Goal: Task Accomplishment & Management: Use online tool/utility

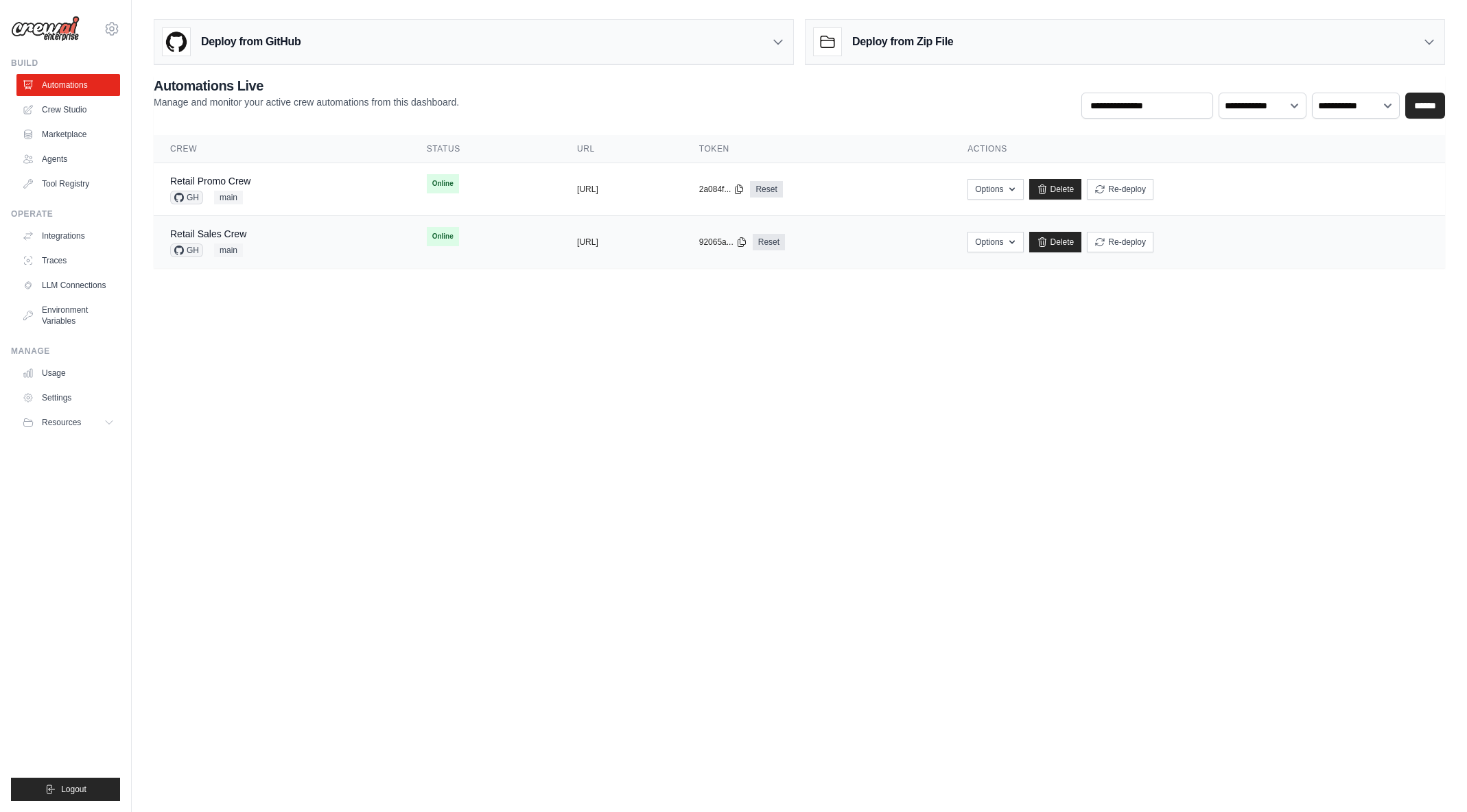
click at [335, 244] on div "Retail Sales Crew GH main" at bounding box center [282, 242] width 224 height 31
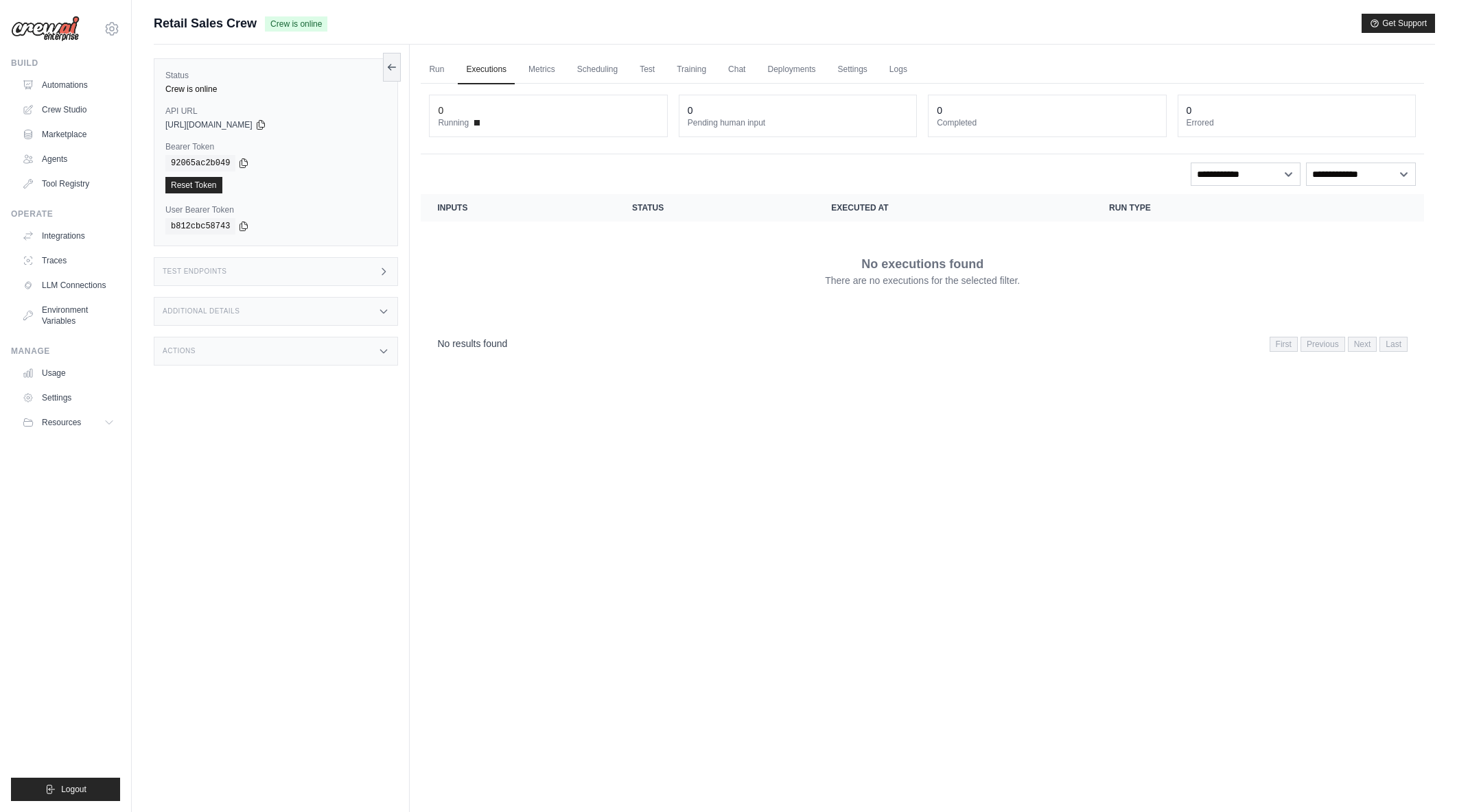
click at [773, 71] on link "Deployments" at bounding box center [791, 70] width 65 height 29
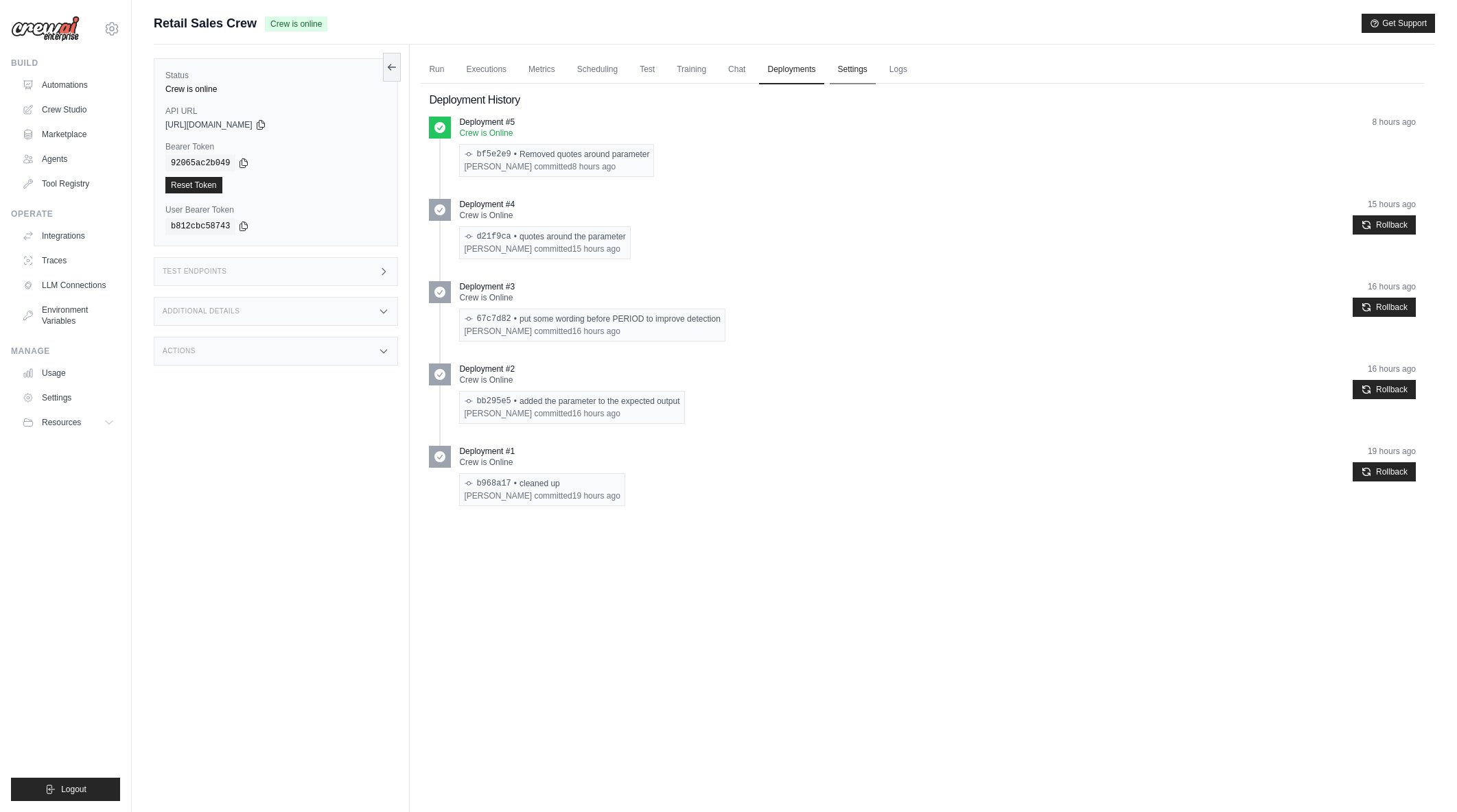
click at [838, 66] on link "Settings" at bounding box center [853, 70] width 46 height 29
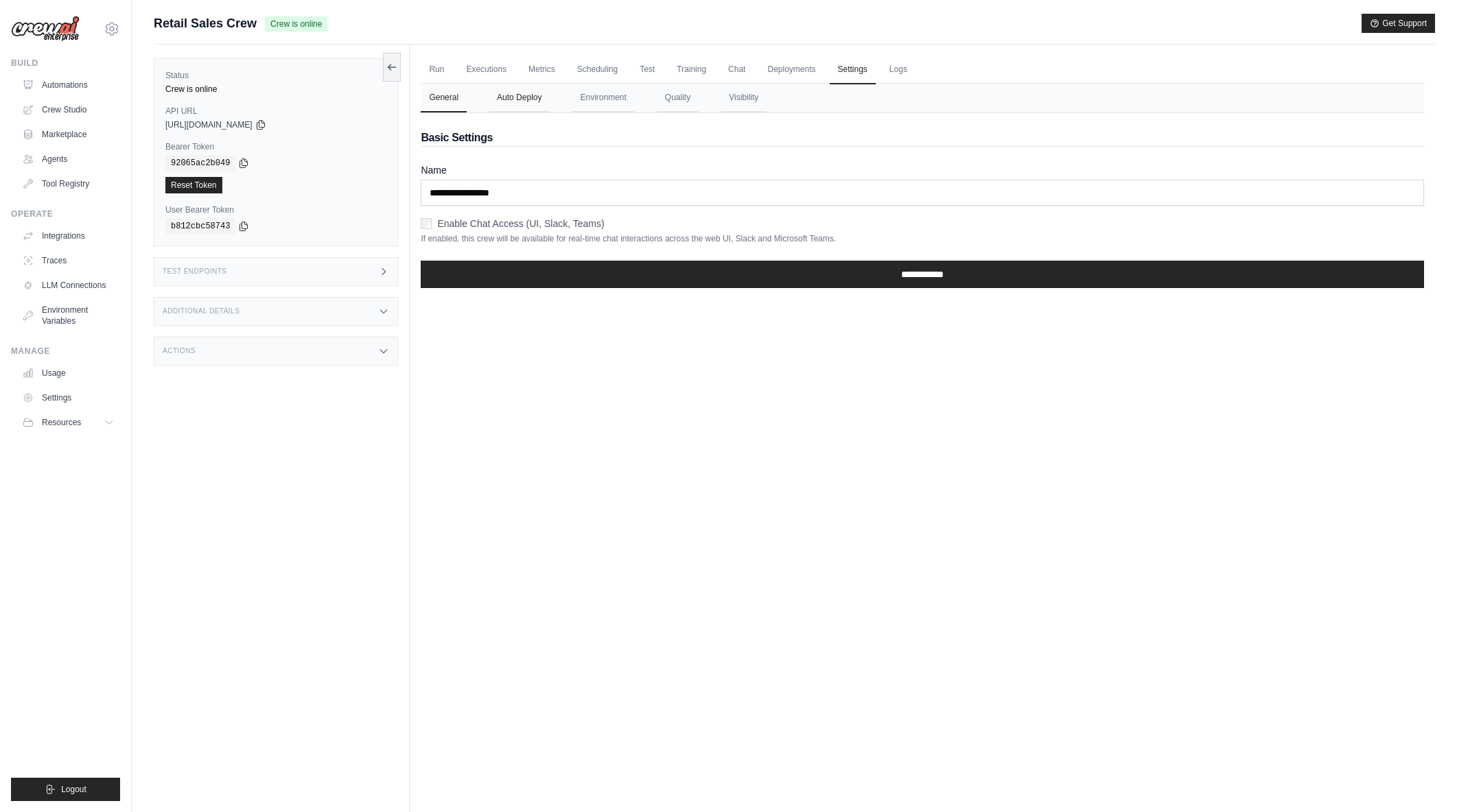
click at [543, 98] on button "Auto Deploy" at bounding box center [519, 98] width 61 height 29
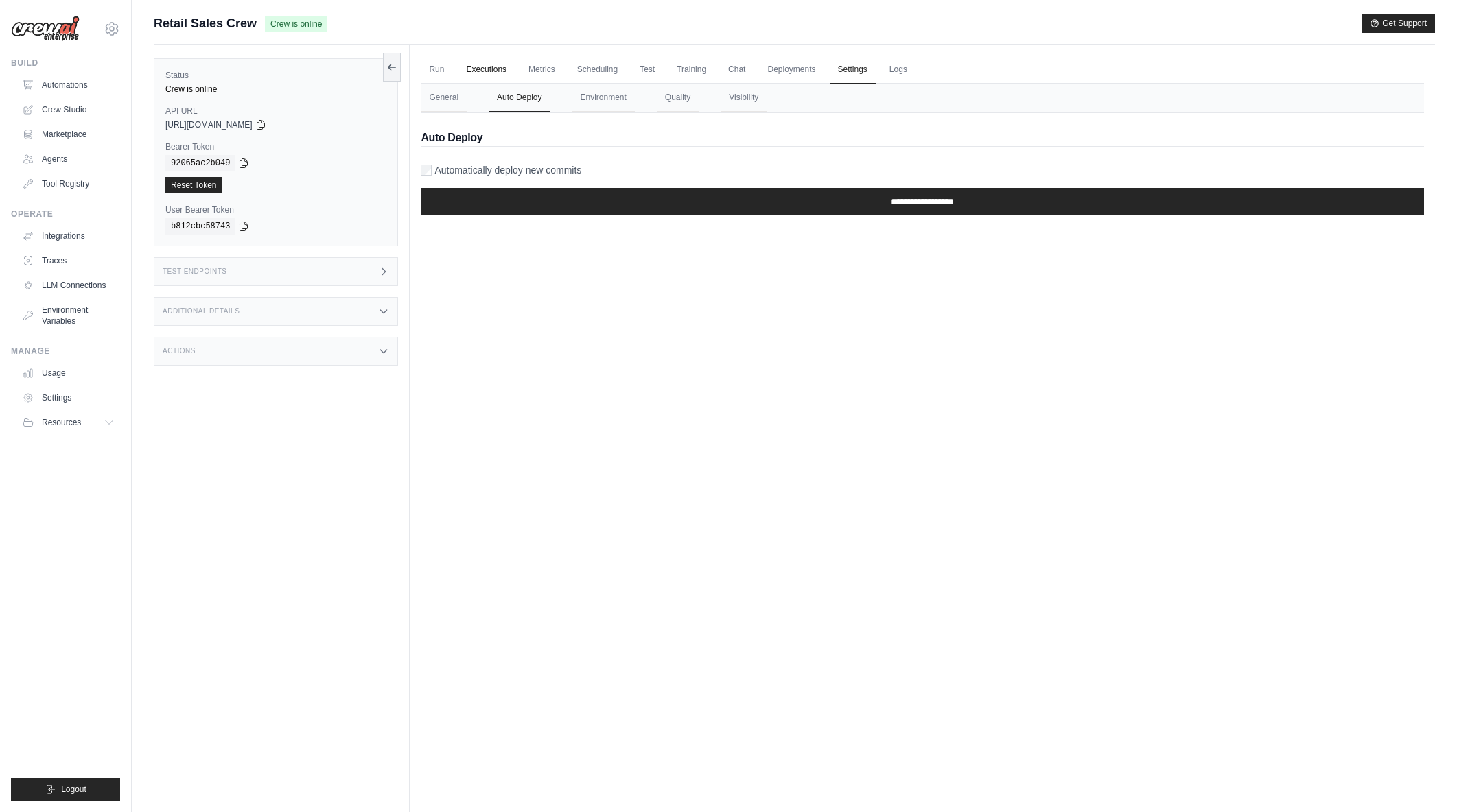
click at [479, 66] on link "Executions" at bounding box center [486, 70] width 57 height 29
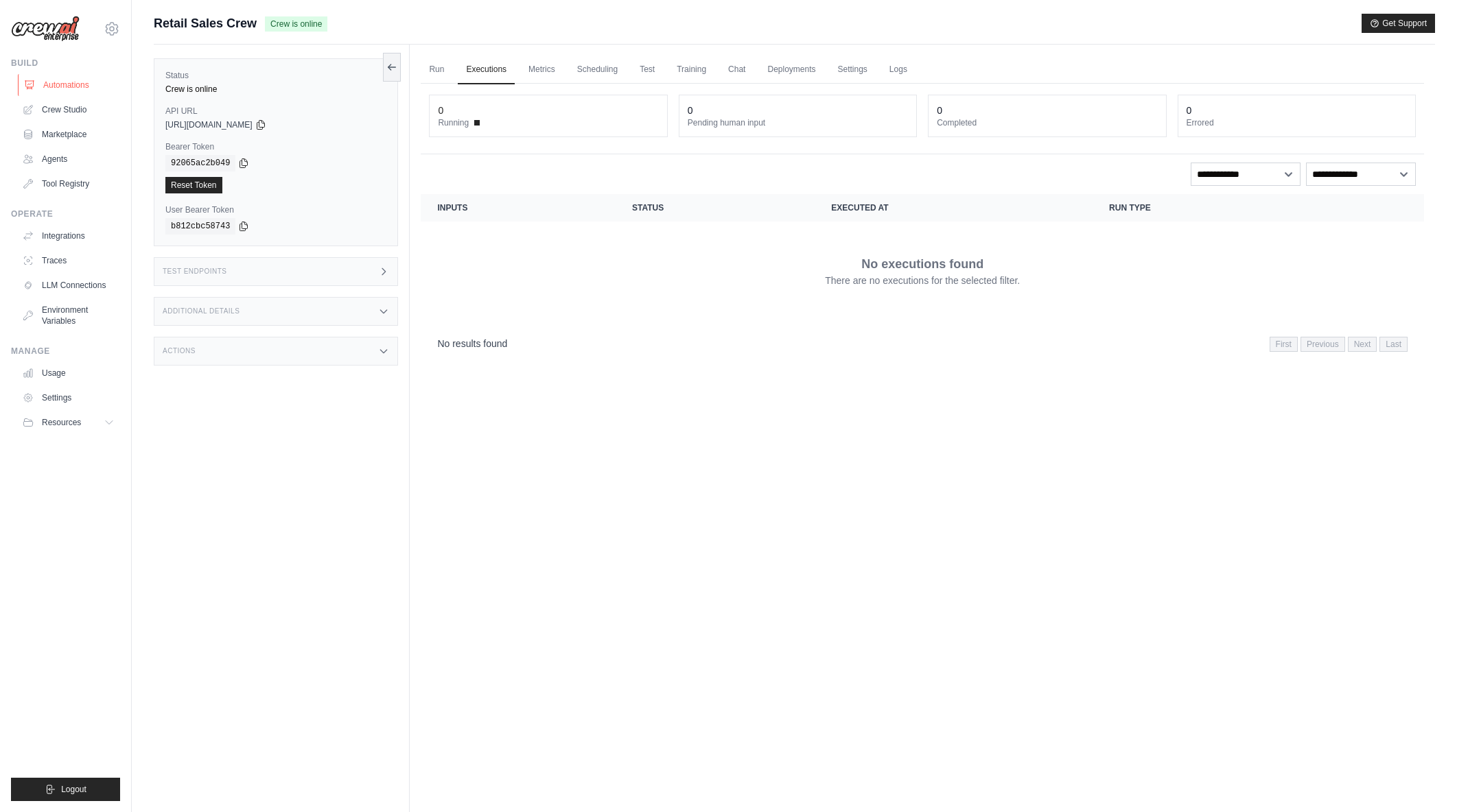
click at [56, 78] on link "Automations" at bounding box center [69, 84] width 104 height 22
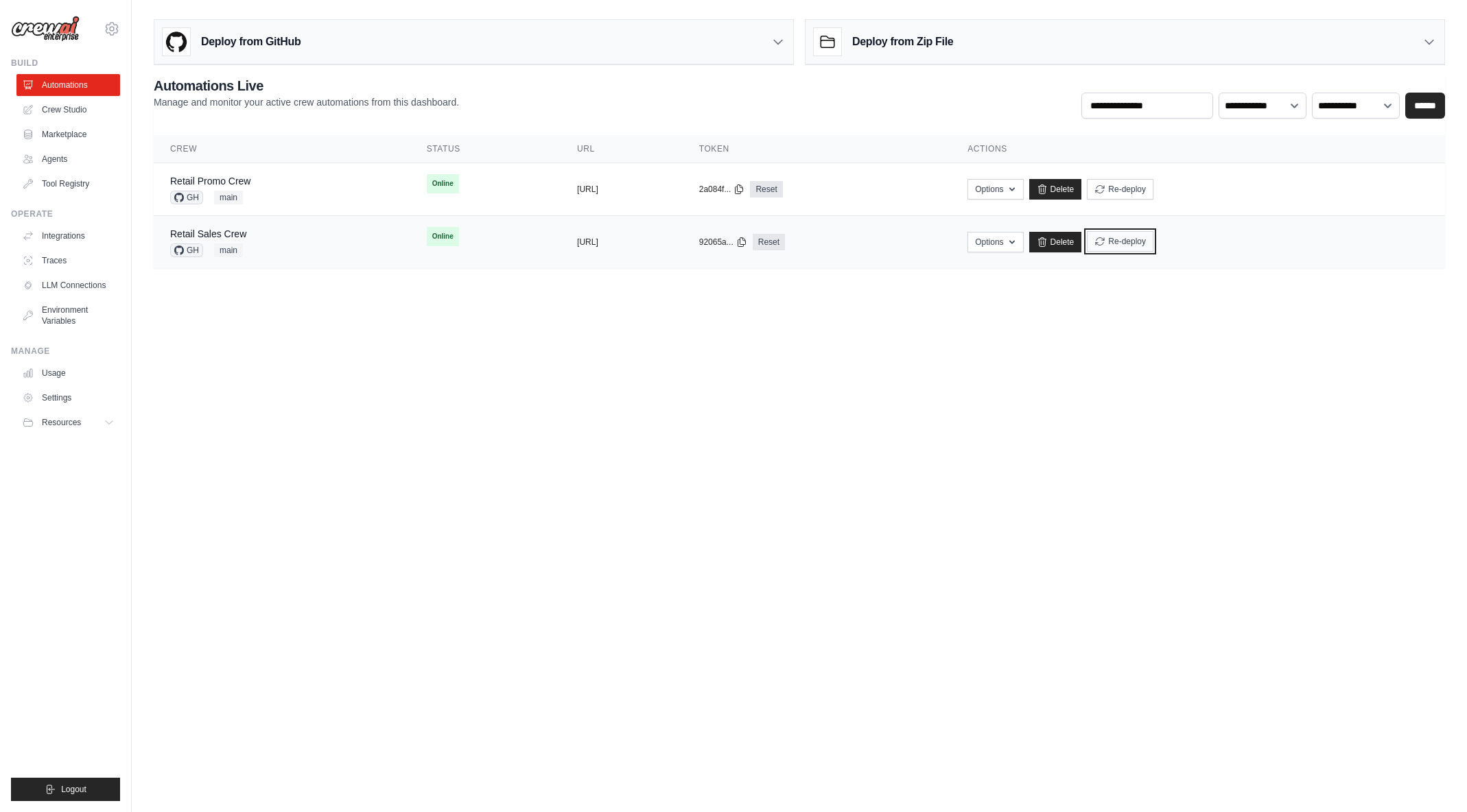
click at [1153, 243] on button "Re-deploy" at bounding box center [1120, 241] width 66 height 21
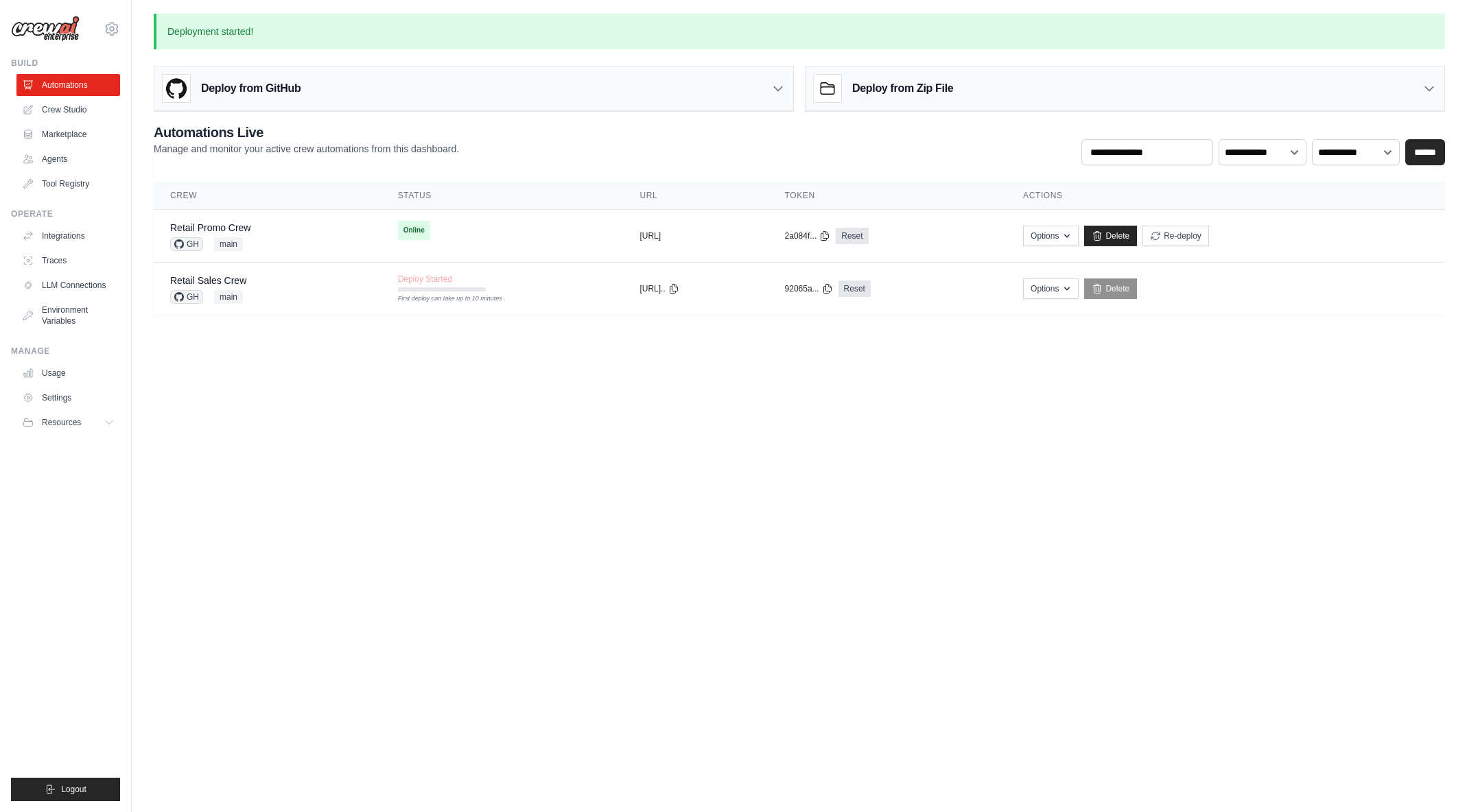
click at [1071, 381] on body "[EMAIL_ADDRESS][DOMAIN_NAME] [PERSON_NAME]'s Personal Organization Denodo Techn…" at bounding box center [733, 406] width 1467 height 812
click at [276, 238] on div "Retail Promo Crew GH main" at bounding box center [267, 236] width 195 height 31
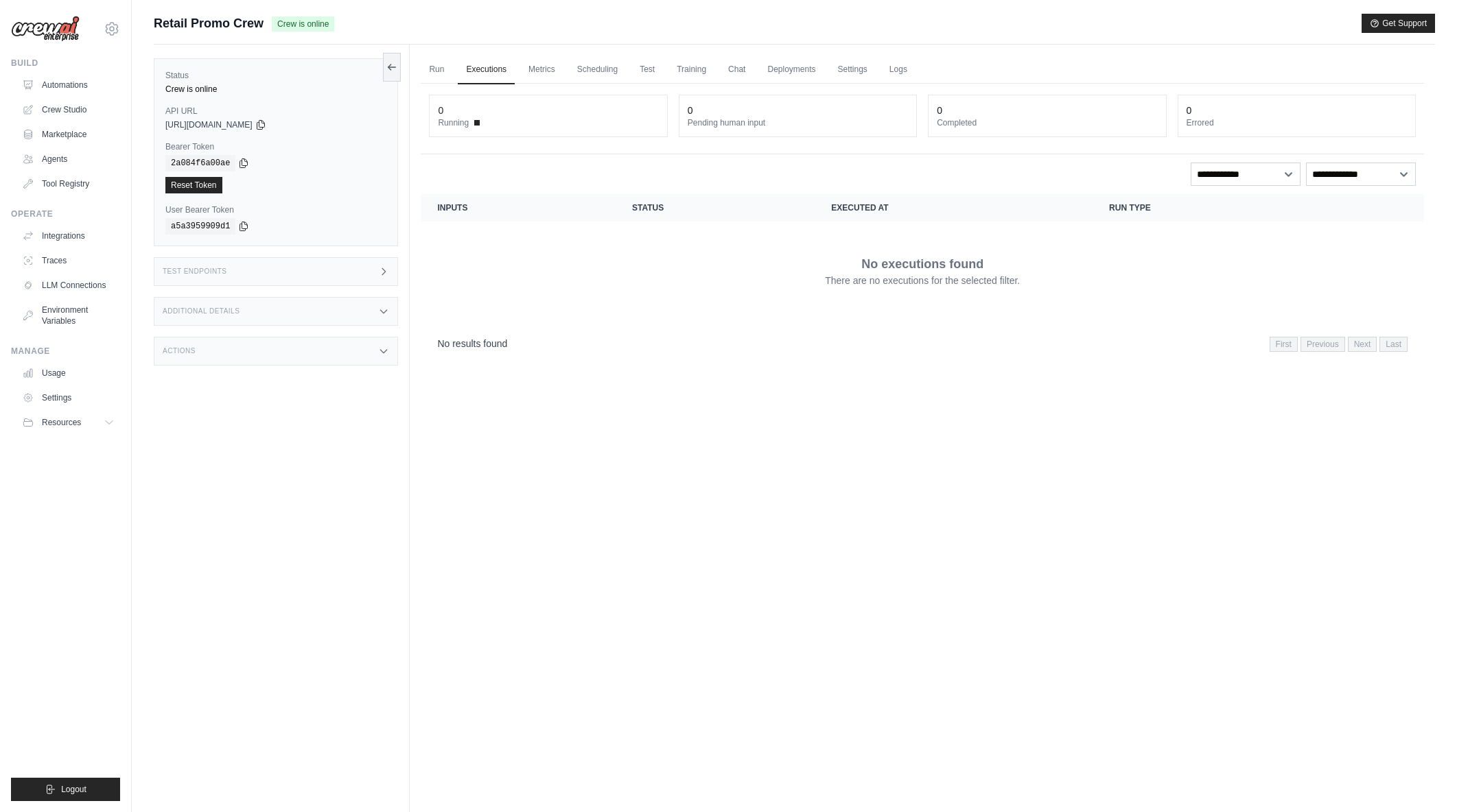
click at [381, 273] on icon at bounding box center [383, 271] width 11 height 11
click at [734, 319] on header "/inputs Retrieve the required inputs for your crew" at bounding box center [609, 319] width 387 height 44
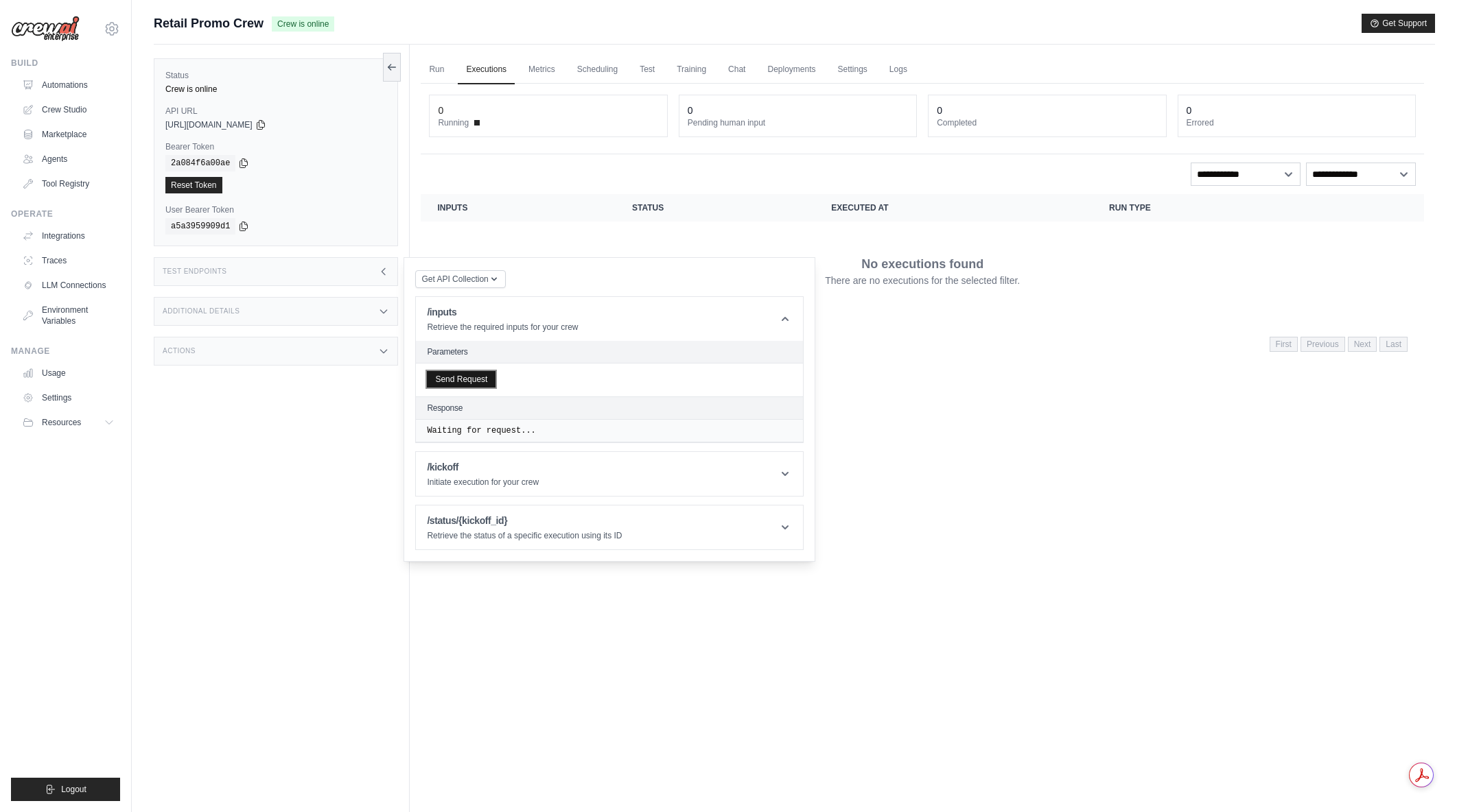
click at [481, 378] on button "Send Request" at bounding box center [461, 379] width 69 height 16
click at [781, 314] on icon at bounding box center [785, 319] width 13 height 13
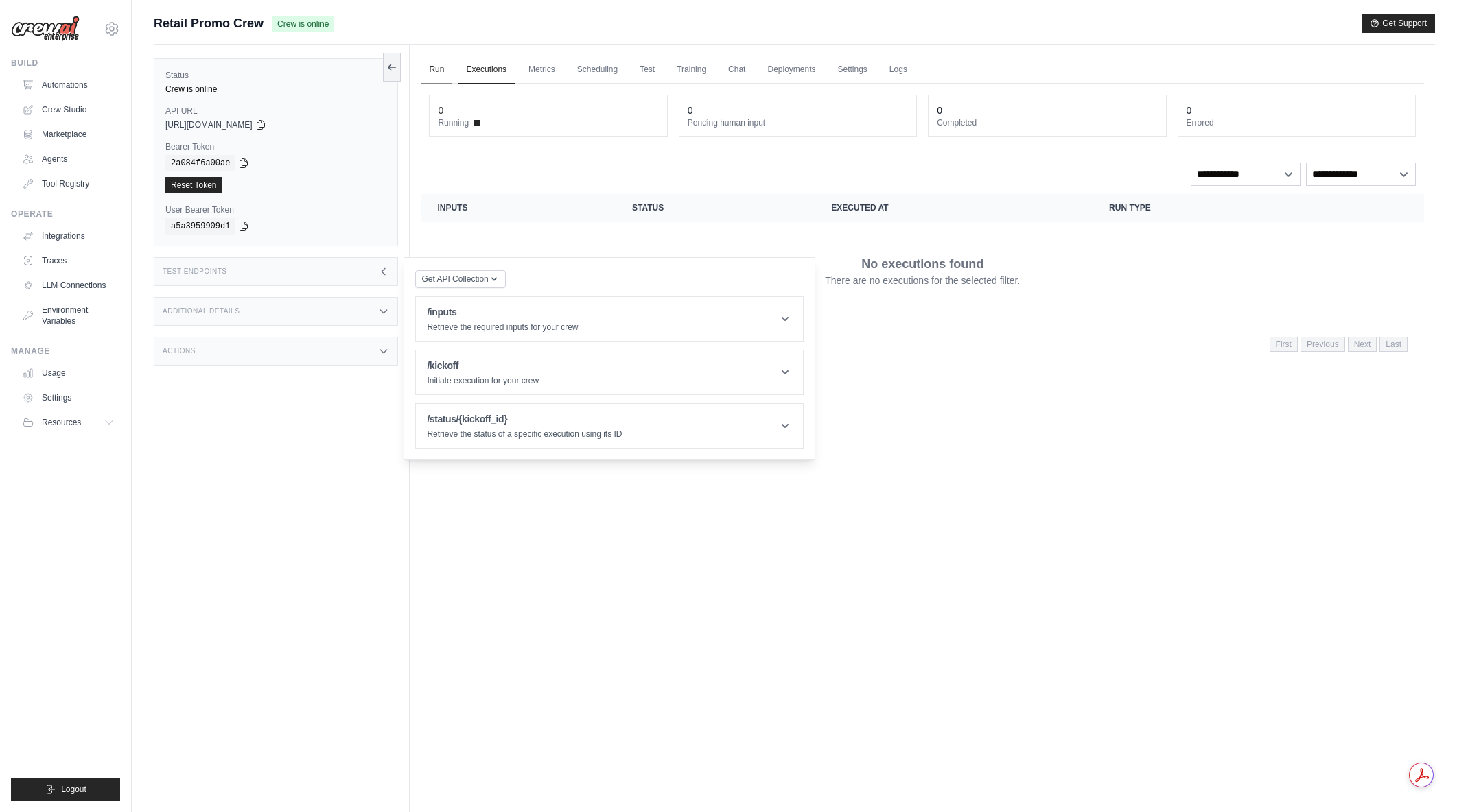
click at [430, 69] on link "Run" at bounding box center [437, 70] width 31 height 29
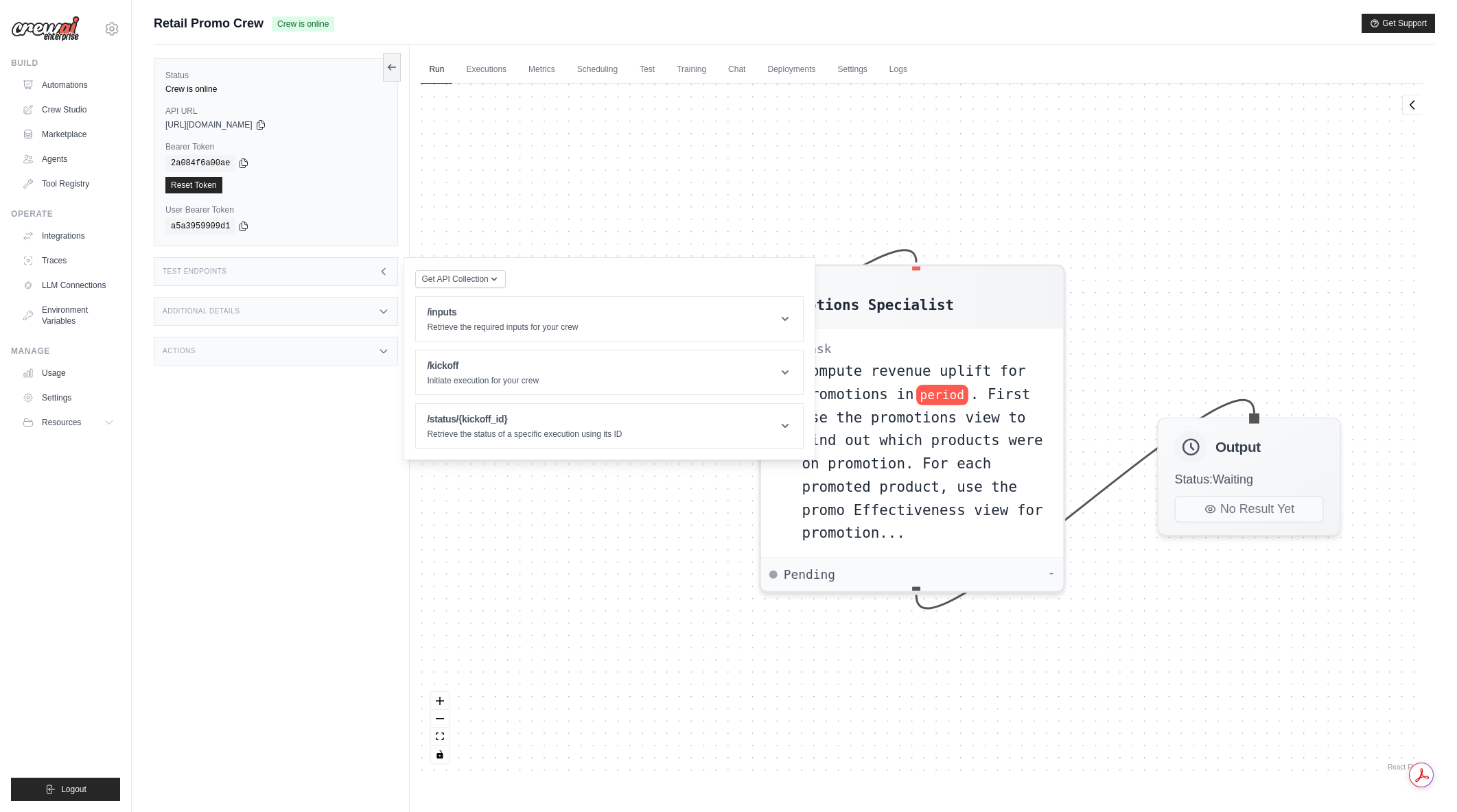
click at [899, 178] on div "Agent Promotions Specialist Task Compute revenue uplift for promotions in perio…" at bounding box center [923, 428] width 1003 height 691
click at [388, 270] on icon at bounding box center [383, 271] width 11 height 11
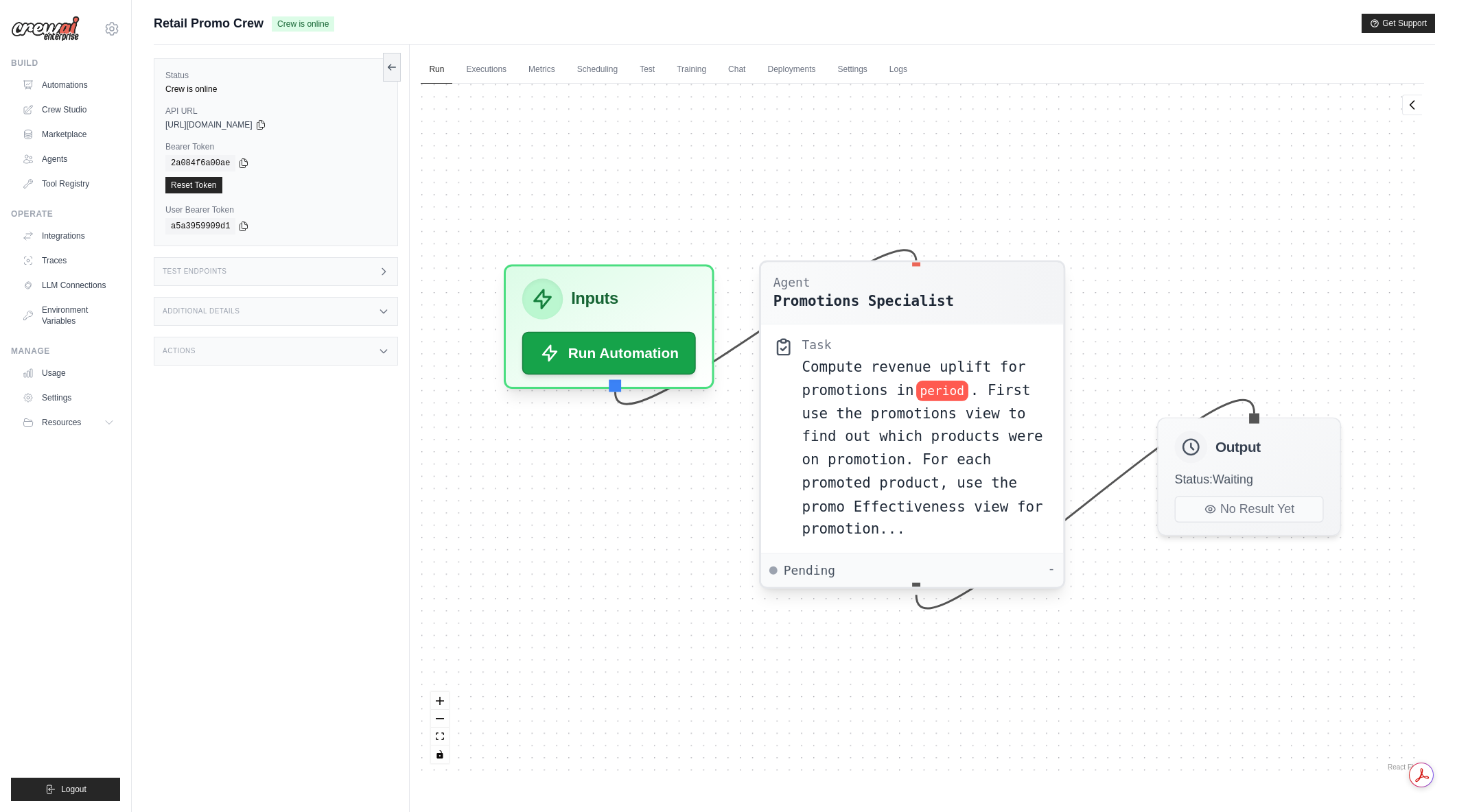
click at [986, 460] on span ". First use the promotions view to find out which products were on promotion. F…" at bounding box center [923, 459] width 241 height 156
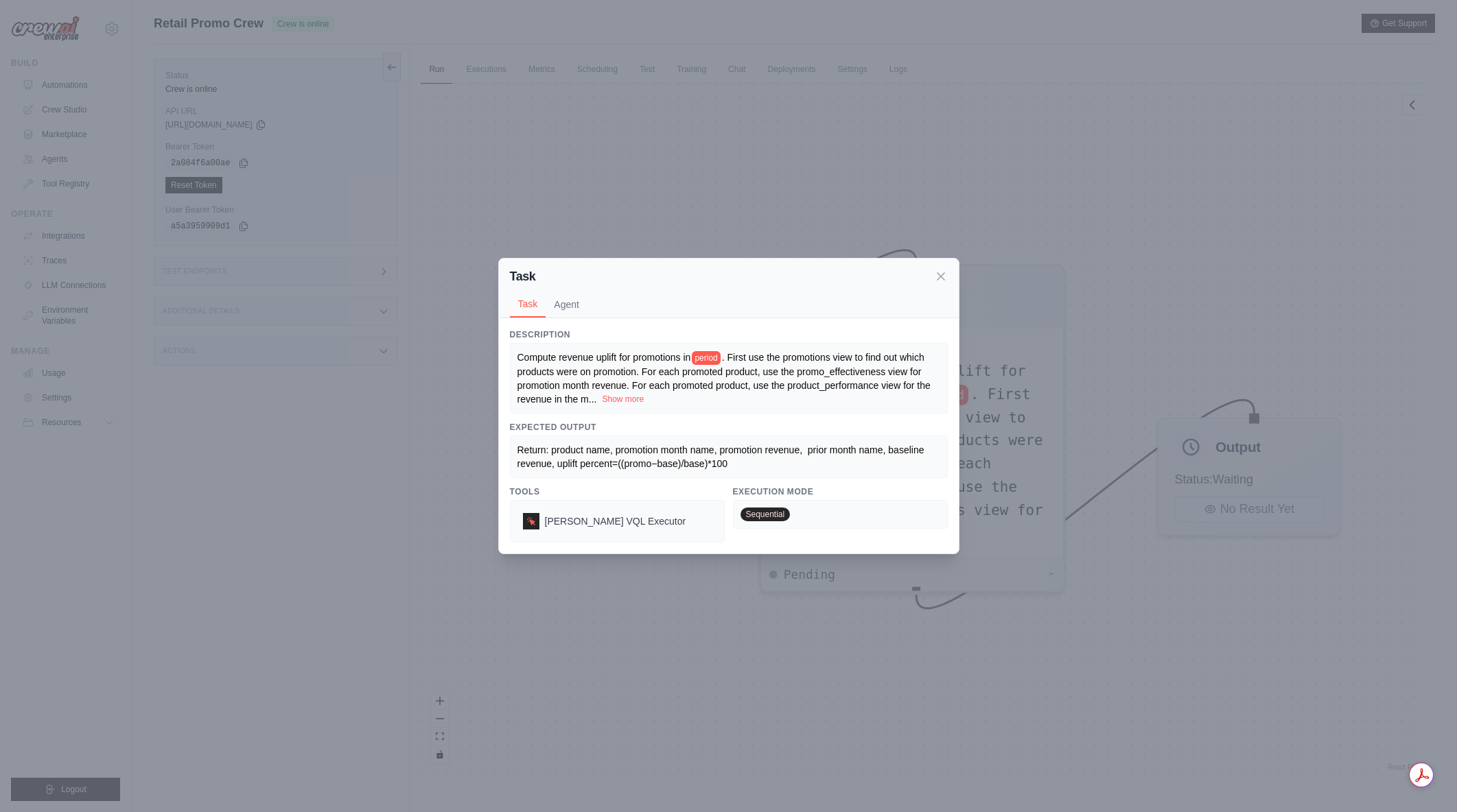
click at [614, 398] on button "Show more" at bounding box center [623, 399] width 42 height 11
drag, startPoint x: 699, startPoint y: 393, endPoint x: 769, endPoint y: 393, distance: 70.0
click at [769, 393] on div "Compute revenue uplift for promotions in period . First use the promotions view…" at bounding box center [728, 378] width 423 height 56
click at [584, 299] on button "Agent" at bounding box center [566, 303] width 42 height 26
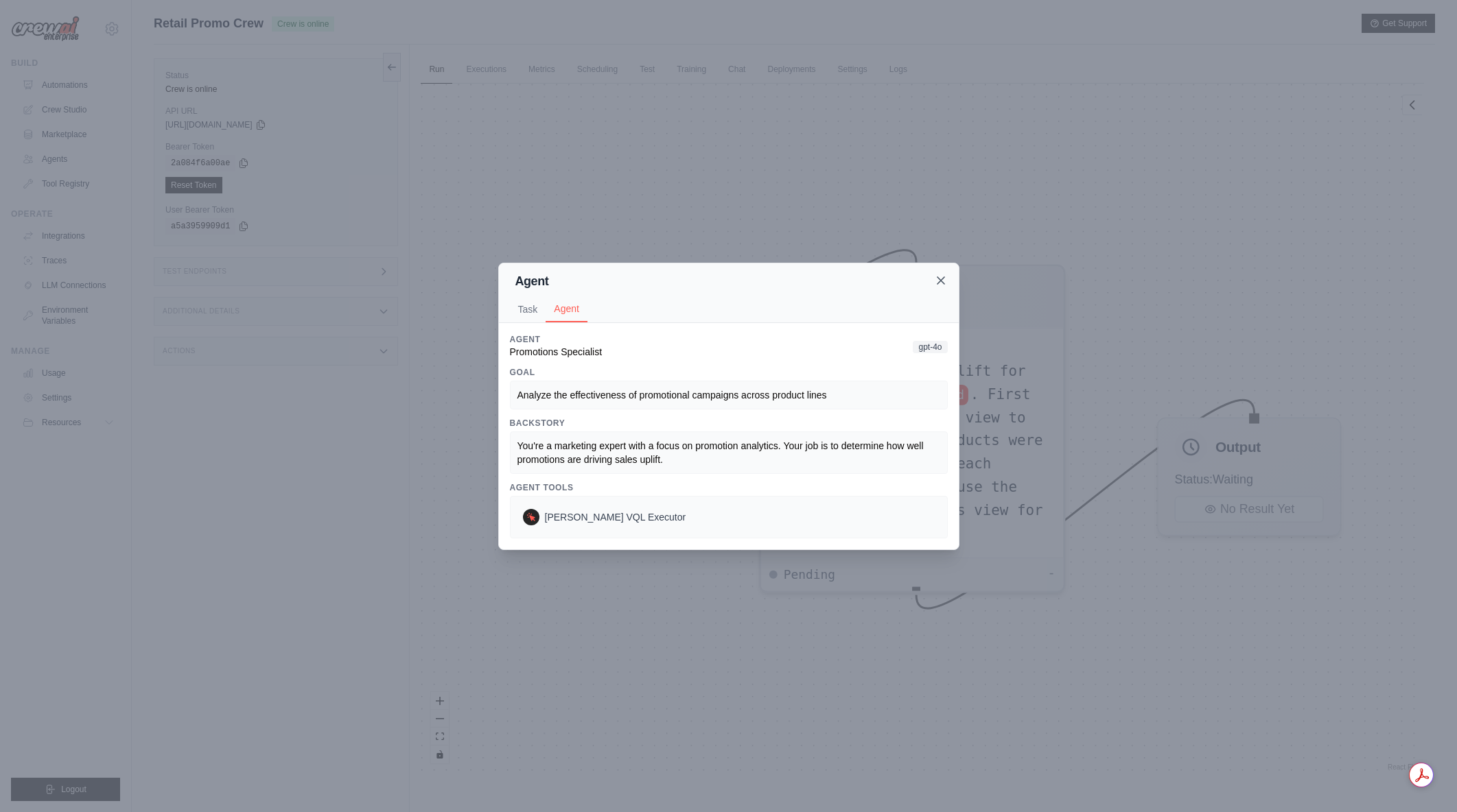
click at [945, 284] on icon at bounding box center [941, 280] width 13 height 13
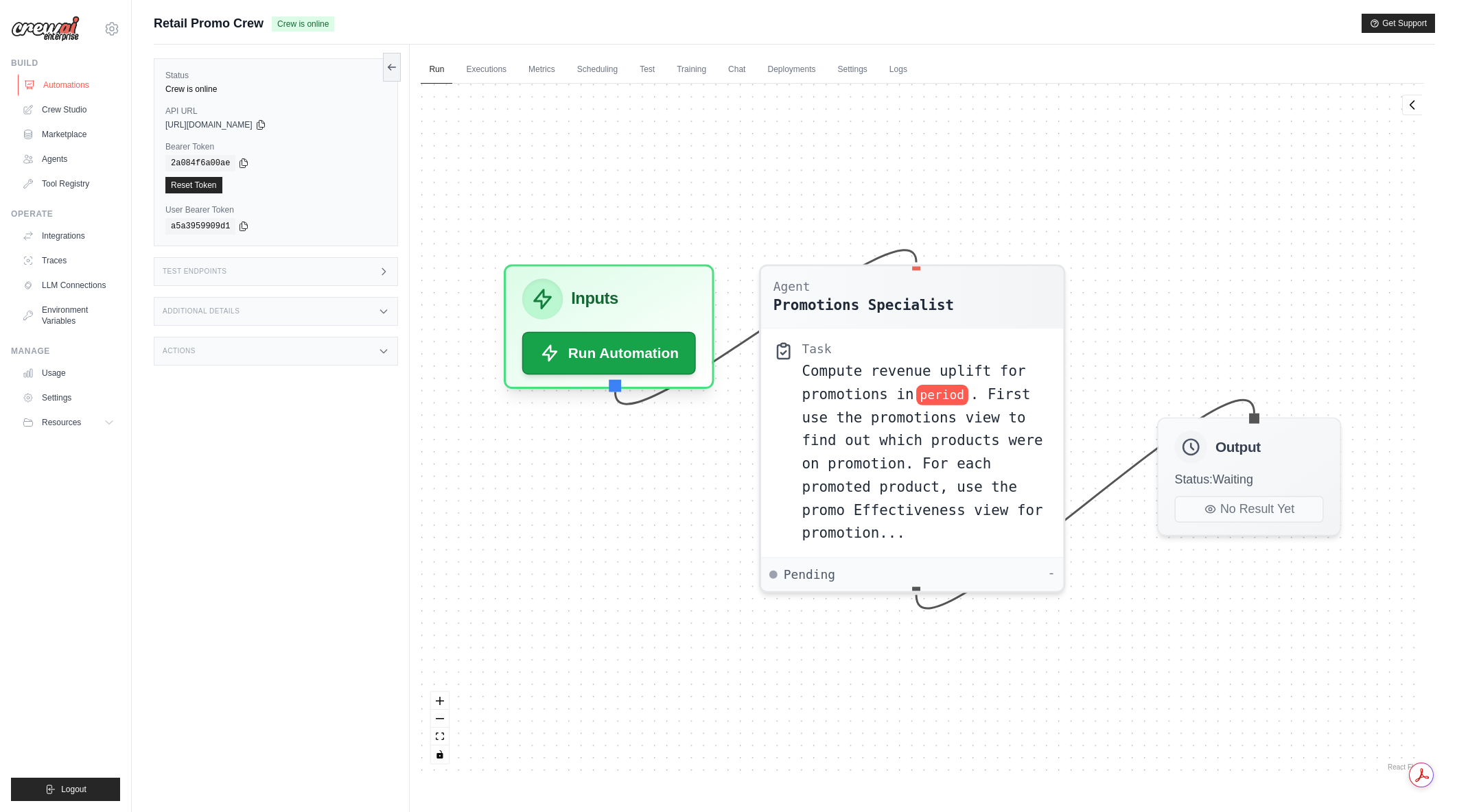
click at [76, 86] on link "Automations" at bounding box center [69, 84] width 104 height 22
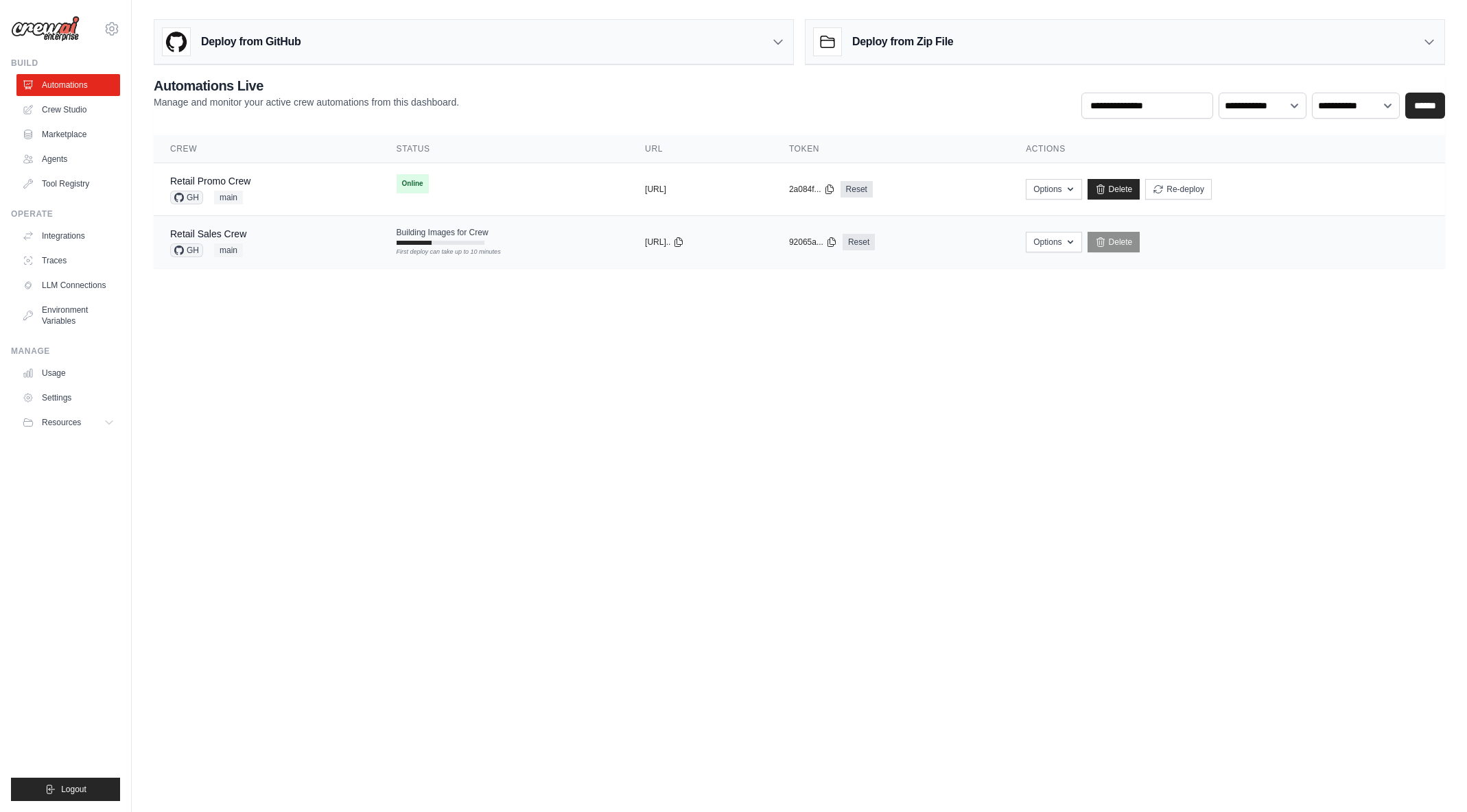
click at [301, 243] on div "Retail Sales Crew GH main" at bounding box center [267, 242] width 194 height 31
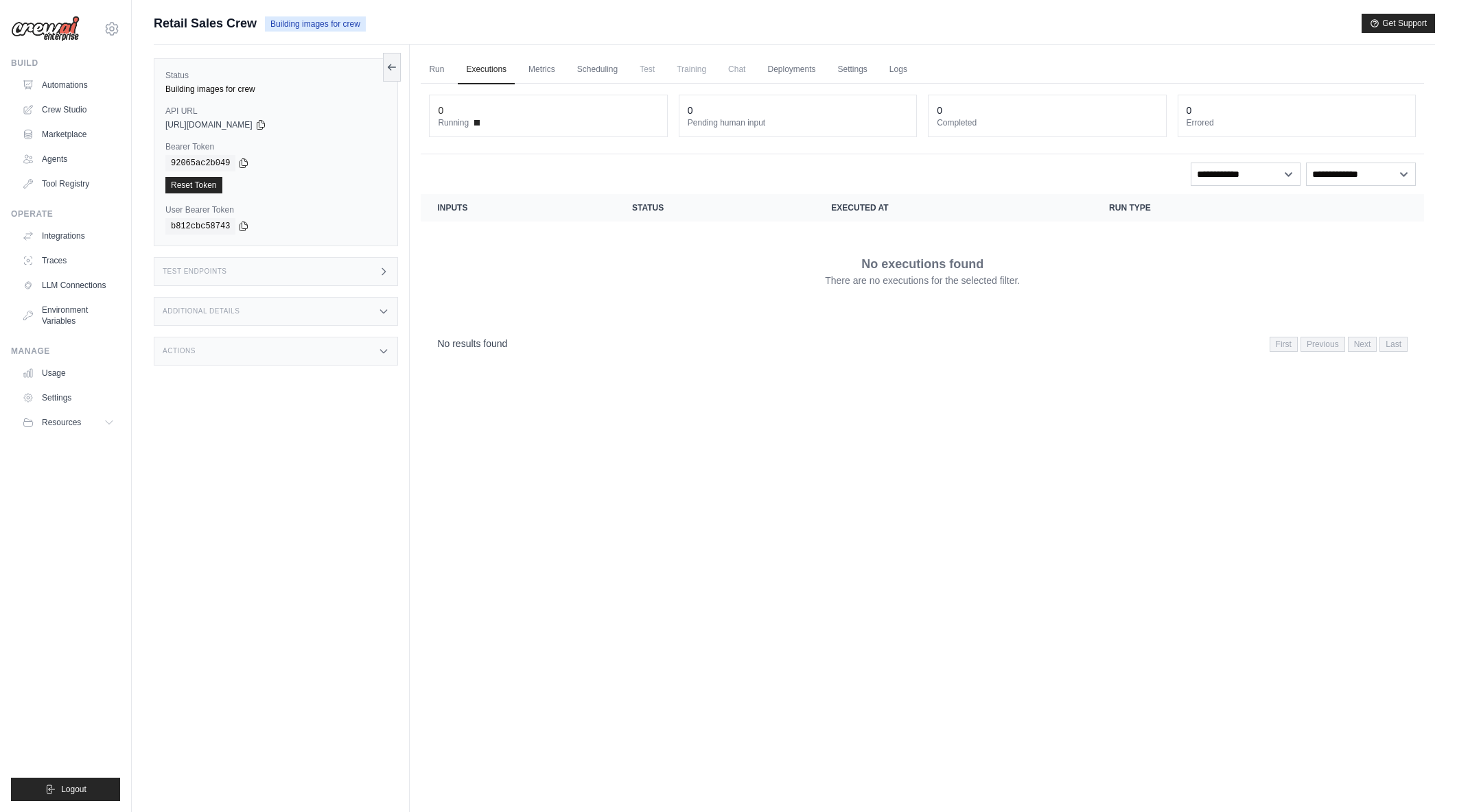
click at [386, 271] on icon at bounding box center [384, 271] width 4 height 6
click at [478, 320] on div "/inputs Retrieve the required inputs for your crew" at bounding box center [502, 319] width 151 height 28
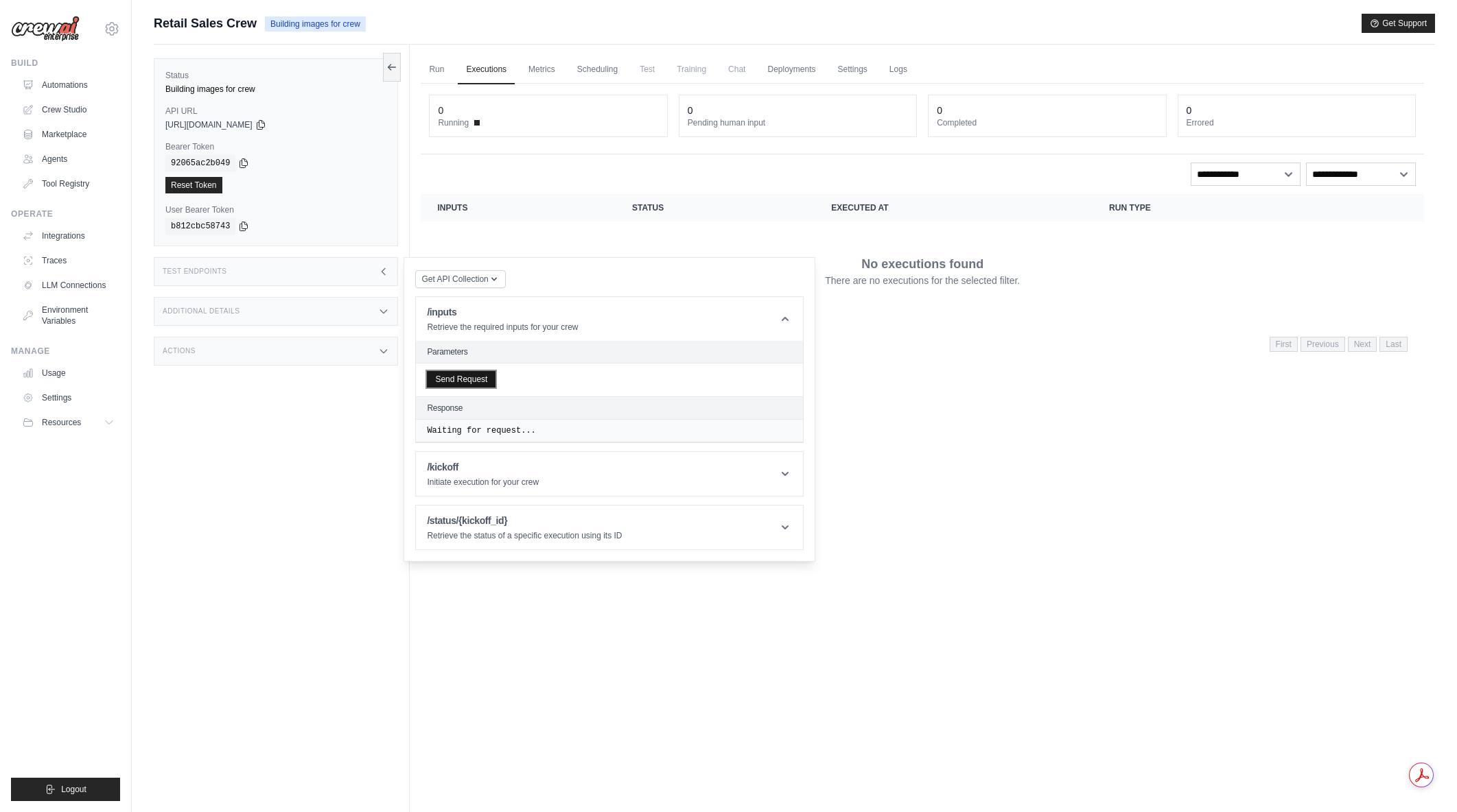
click at [491, 385] on button "Send Request" at bounding box center [461, 379] width 69 height 16
click at [792, 317] on header "/inputs Retrieve the required inputs for your crew" at bounding box center [609, 319] width 387 height 44
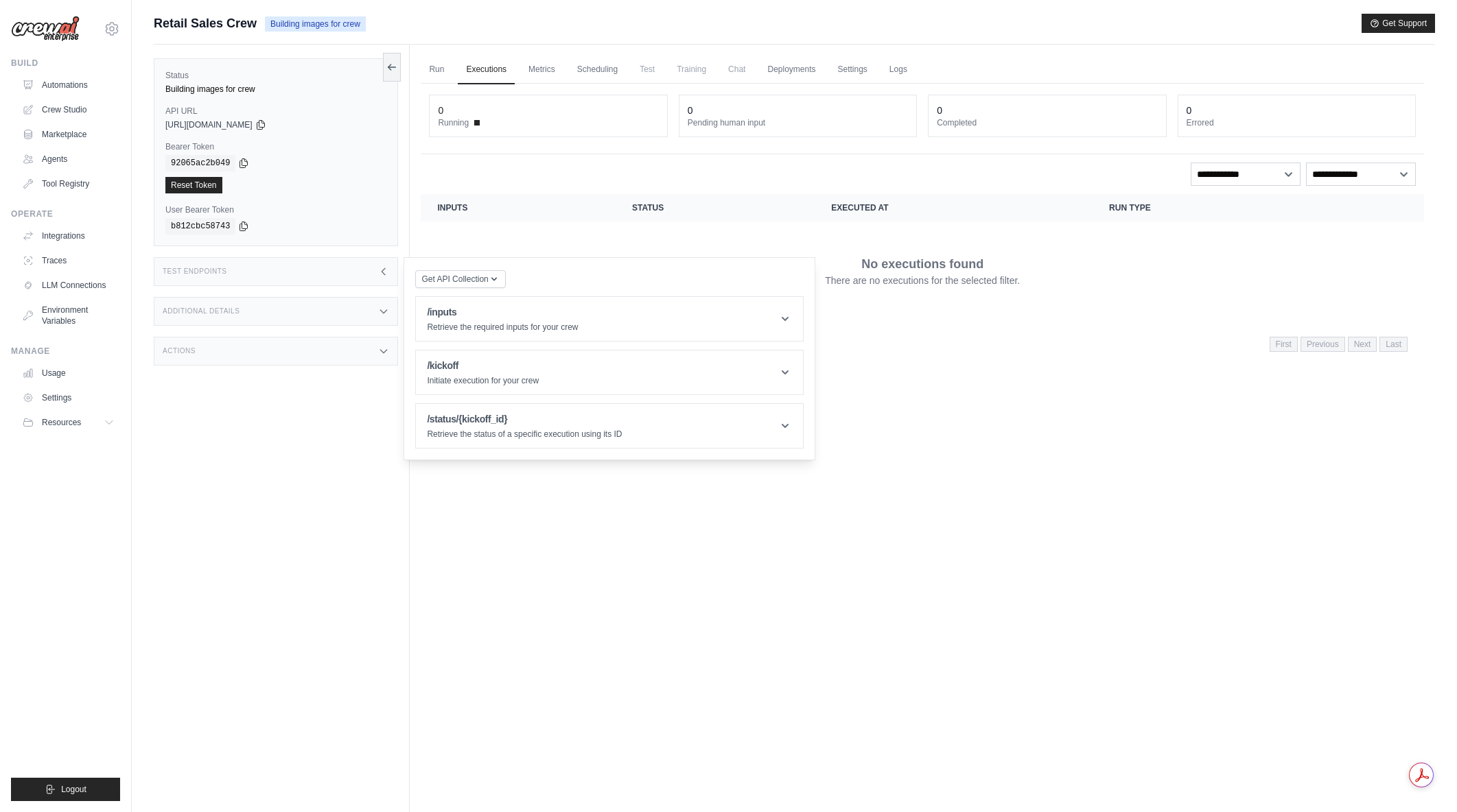
click at [380, 273] on icon at bounding box center [383, 271] width 11 height 11
click at [433, 75] on link "Run" at bounding box center [437, 70] width 31 height 29
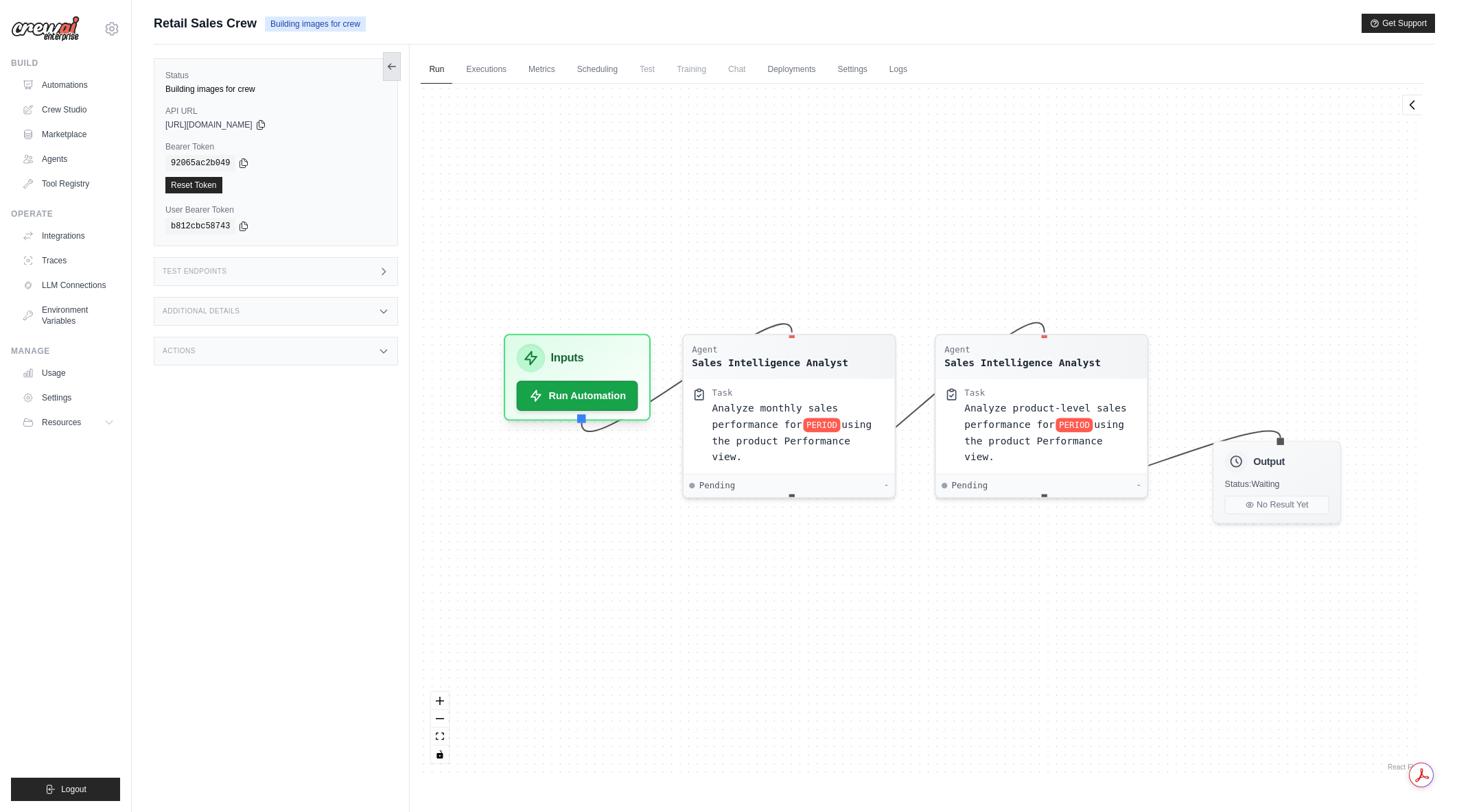
click at [385, 65] on button at bounding box center [392, 66] width 18 height 29
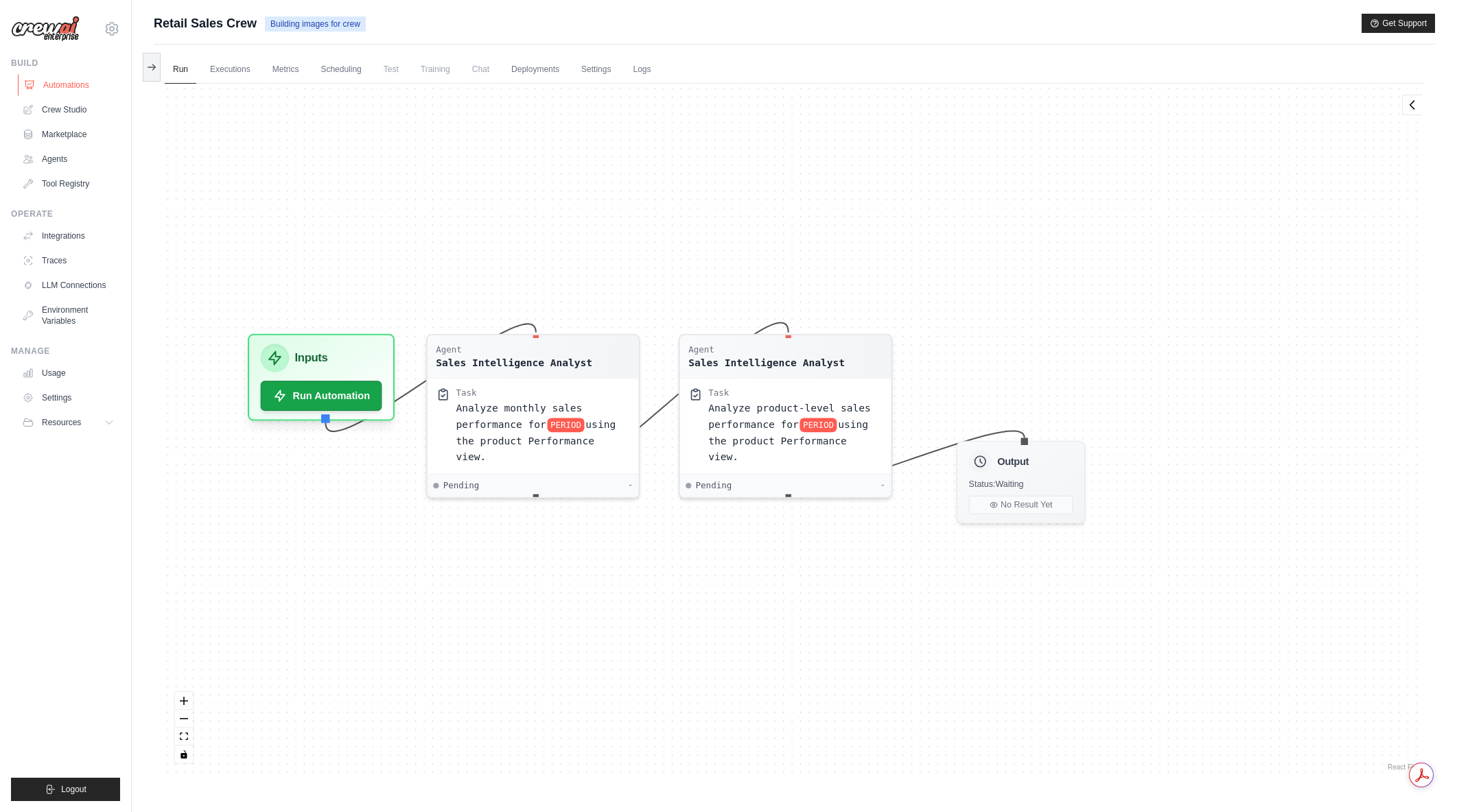
click at [55, 80] on link "Automations" at bounding box center [69, 84] width 104 height 22
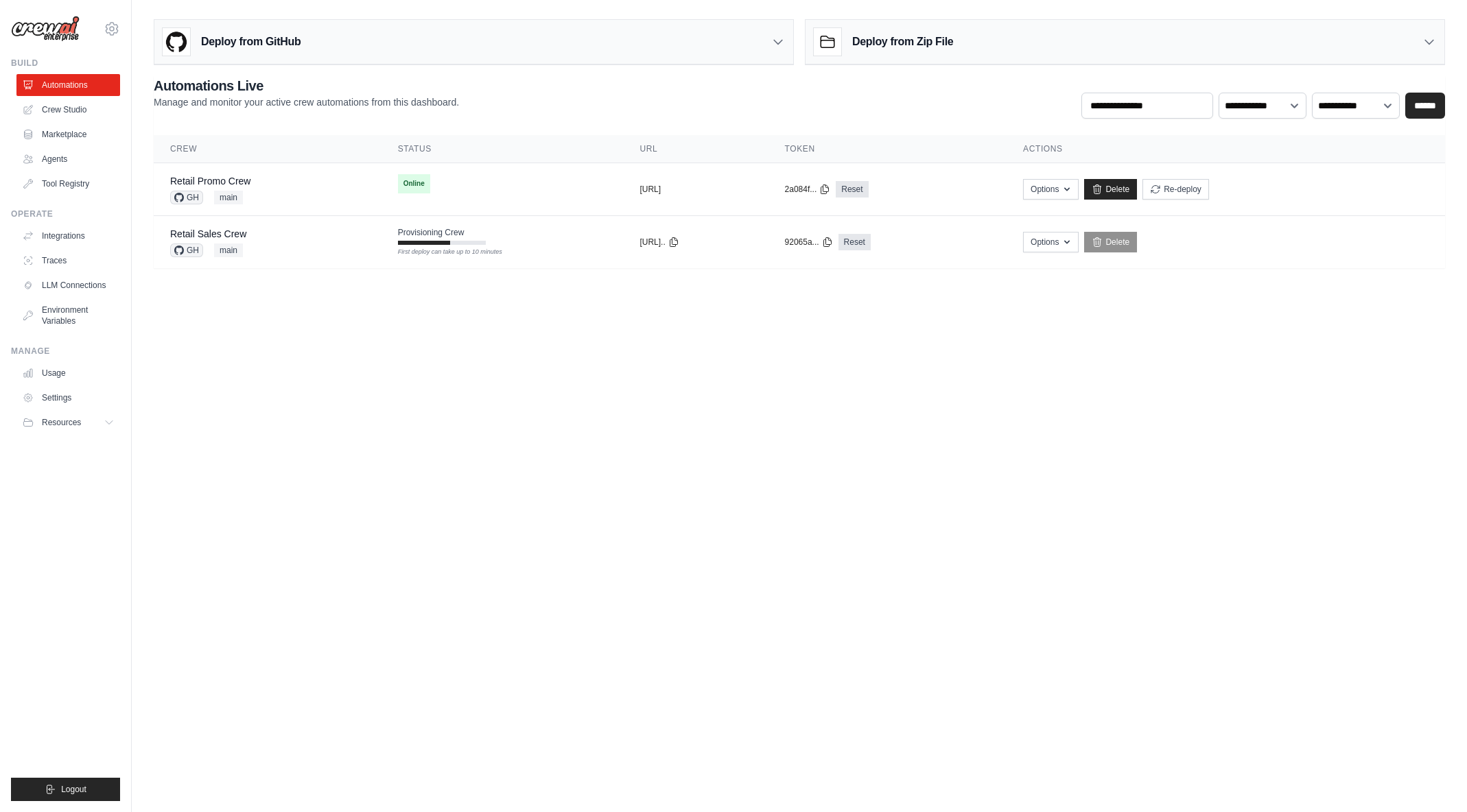
click at [561, 378] on body "[EMAIL_ADDRESS][DOMAIN_NAME] [PERSON_NAME]'s Personal Organization Denodo Techn…" at bounding box center [733, 406] width 1467 height 812
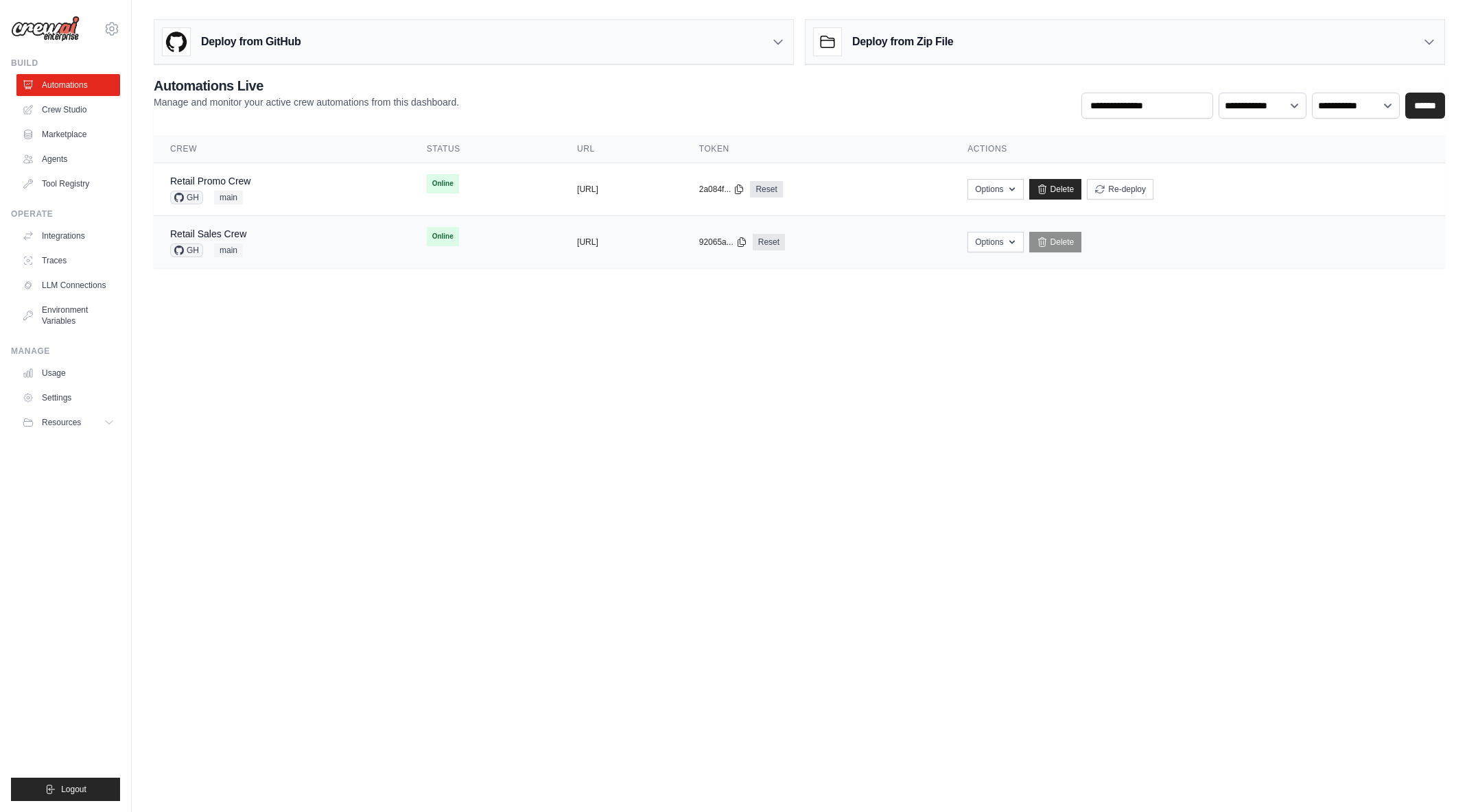
click at [359, 250] on td "Retail Sales Crew GH main" at bounding box center [282, 242] width 256 height 53
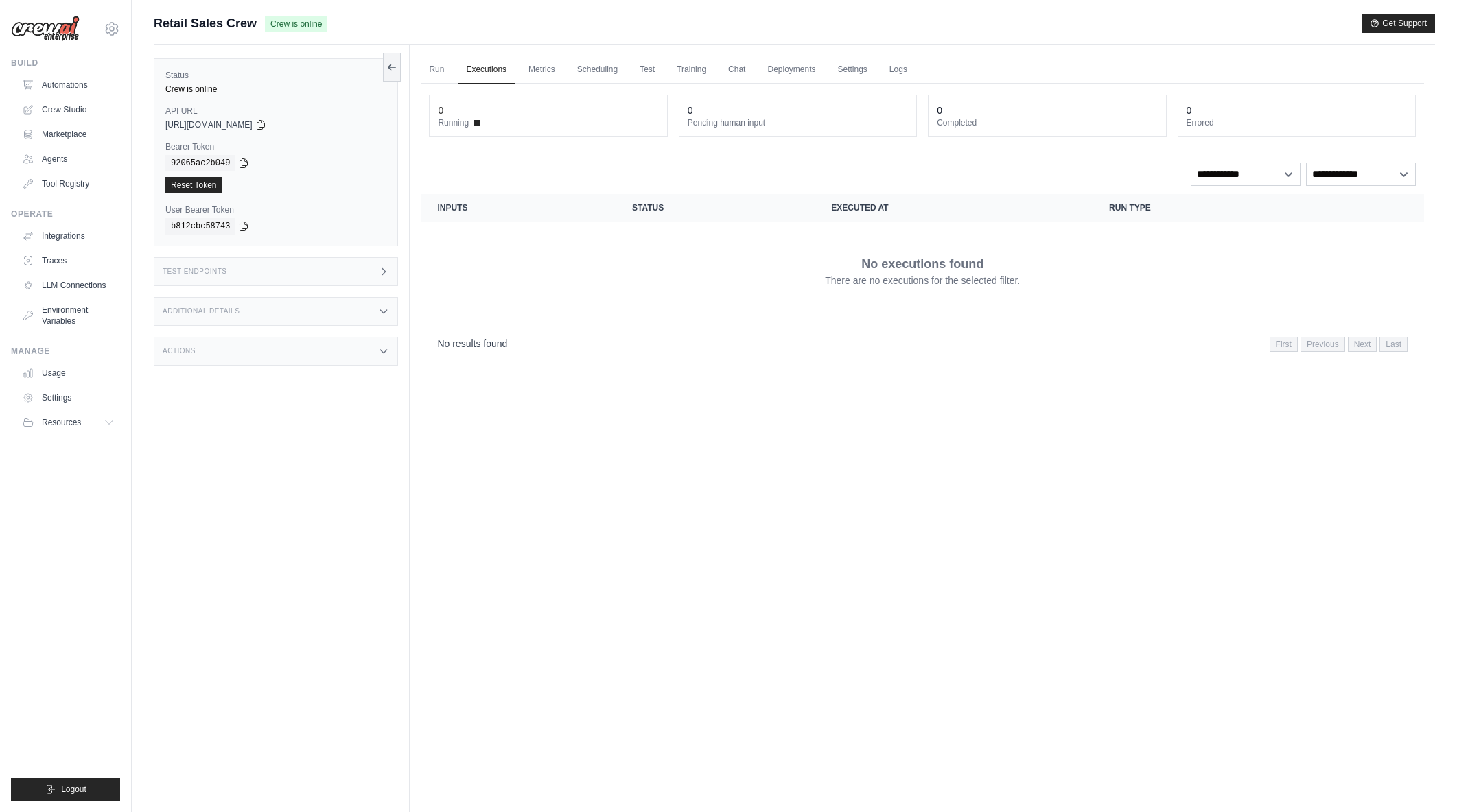
click at [380, 263] on div "Test Endpoints" at bounding box center [276, 271] width 244 height 29
click at [661, 300] on header "/inputs Retrieve the required inputs for your crew" at bounding box center [609, 319] width 387 height 44
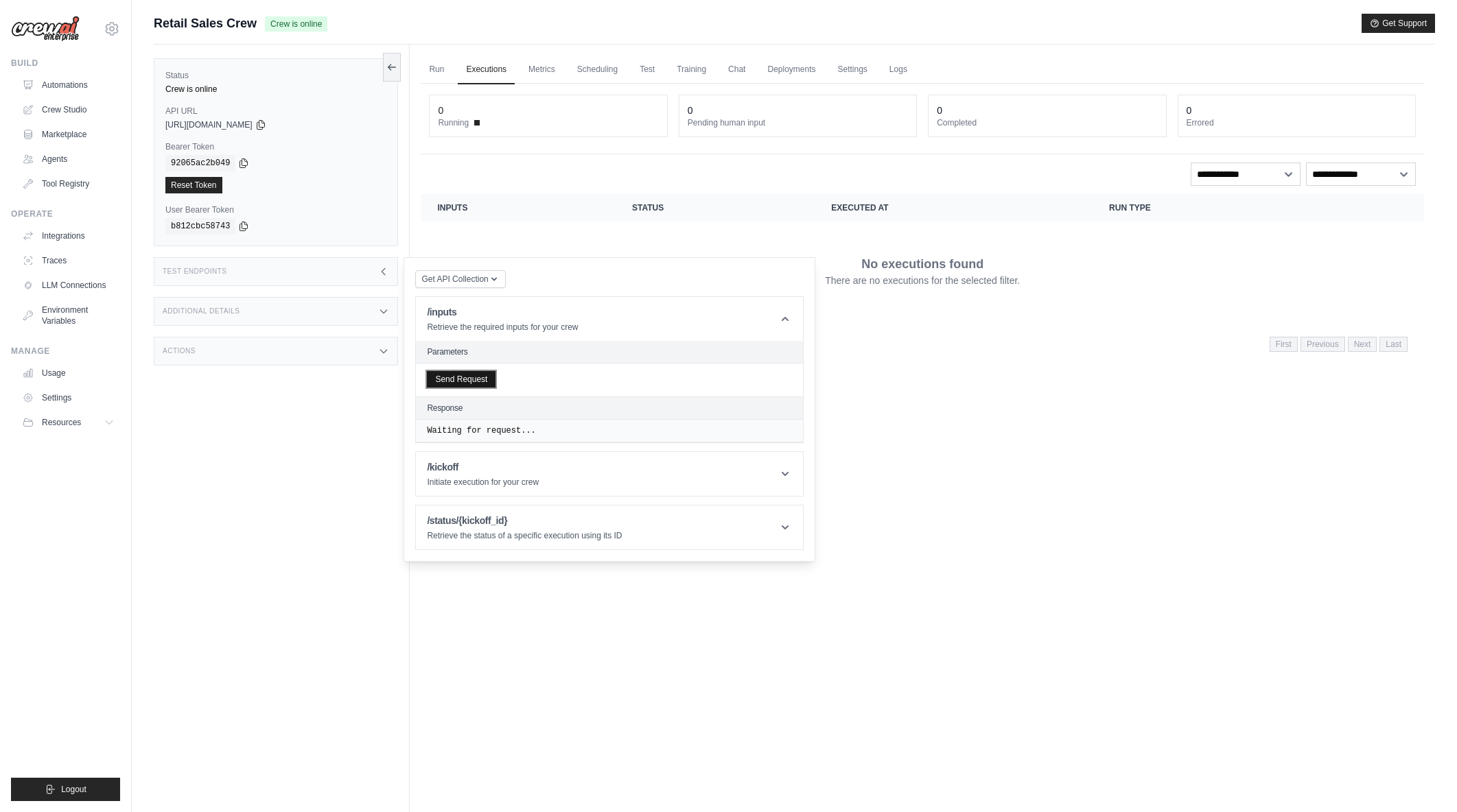
click at [484, 379] on button "Send Request" at bounding box center [461, 379] width 69 height 16
click at [786, 314] on icon at bounding box center [785, 319] width 13 height 13
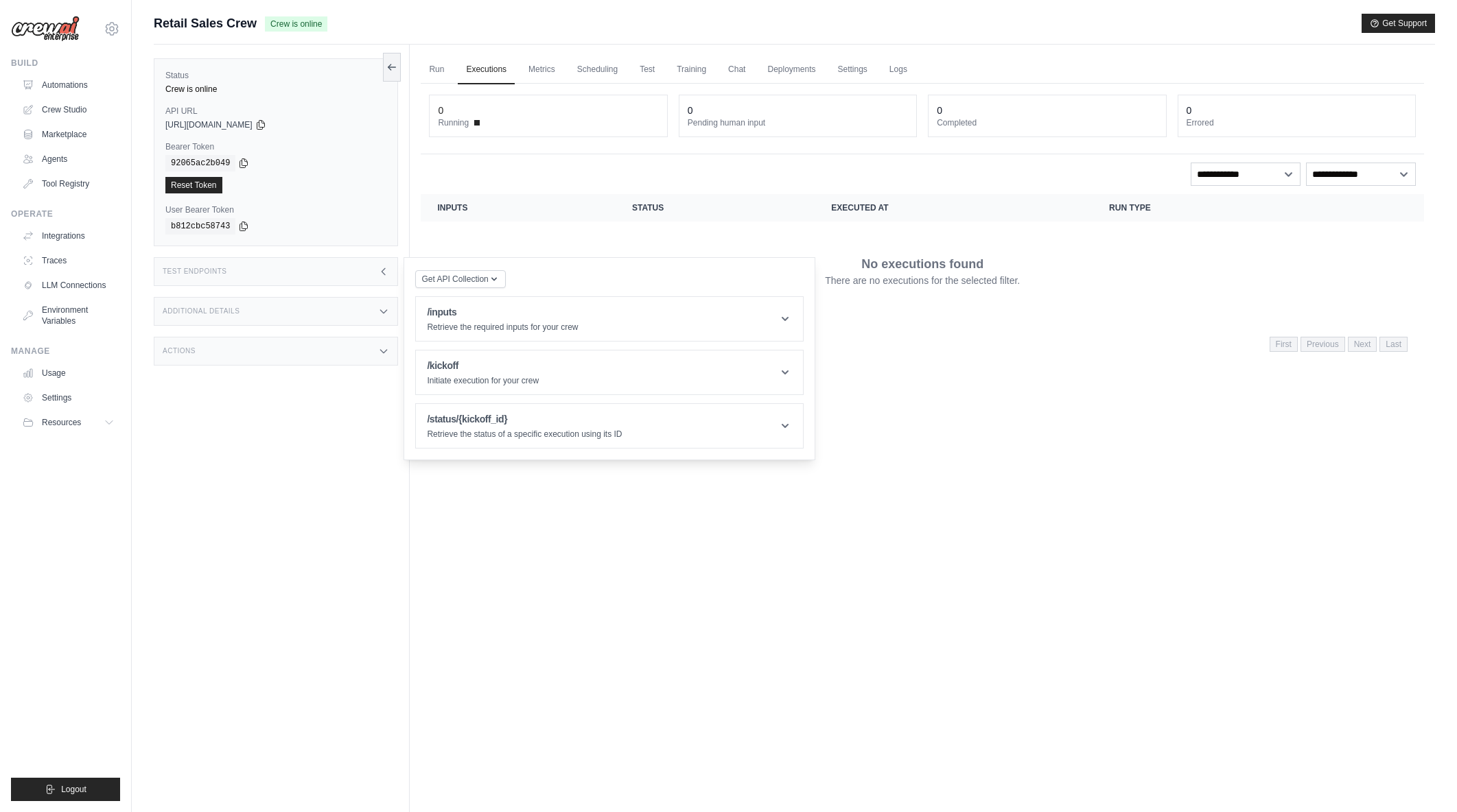
click at [857, 518] on div "Run Executions Metrics Scheduling Test Training Chat Deployments Settings Logs …" at bounding box center [923, 451] width 1025 height 812
click at [387, 274] on icon at bounding box center [383, 271] width 11 height 11
click at [373, 269] on div "Test Endpoints" at bounding box center [276, 271] width 244 height 29
click at [622, 486] on div "Run Executions Metrics Scheduling Test Training Chat Deployments Settings Logs …" at bounding box center [923, 451] width 1025 height 812
click at [445, 67] on link "Run" at bounding box center [437, 70] width 31 height 29
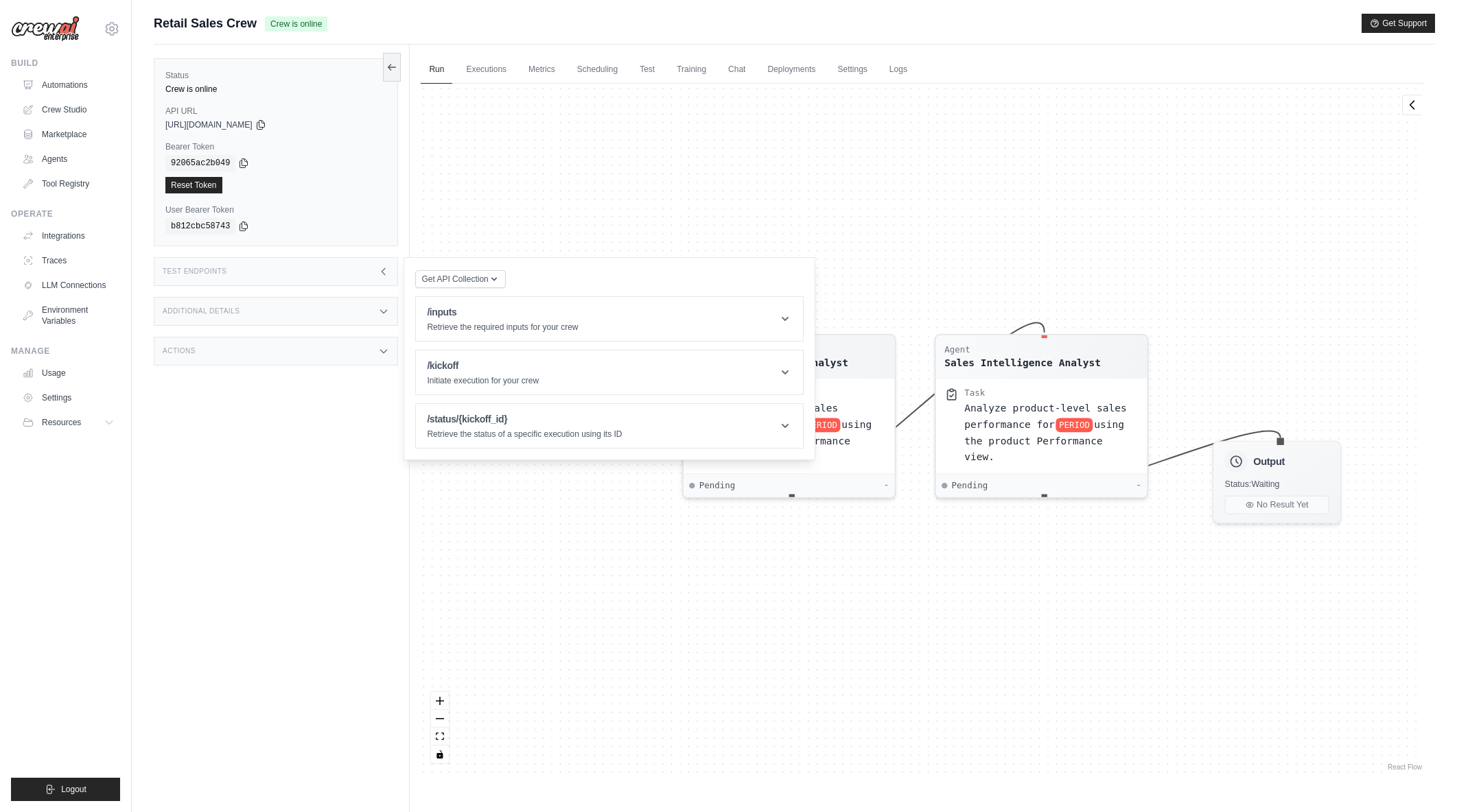
click at [766, 155] on div "Agent Sales Intelligence Analyst Task Analyze monthly sales performance for PER…" at bounding box center [923, 428] width 1003 height 691
click at [388, 273] on icon at bounding box center [383, 271] width 11 height 11
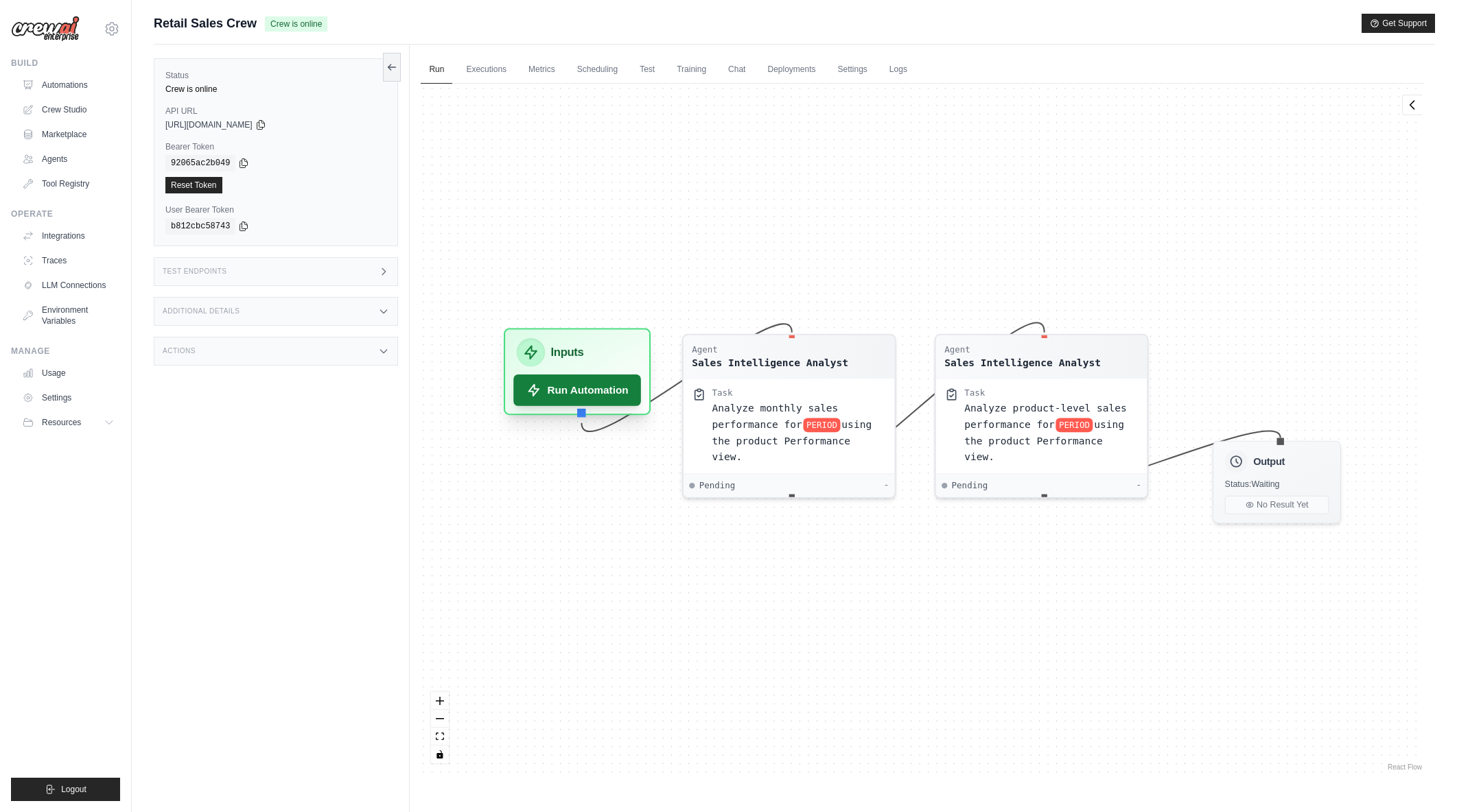
click at [624, 388] on button "Run Automation" at bounding box center [578, 390] width 127 height 31
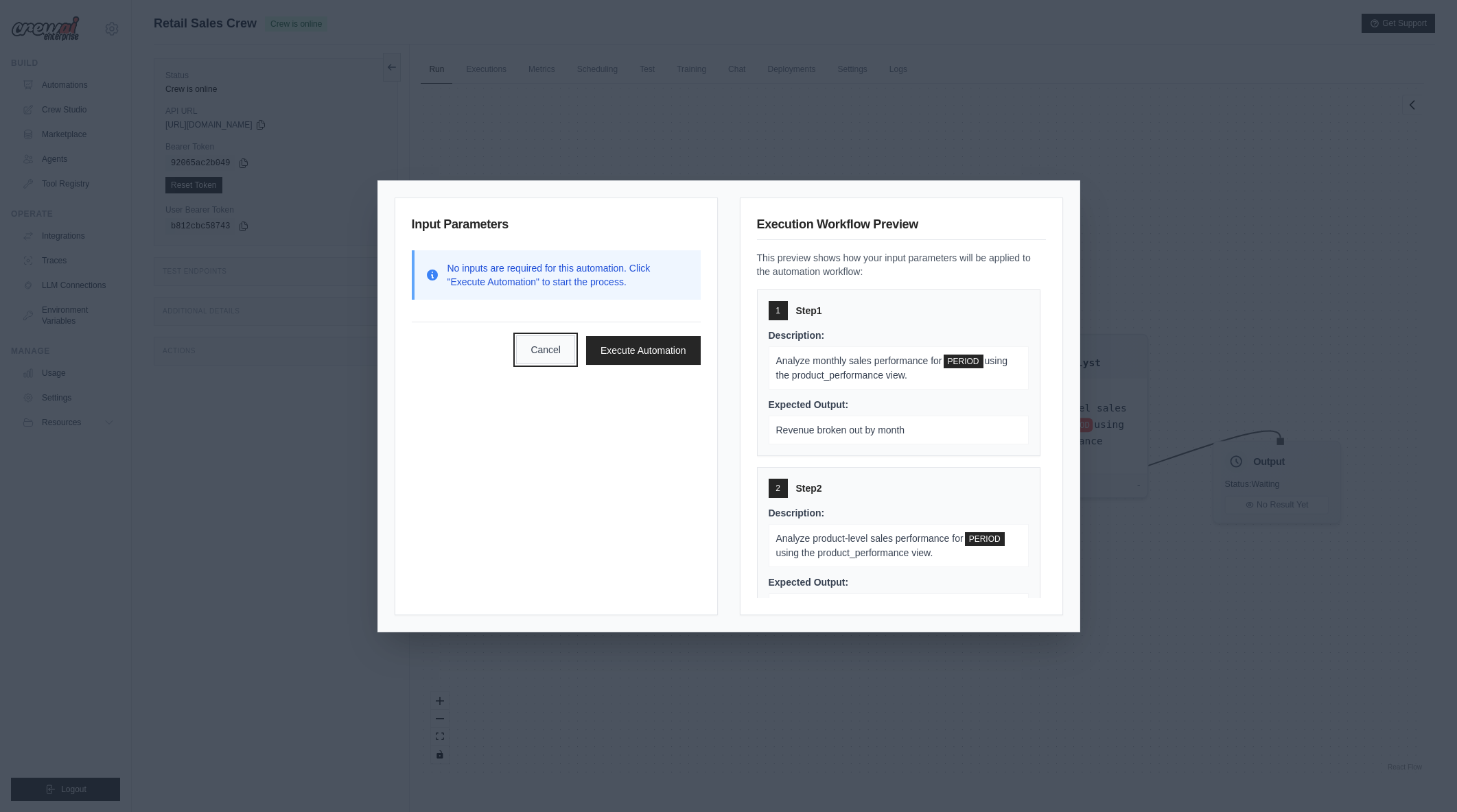
click at [551, 364] on button "Cancel" at bounding box center [546, 349] width 59 height 29
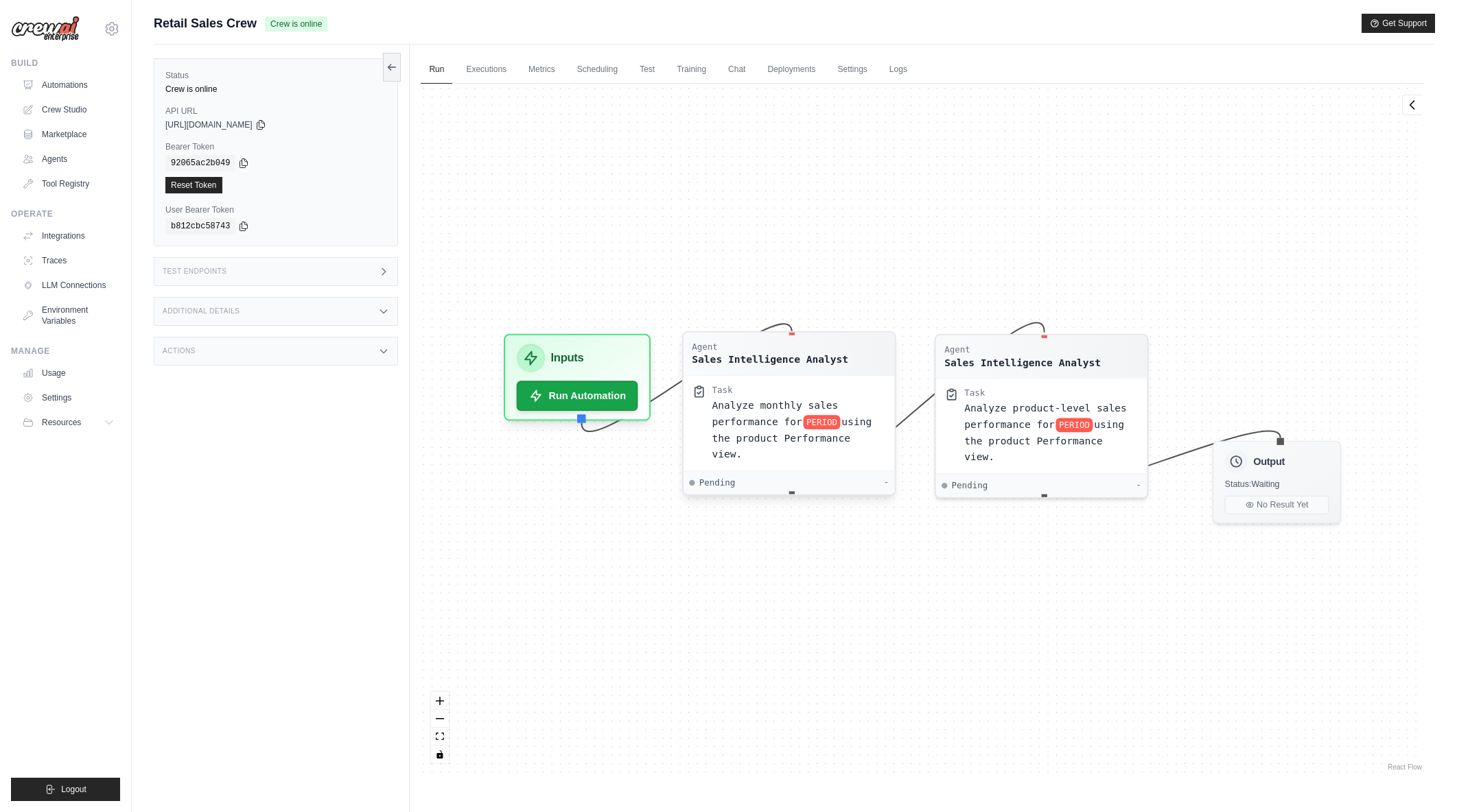
click at [740, 416] on span "Analyze monthly sales performance for" at bounding box center [775, 413] width 126 height 28
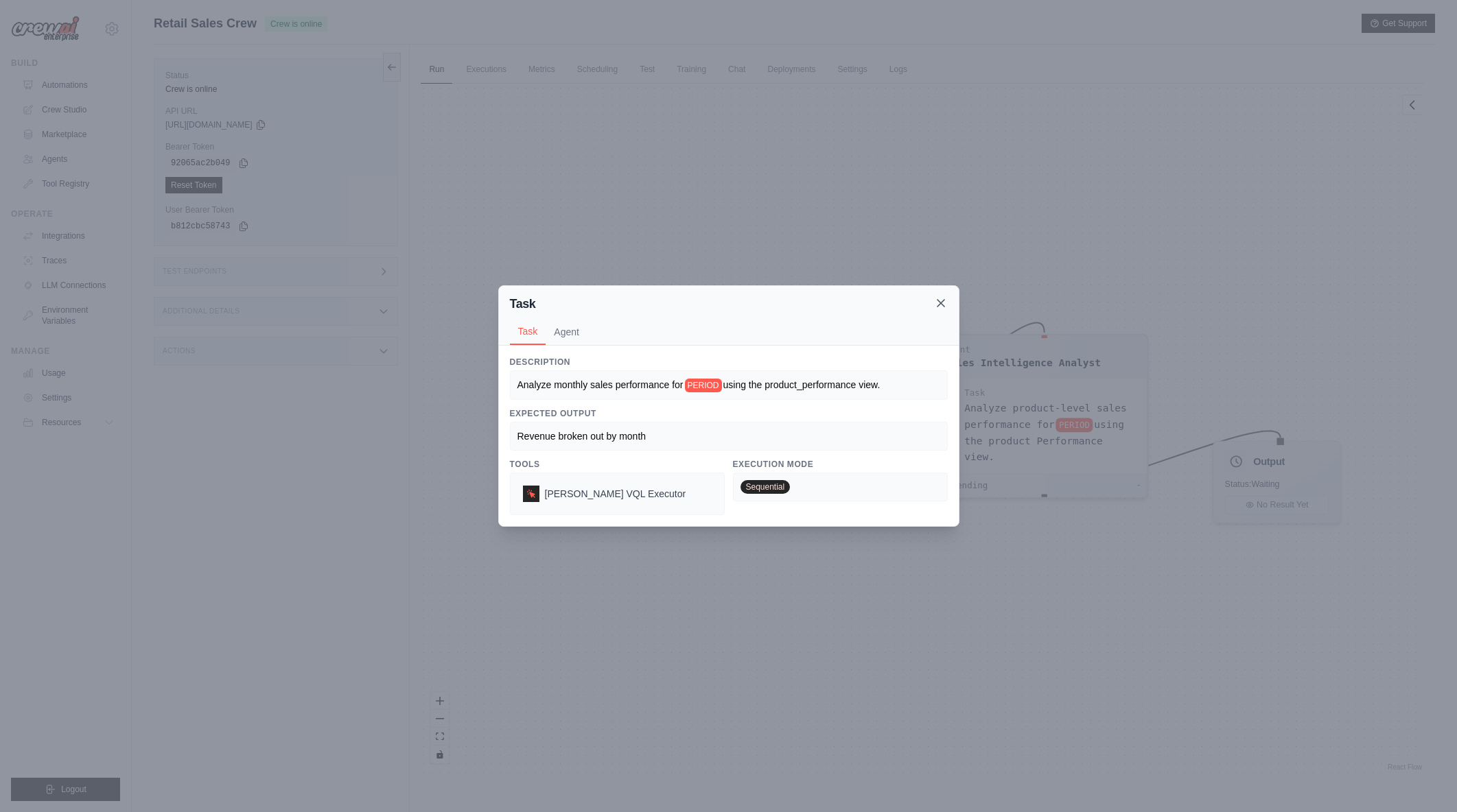
click at [943, 305] on icon at bounding box center [941, 302] width 7 height 7
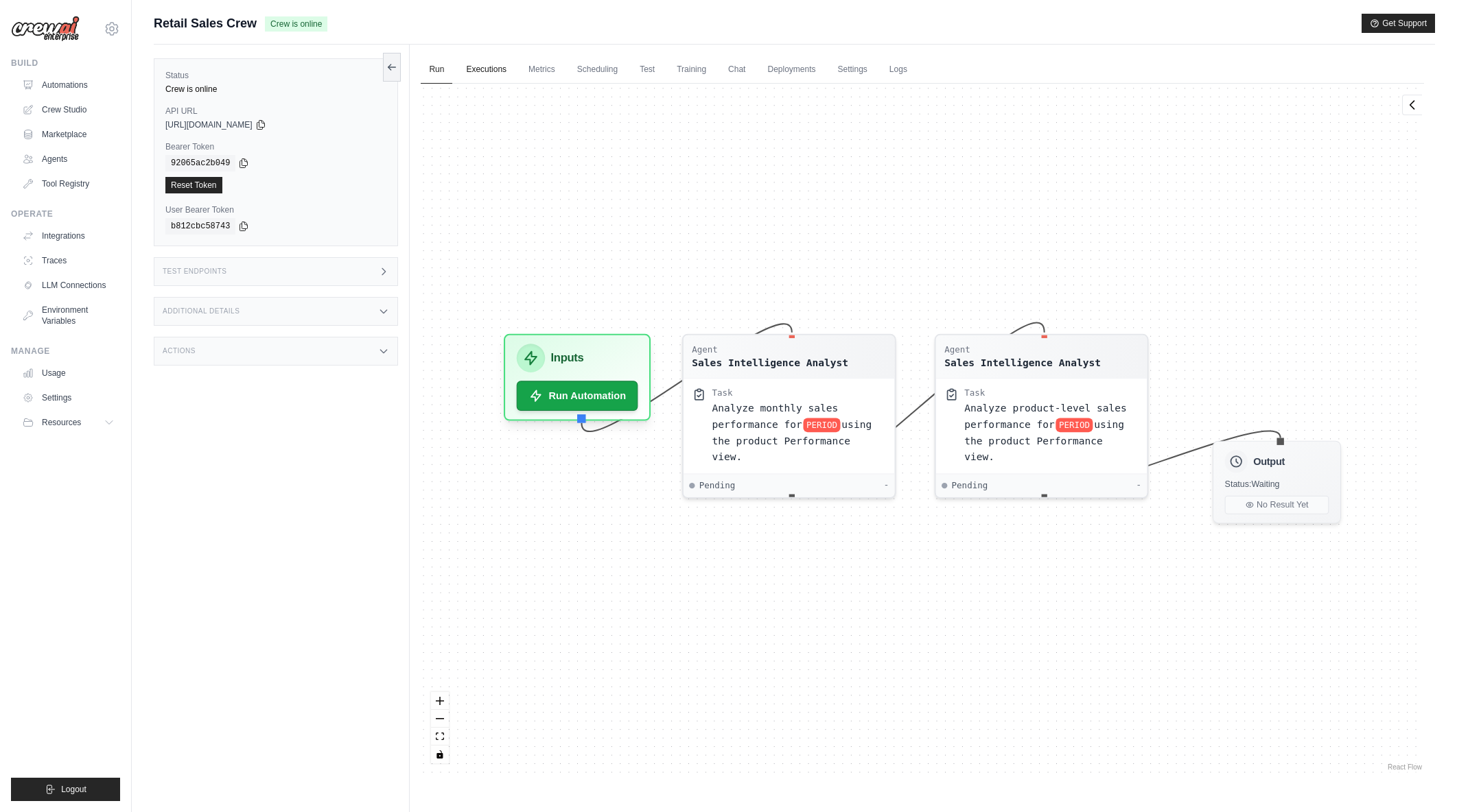
click at [496, 58] on link "Executions" at bounding box center [486, 70] width 57 height 29
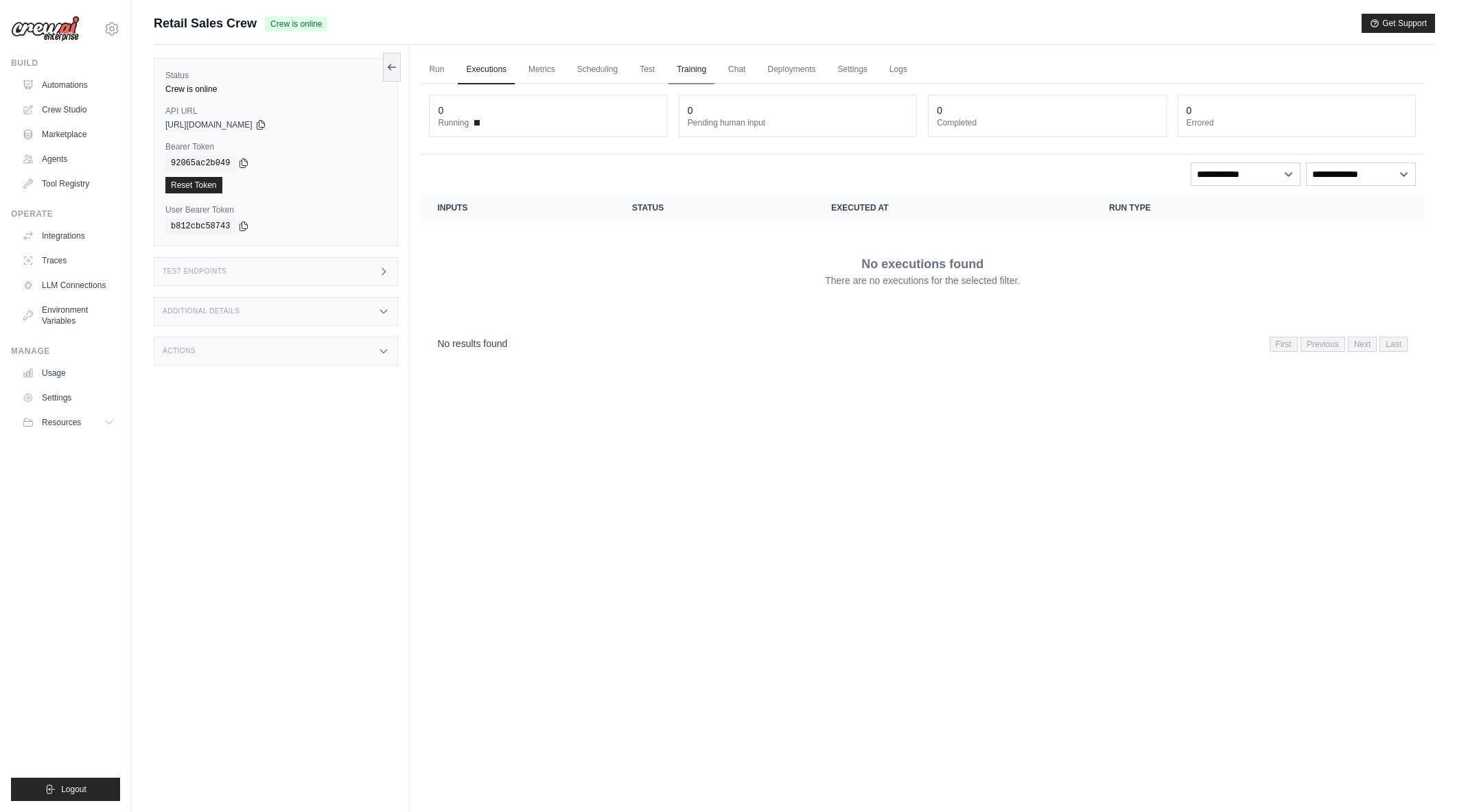
click at [683, 68] on link "Training" at bounding box center [692, 70] width 46 height 29
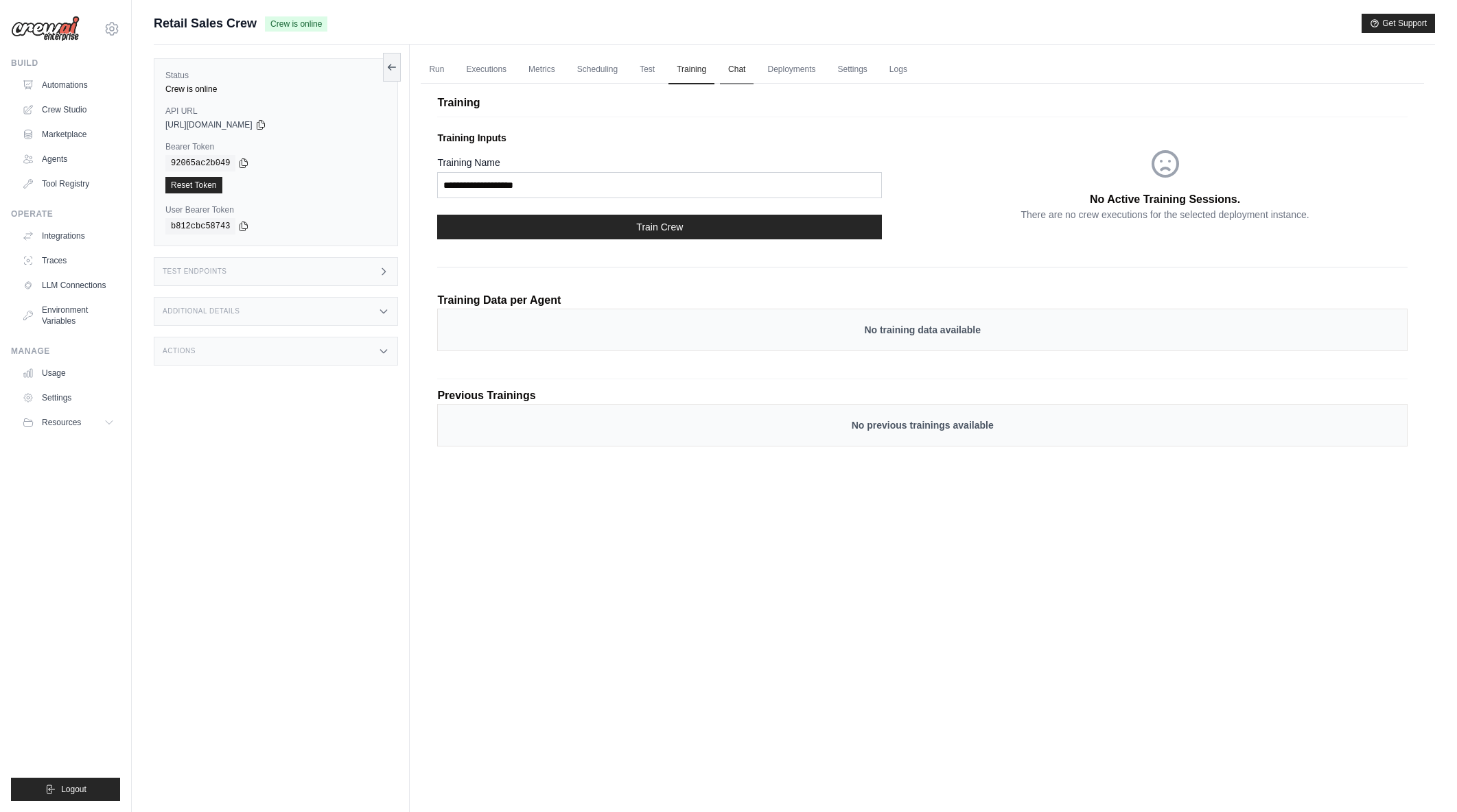
click at [743, 71] on link "Chat" at bounding box center [736, 70] width 34 height 29
click at [783, 73] on link "Deployments" at bounding box center [791, 70] width 65 height 29
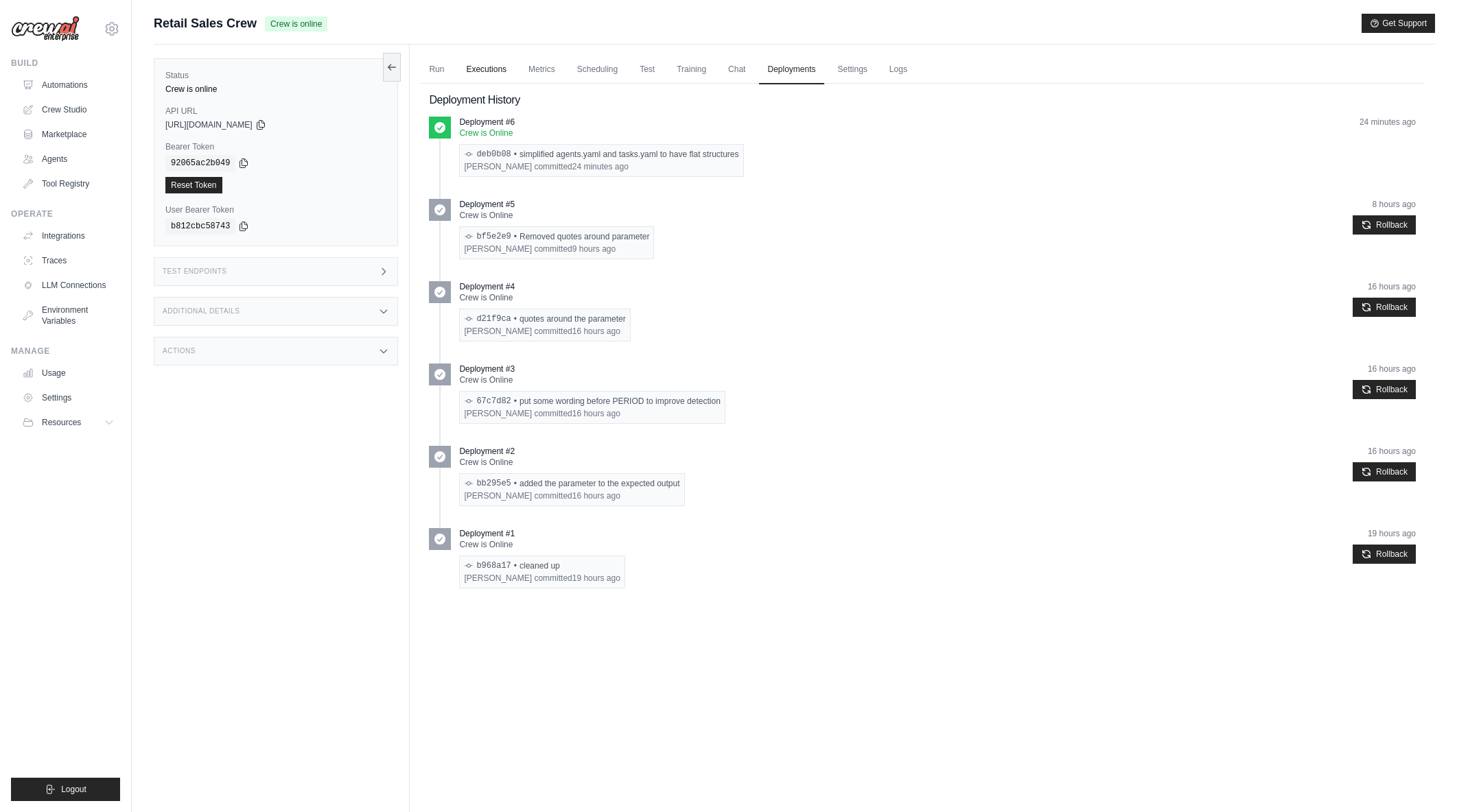
click at [481, 69] on link "Executions" at bounding box center [486, 70] width 57 height 29
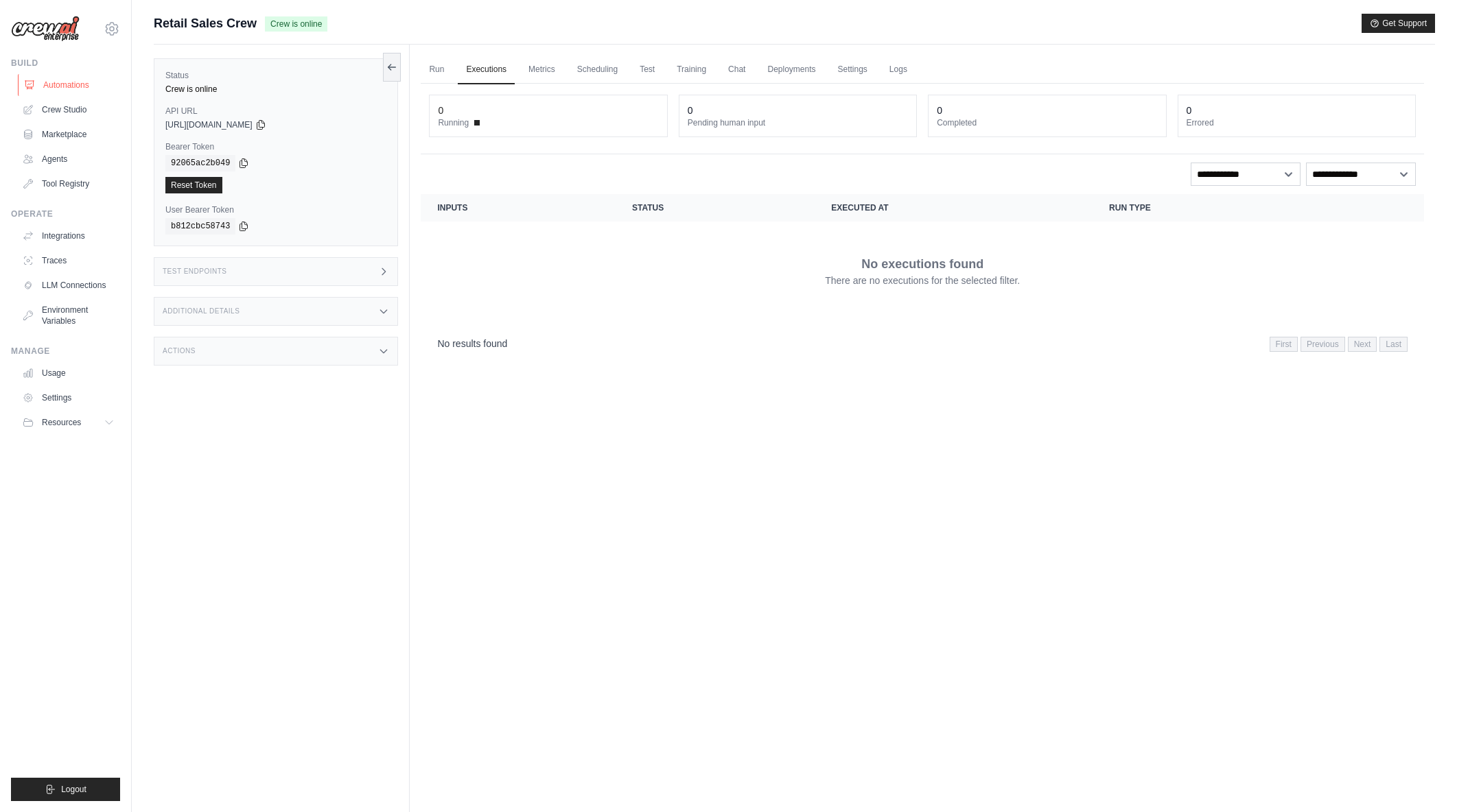
click at [64, 83] on link "Automations" at bounding box center [69, 84] width 104 height 22
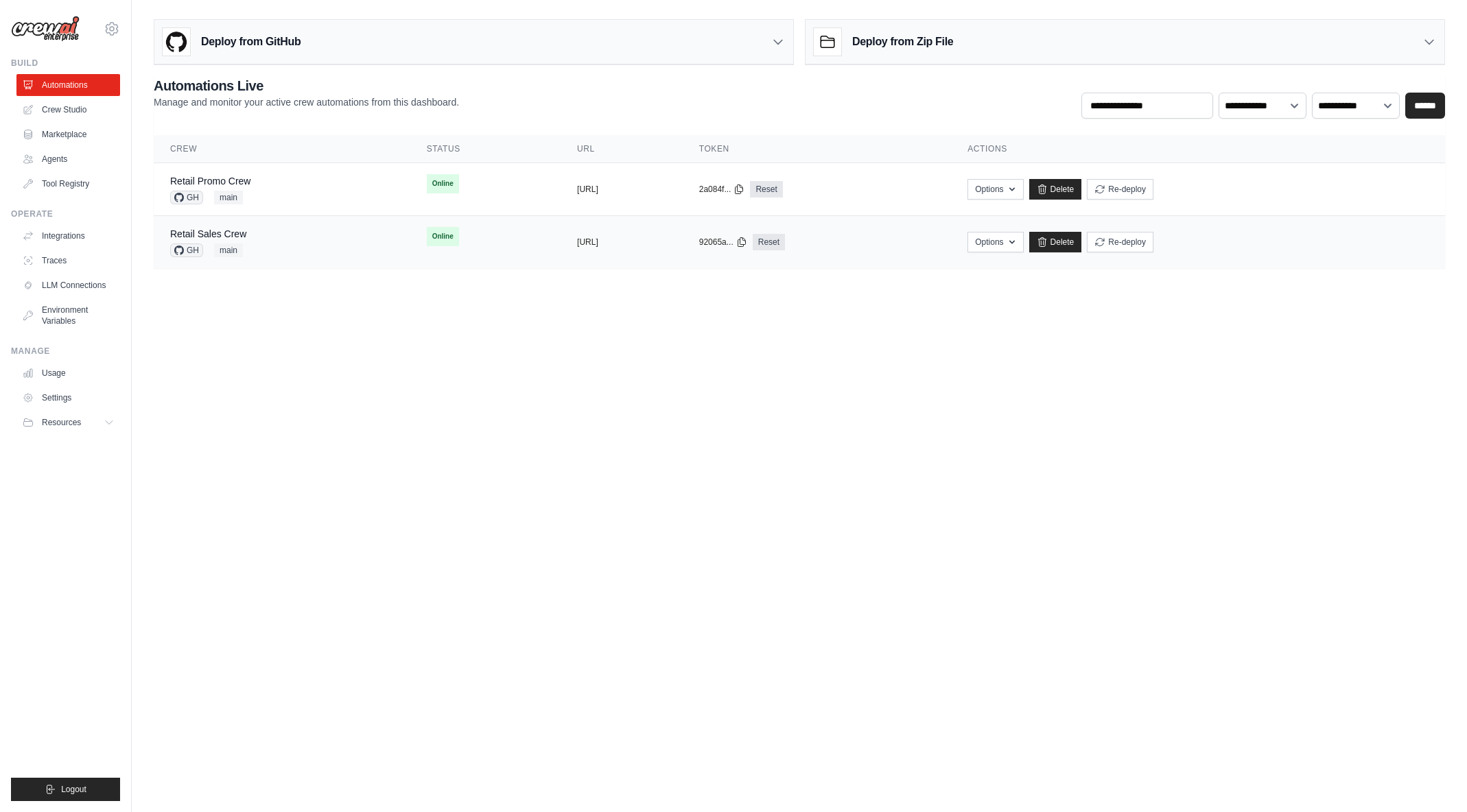
click at [313, 235] on div "Retail Sales Crew GH main" at bounding box center [282, 242] width 224 height 31
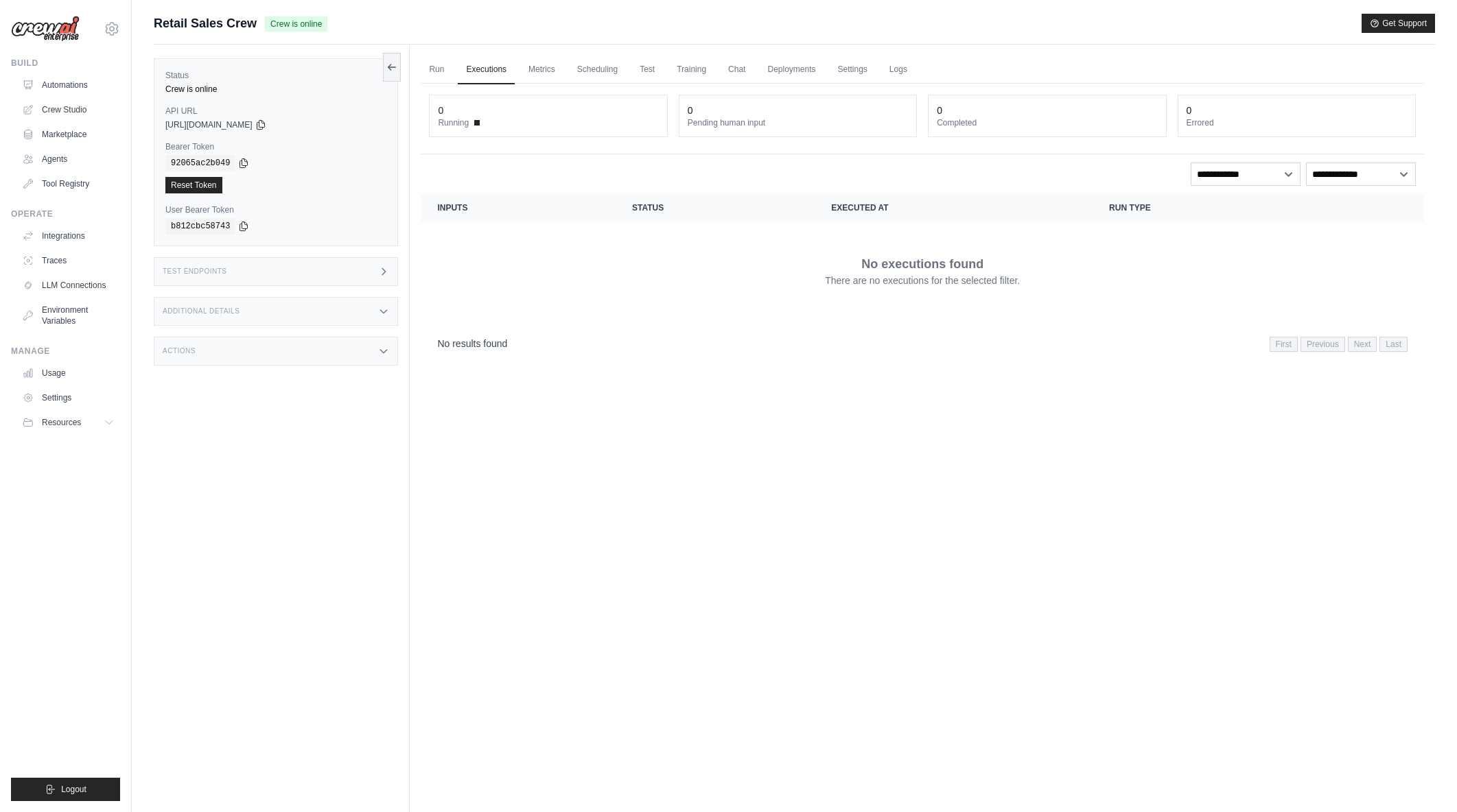
click at [382, 305] on div "Additional Details" at bounding box center [276, 311] width 244 height 29
drag, startPoint x: 297, startPoint y: 393, endPoint x: 317, endPoint y: 391, distance: 20.1
click at [317, 391] on div "Crew" at bounding box center [338, 390] width 95 height 10
drag, startPoint x: 327, startPoint y: 390, endPoint x: 294, endPoint y: 387, distance: 33.1
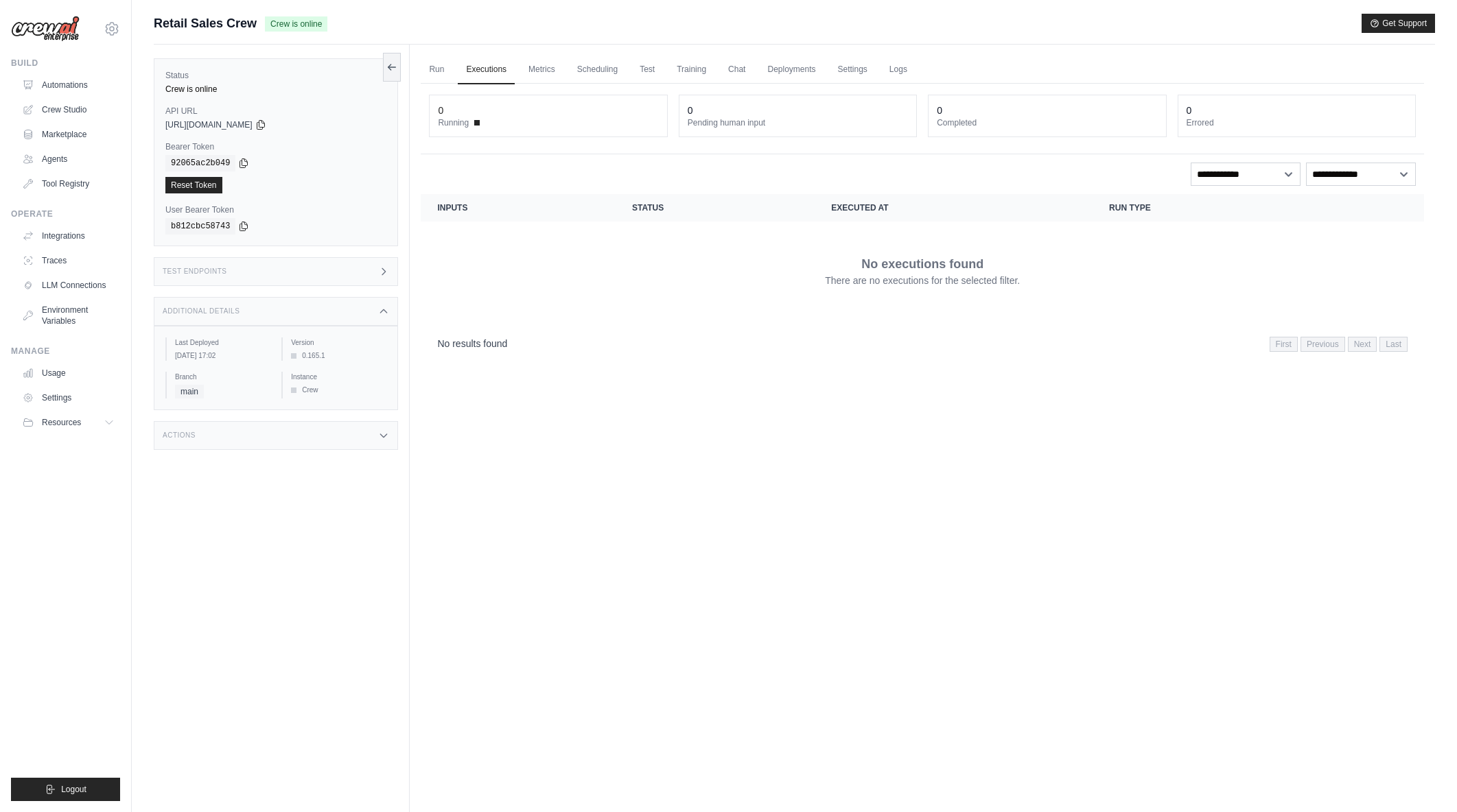
click at [282, 387] on div "Instance Crew" at bounding box center [334, 385] width 105 height 27
click at [294, 387] on div "Crew" at bounding box center [338, 390] width 95 height 10
drag, startPoint x: 312, startPoint y: 387, endPoint x: 335, endPoint y: 388, distance: 23.0
click at [335, 388] on div "Crew" at bounding box center [338, 390] width 95 height 10
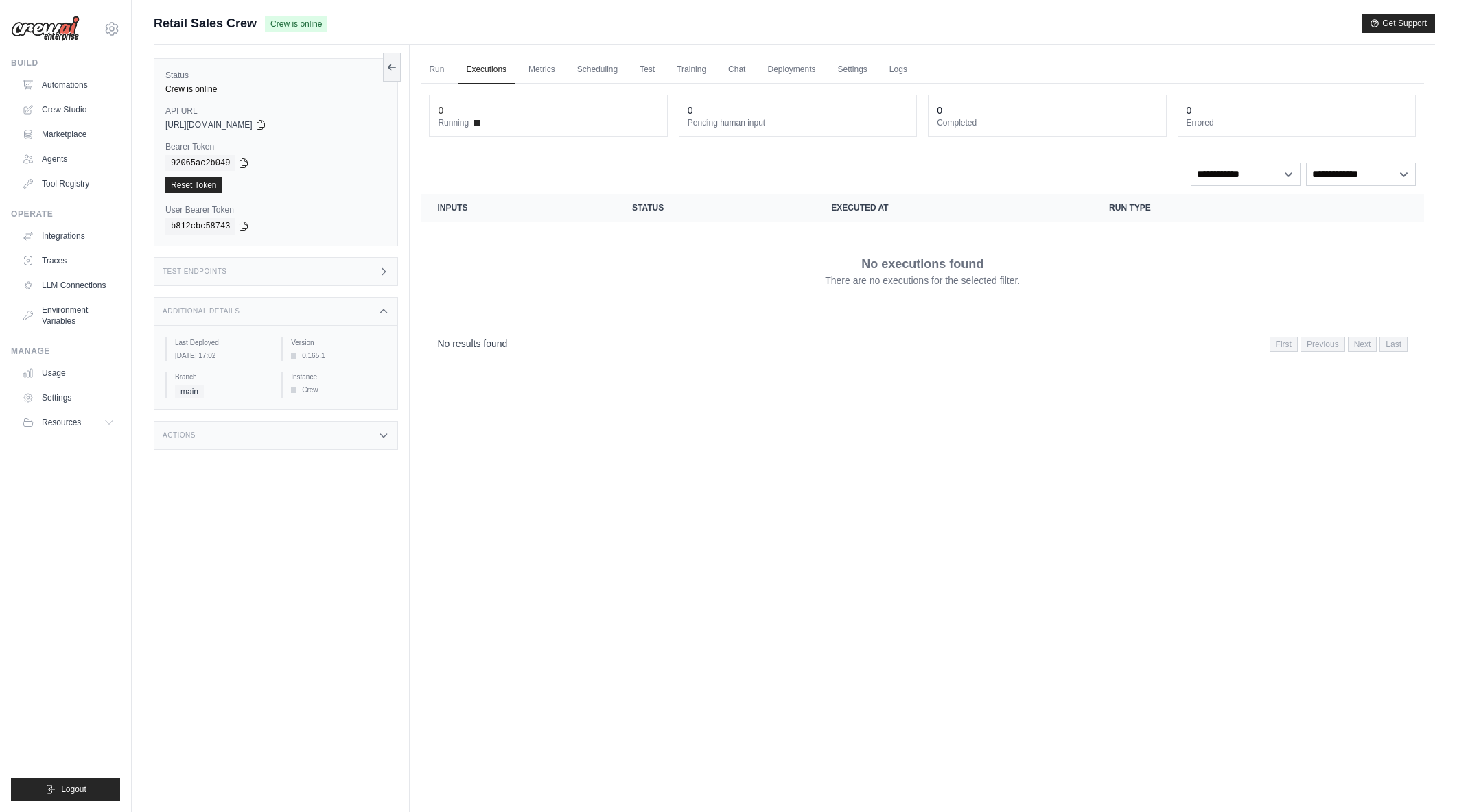
drag, startPoint x: 335, startPoint y: 388, endPoint x: 301, endPoint y: 386, distance: 34.1
click at [301, 386] on div "Crew" at bounding box center [338, 390] width 95 height 10
drag, startPoint x: 303, startPoint y: 386, endPoint x: 326, endPoint y: 386, distance: 23.0
click at [303, 386] on div "Crew" at bounding box center [338, 390] width 95 height 10
click at [385, 436] on icon at bounding box center [383, 435] width 11 height 11
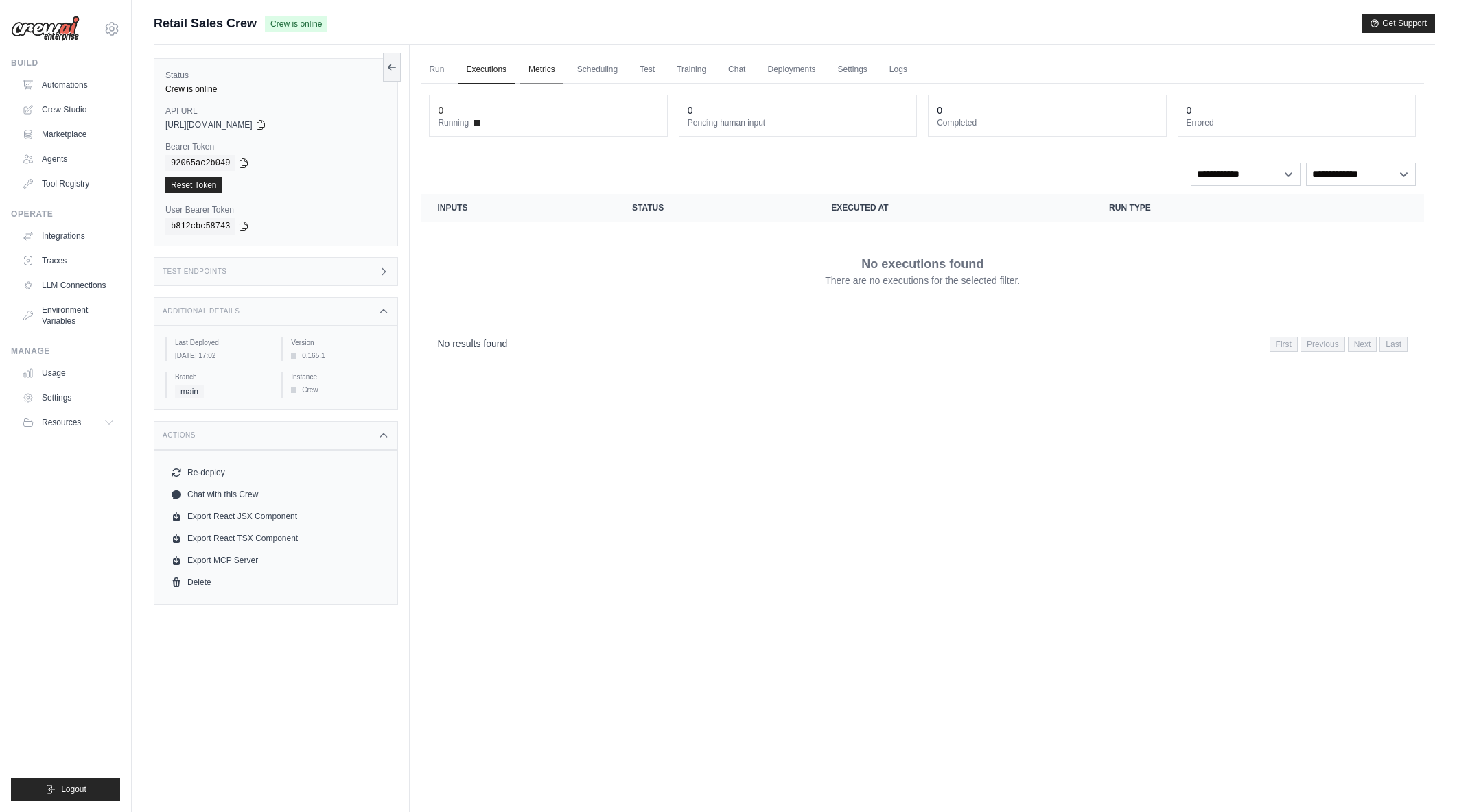
click at [535, 74] on link "Metrics" at bounding box center [542, 70] width 43 height 29
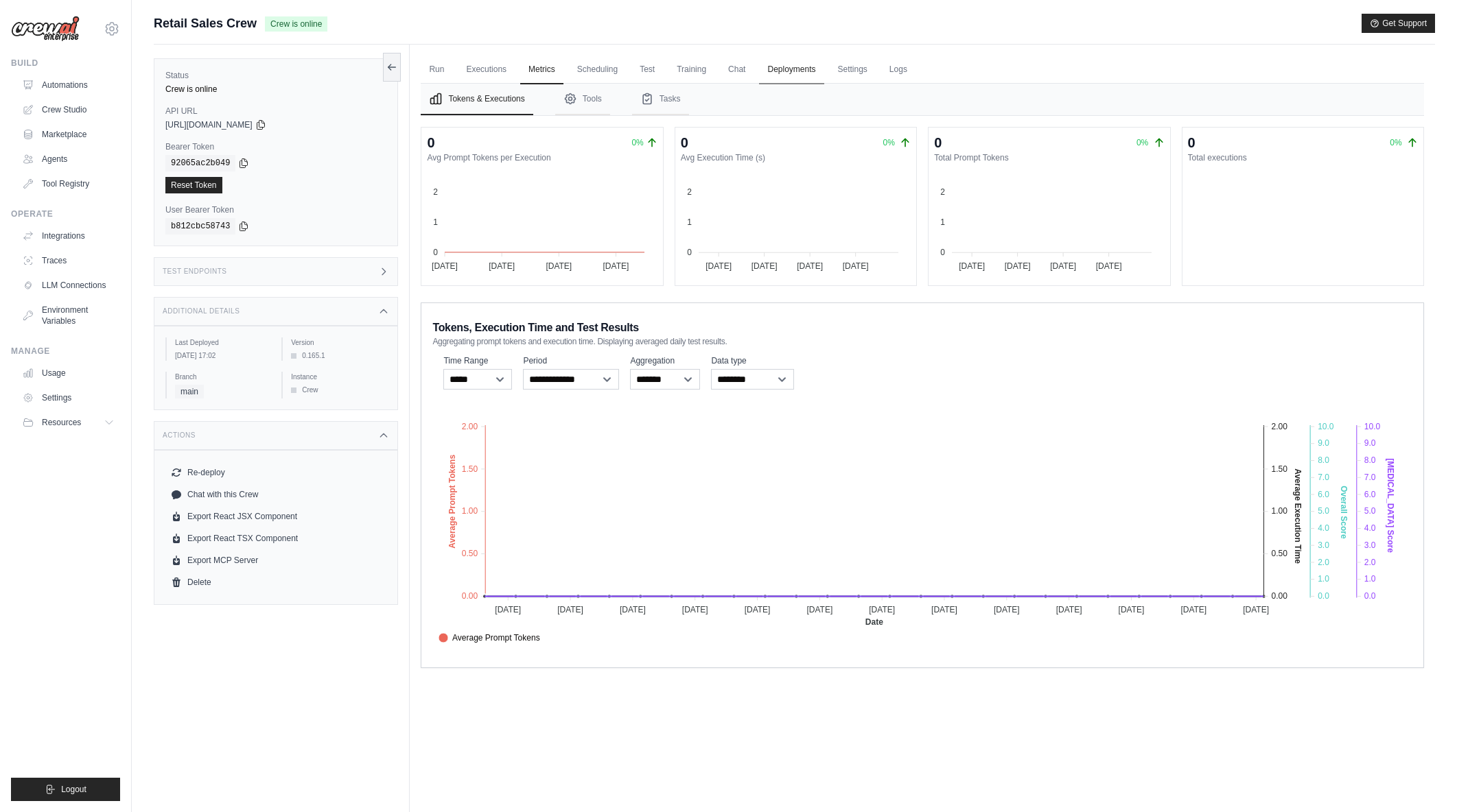
click at [800, 70] on link "Deployments" at bounding box center [791, 70] width 65 height 29
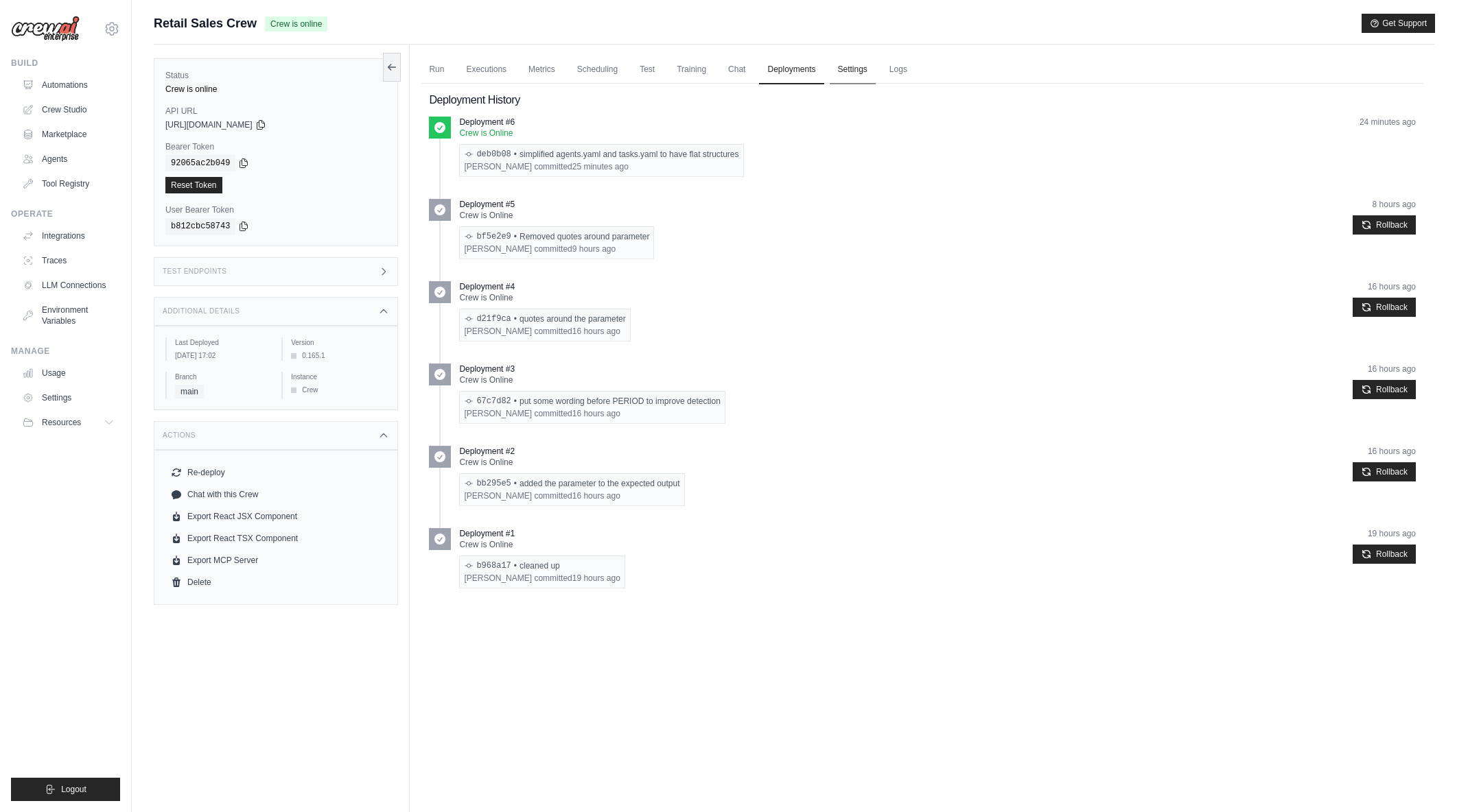
click at [868, 72] on link "Settings" at bounding box center [853, 70] width 46 height 29
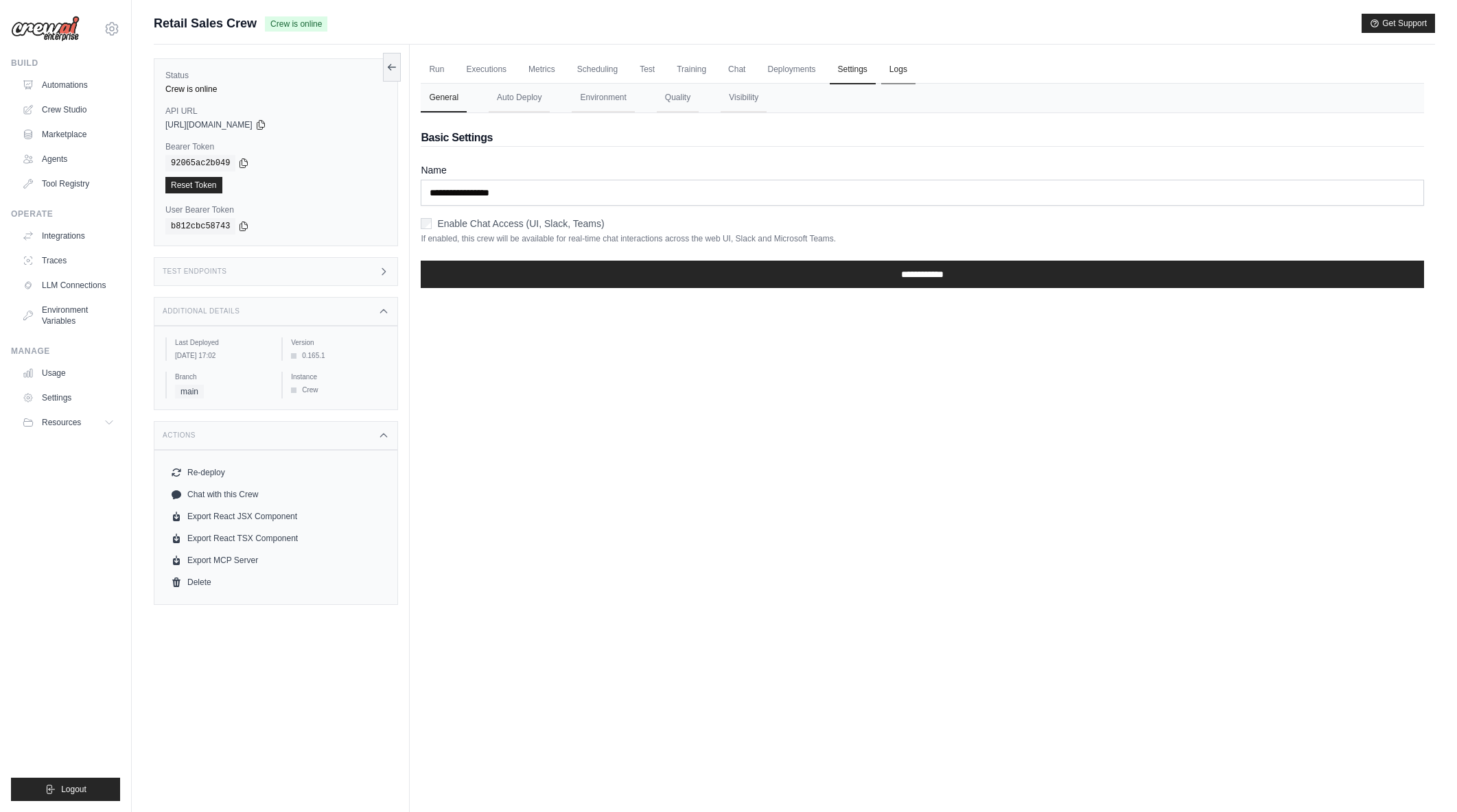
click at [902, 70] on link "Logs" at bounding box center [899, 70] width 34 height 29
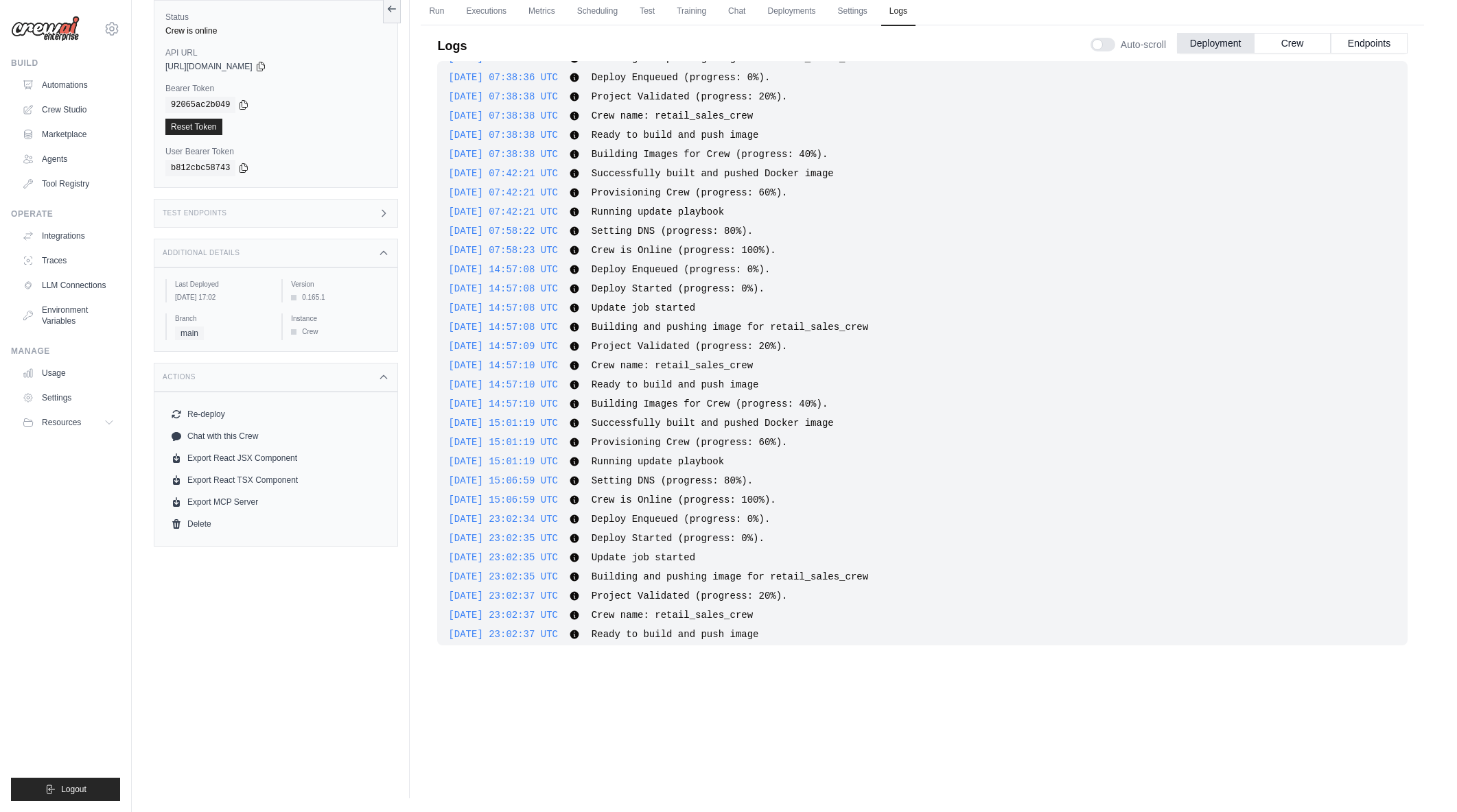
scroll to position [936, 0]
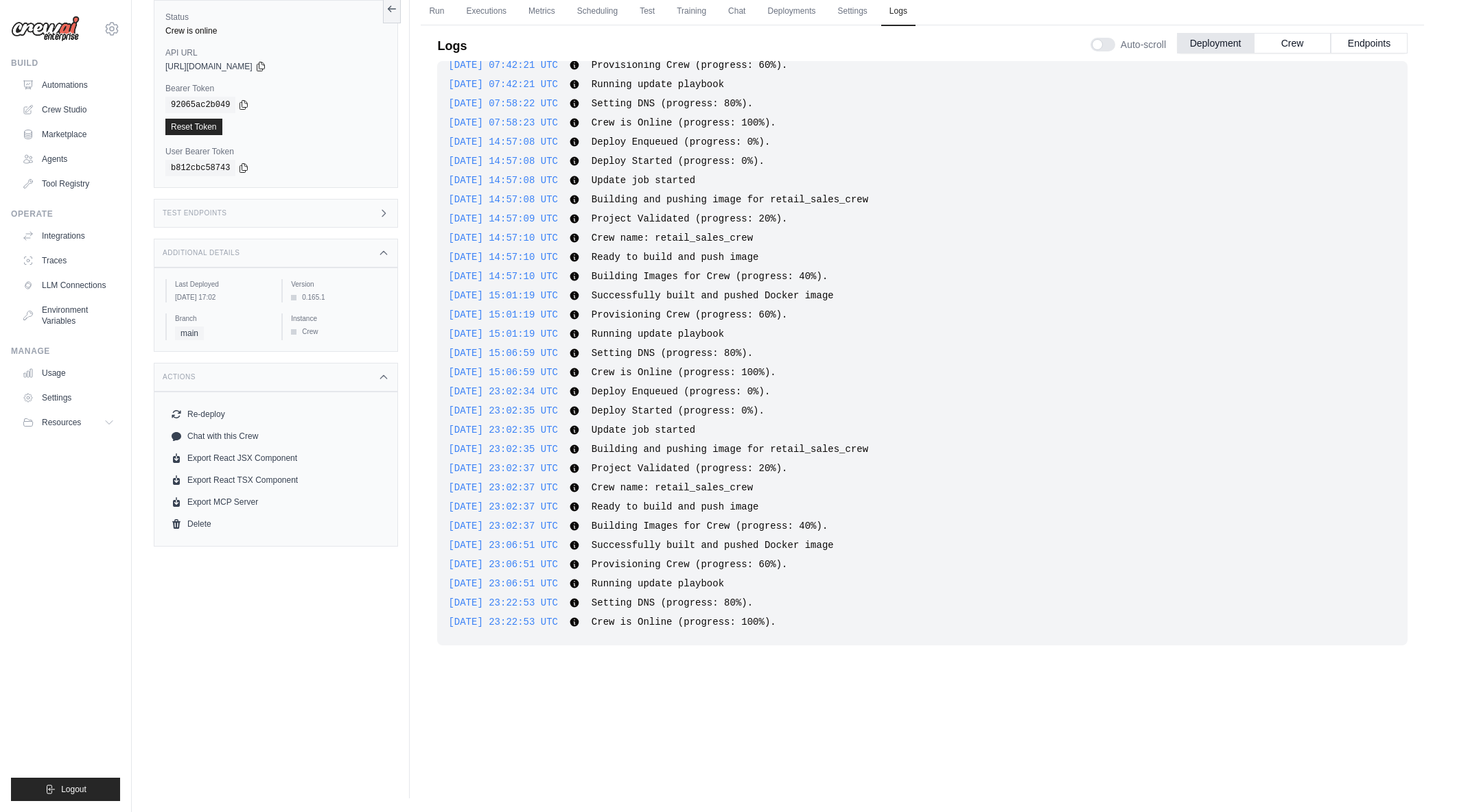
click at [628, 740] on div "Run Executions Metrics Scheduling Test Training Chat Deployments Settings Logs …" at bounding box center [923, 393] width 1025 height 812
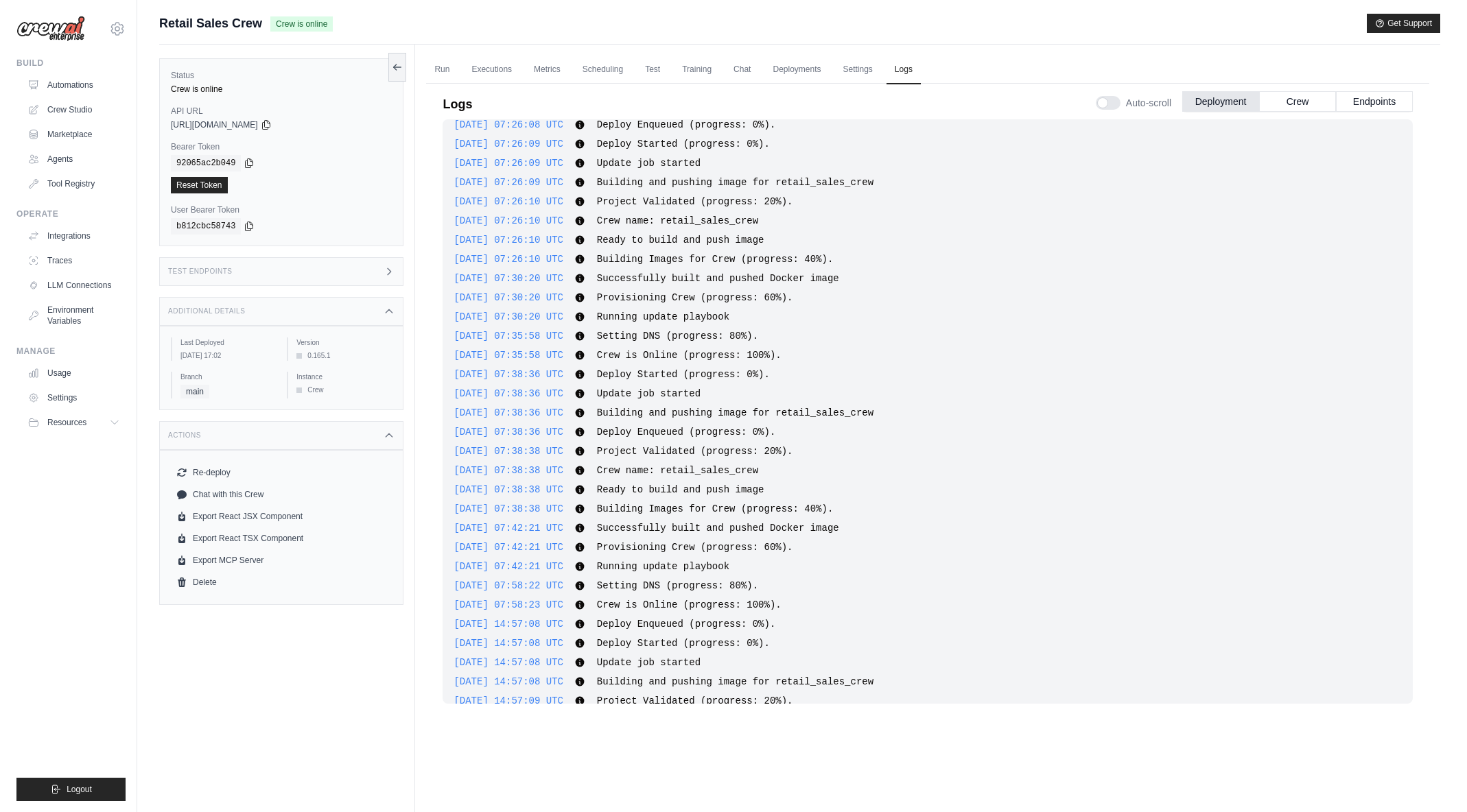
scroll to position [387, 0]
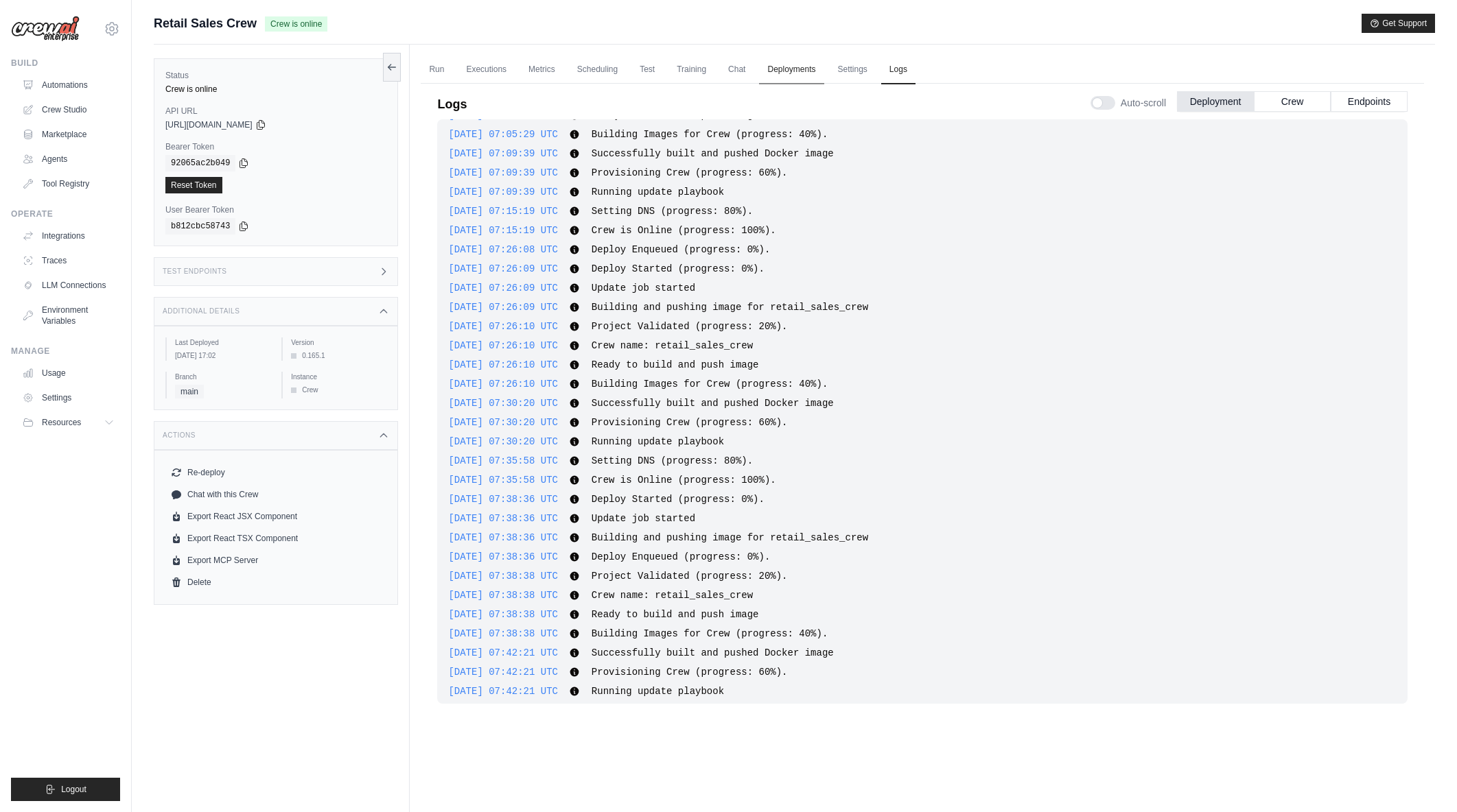
click at [813, 69] on link "Deployments" at bounding box center [791, 70] width 65 height 29
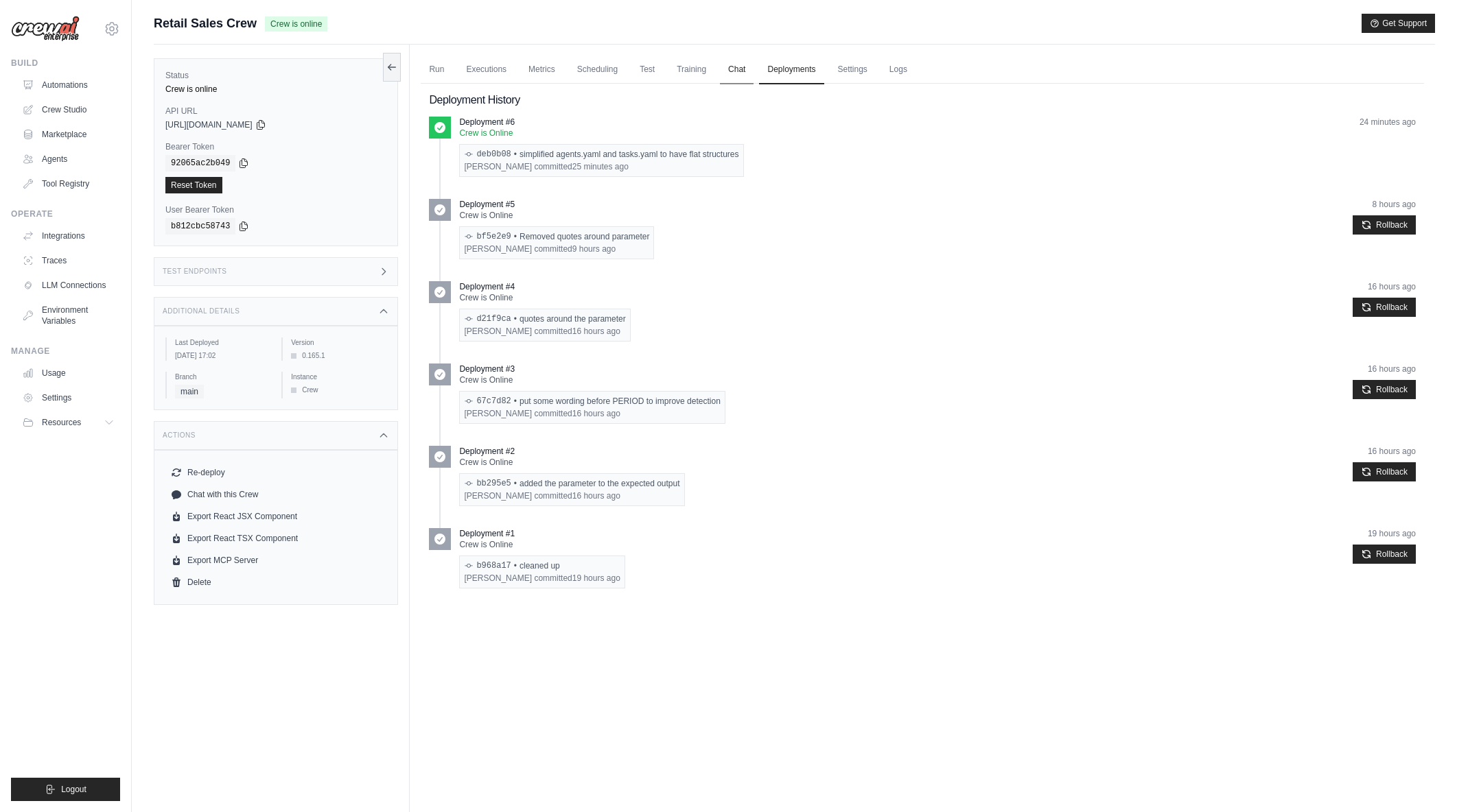
click at [735, 69] on link "Chat" at bounding box center [736, 70] width 34 height 29
click at [57, 87] on link "Automations" at bounding box center [69, 84] width 104 height 22
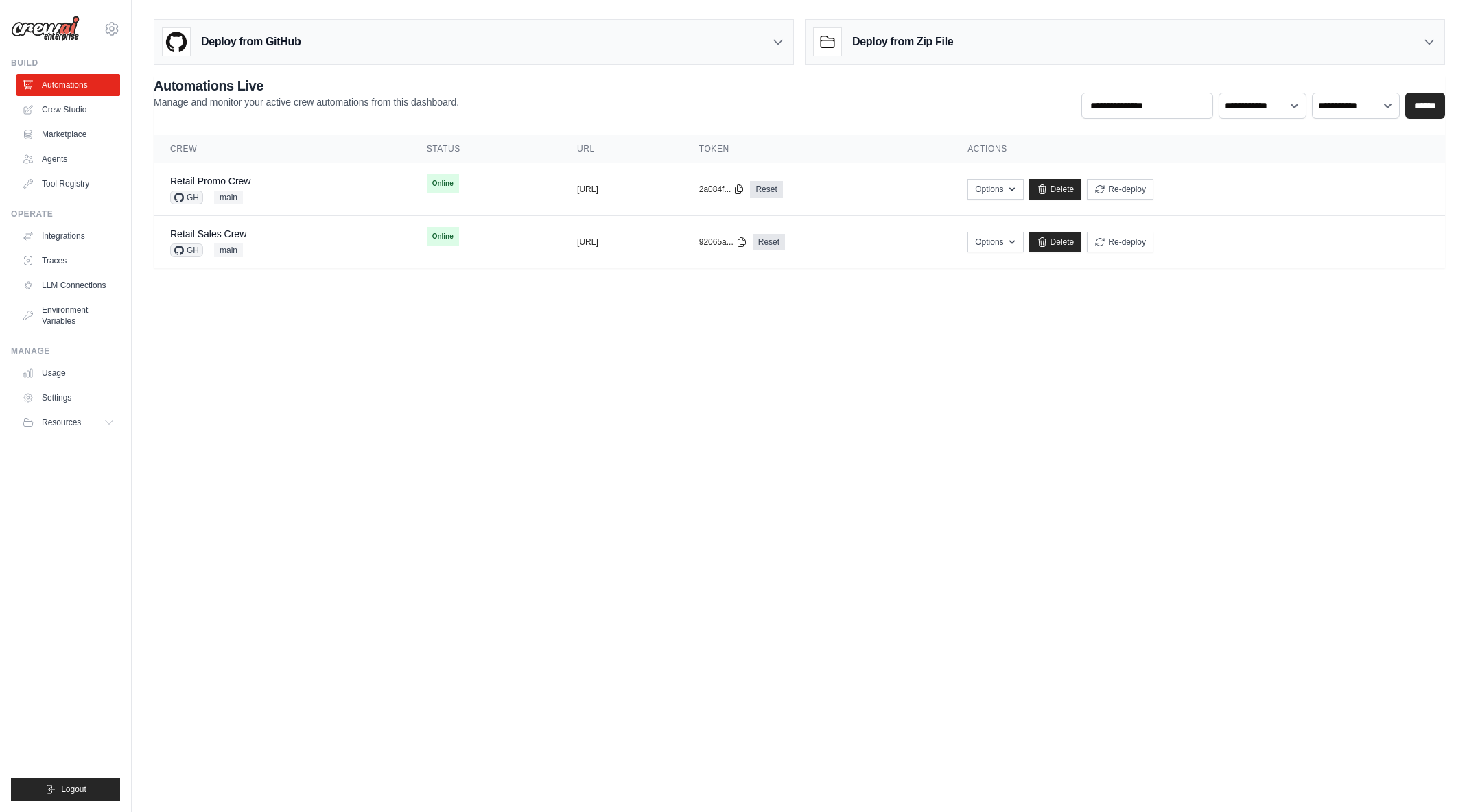
click at [477, 406] on body "arajwani@denodo.com Arif's Personal Organization Denodo Technologies ✓ Settings…" at bounding box center [733, 406] width 1467 height 812
click at [431, 362] on body "arajwani@denodo.com Arif's Personal Organization Denodo Technologies ✓ Settings…" at bounding box center [733, 406] width 1467 height 812
drag, startPoint x: 320, startPoint y: 329, endPoint x: 359, endPoint y: 344, distance: 41.8
click at [359, 344] on body "arajwani@denodo.com Arif's Personal Organization Denodo Technologies ✓ Settings…" at bounding box center [733, 406] width 1467 height 812
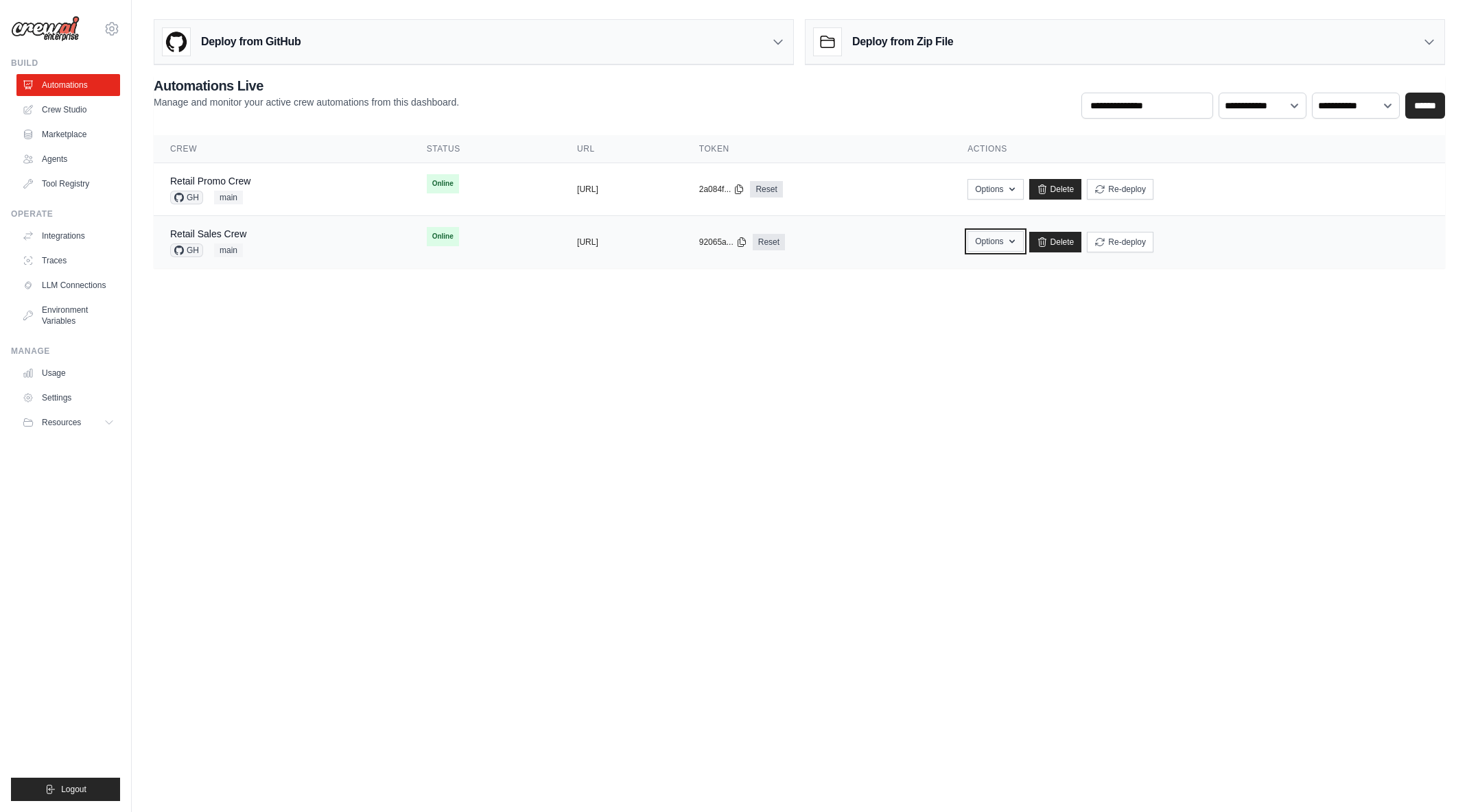
click at [1018, 247] on icon "button" at bounding box center [1012, 241] width 11 height 11
click at [1188, 372] on body "arajwani@denodo.com Arif's Personal Organization Denodo Technologies ✓ Settings…" at bounding box center [733, 406] width 1467 height 812
click at [291, 247] on div "Retail Sales Crew GH main" at bounding box center [282, 242] width 224 height 31
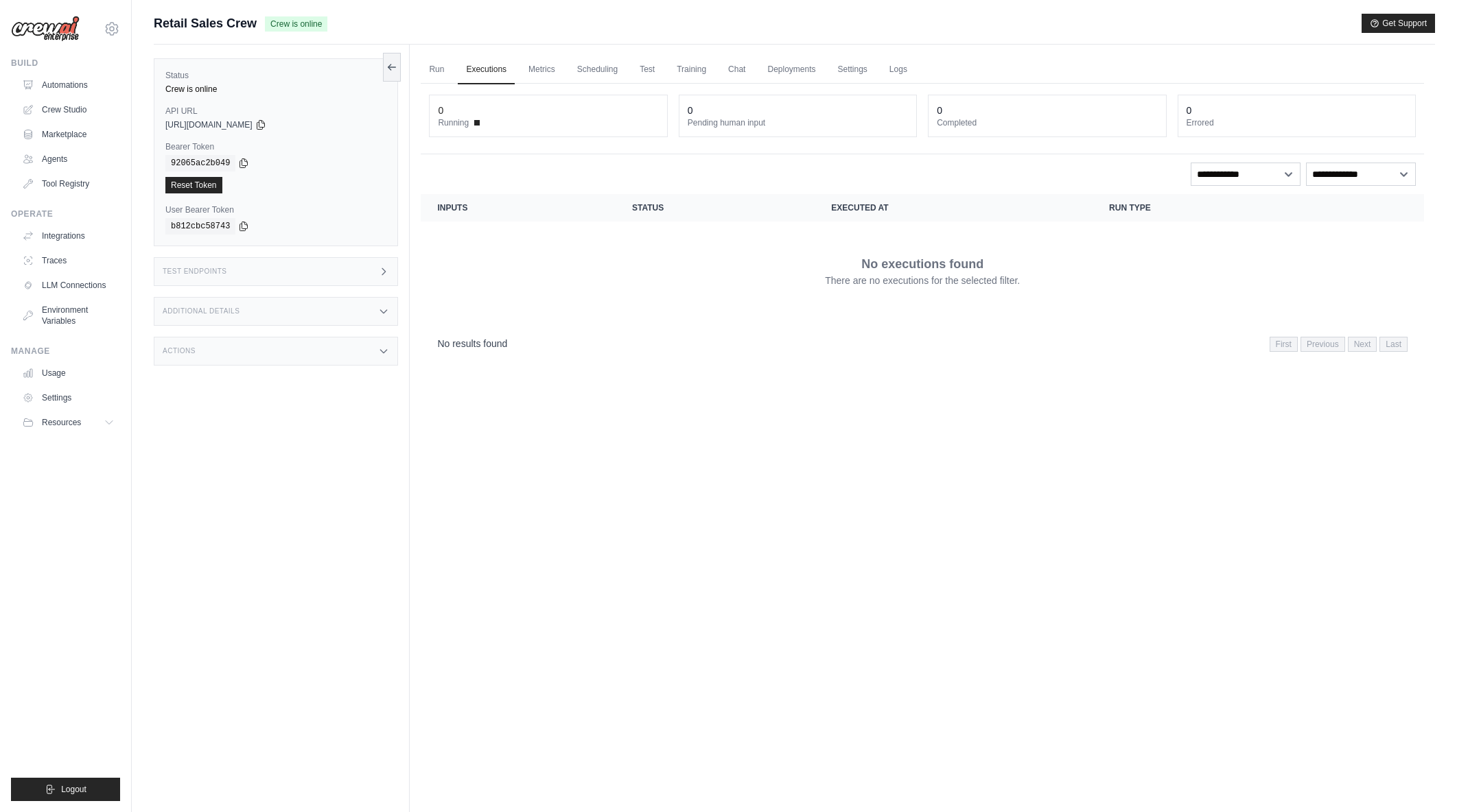
click at [386, 273] on icon at bounding box center [384, 271] width 4 height 6
click at [786, 317] on icon at bounding box center [785, 319] width 13 height 13
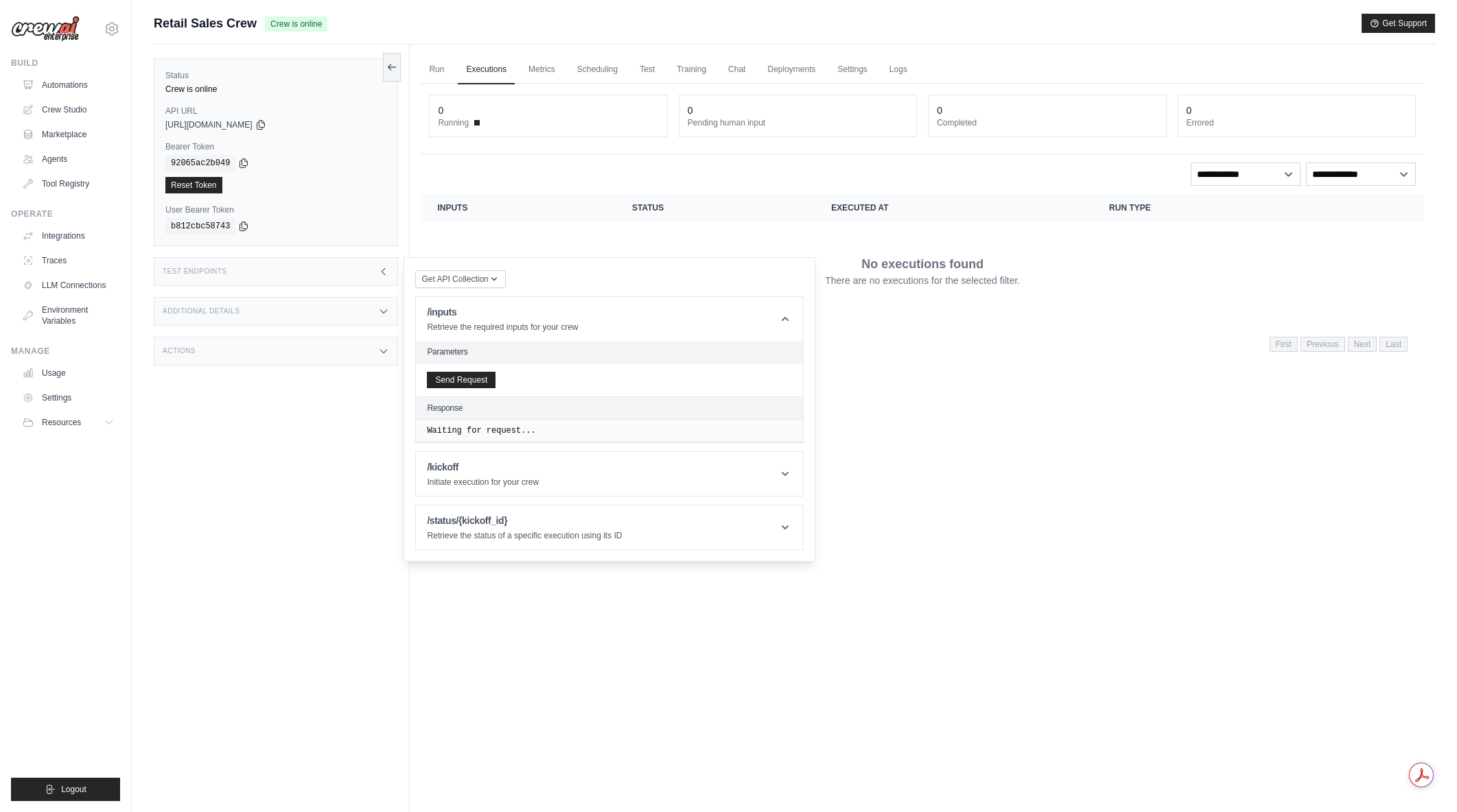
click at [998, 477] on div "Run Executions Metrics Scheduling Test Training Chat Deployments Settings Logs …" at bounding box center [923, 451] width 1025 height 812
click at [324, 526] on div "Status Crew is online API URL copied [URL][DOMAIN_NAME] Bearer Token copied 920…" at bounding box center [282, 451] width 256 height 812
click at [785, 317] on icon at bounding box center [785, 319] width 7 height 4
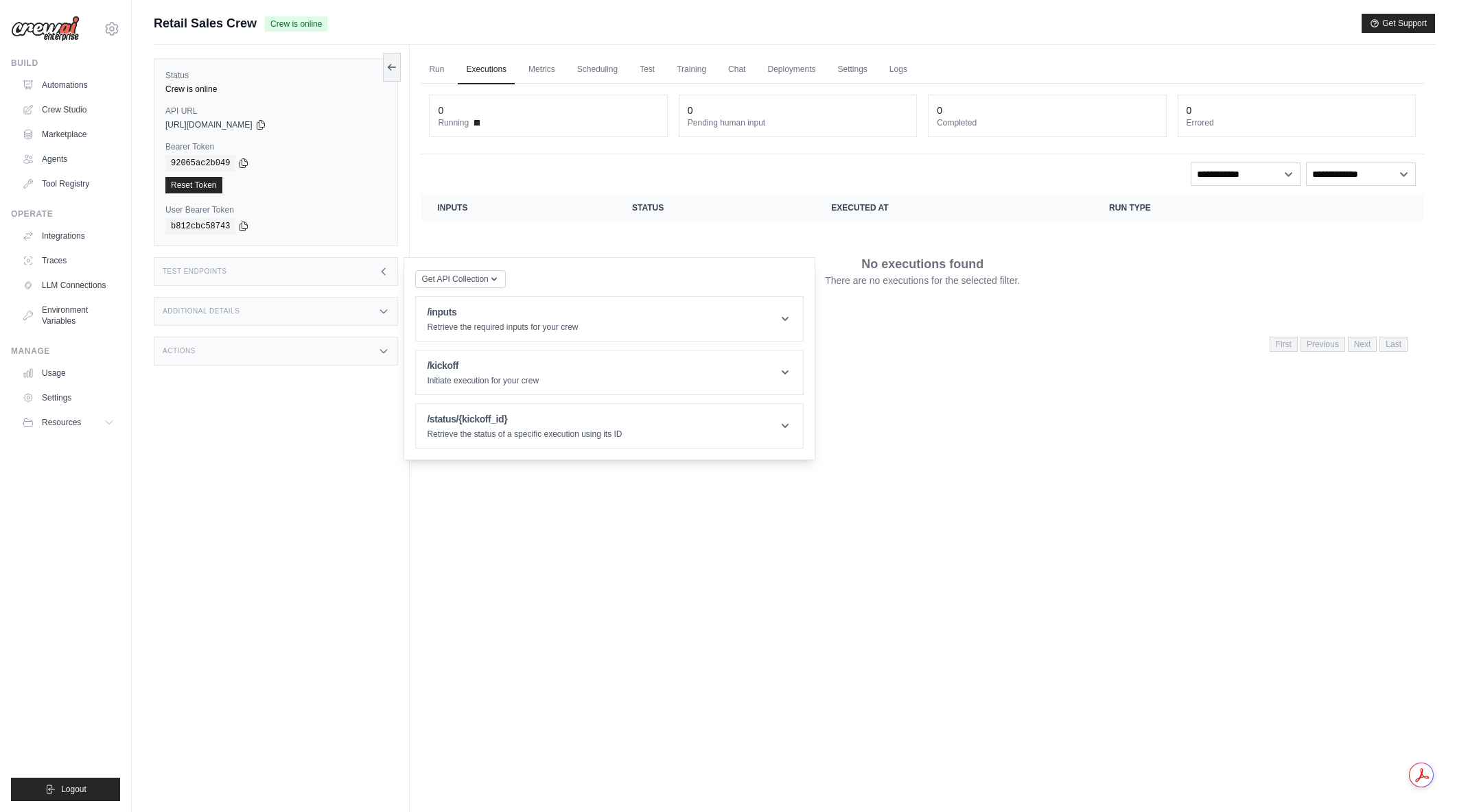
click at [382, 271] on icon at bounding box center [383, 271] width 11 height 11
click at [725, 545] on div "Run Executions Metrics Scheduling Test Training Chat Deployments Settings Logs …" at bounding box center [923, 451] width 1025 height 812
click at [445, 73] on link "Run" at bounding box center [437, 70] width 31 height 29
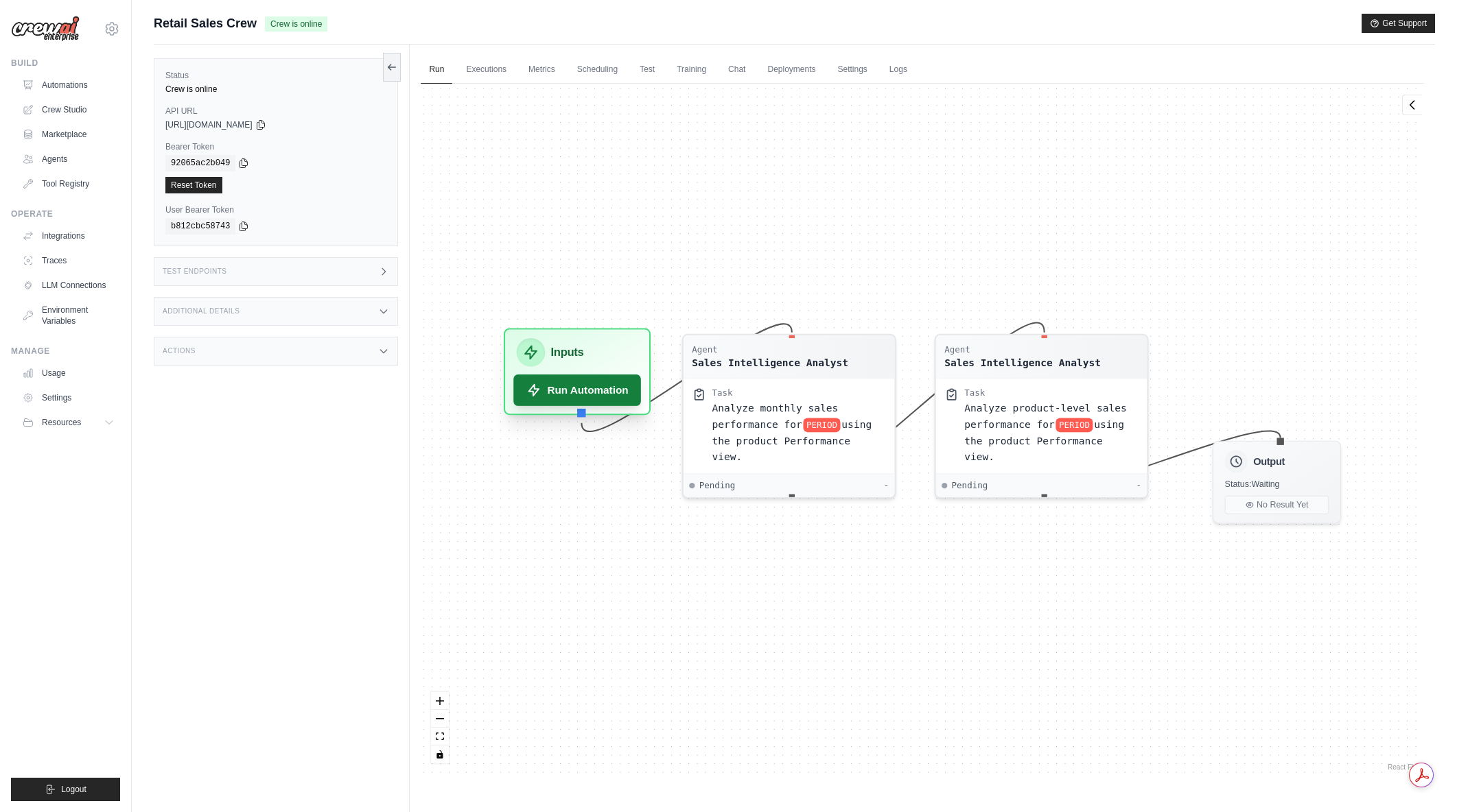
click at [609, 390] on button "Run Automation" at bounding box center [578, 390] width 127 height 31
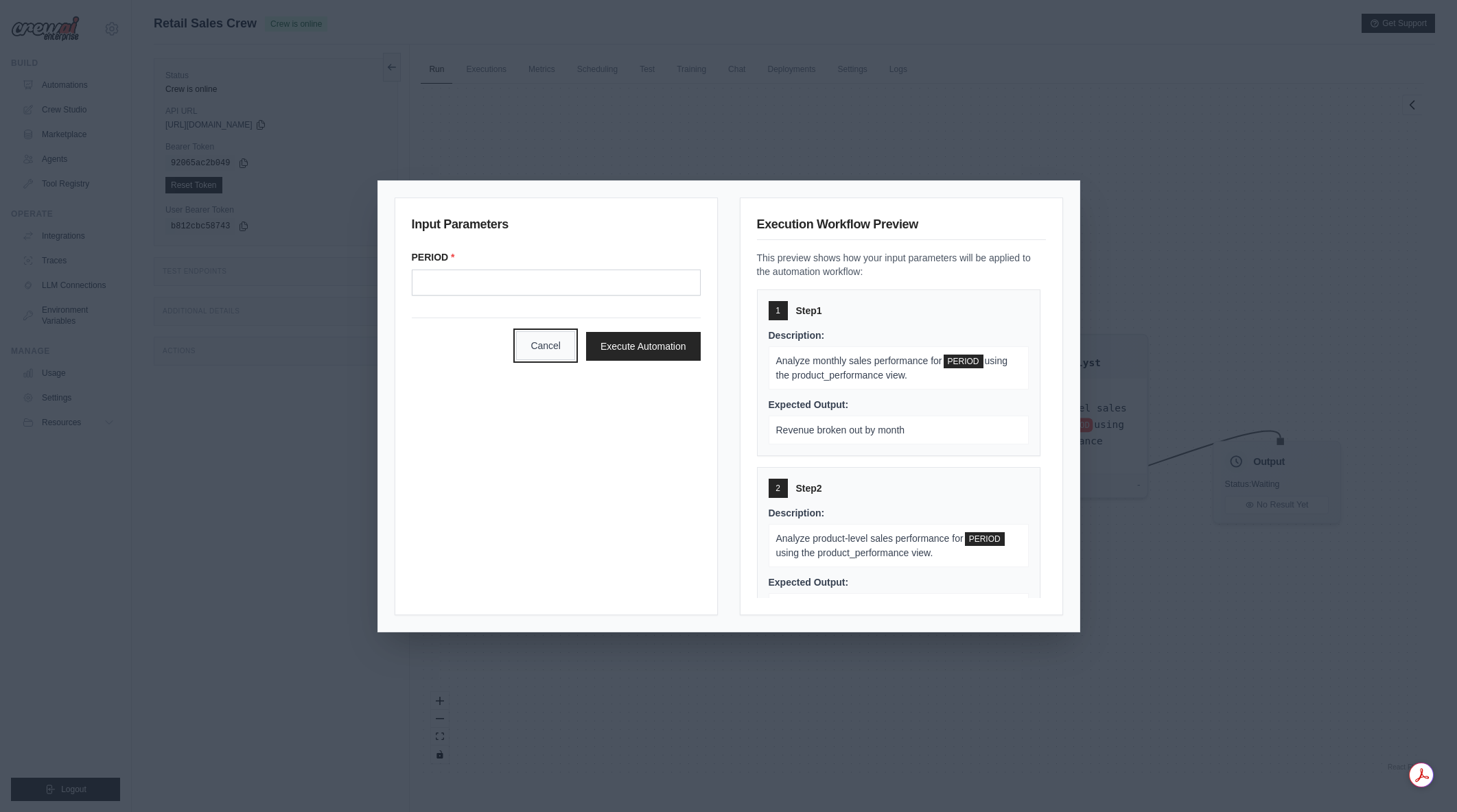
click at [544, 349] on button "Cancel" at bounding box center [546, 346] width 59 height 29
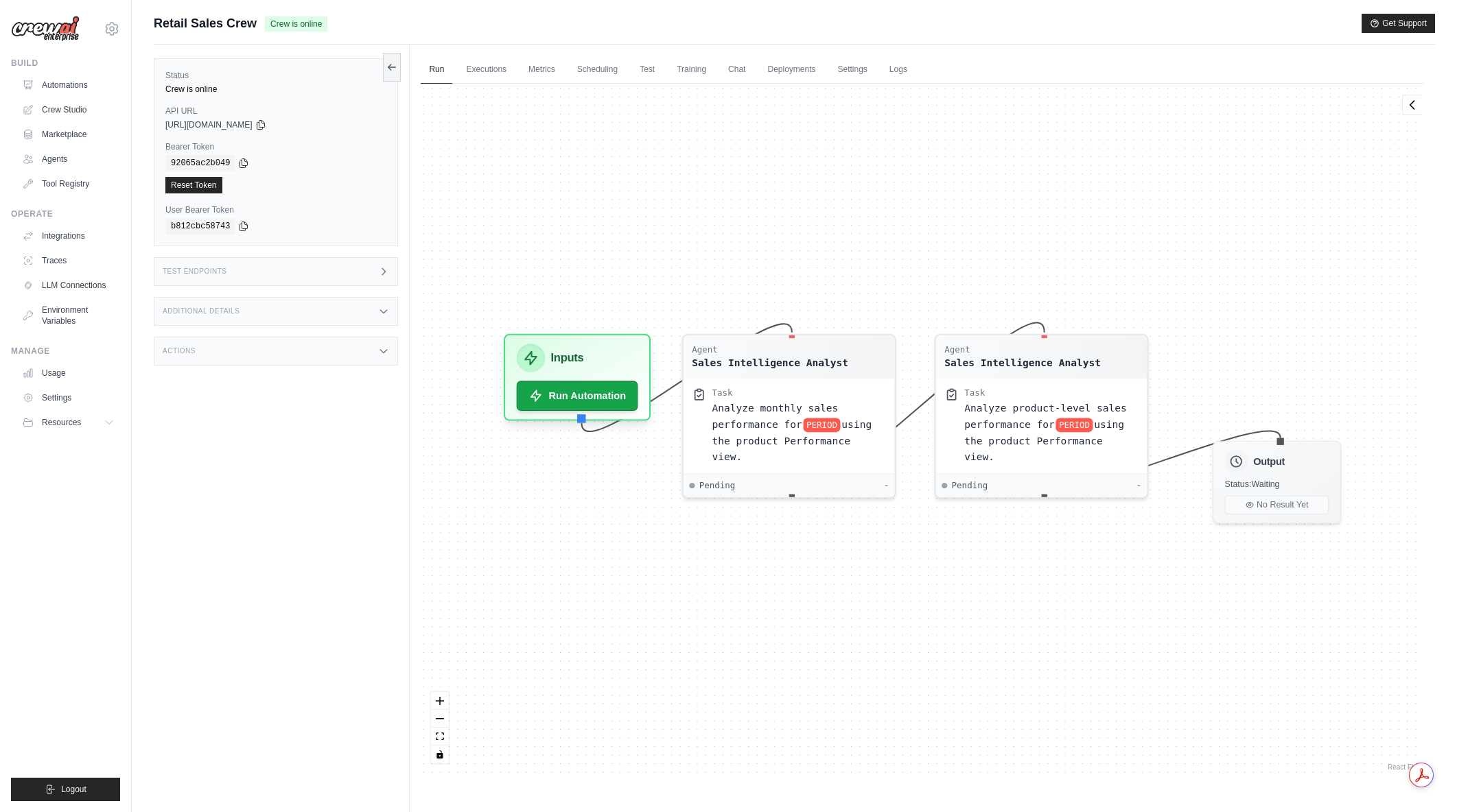
click at [388, 270] on icon at bounding box center [383, 271] width 11 height 11
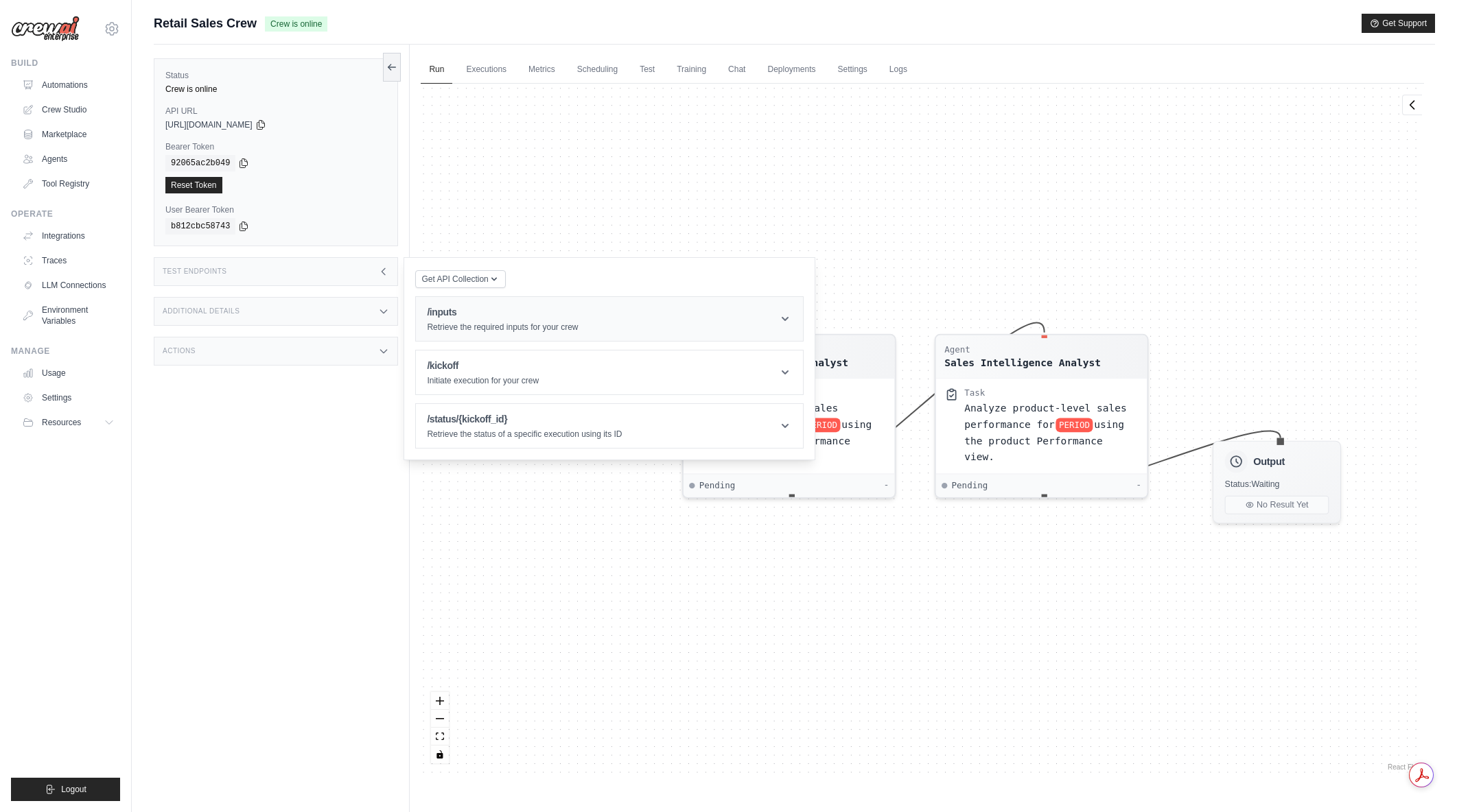
click at [759, 320] on header "/inputs Retrieve the required inputs for your crew" at bounding box center [609, 319] width 387 height 44
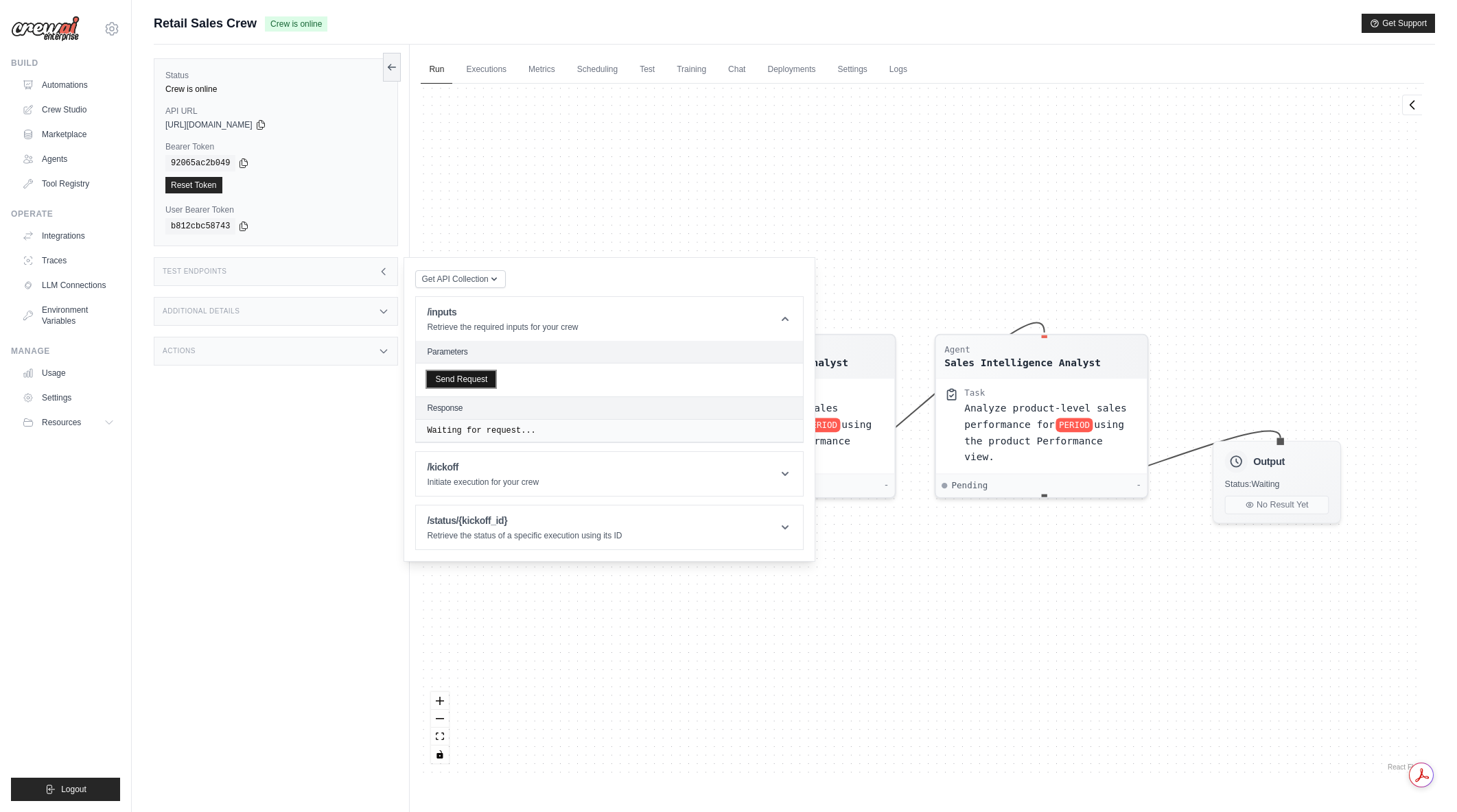
click at [482, 377] on button "Send Request" at bounding box center [461, 379] width 69 height 16
click at [791, 305] on header "/inputs Retrieve the required inputs for your crew" at bounding box center [609, 319] width 387 height 44
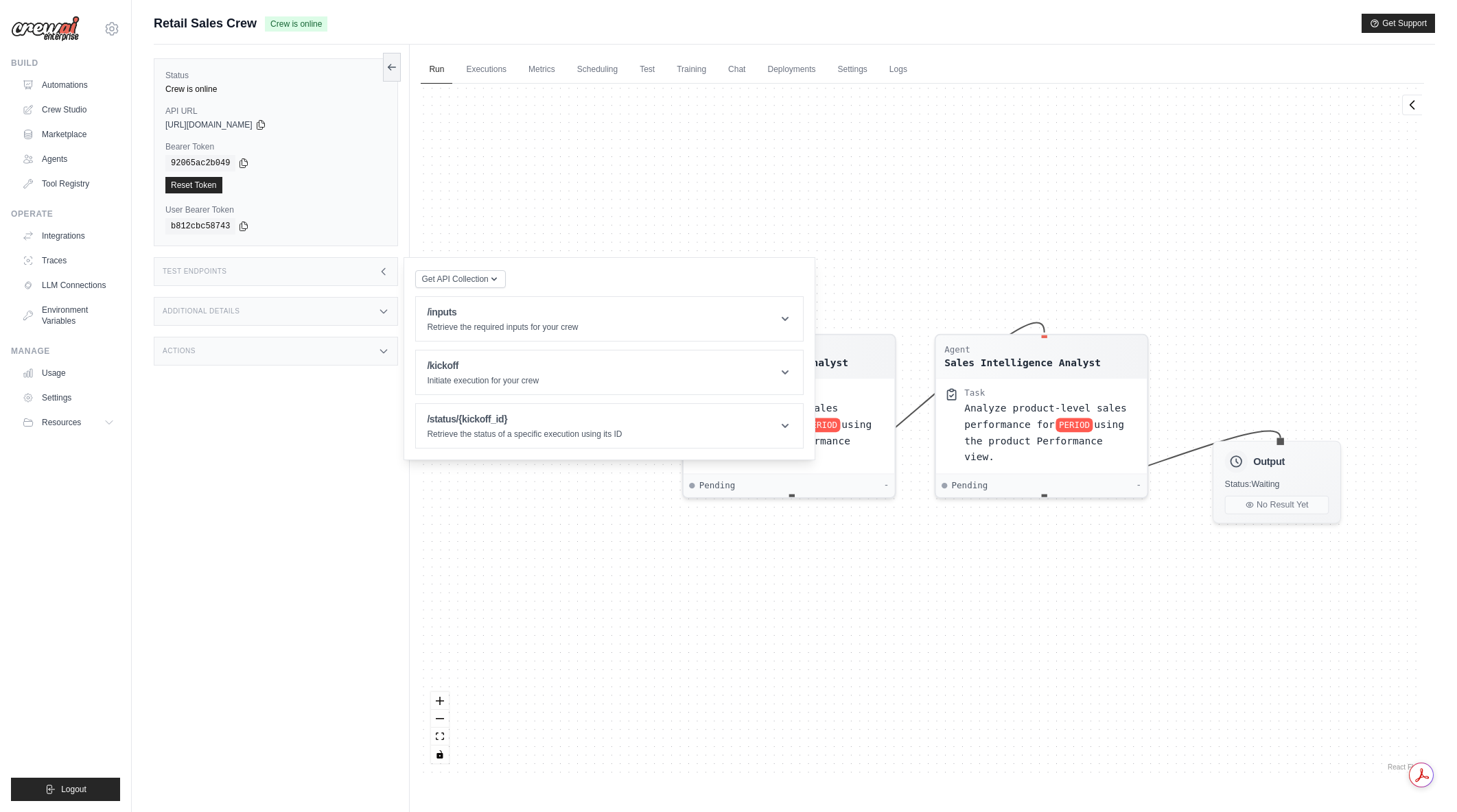
click at [849, 208] on div "Agent Sales Intelligence Analyst Task Analyze monthly sales performance for PER…" at bounding box center [923, 428] width 1003 height 691
click at [394, 73] on button at bounding box center [392, 66] width 18 height 29
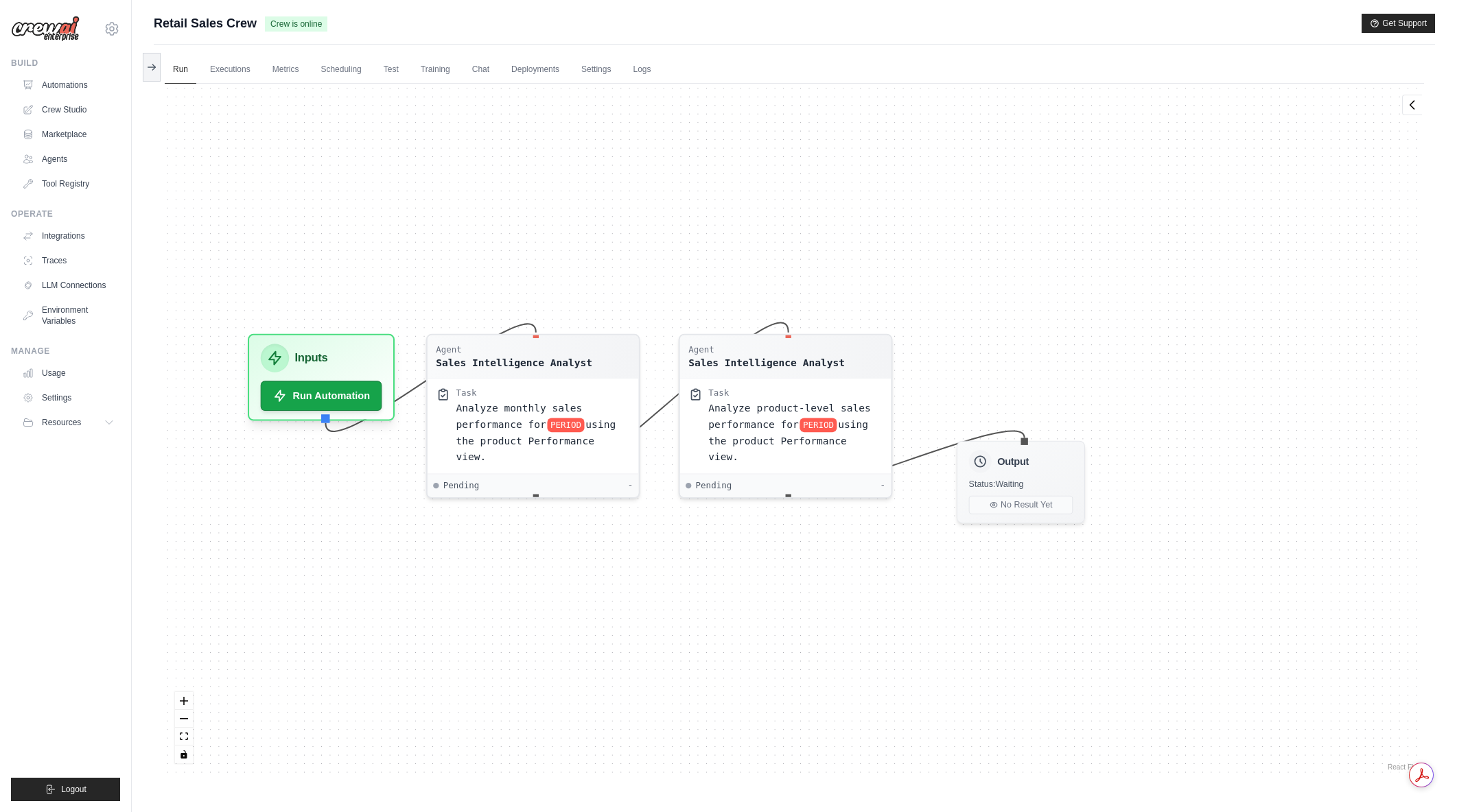
click at [229, 25] on span "Retail Sales Crew" at bounding box center [205, 23] width 103 height 19
click at [76, 83] on link "Automations" at bounding box center [69, 84] width 104 height 22
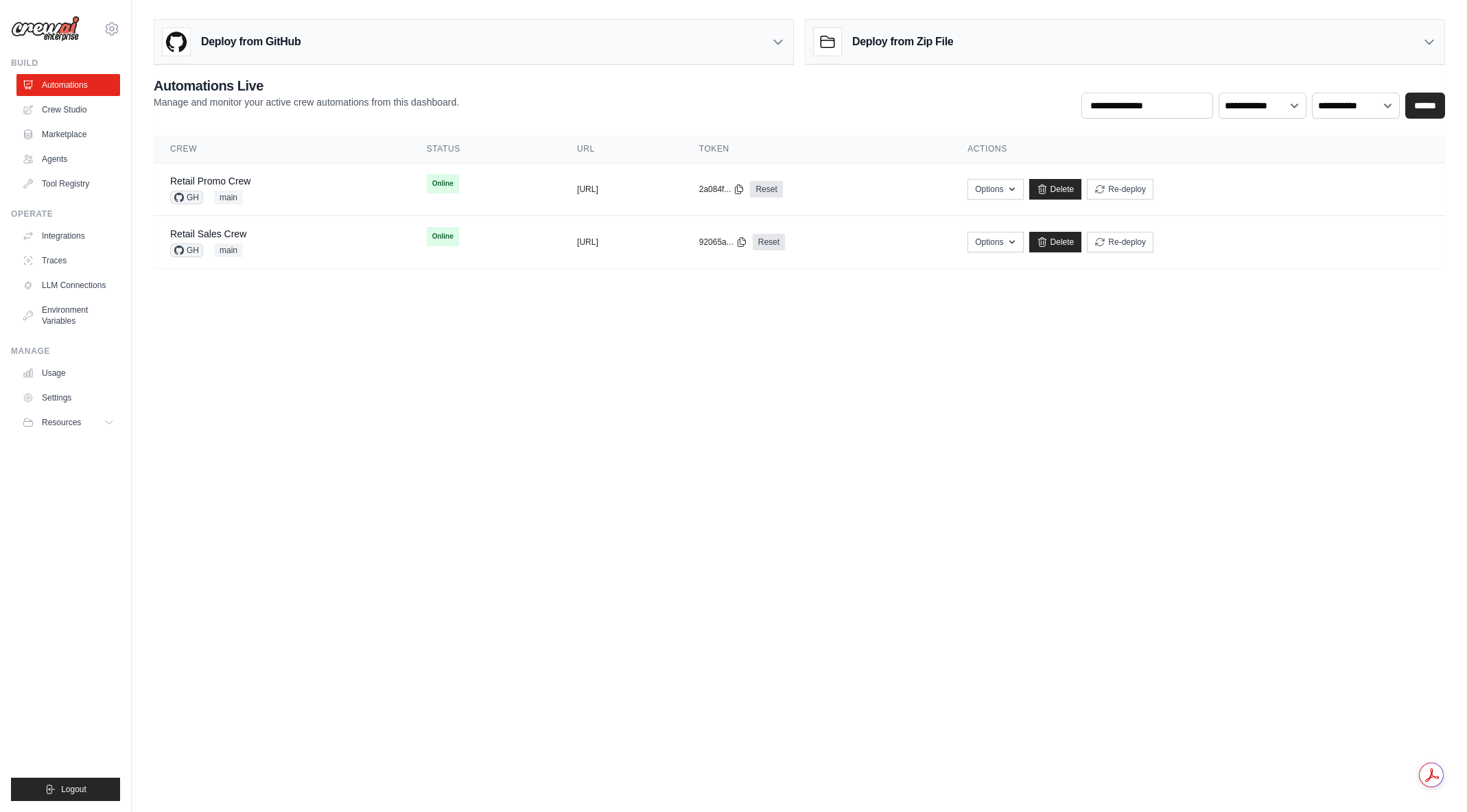
click at [314, 498] on body "[EMAIL_ADDRESS][DOMAIN_NAME] [PERSON_NAME]'s Personal Organization Denodo Techn…" at bounding box center [733, 406] width 1467 height 812
click at [261, 234] on div "Retail Sales Crew GH main" at bounding box center [282, 242] width 224 height 31
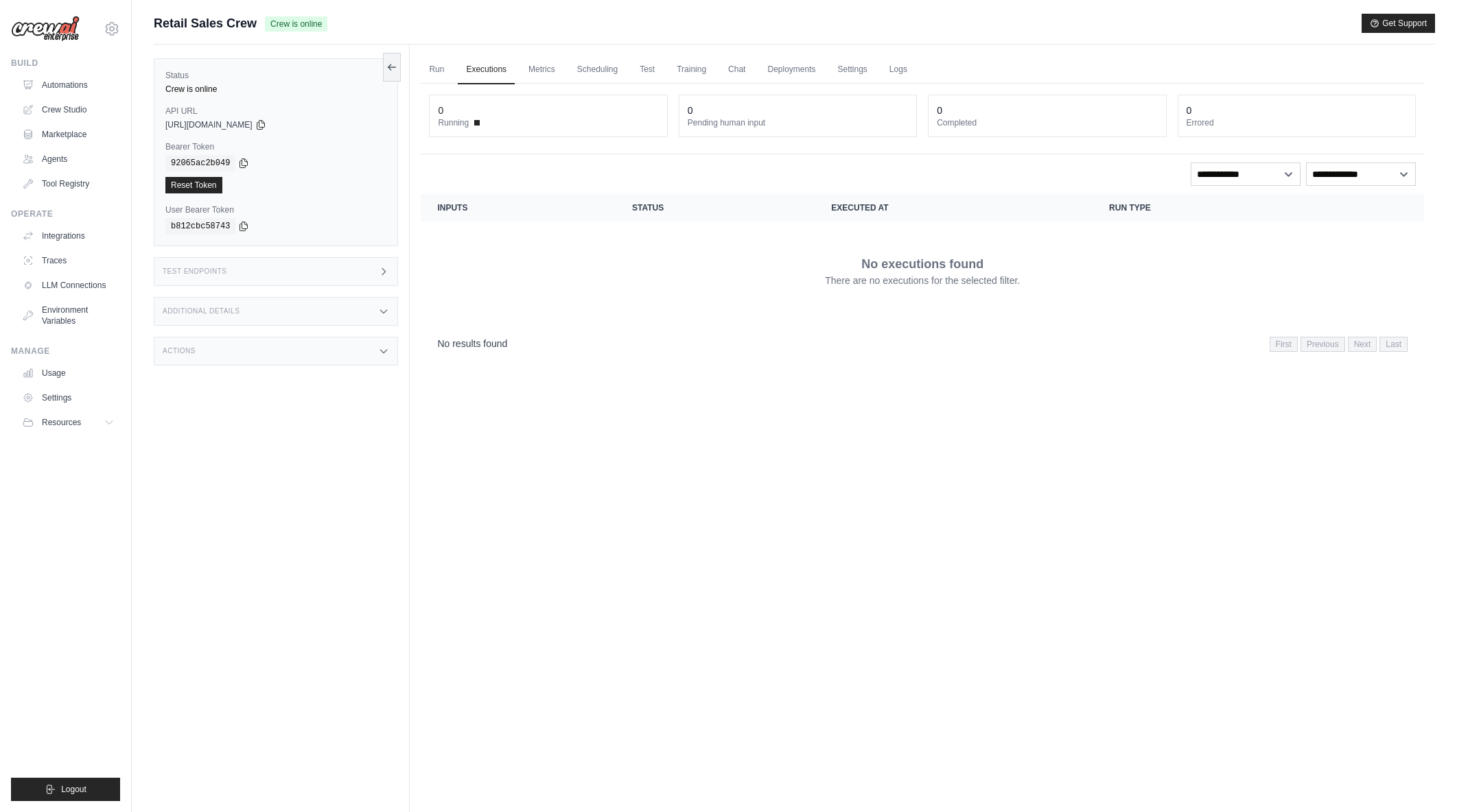
click at [389, 270] on icon at bounding box center [383, 271] width 11 height 11
click at [794, 316] on header "/inputs Retrieve the required inputs for your crew" at bounding box center [609, 319] width 387 height 44
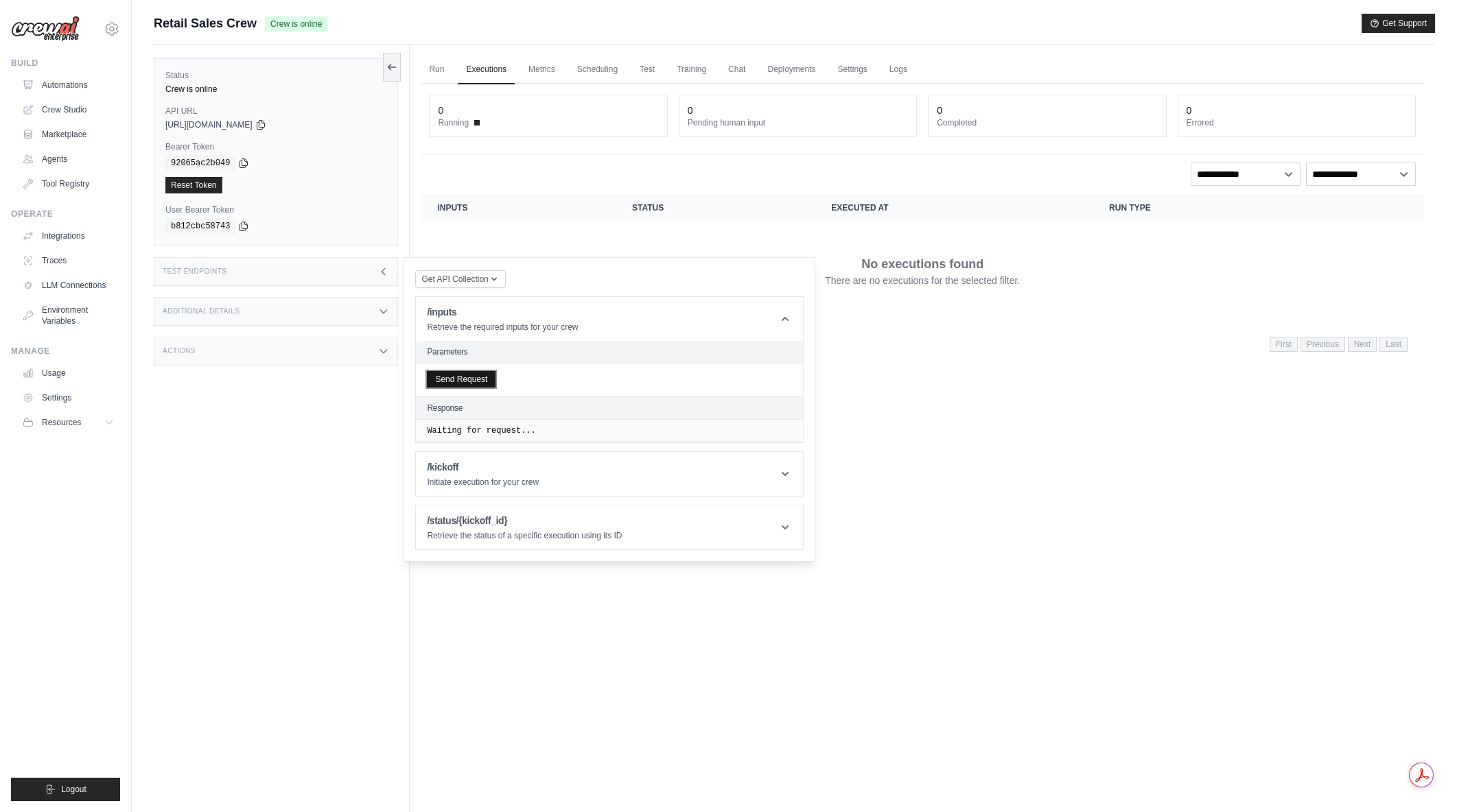
click at [456, 379] on button "Send Request" at bounding box center [461, 379] width 69 height 16
click at [781, 317] on icon at bounding box center [785, 319] width 13 height 13
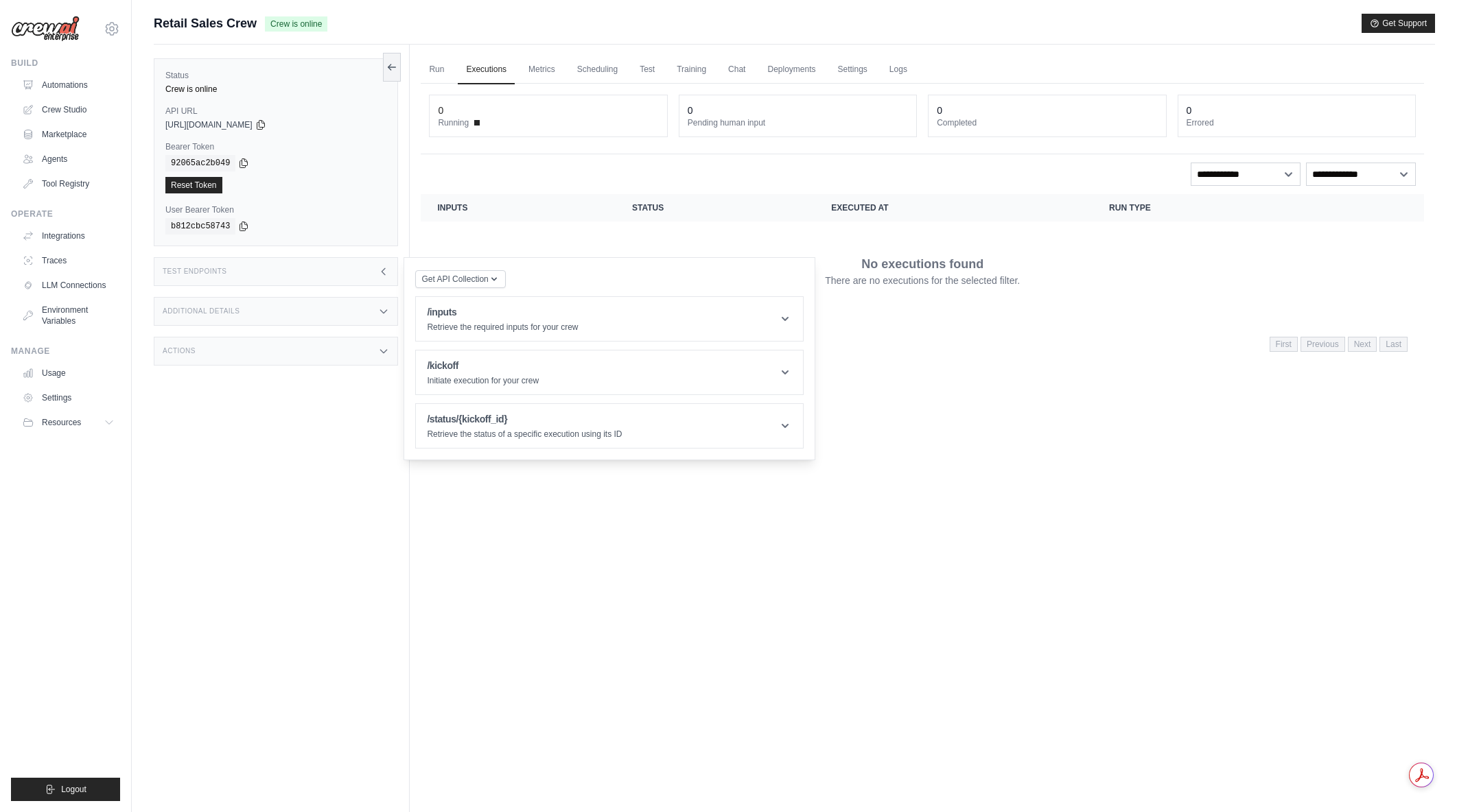
click at [891, 349] on div "No results found First Previous Next Last" at bounding box center [923, 343] width 970 height 19
click at [291, 439] on div "Status Crew is online API URL copied https://retail-sales-crew-b1c6eb15-60e7-4c…" at bounding box center [282, 451] width 256 height 812
click at [444, 75] on link "Run" at bounding box center [437, 70] width 31 height 29
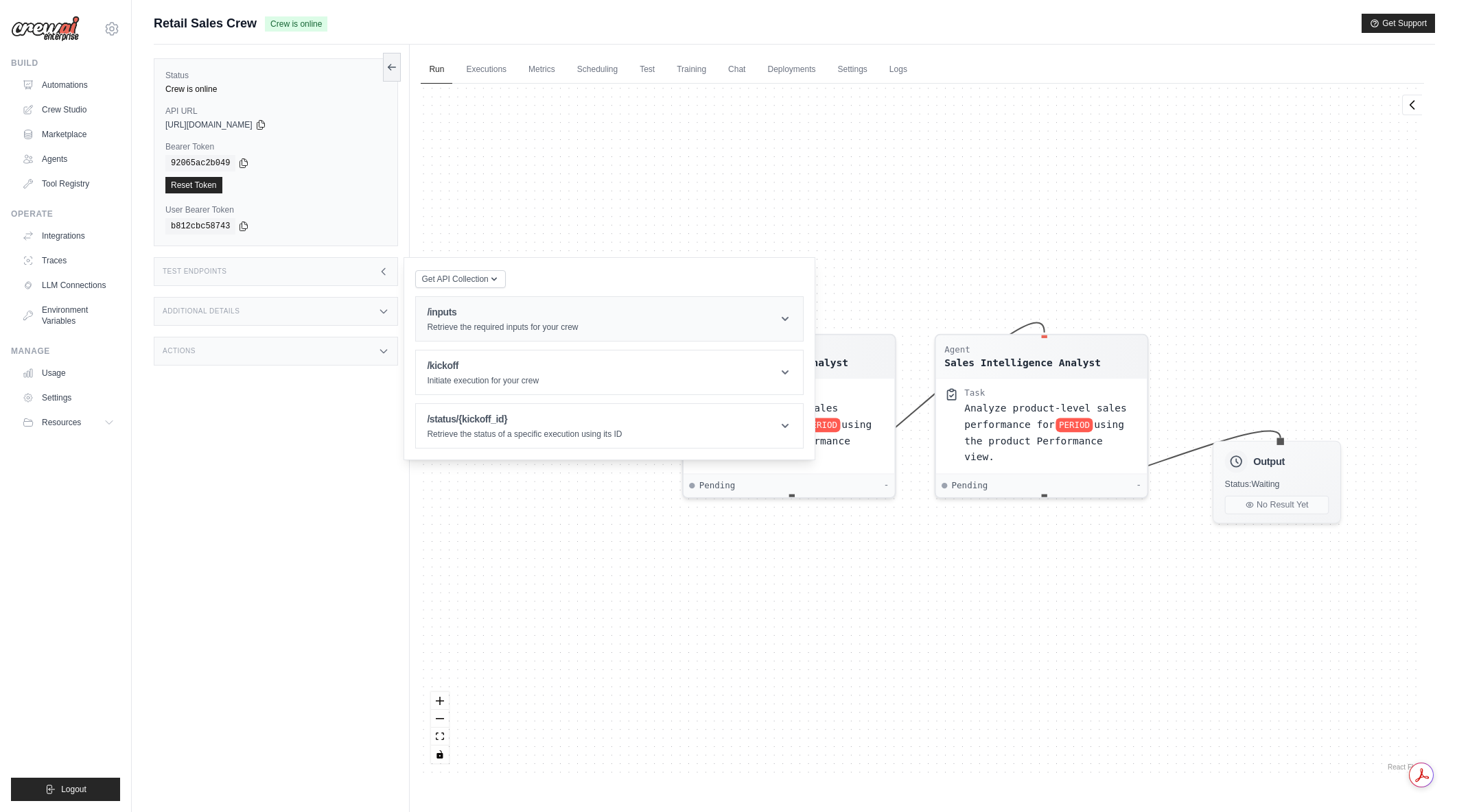
click at [750, 321] on header "/inputs Retrieve the required inputs for your crew" at bounding box center [609, 319] width 387 height 44
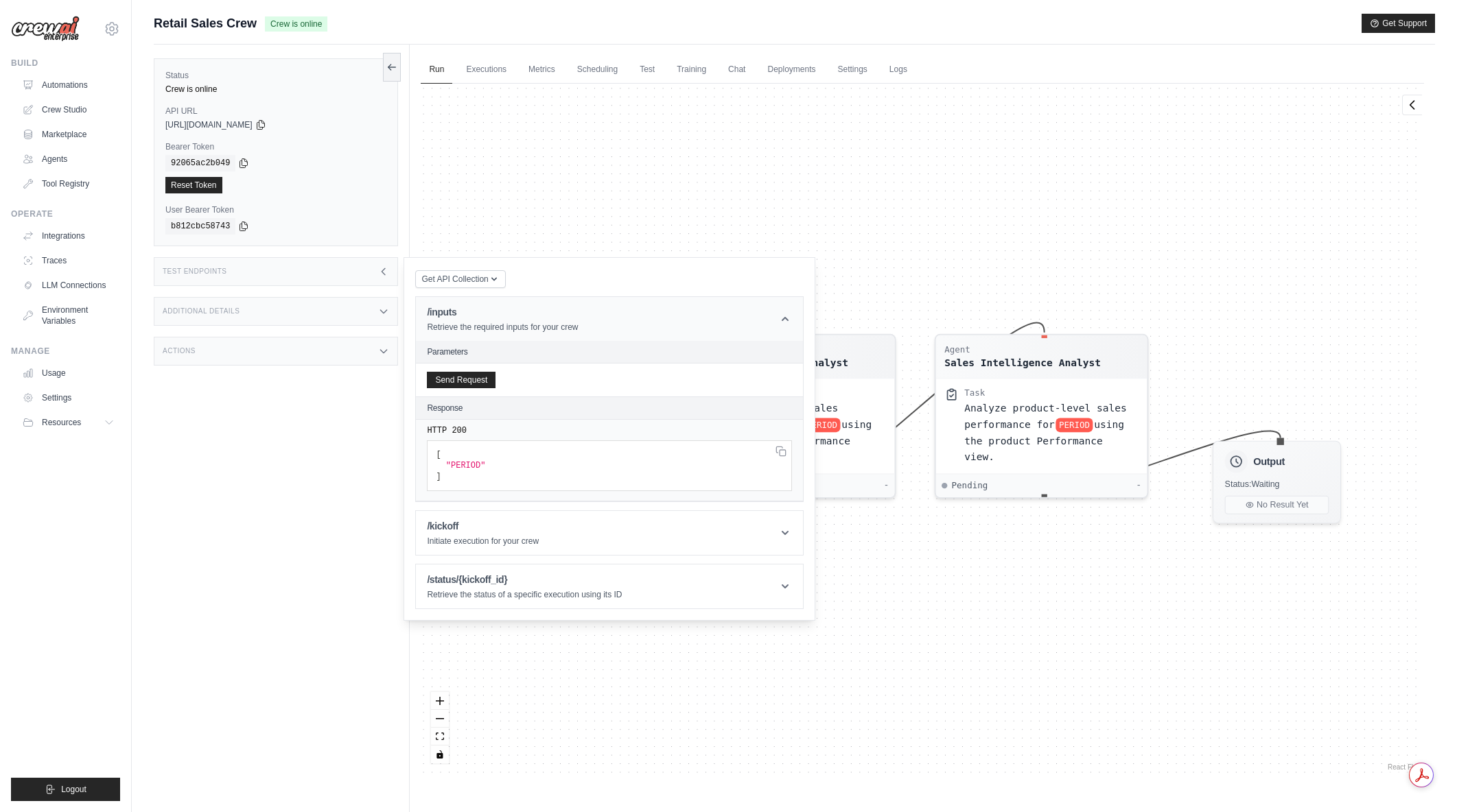
click at [751, 321] on header "/inputs Retrieve the required inputs for your crew" at bounding box center [609, 319] width 387 height 44
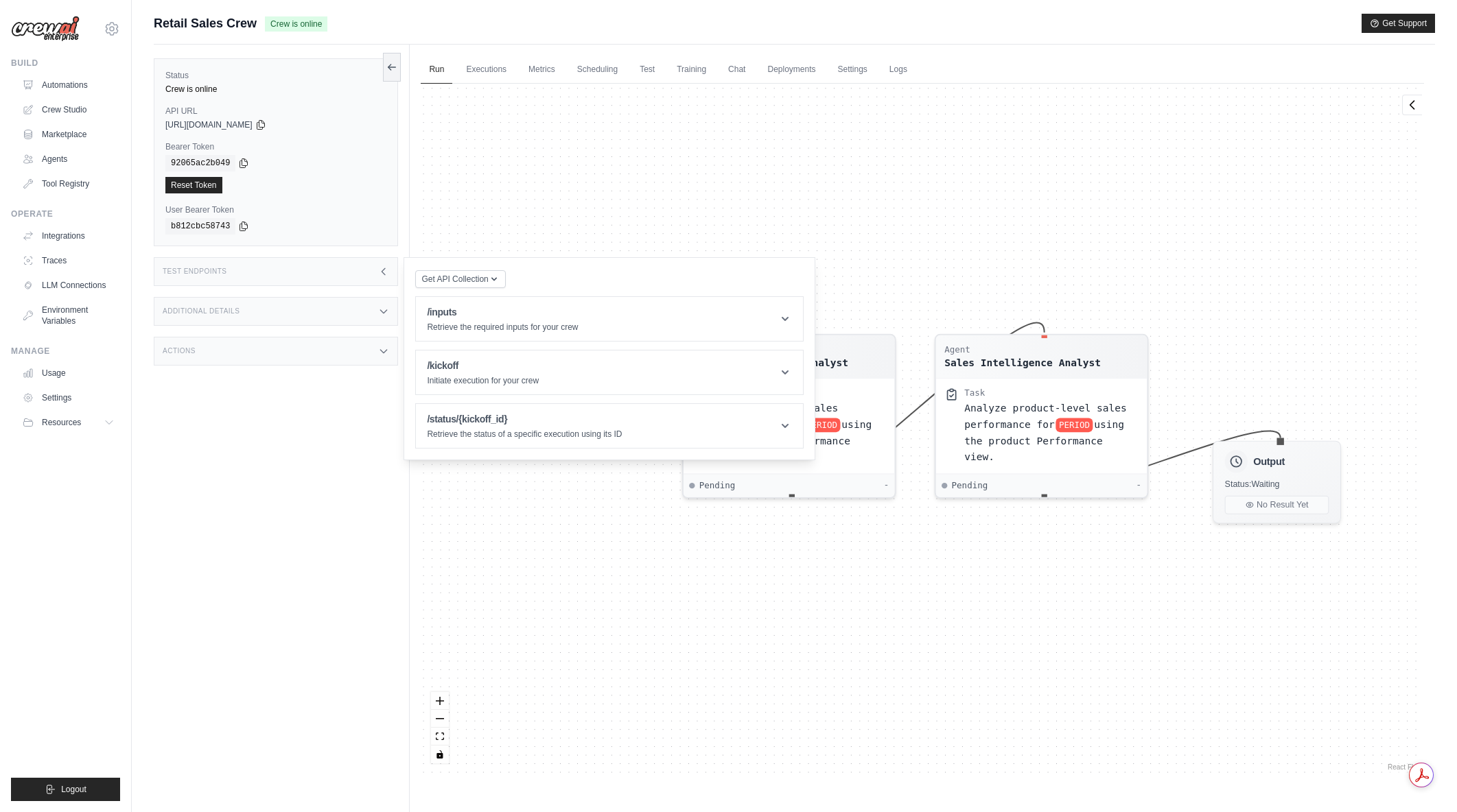
click at [721, 234] on div "Agent Sales Intelligence Analyst Task Analyze monthly sales performance for PER…" at bounding box center [923, 428] width 1003 height 691
click at [392, 69] on icon at bounding box center [392, 66] width 11 height 11
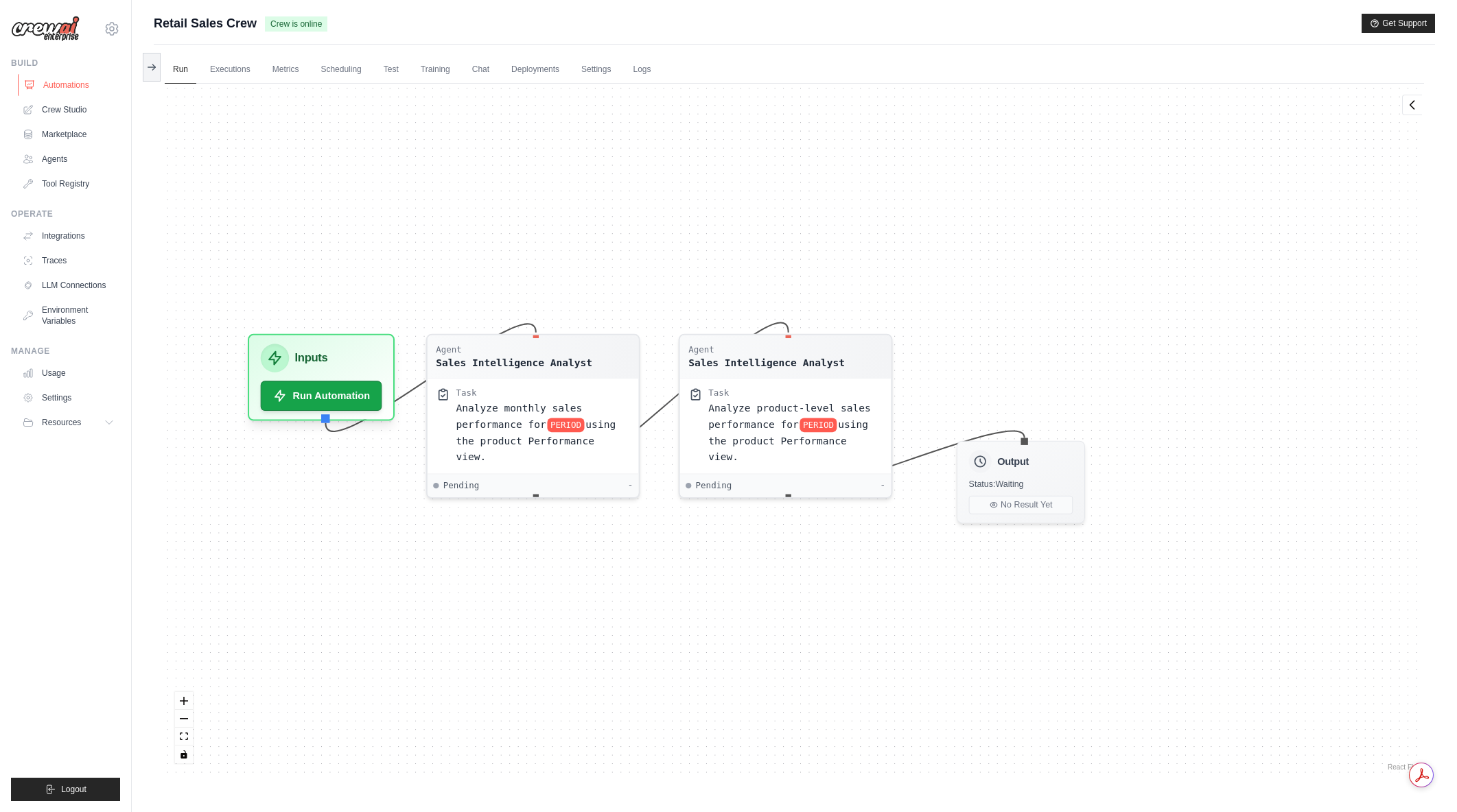
click at [72, 83] on link "Automations" at bounding box center [69, 84] width 104 height 22
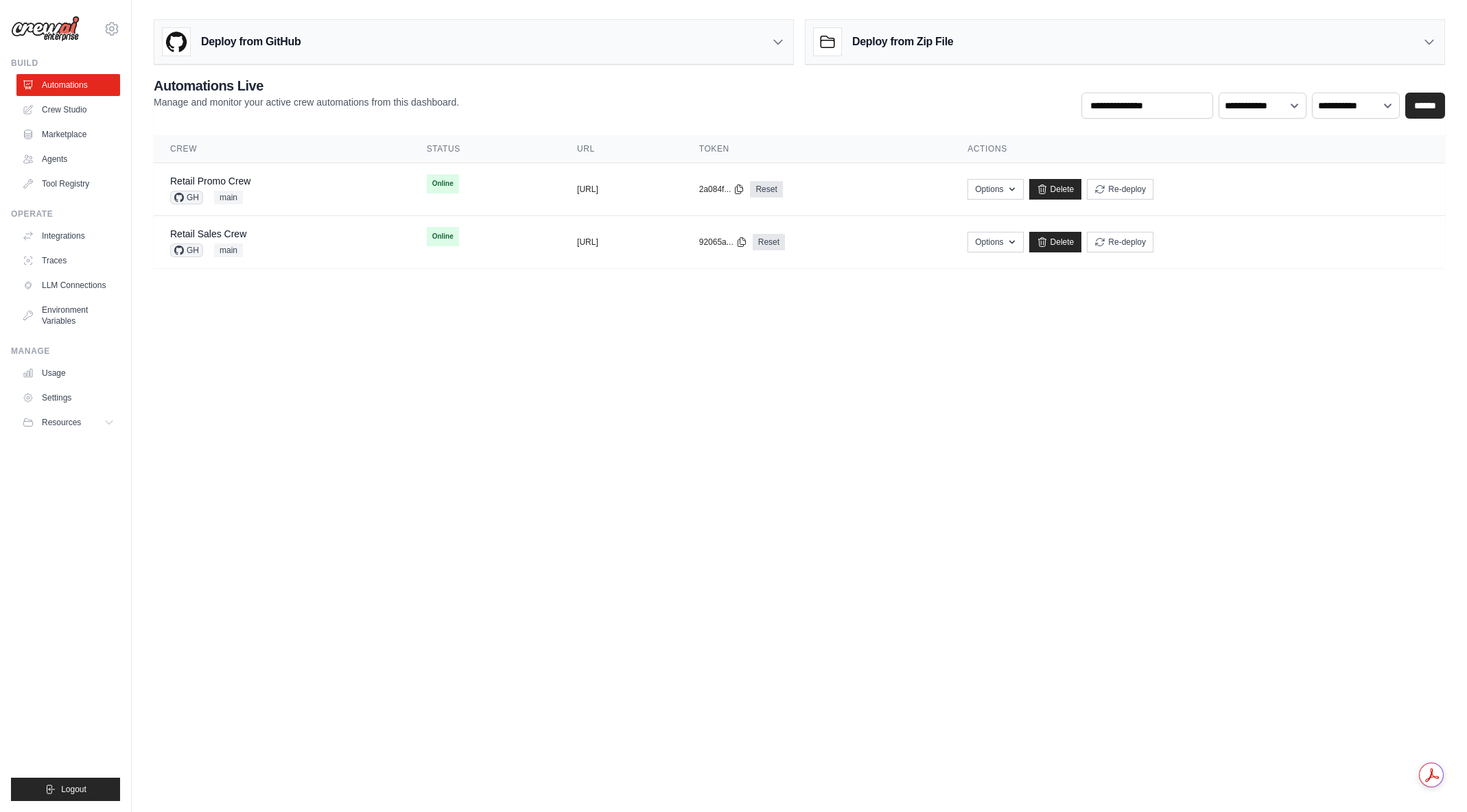
click at [557, 369] on body "arajwani@denodo.com Arif's Personal Organization Denodo Technologies ✓ Settings…" at bounding box center [733, 406] width 1467 height 812
drag, startPoint x: 721, startPoint y: 352, endPoint x: 827, endPoint y: 388, distance: 111.9
click at [827, 388] on body "arajwani@denodo.com Arif's Personal Organization Denodo Technologies ✓ Settings…" at bounding box center [733, 406] width 1467 height 812
click at [285, 179] on div "Retail Promo Crew GH main" at bounding box center [282, 189] width 224 height 31
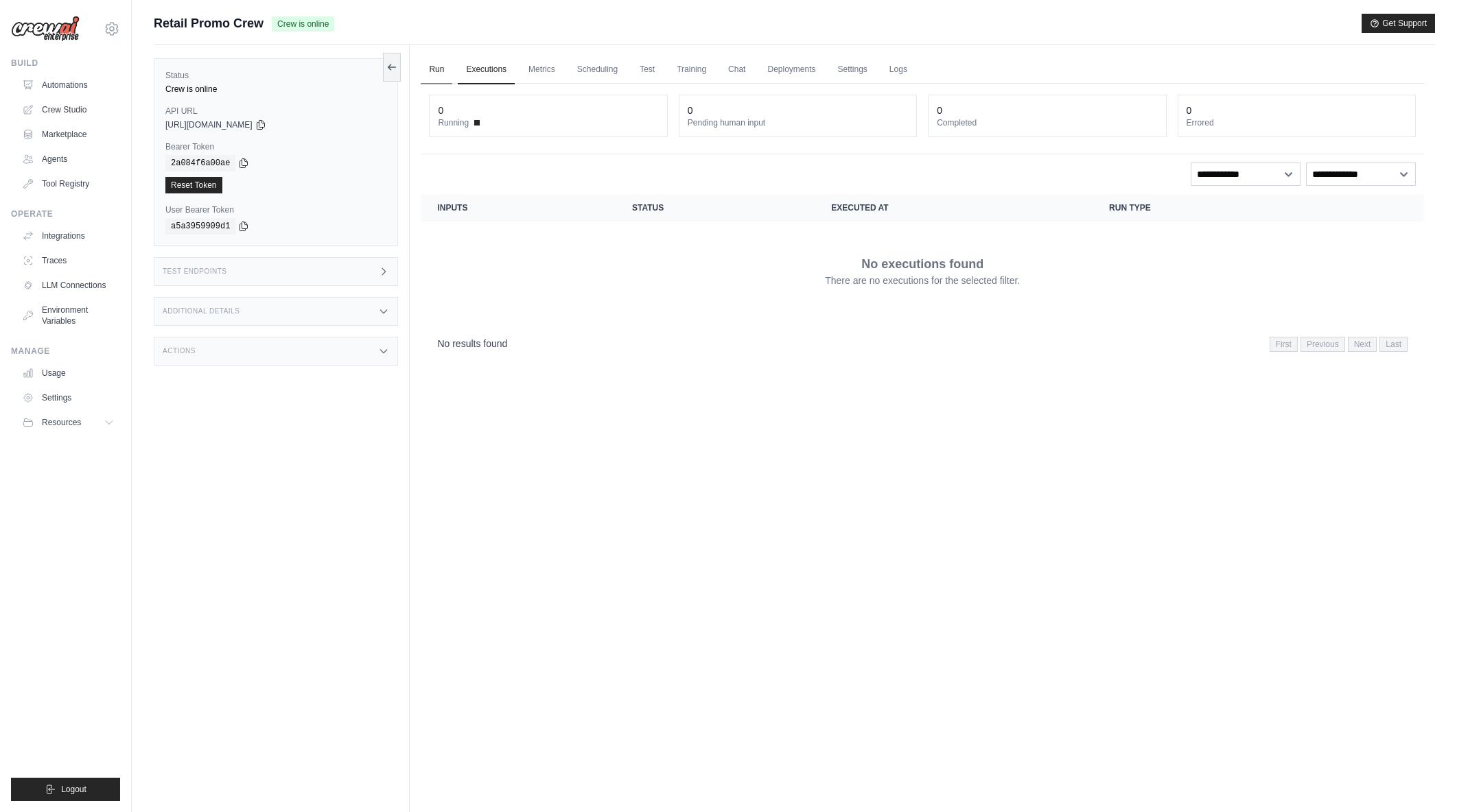
click at [431, 69] on link "Run" at bounding box center [437, 70] width 31 height 29
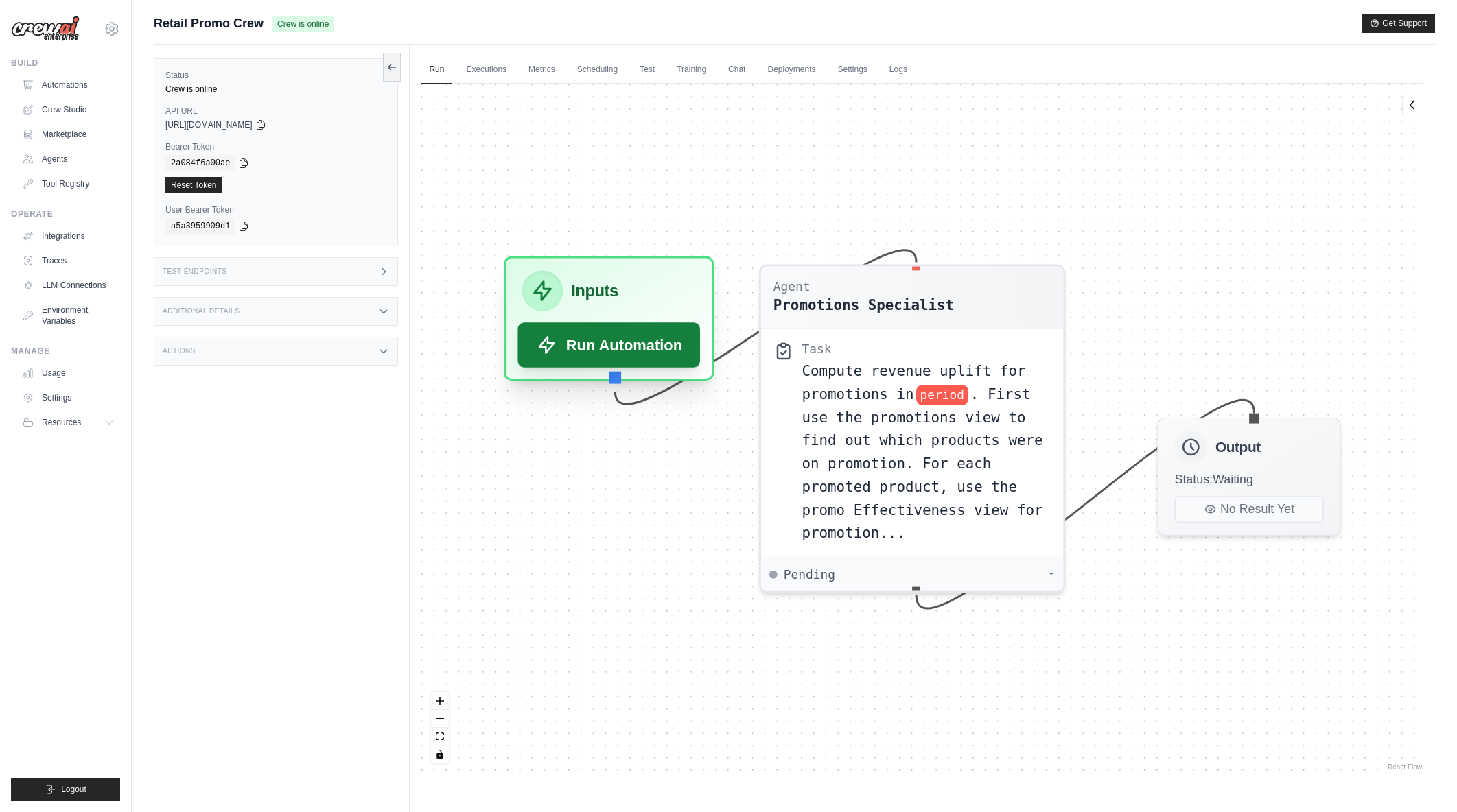
click at [656, 342] on button "Run Automation" at bounding box center [609, 345] width 183 height 45
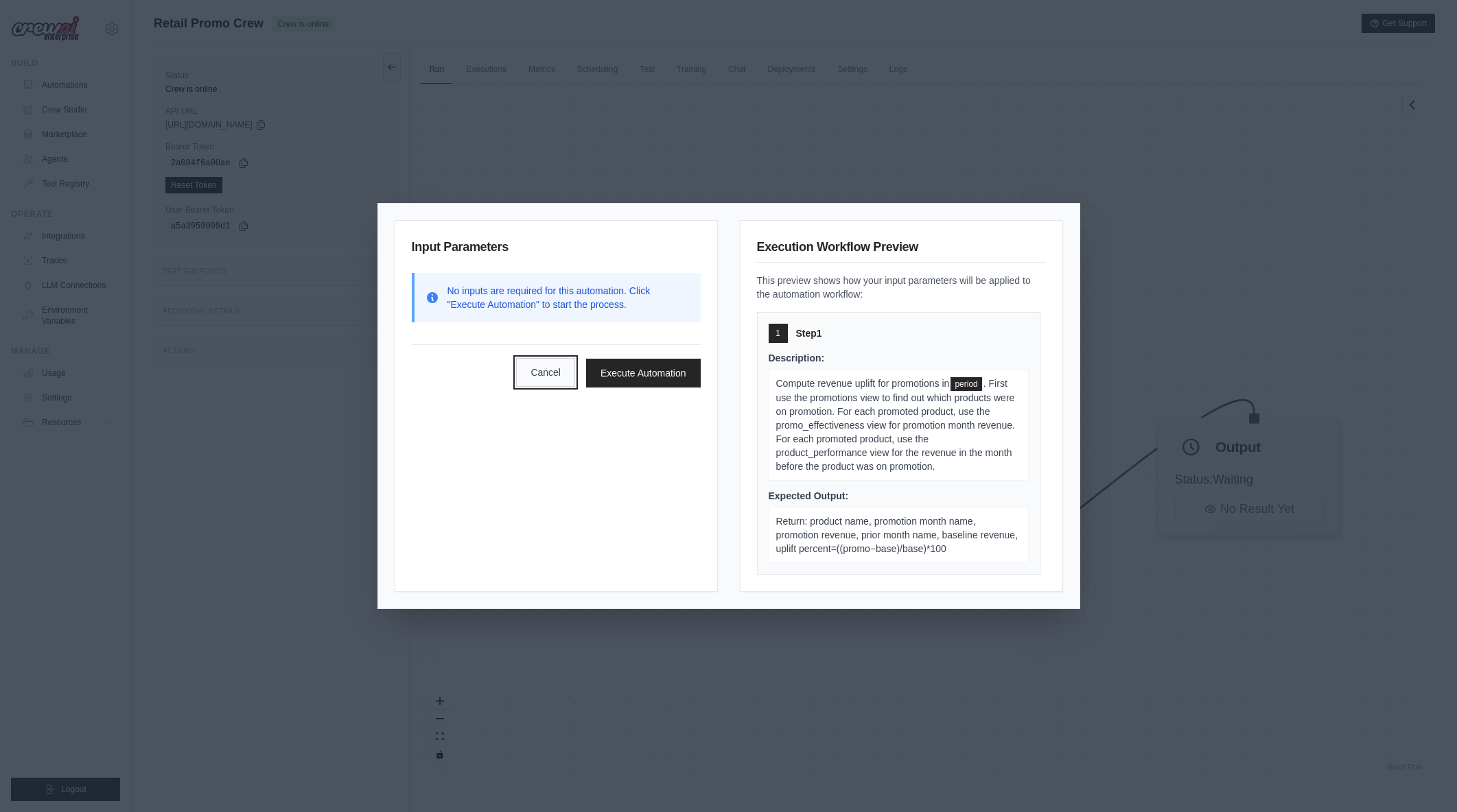
click at [541, 376] on button "Cancel" at bounding box center [546, 372] width 59 height 29
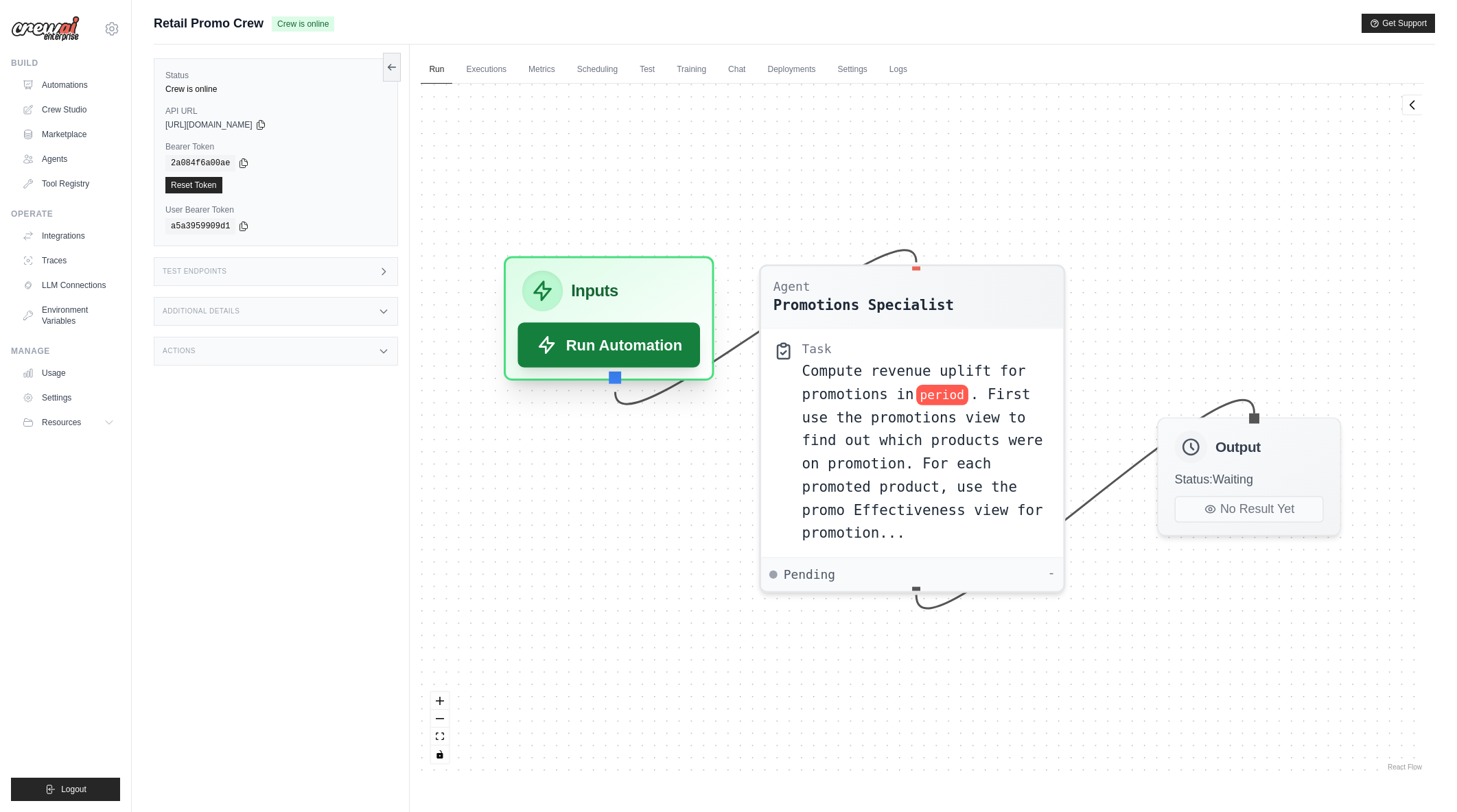
click at [609, 348] on button "Run Automation" at bounding box center [609, 345] width 183 height 45
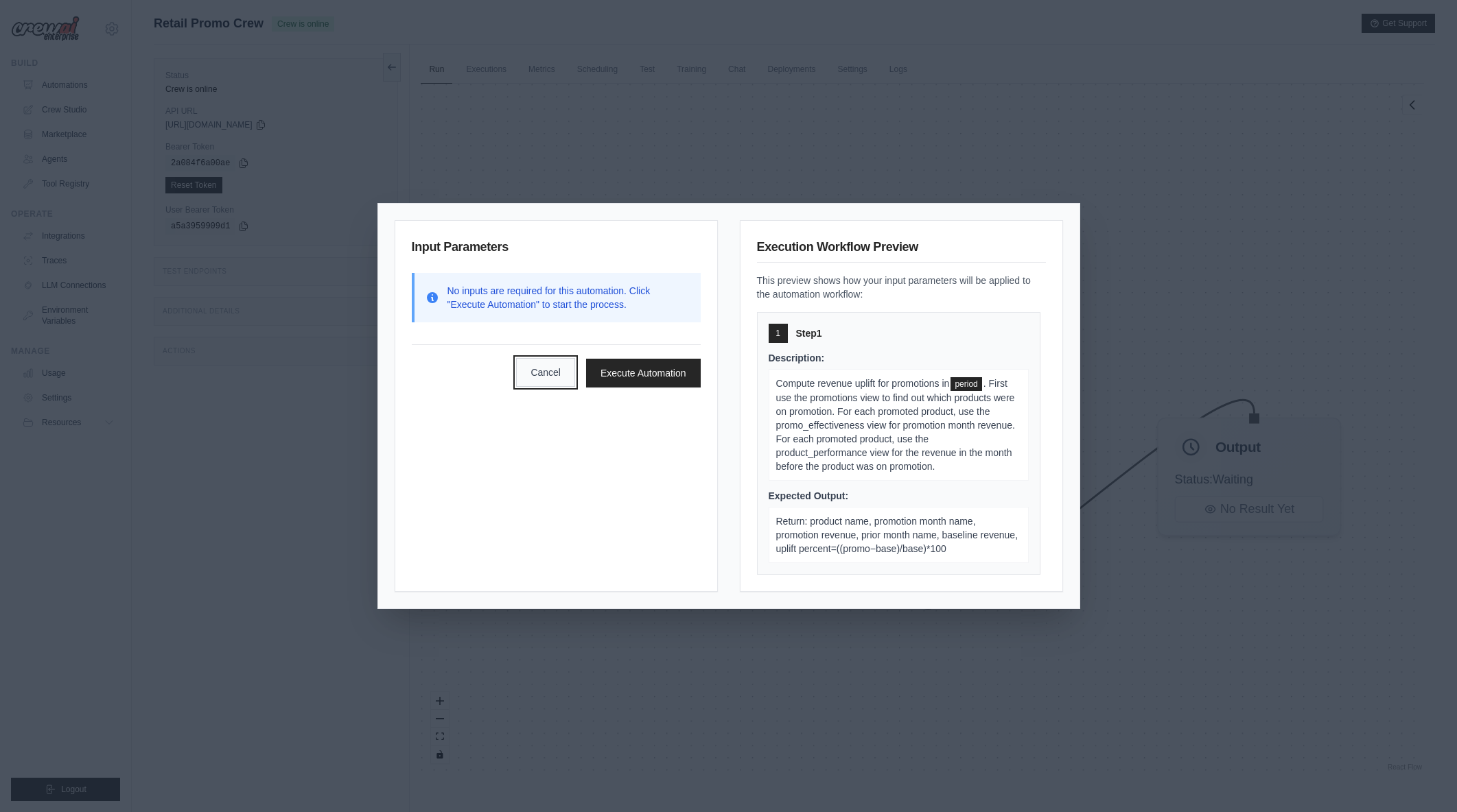
click at [549, 380] on button "Cancel" at bounding box center [546, 372] width 59 height 29
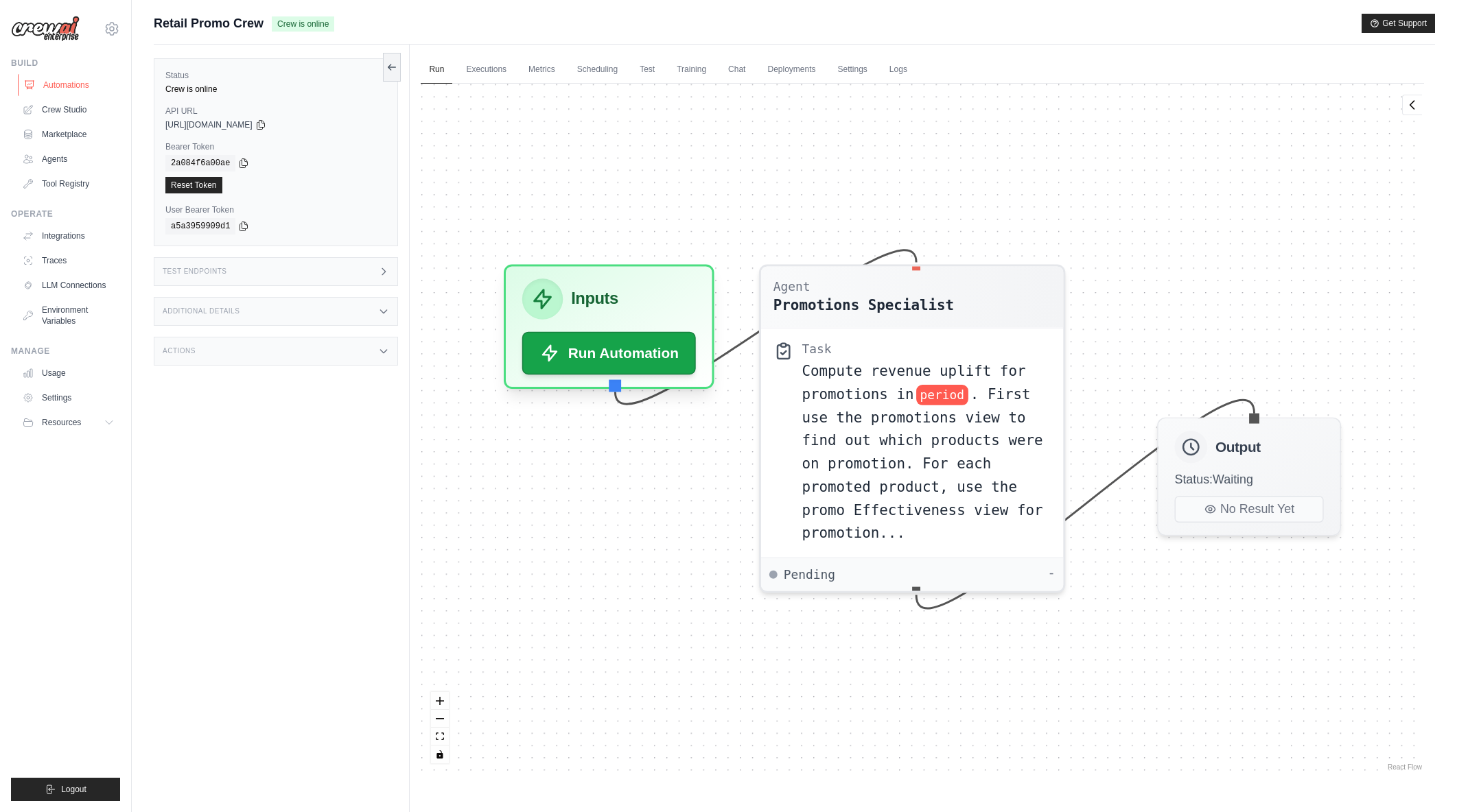
click at [94, 86] on link "Automations" at bounding box center [69, 84] width 104 height 22
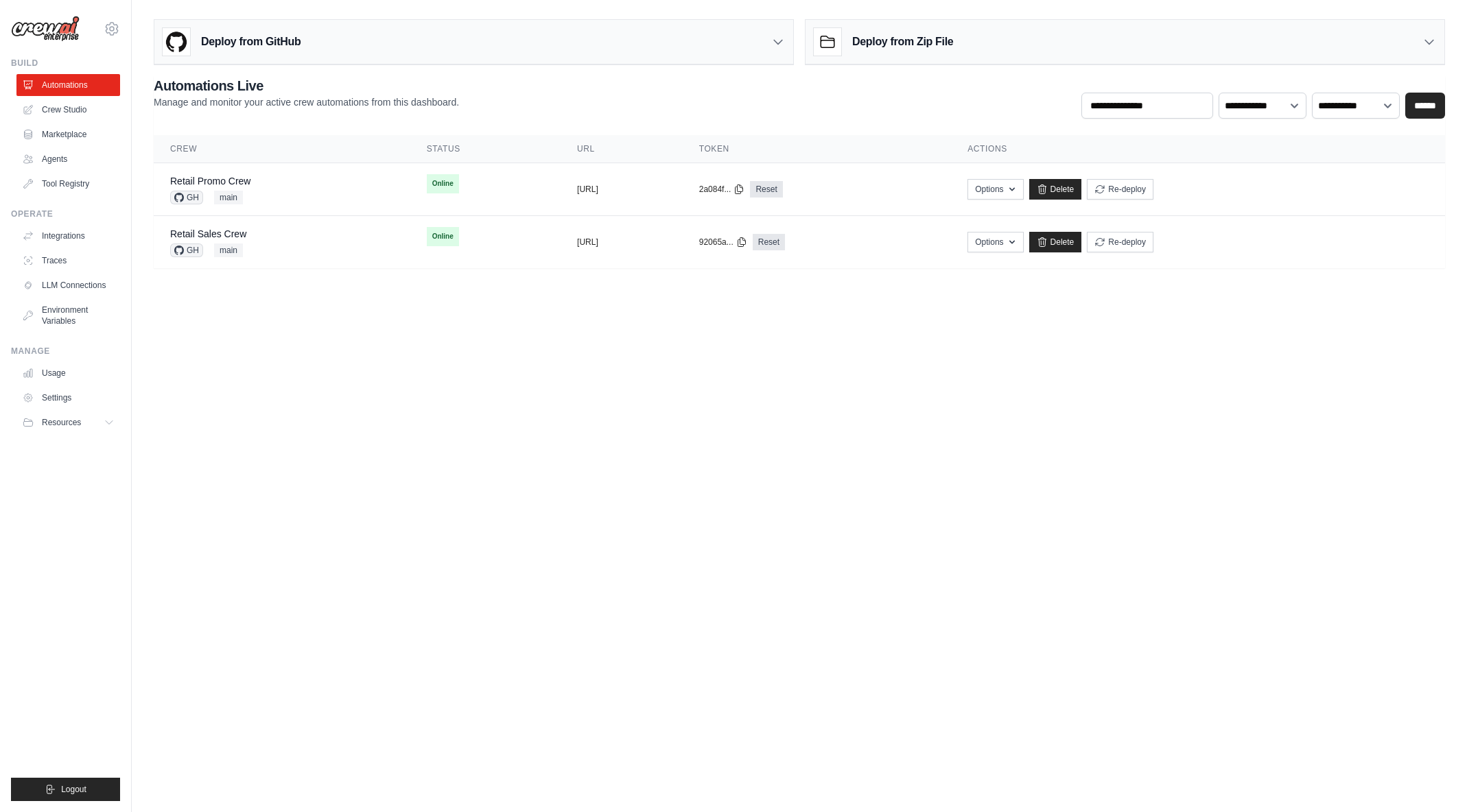
click at [349, 343] on body "[EMAIL_ADDRESS][DOMAIN_NAME] [PERSON_NAME]'s Personal Organization Denodo Techn…" at bounding box center [733, 406] width 1467 height 812
click at [289, 244] on div "Retail Sales Crew GH main" at bounding box center [282, 242] width 224 height 31
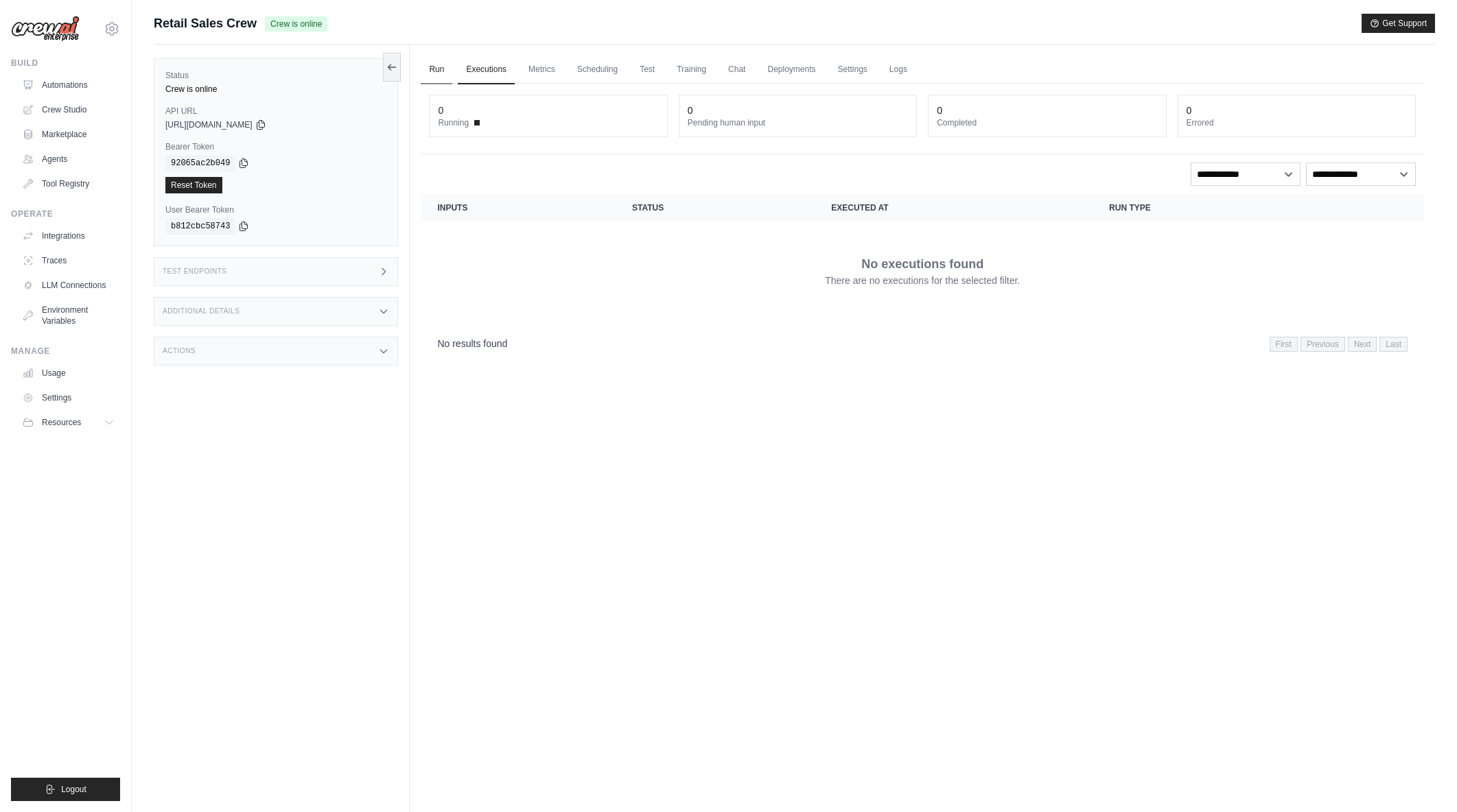
click at [439, 74] on link "Run" at bounding box center [437, 70] width 31 height 29
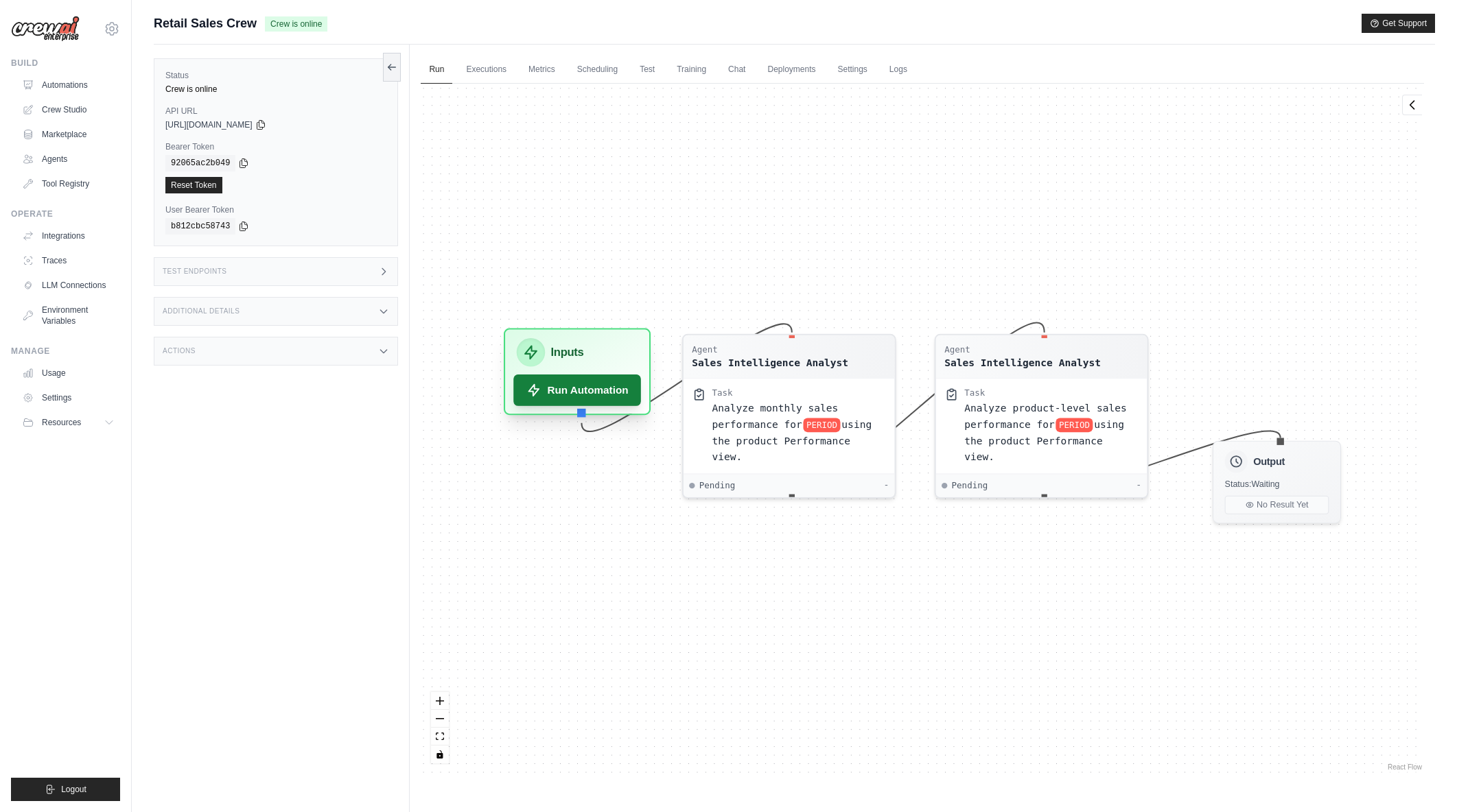
click at [613, 394] on button "Run Automation" at bounding box center [578, 390] width 127 height 31
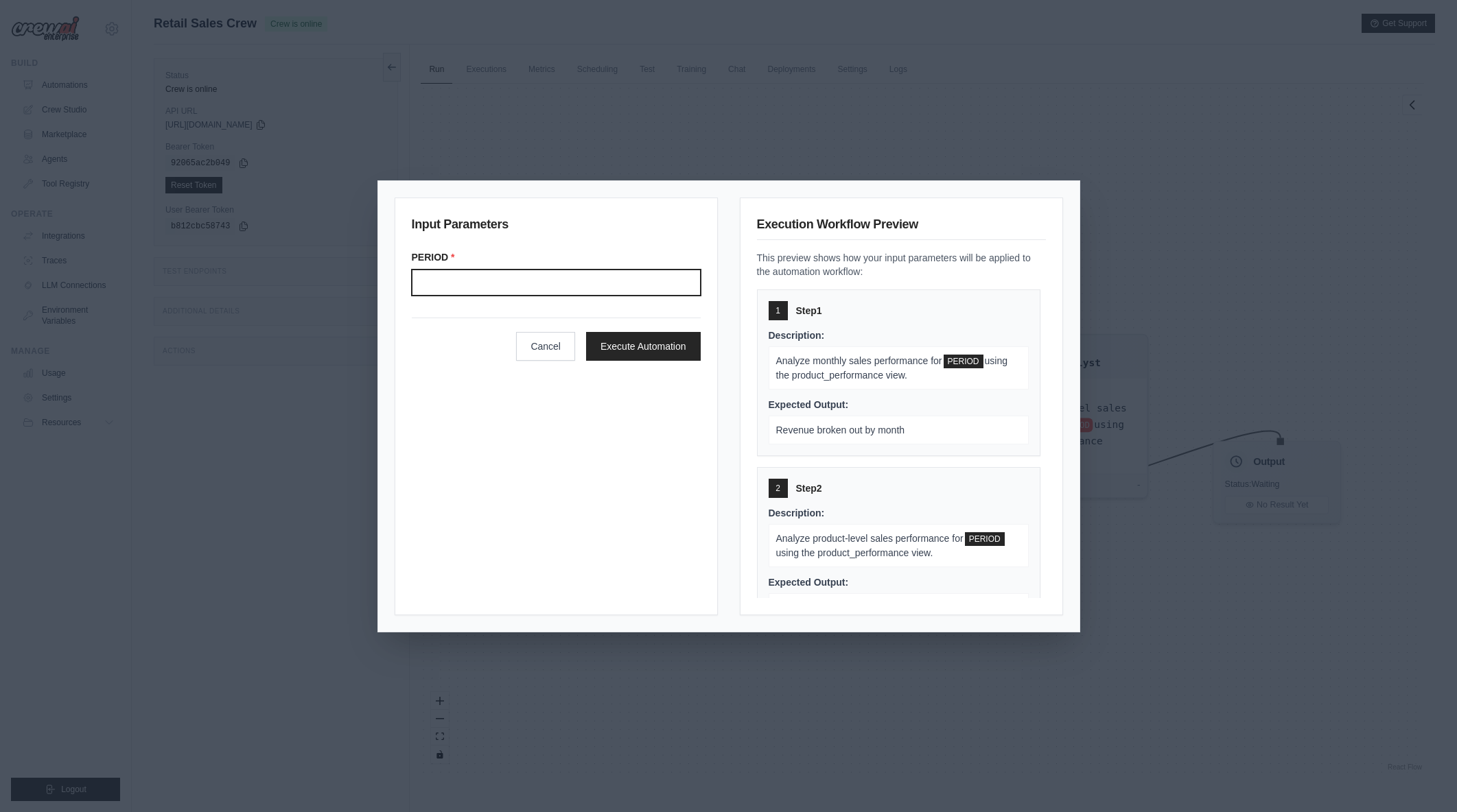
click at [481, 279] on input "Period" at bounding box center [557, 282] width 289 height 26
click at [540, 349] on button "Cancel" at bounding box center [546, 346] width 59 height 29
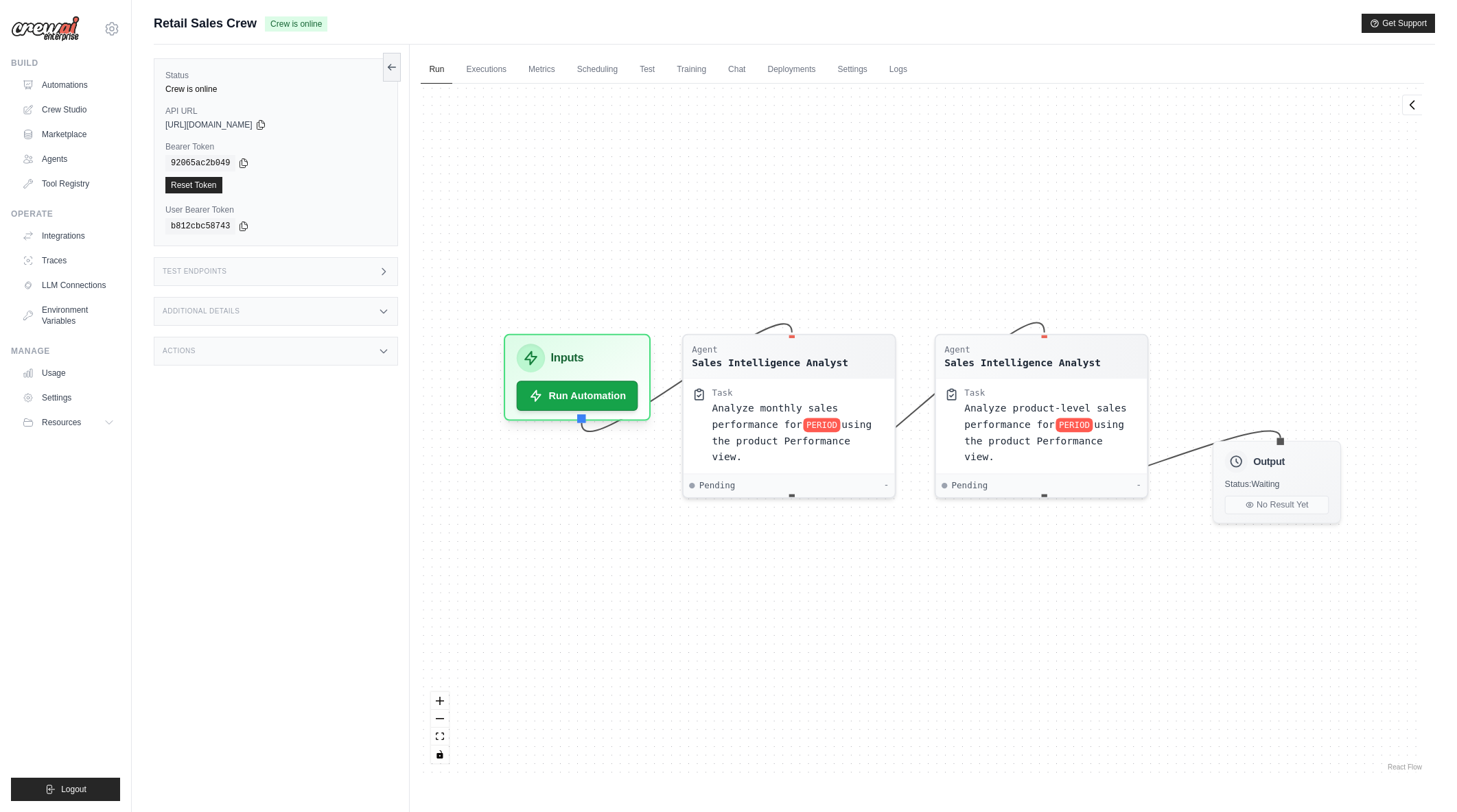
click at [650, 616] on div "Agent Sales Intelligence Analyst Task Analyze monthly sales performance for PER…" at bounding box center [923, 428] width 1003 height 691
click at [607, 390] on button "Run Automation" at bounding box center [578, 390] width 127 height 31
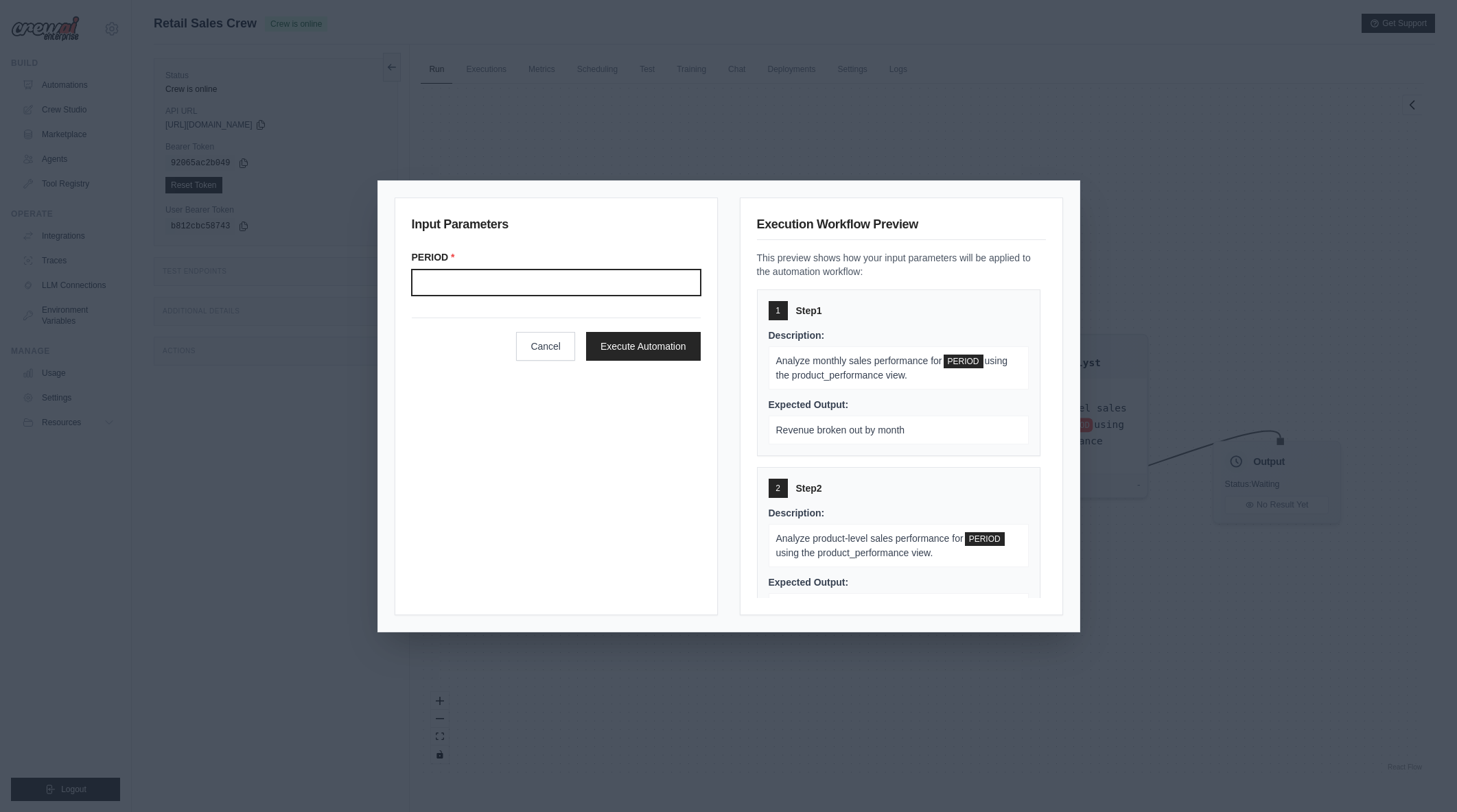
click at [529, 288] on input "Period" at bounding box center [557, 282] width 289 height 26
type input "*******"
click at [674, 349] on button "Execute Automation" at bounding box center [644, 346] width 115 height 29
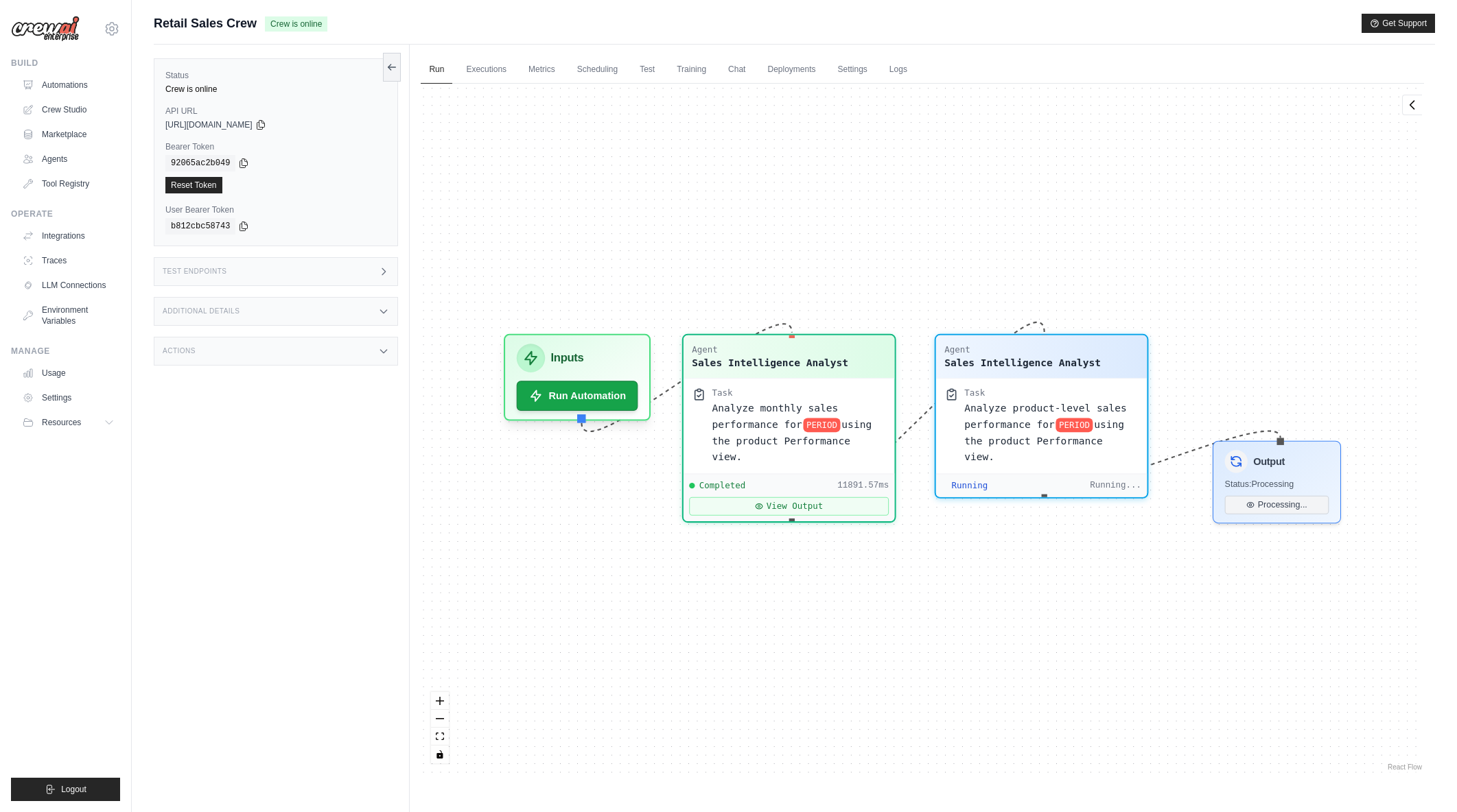
scroll to position [2332, 0]
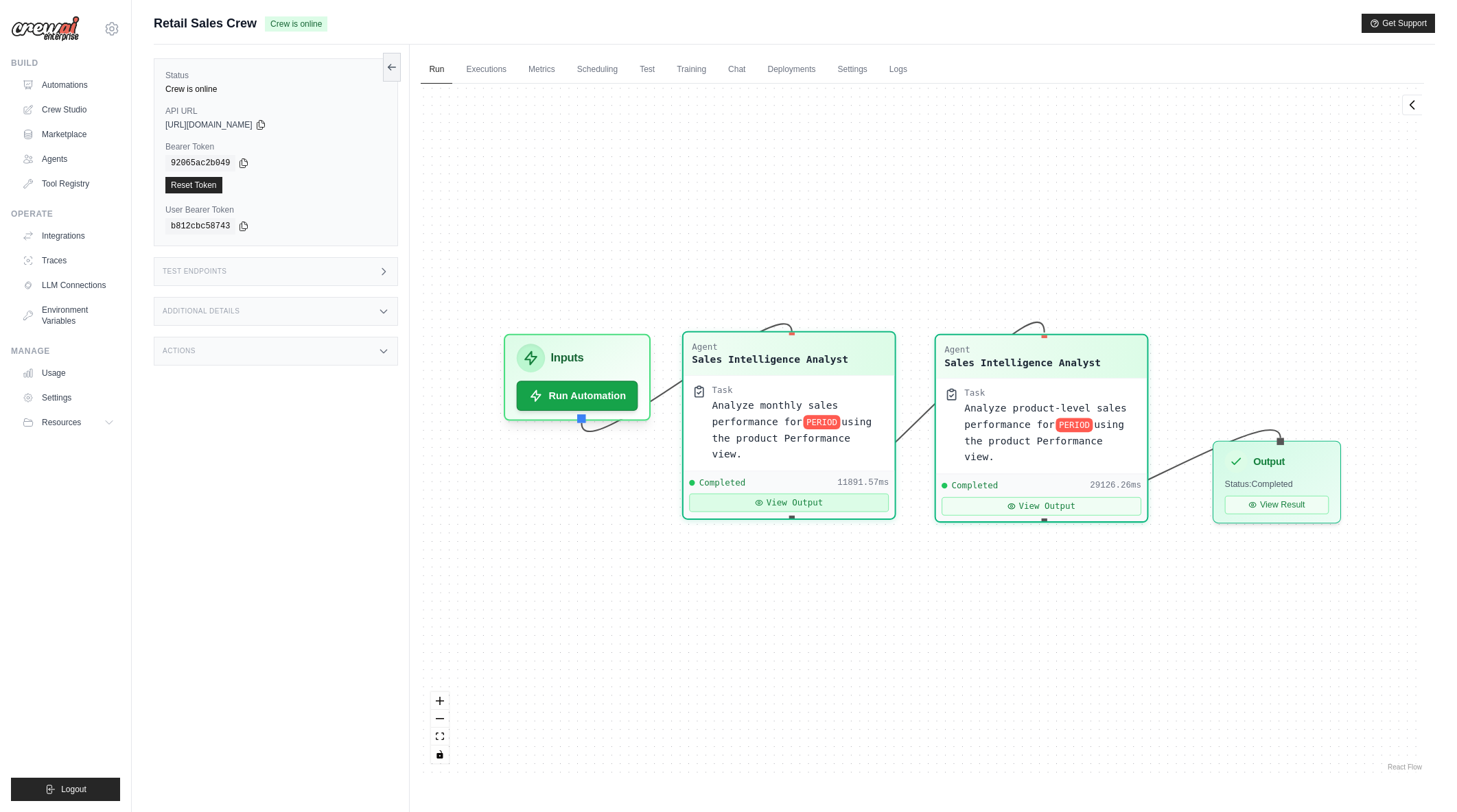
click at [855, 494] on button "View Output" at bounding box center [790, 503] width 200 height 19
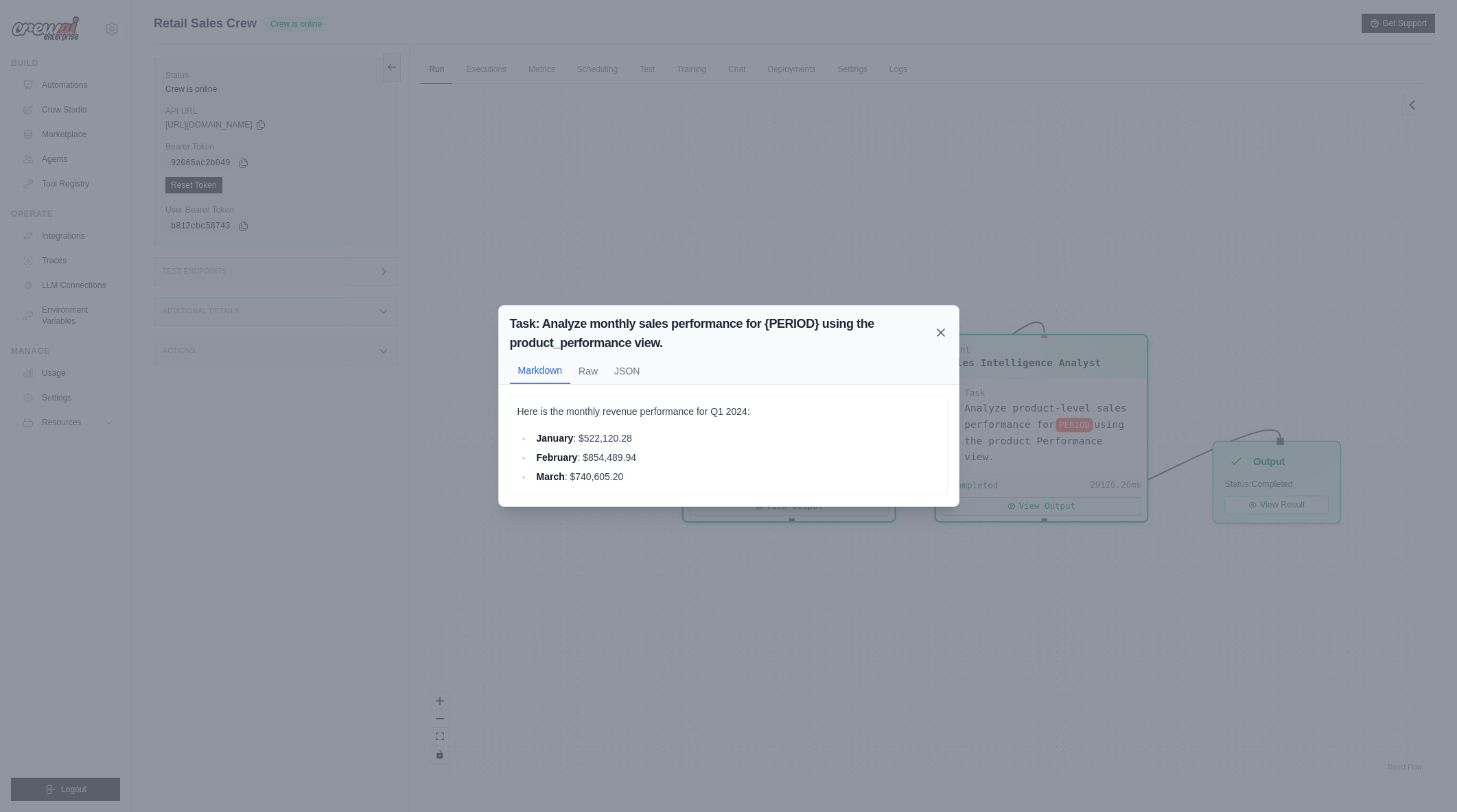
click at [943, 328] on icon at bounding box center [941, 332] width 13 height 13
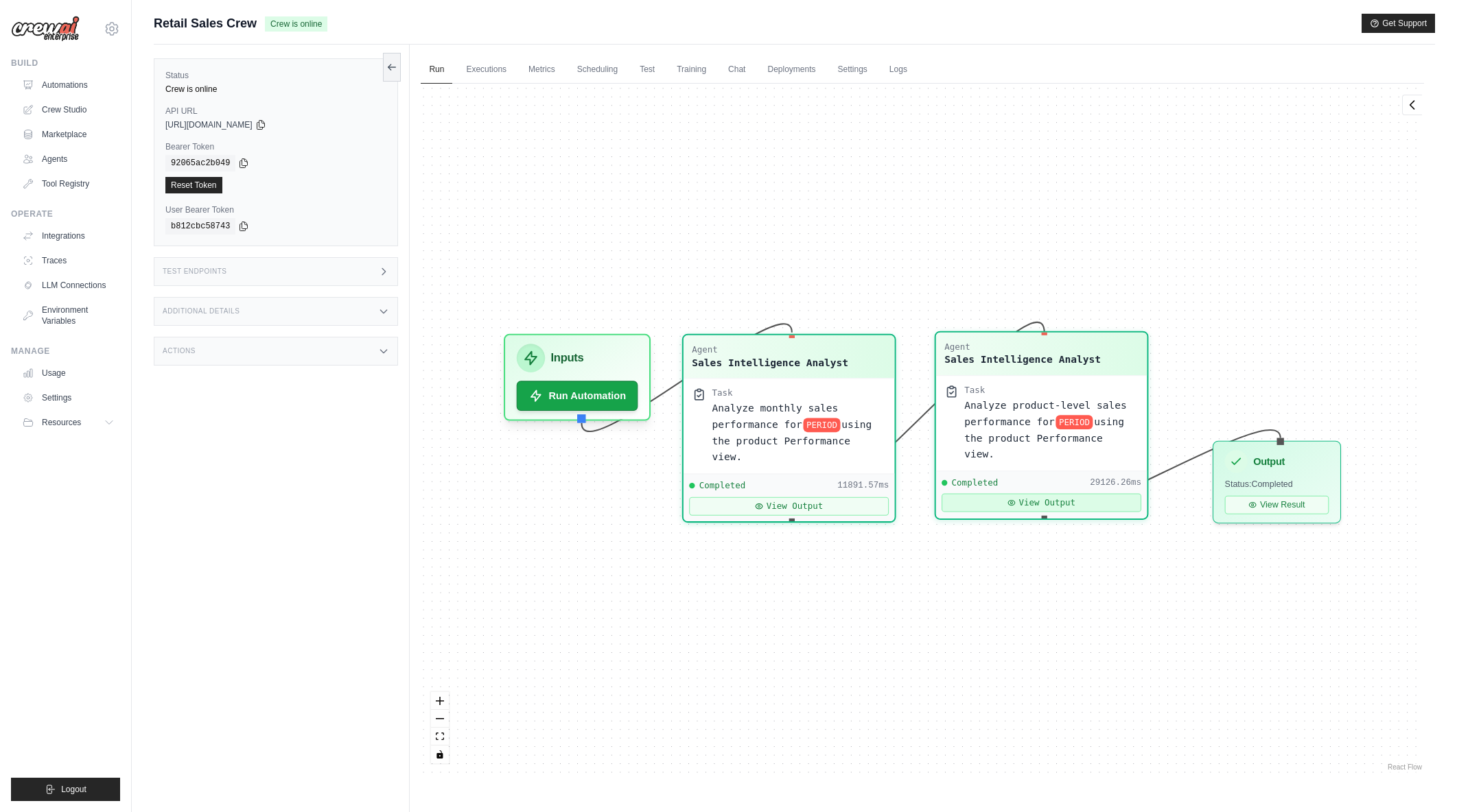
click at [1043, 494] on button "View Output" at bounding box center [1042, 503] width 200 height 19
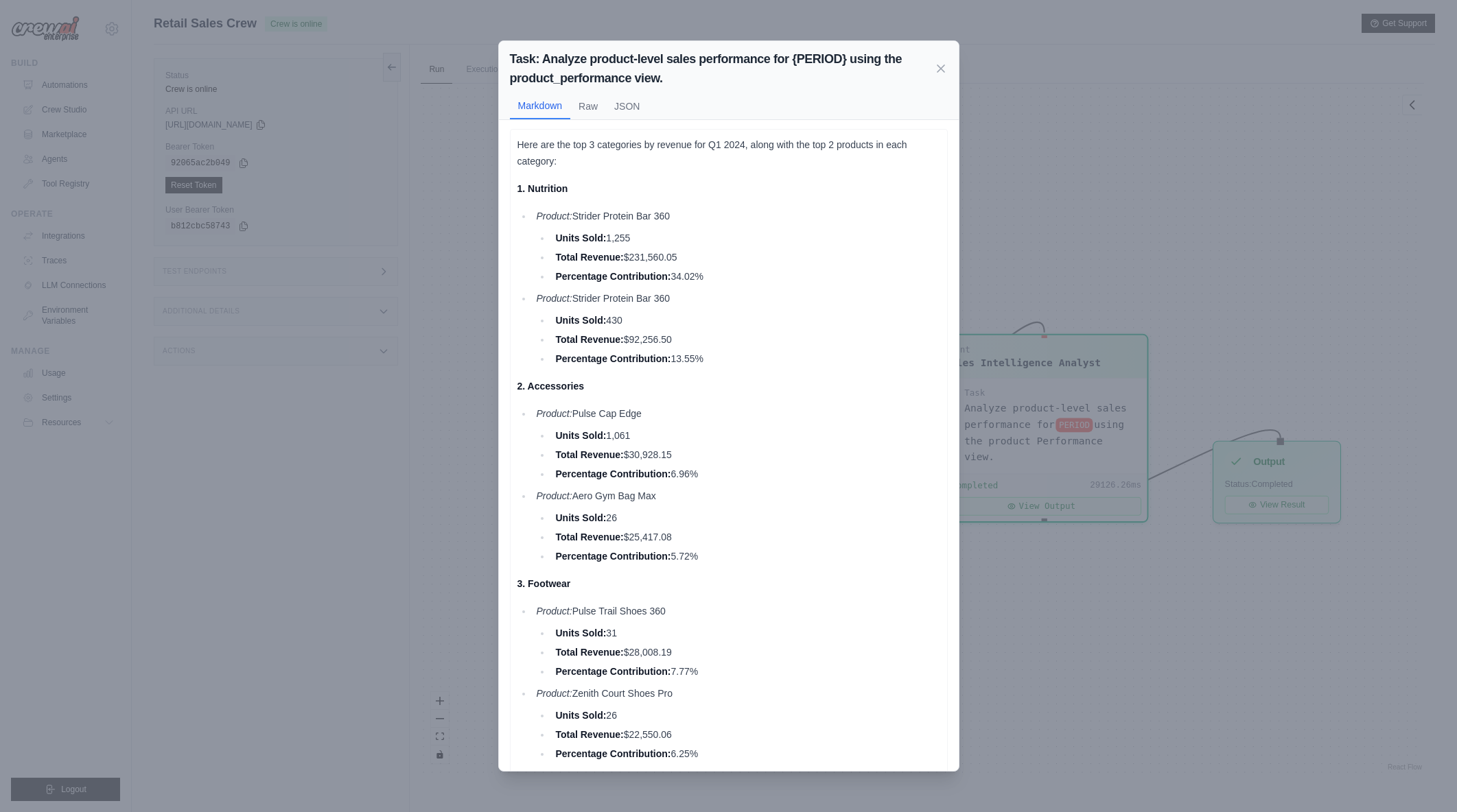
scroll to position [0, 0]
click at [943, 66] on icon at bounding box center [941, 68] width 13 height 13
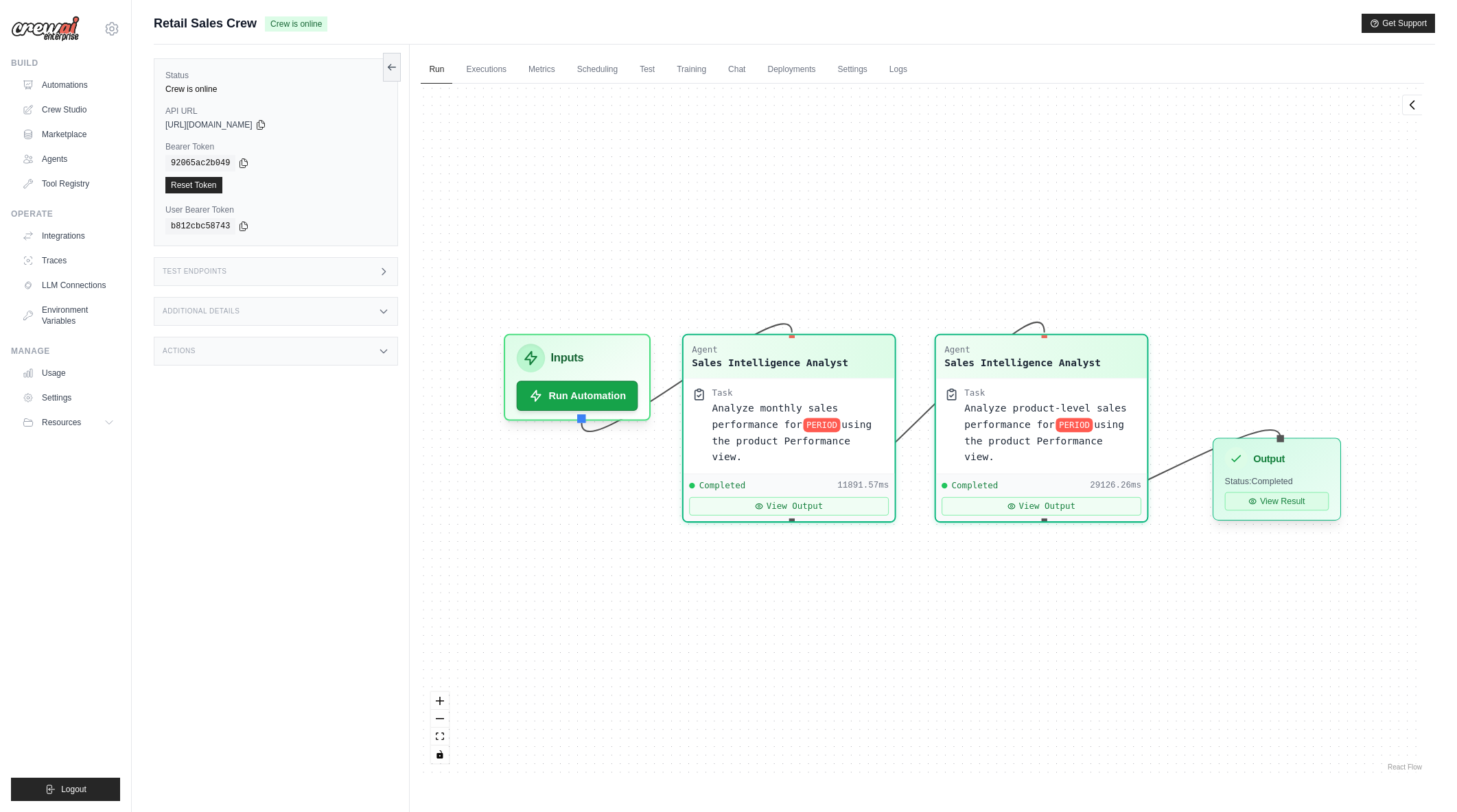
click at [1252, 498] on icon at bounding box center [1253, 501] width 8 height 8
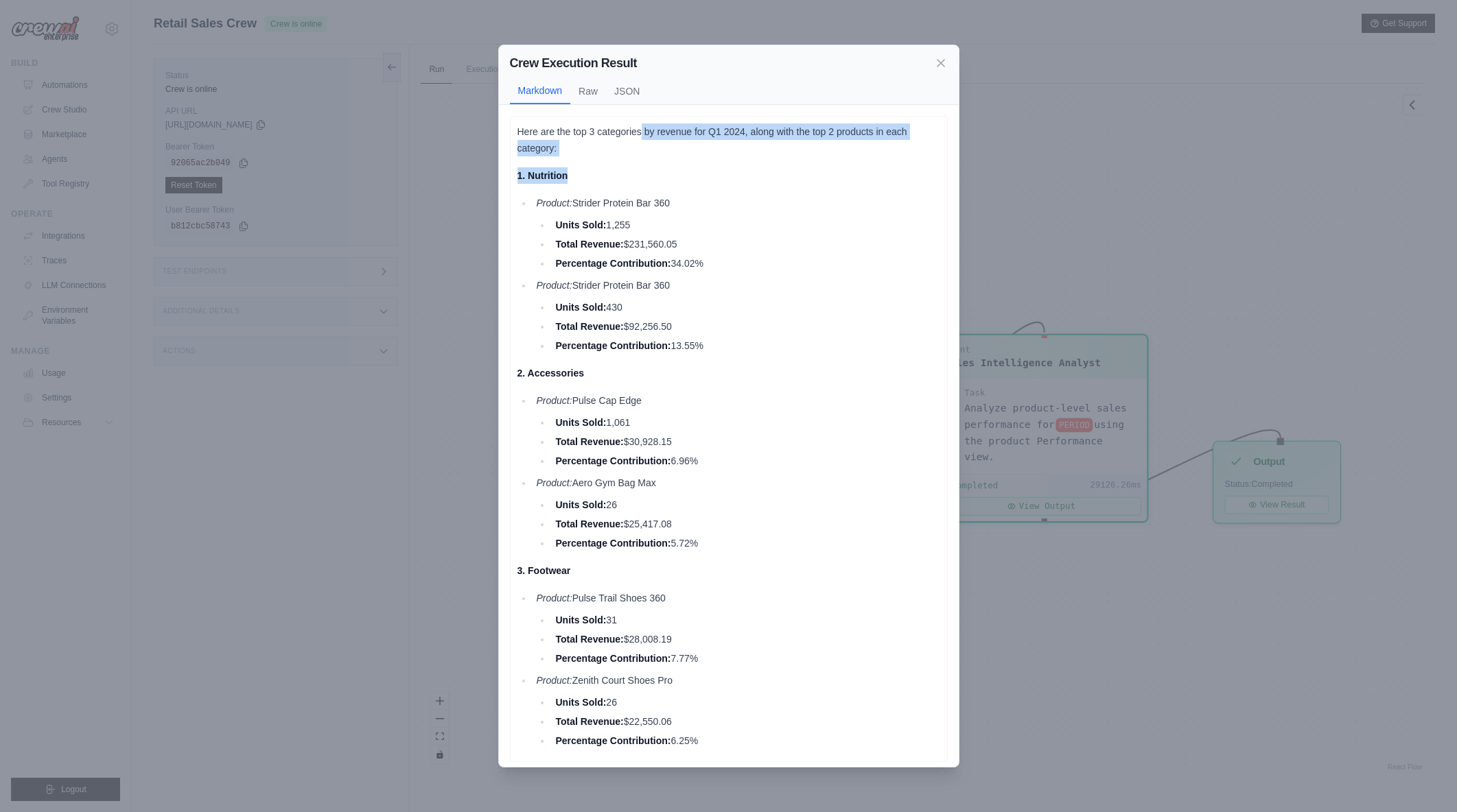
drag, startPoint x: 641, startPoint y: 118, endPoint x: 734, endPoint y: 159, distance: 101.6
click at [734, 159] on div "Here are the top 3 categories by revenue for Q1 2024, along with the top 2 prod…" at bounding box center [729, 440] width 438 height 647
click at [734, 159] on div "Here are the top 3 categories by revenue for Q1 2024, along with the top 2 prod…" at bounding box center [728, 437] width 423 height 626
drag, startPoint x: 564, startPoint y: 141, endPoint x: 519, endPoint y: 124, distance: 48.1
click at [519, 124] on p "Here are the top 3 categories by revenue for Q1 2024, along with the top 2 prod…" at bounding box center [728, 140] width 423 height 33
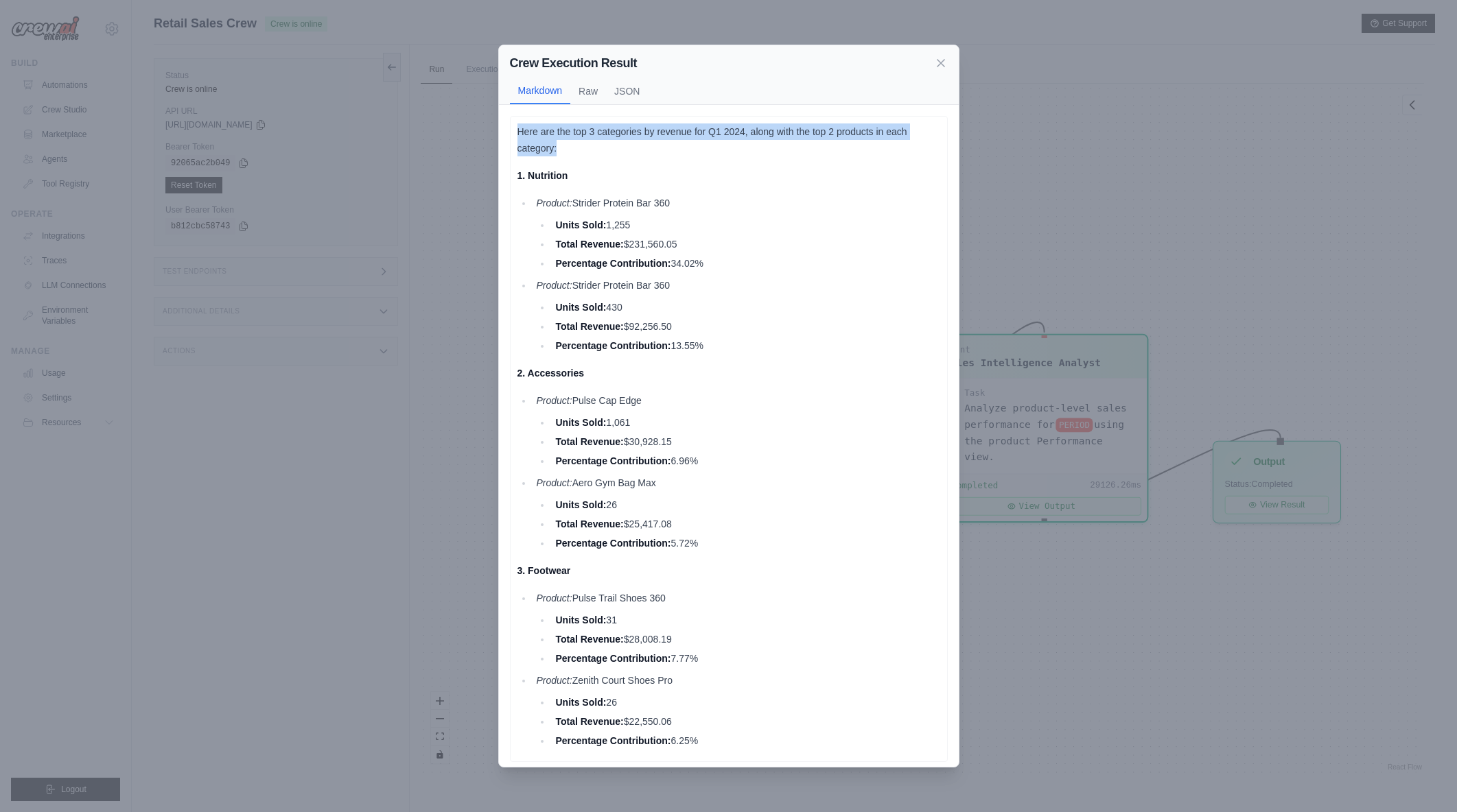
click at [519, 124] on p "Here are the top 3 categories by revenue for Q1 2024, along with the top 2 prod…" at bounding box center [728, 140] width 423 height 33
drag, startPoint x: 519, startPoint y: 124, endPoint x: 601, endPoint y: 145, distance: 84.6
click at [601, 145] on p "Here are the top 3 categories by revenue for Q1 2024, along with the top 2 prod…" at bounding box center [728, 140] width 423 height 33
drag, startPoint x: 651, startPoint y: 171, endPoint x: 836, endPoint y: 505, distance: 381.8
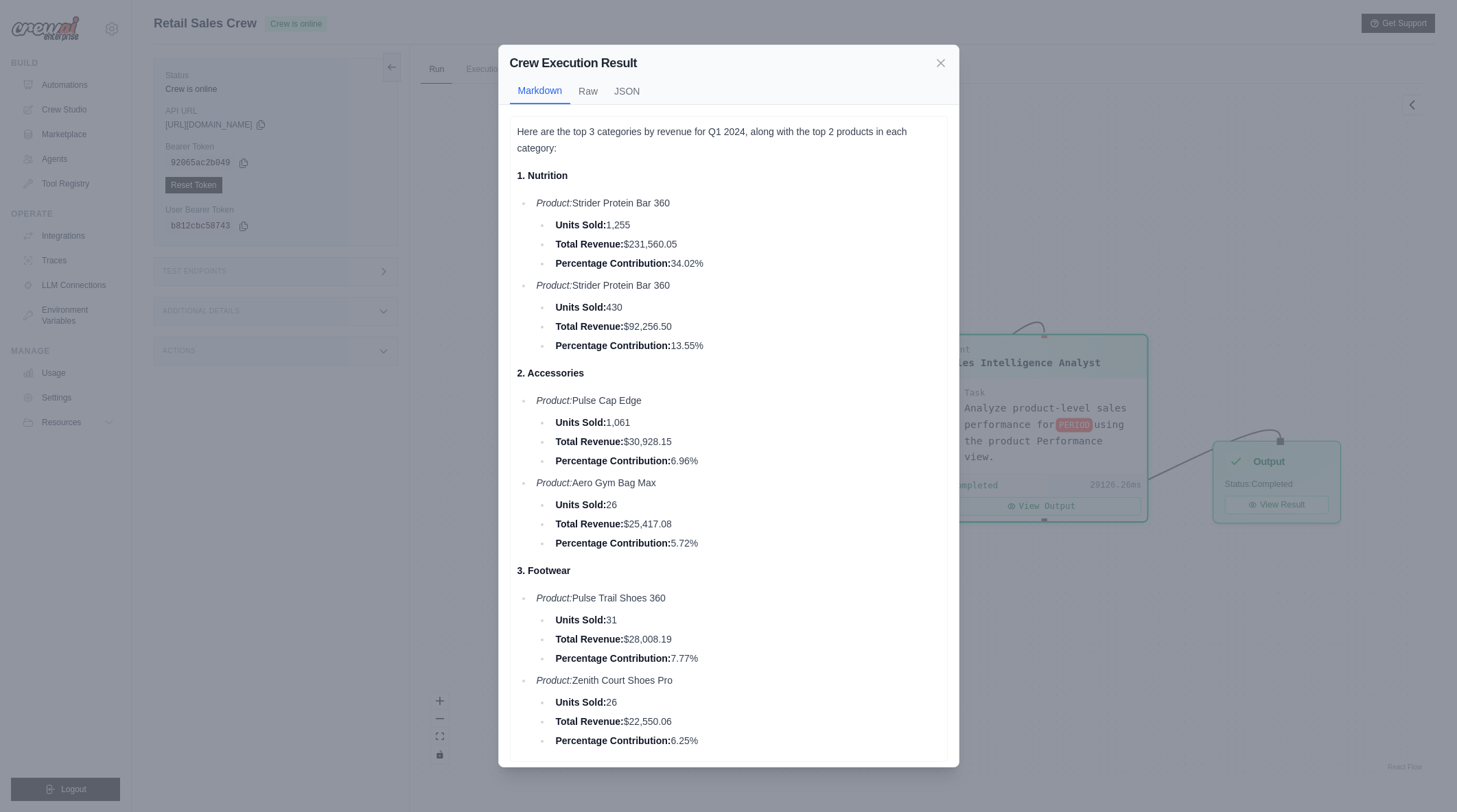
click at [836, 505] on div "Here are the top 3 categories by revenue for Q1 2024, along with the top 2 prod…" at bounding box center [728, 437] width 423 height 626
click at [836, 505] on li "Units Sold: 26" at bounding box center [745, 505] width 388 height 16
drag, startPoint x: 757, startPoint y: 542, endPoint x: 509, endPoint y: 132, distance: 479.2
click at [510, 132] on div "Here are the top 3 categories by revenue for Q1 2024, along with the top 2 prod…" at bounding box center [729, 440] width 438 height 647
click at [517, 130] on p "Here are the top 3 categories by revenue for Q1 2024, along with the top 2 prod…" at bounding box center [728, 140] width 423 height 33
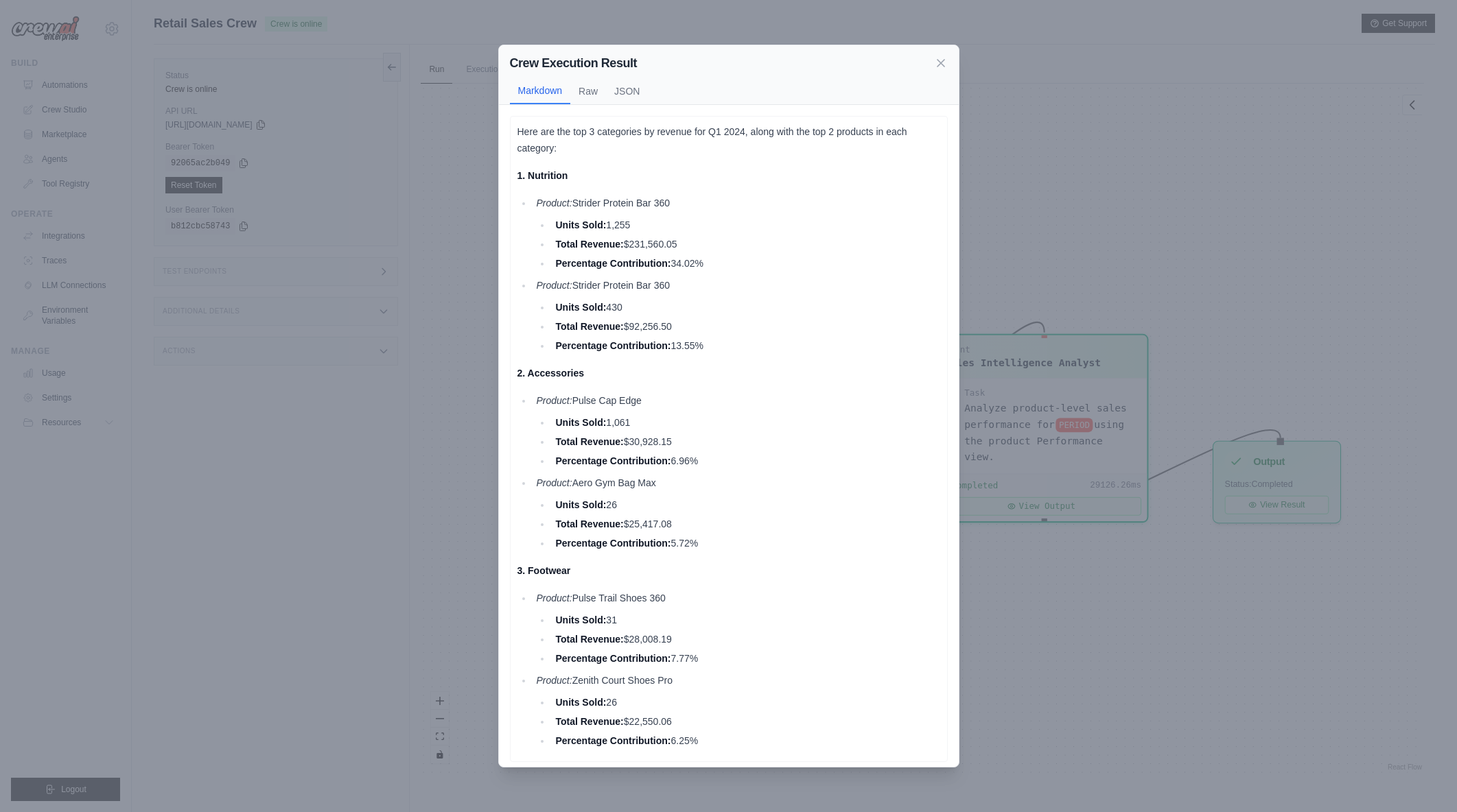
drag, startPoint x: 518, startPoint y: 127, endPoint x: 856, endPoint y: 535, distance: 529.8
click at [856, 535] on div "Here are the top 3 categories by revenue for Q1 2024, along with the top 2 prod…" at bounding box center [728, 437] width 423 height 626
click at [856, 535] on li "Percentage Contribution: 5.72%" at bounding box center [745, 543] width 388 height 16
drag, startPoint x: 806, startPoint y: 545, endPoint x: 510, endPoint y: 127, distance: 512.2
click at [510, 127] on div "Here are the top 3 categories by revenue for Q1 2024, along with the top 2 prod…" at bounding box center [729, 440] width 438 height 647
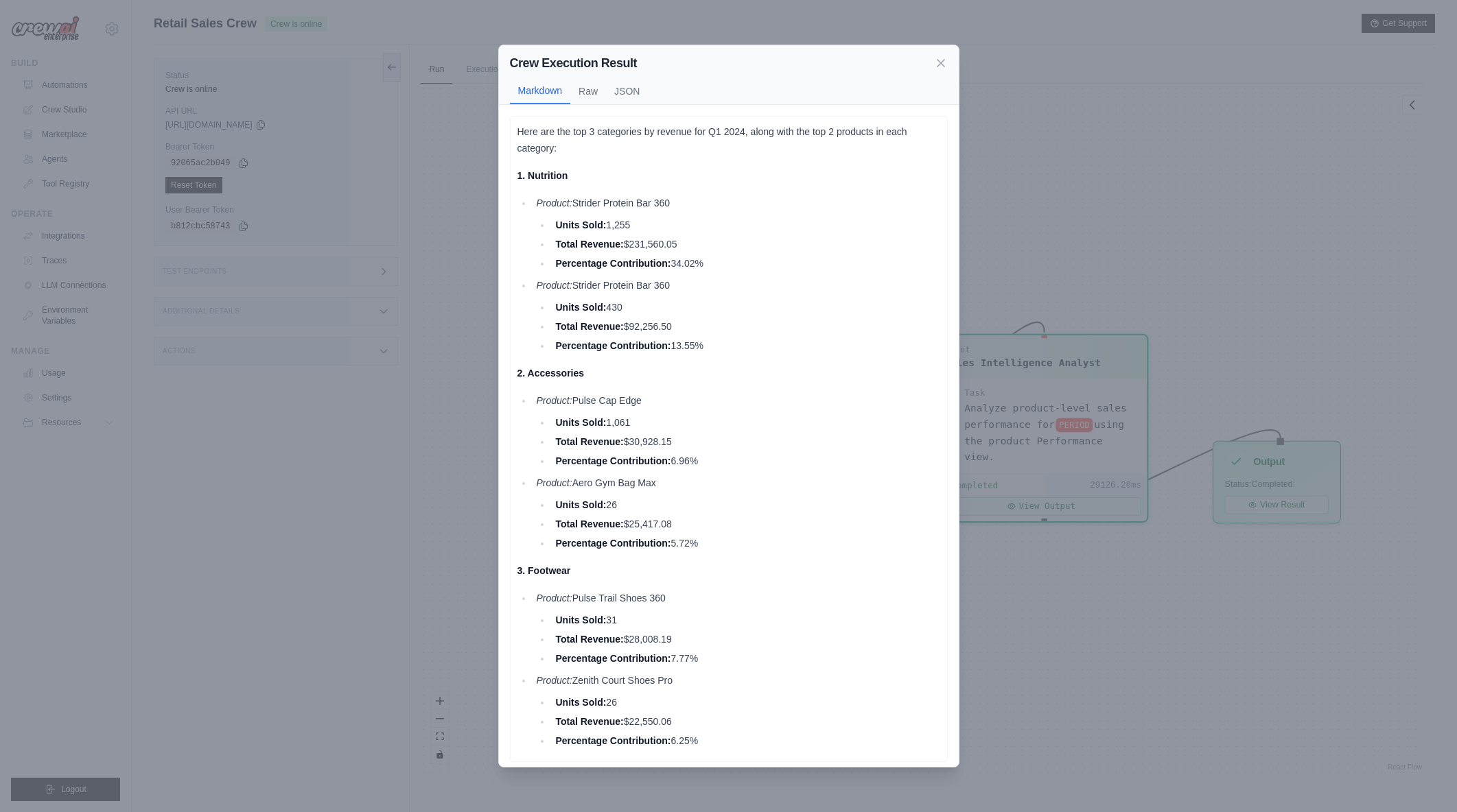
click at [510, 127] on div "Here are the top 3 categories by revenue for Q1 2024, along with the top 2 prod…" at bounding box center [729, 440] width 438 height 647
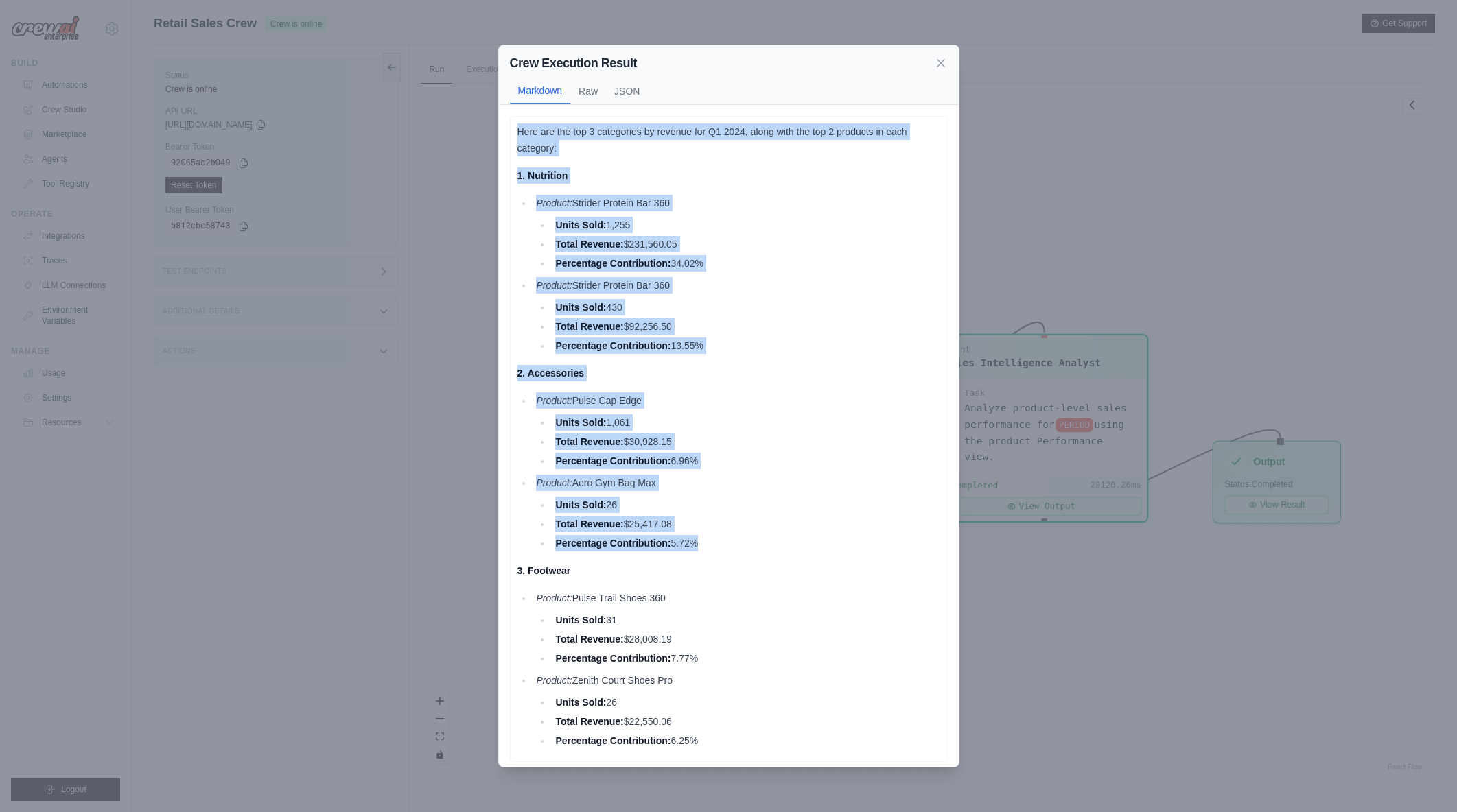
drag, startPoint x: 510, startPoint y: 127, endPoint x: 873, endPoint y: 547, distance: 555.1
click at [873, 547] on div "Here are the top 3 categories by revenue for Q1 2024, along with the top 2 prod…" at bounding box center [729, 440] width 438 height 647
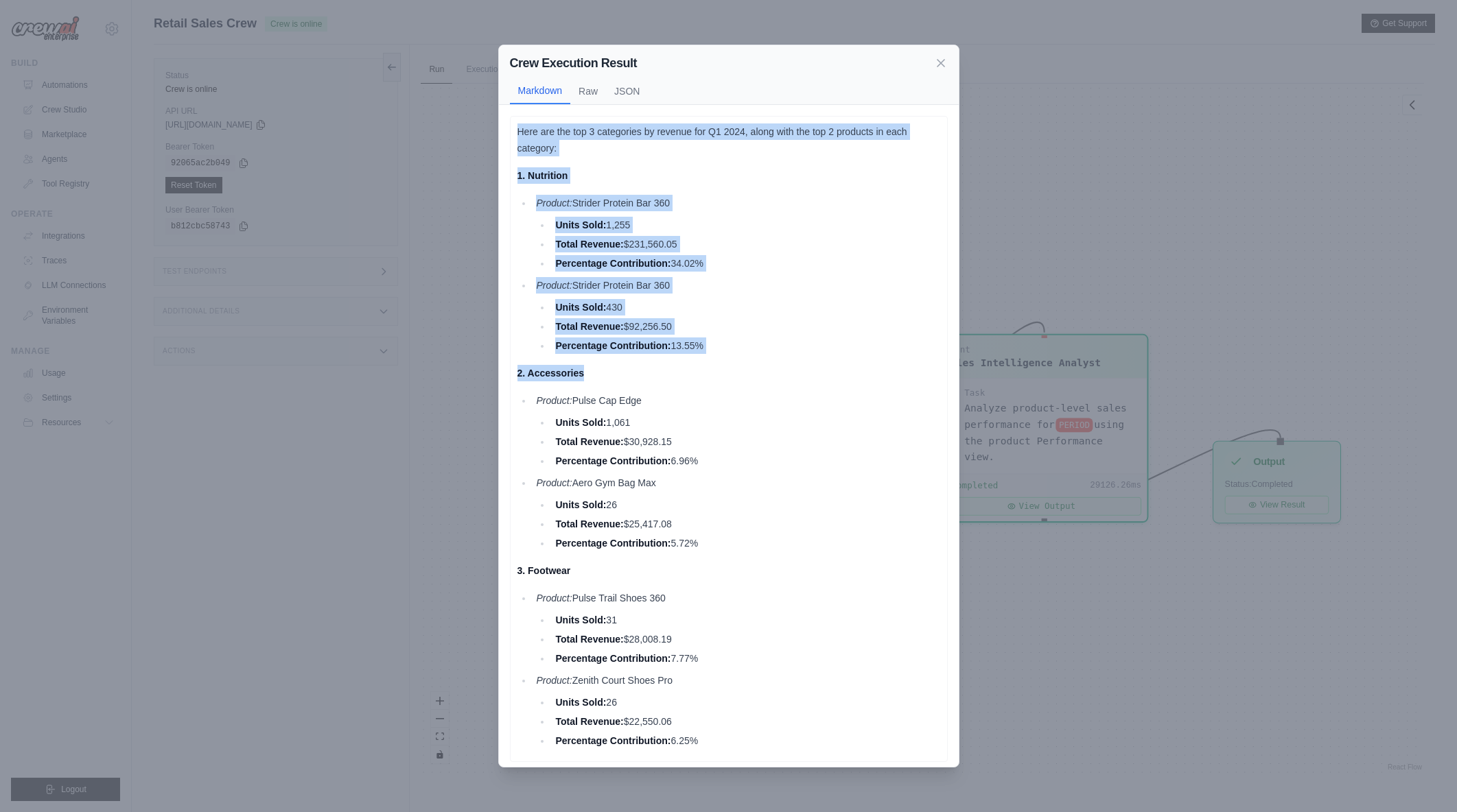
click at [873, 547] on li "Percentage Contribution: 5.72%" at bounding box center [745, 543] width 388 height 16
drag, startPoint x: 707, startPoint y: 469, endPoint x: 520, endPoint y: 125, distance: 391.5
click at [520, 125] on div "Here are the top 3 categories by revenue for Q1 2024, along with the top 2 prod…" at bounding box center [728, 437] width 423 height 626
click at [520, 125] on p "Here are the top 3 categories by revenue for Q1 2024, along with the top 2 prod…" at bounding box center [728, 140] width 423 height 33
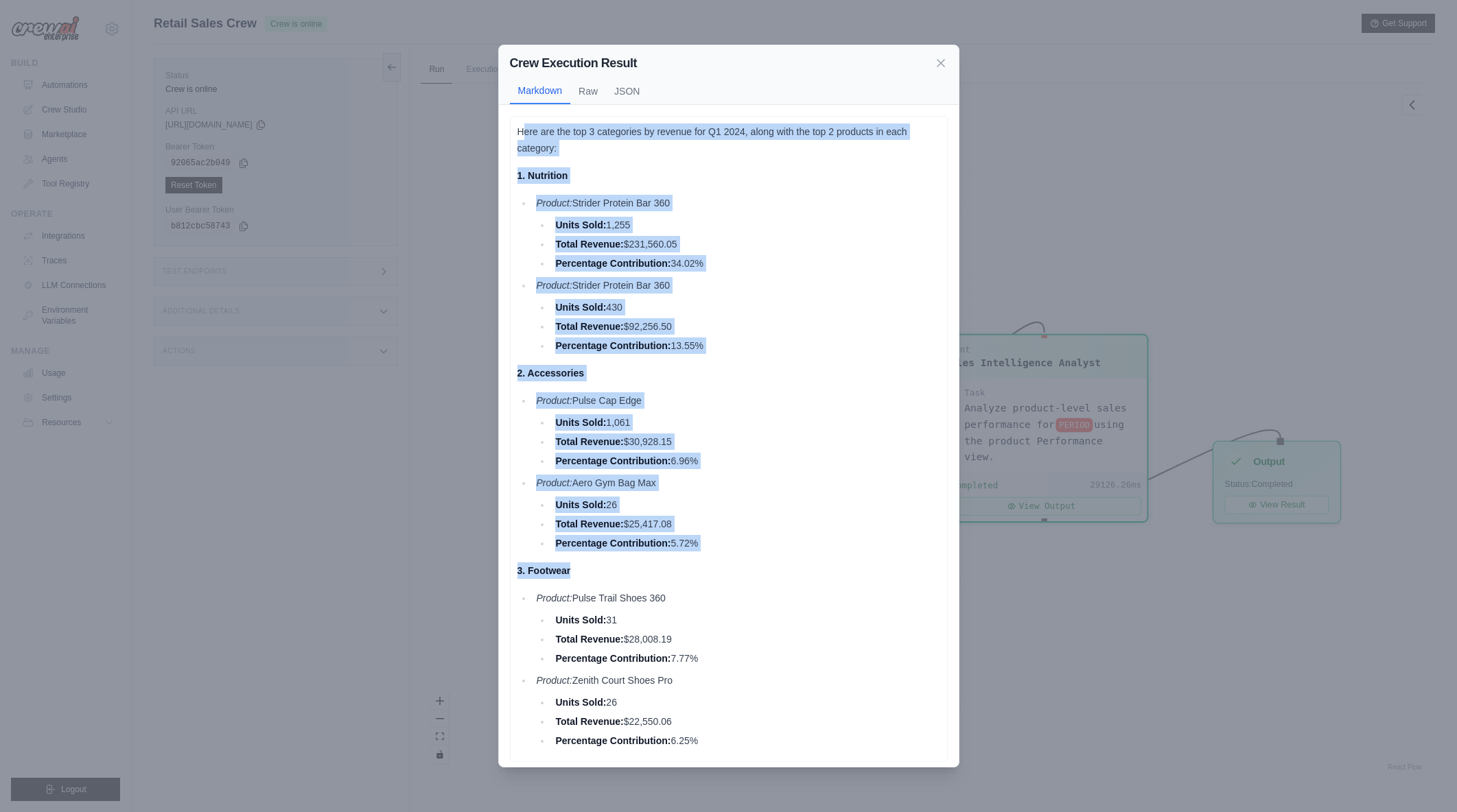
drag, startPoint x: 522, startPoint y: 126, endPoint x: 779, endPoint y: 553, distance: 498.4
click at [779, 553] on div "Here are the top 3 categories by revenue for Q1 2024, along with the top 2 prod…" at bounding box center [728, 437] width 423 height 626
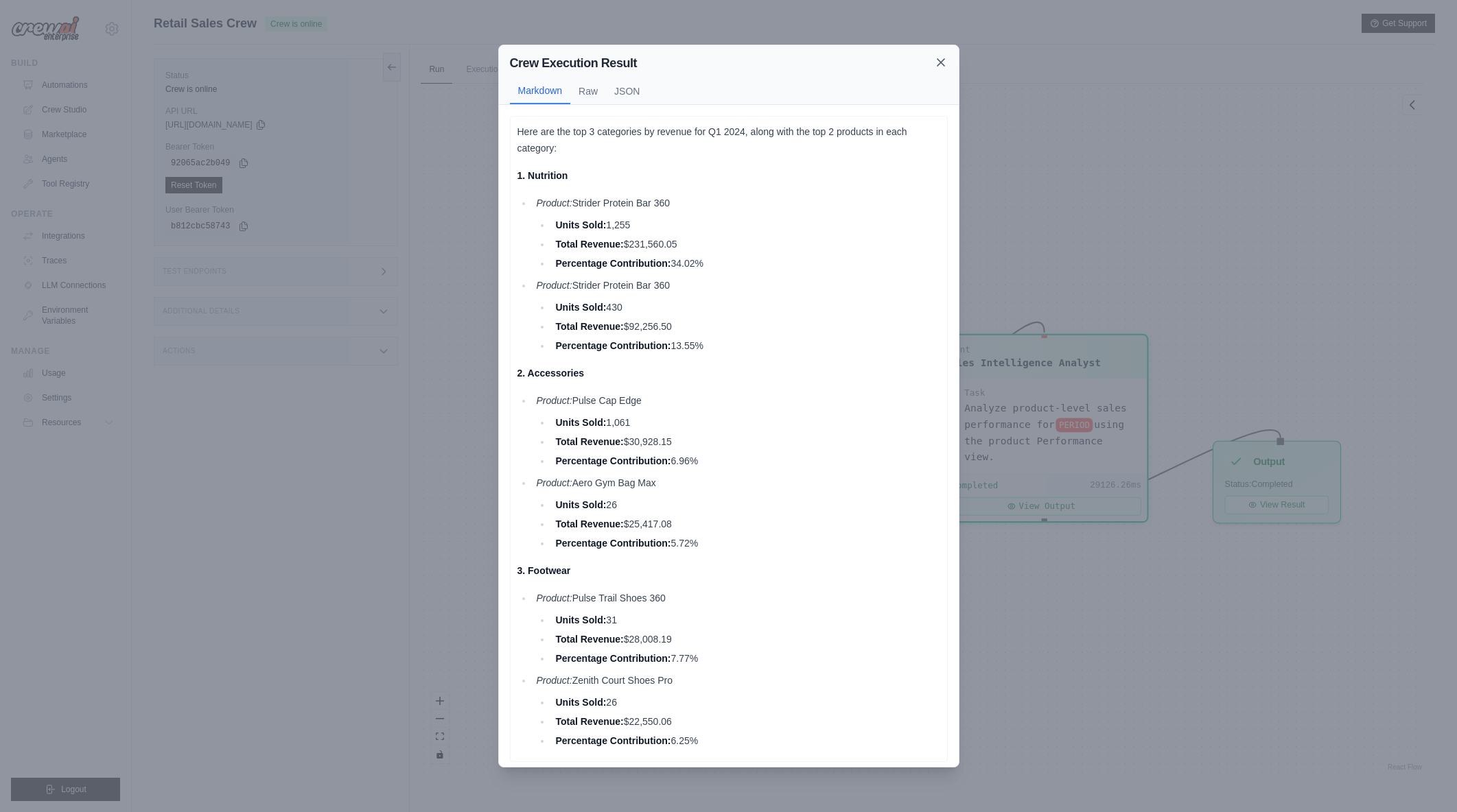
click at [943, 61] on icon at bounding box center [941, 63] width 13 height 13
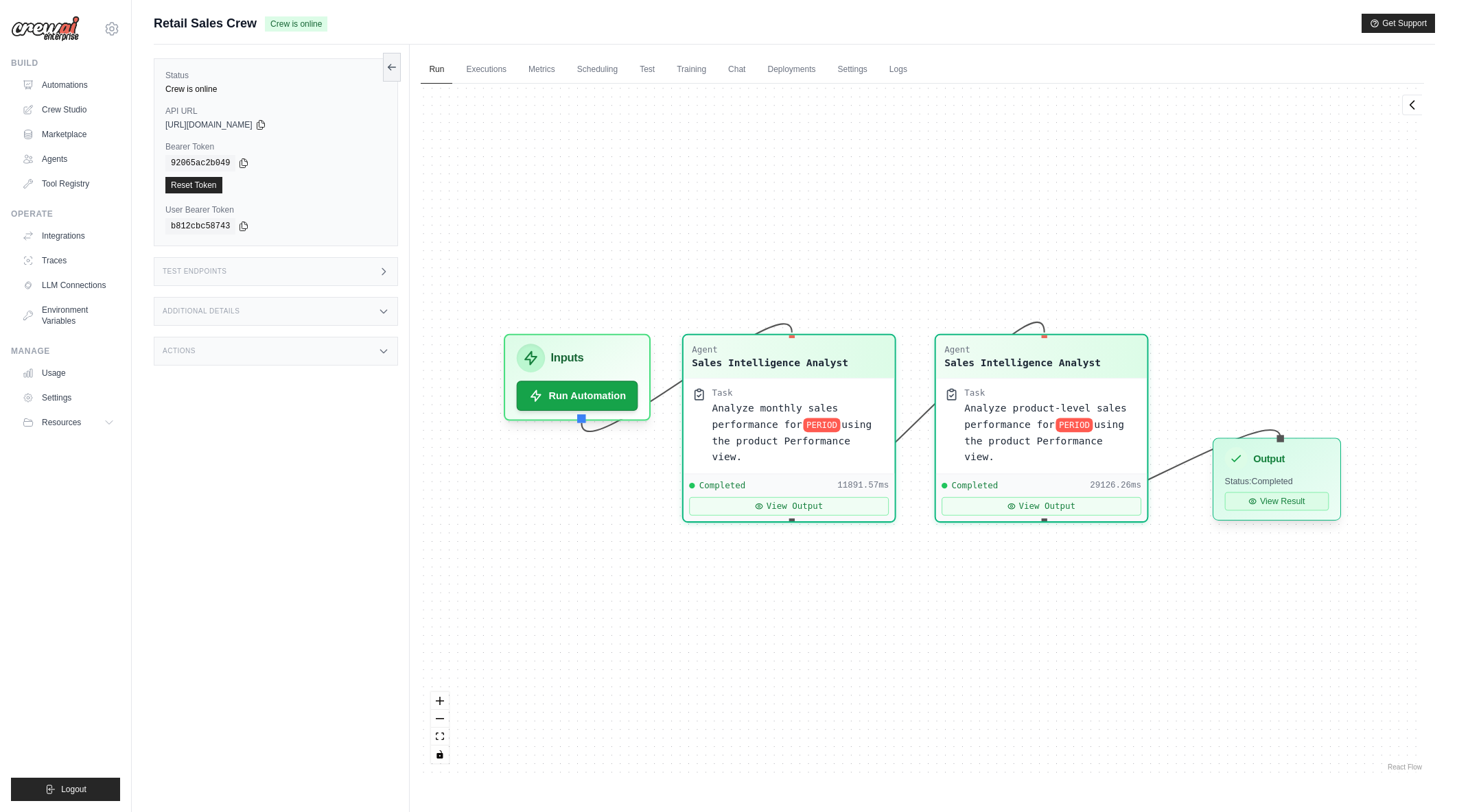
click at [1272, 508] on button "View Result" at bounding box center [1277, 501] width 104 height 19
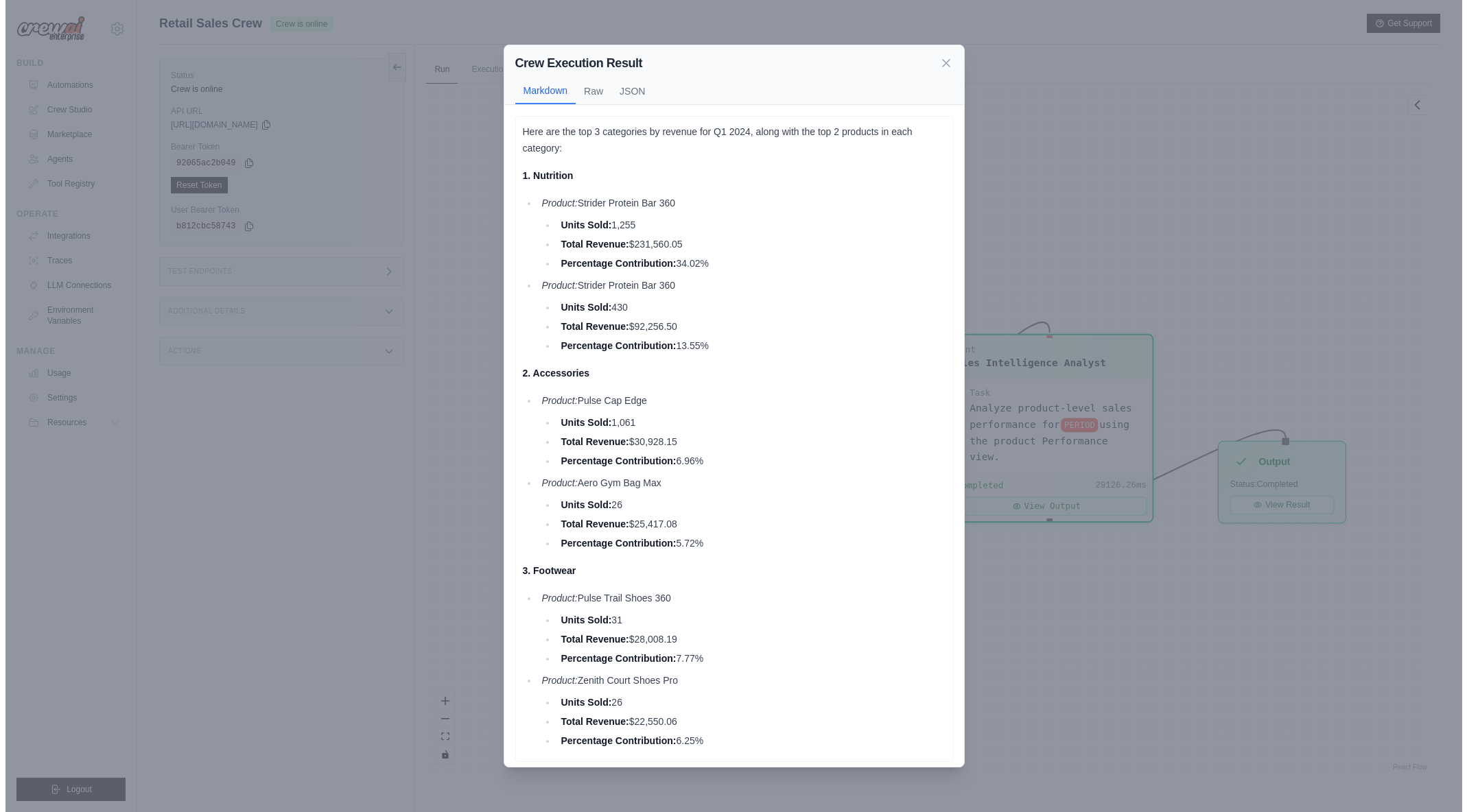
scroll to position [5, 0]
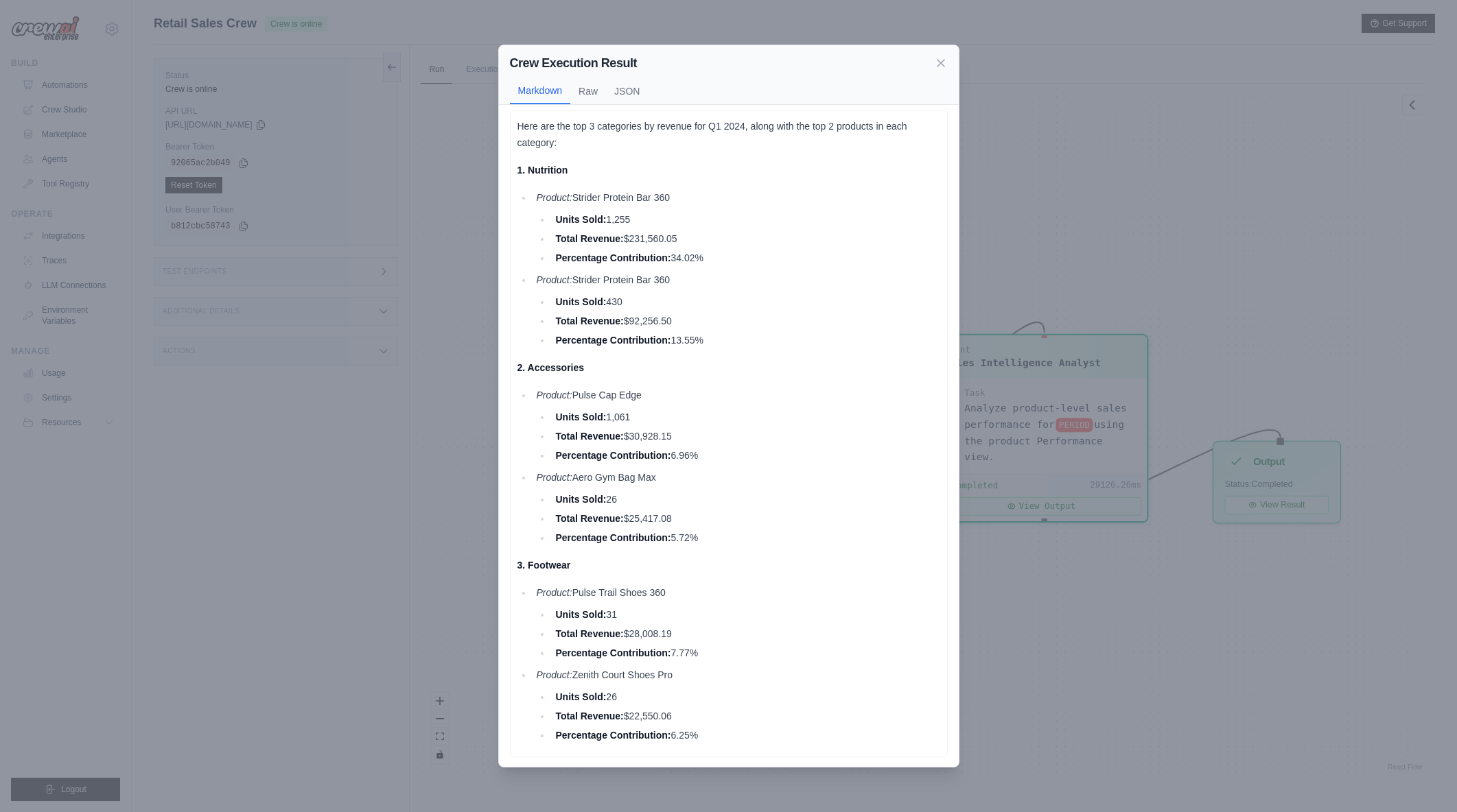
click at [1113, 574] on div "Crew Execution Result Markdown Raw JSON Here are the top 3 categories by revenu…" at bounding box center [728, 406] width 1457 height 812
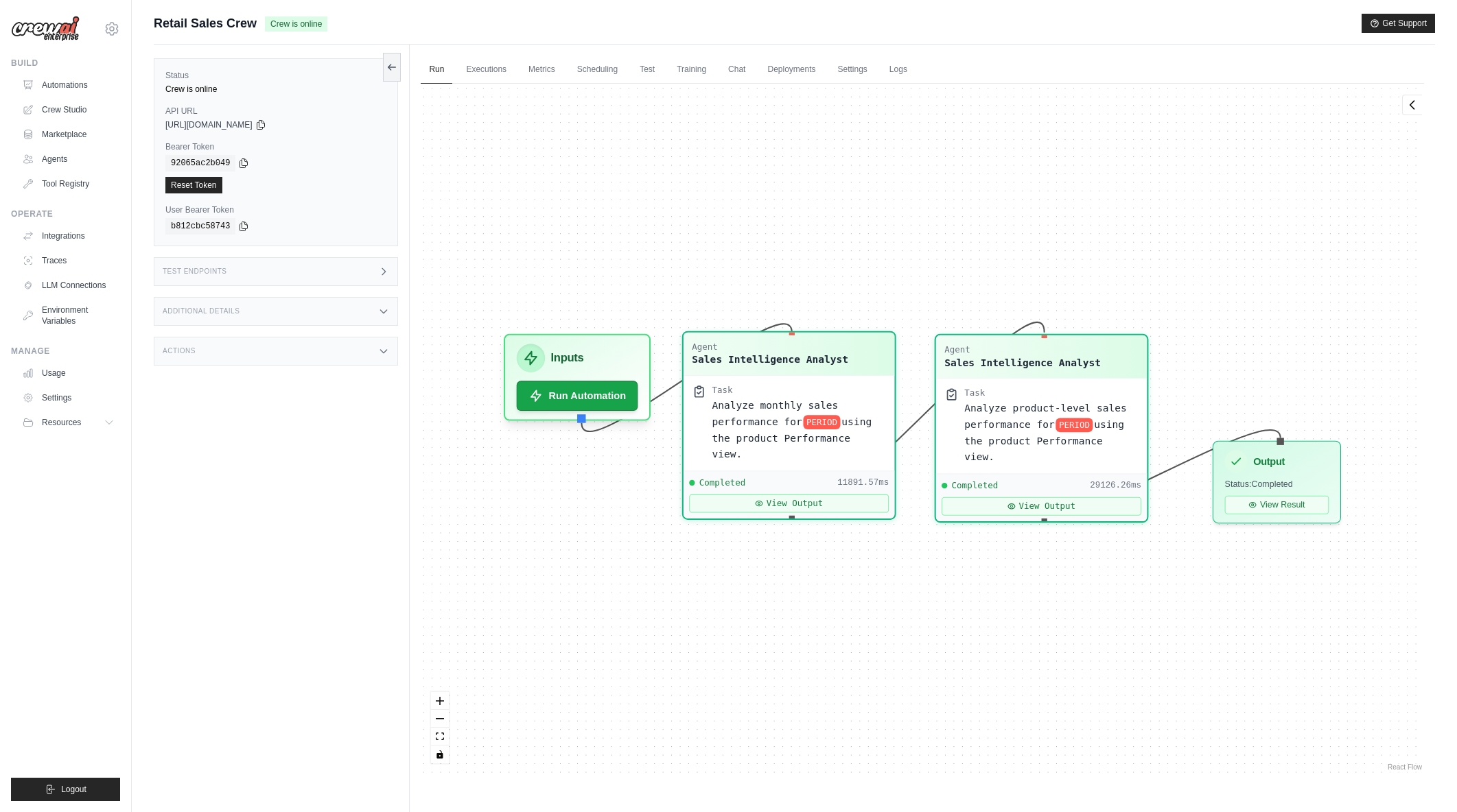
click at [771, 422] on span "Analyze monthly sales performance for" at bounding box center [775, 413] width 126 height 28
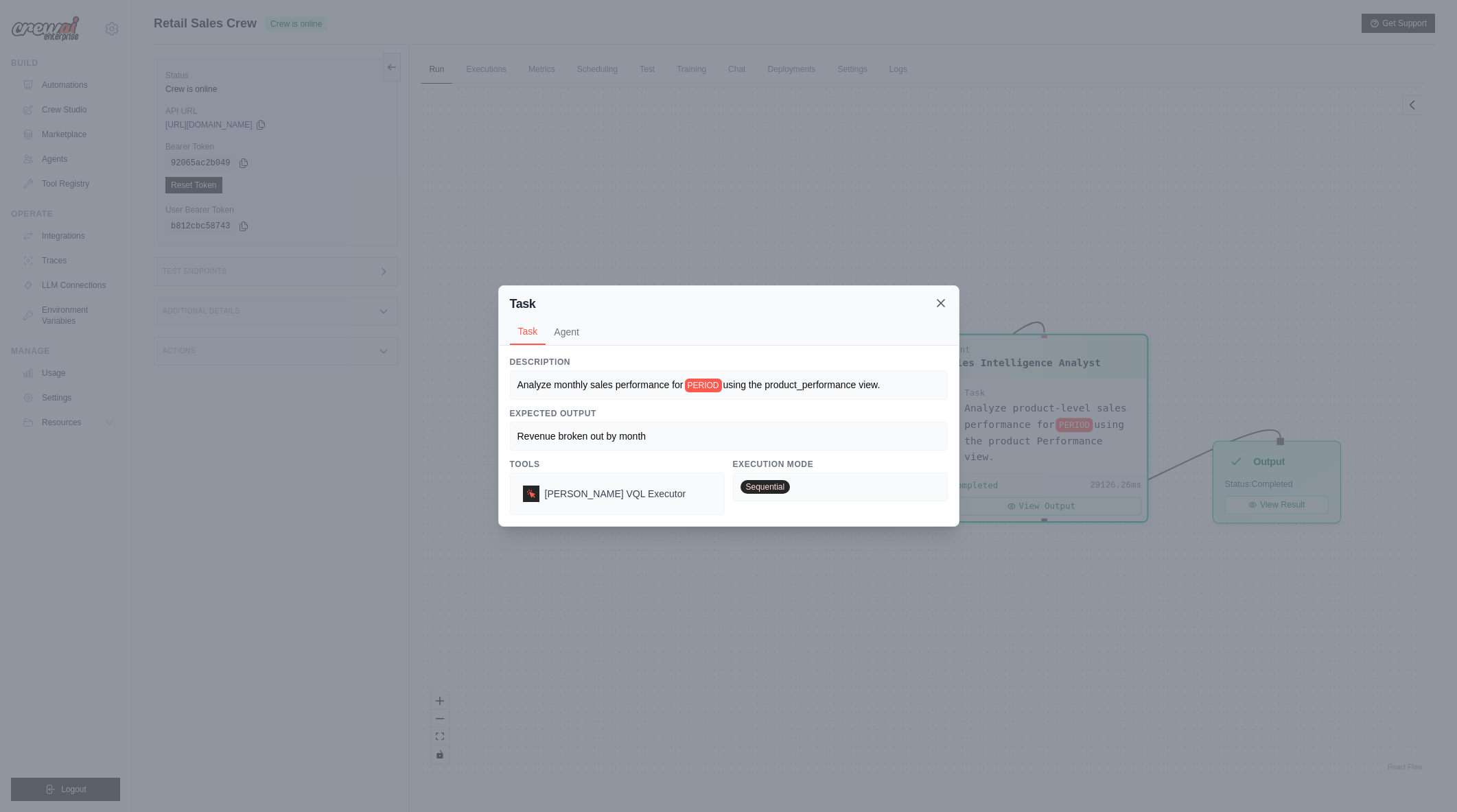
click at [938, 302] on icon at bounding box center [941, 303] width 13 height 13
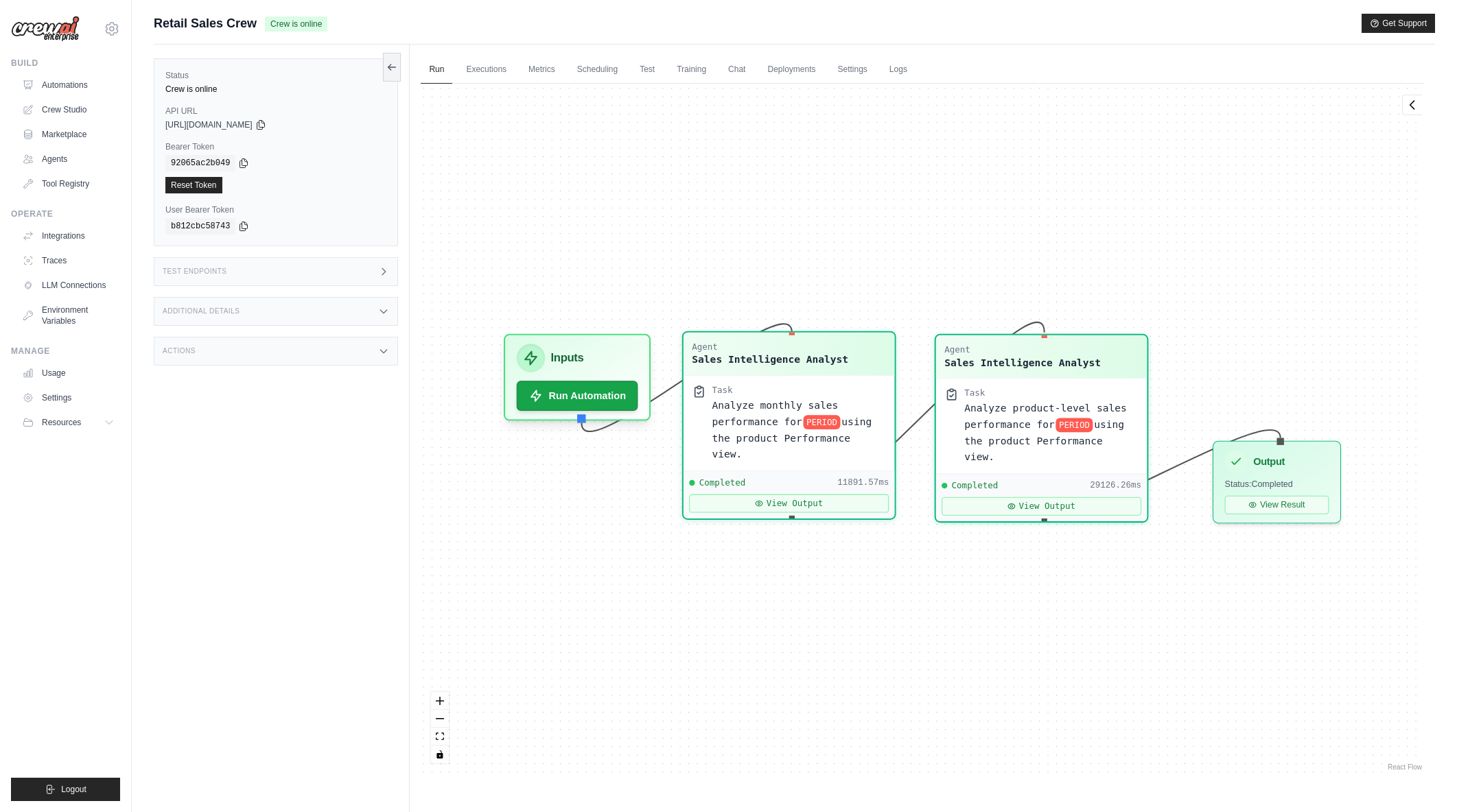
click at [764, 432] on span "using the product Performance view." at bounding box center [792, 437] width 160 height 44
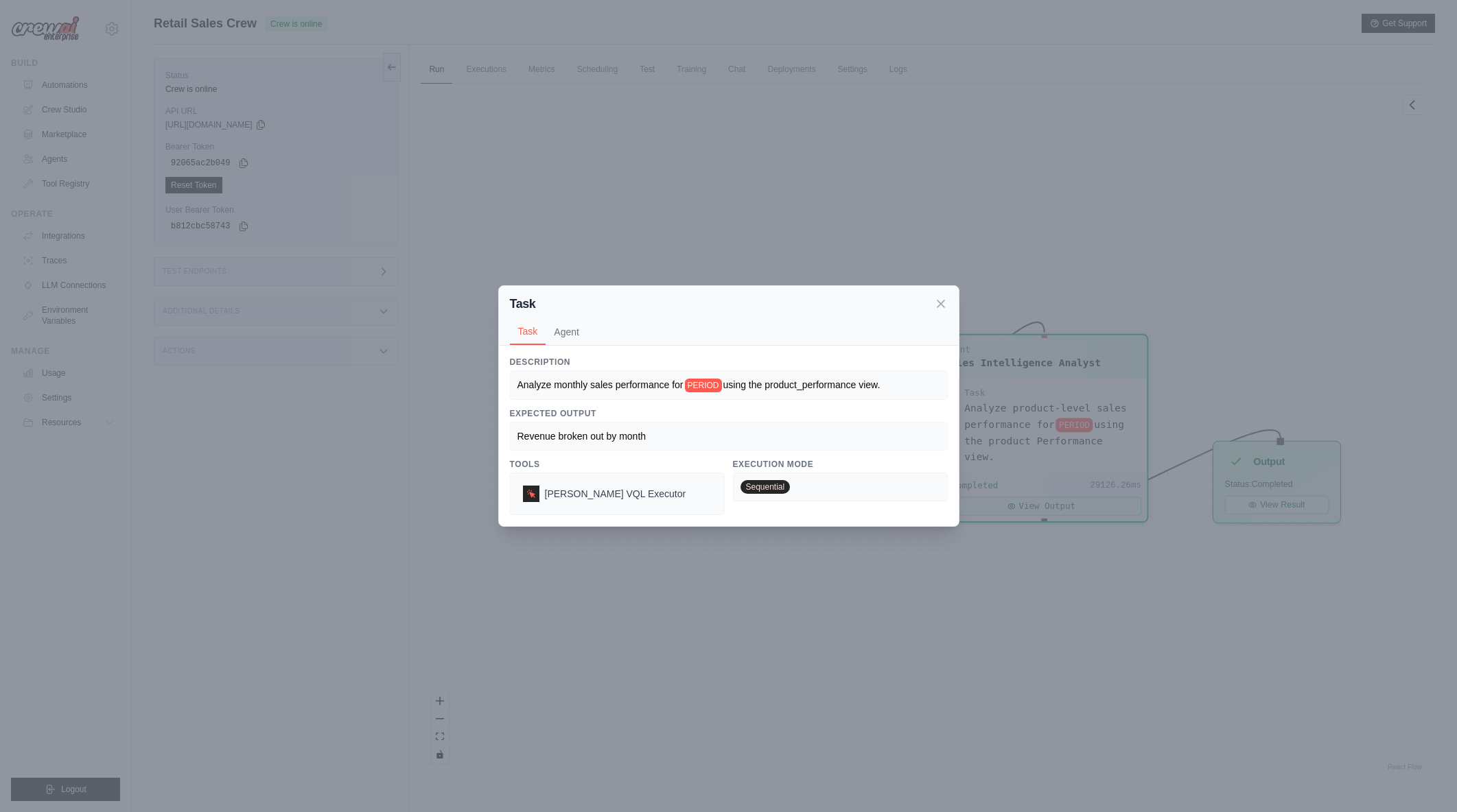
click at [937, 300] on icon at bounding box center [941, 304] width 13 height 13
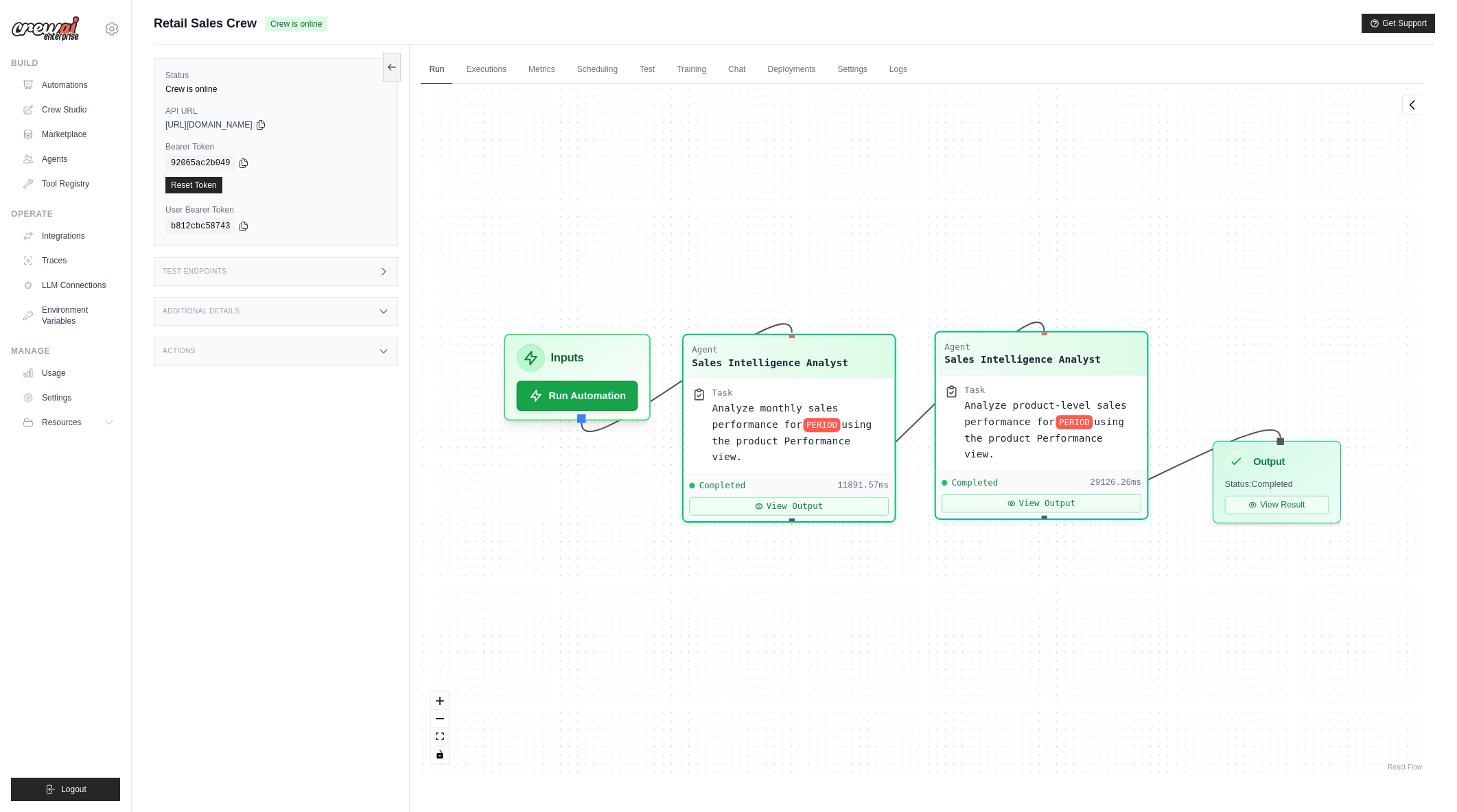
click at [1005, 406] on span "Analyze product-level sales performance for" at bounding box center [1046, 413] width 162 height 28
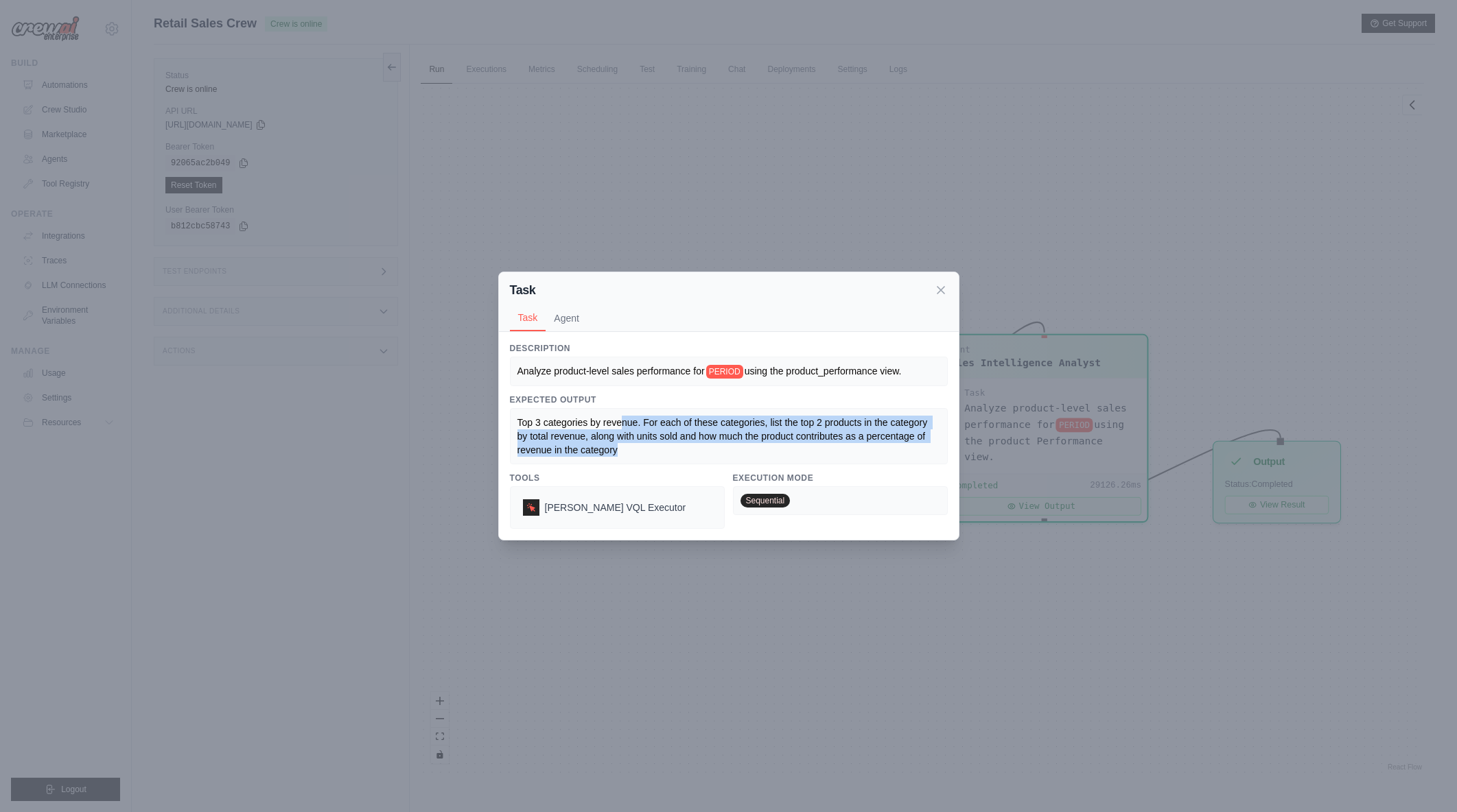
drag, startPoint x: 623, startPoint y: 425, endPoint x: 683, endPoint y: 450, distance: 65.0
click at [683, 450] on div "Top 3 categories by revenue. For each of these categories, list the top 2 produ…" at bounding box center [728, 436] width 423 height 41
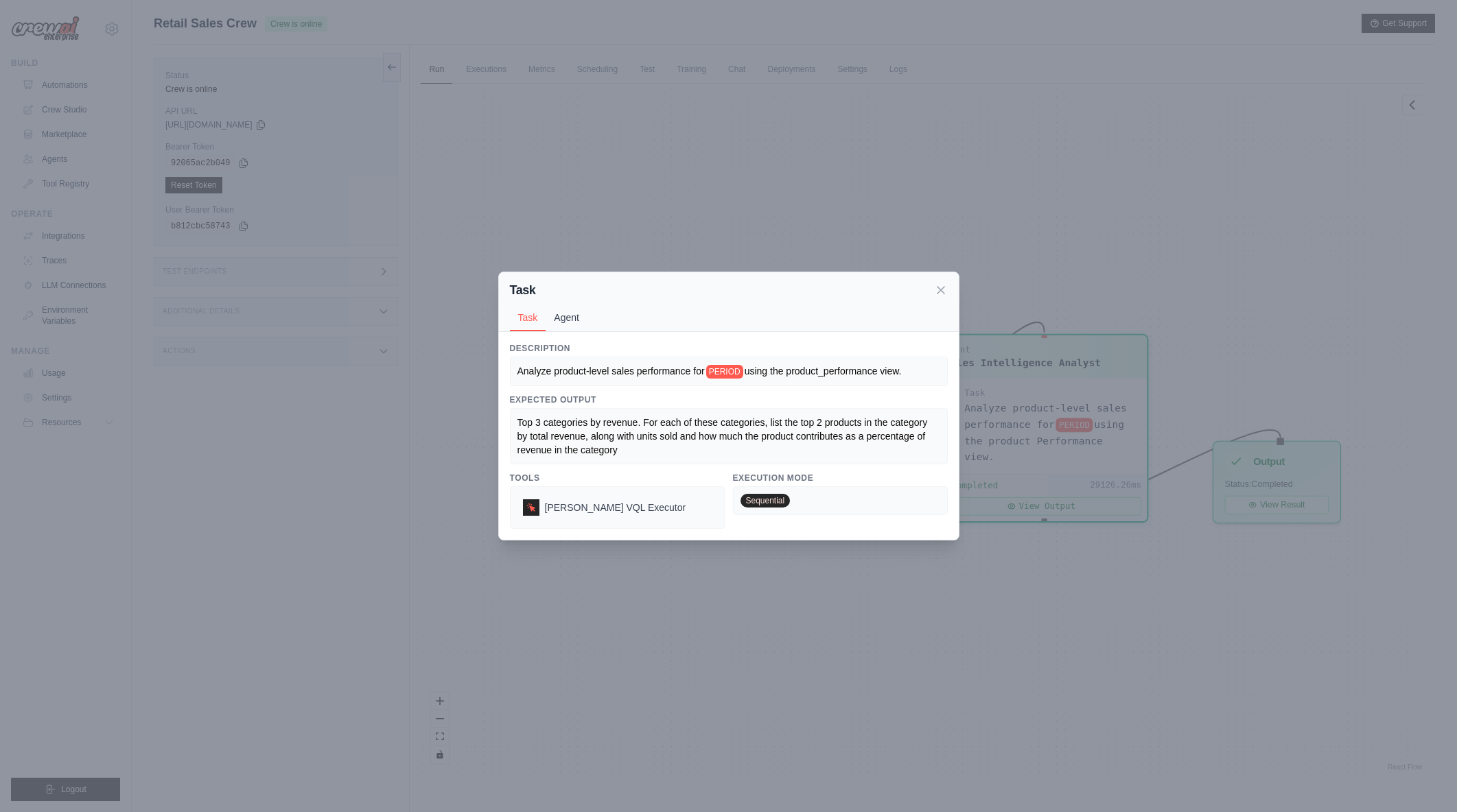
click at [553, 326] on button "Agent" at bounding box center [566, 317] width 42 height 26
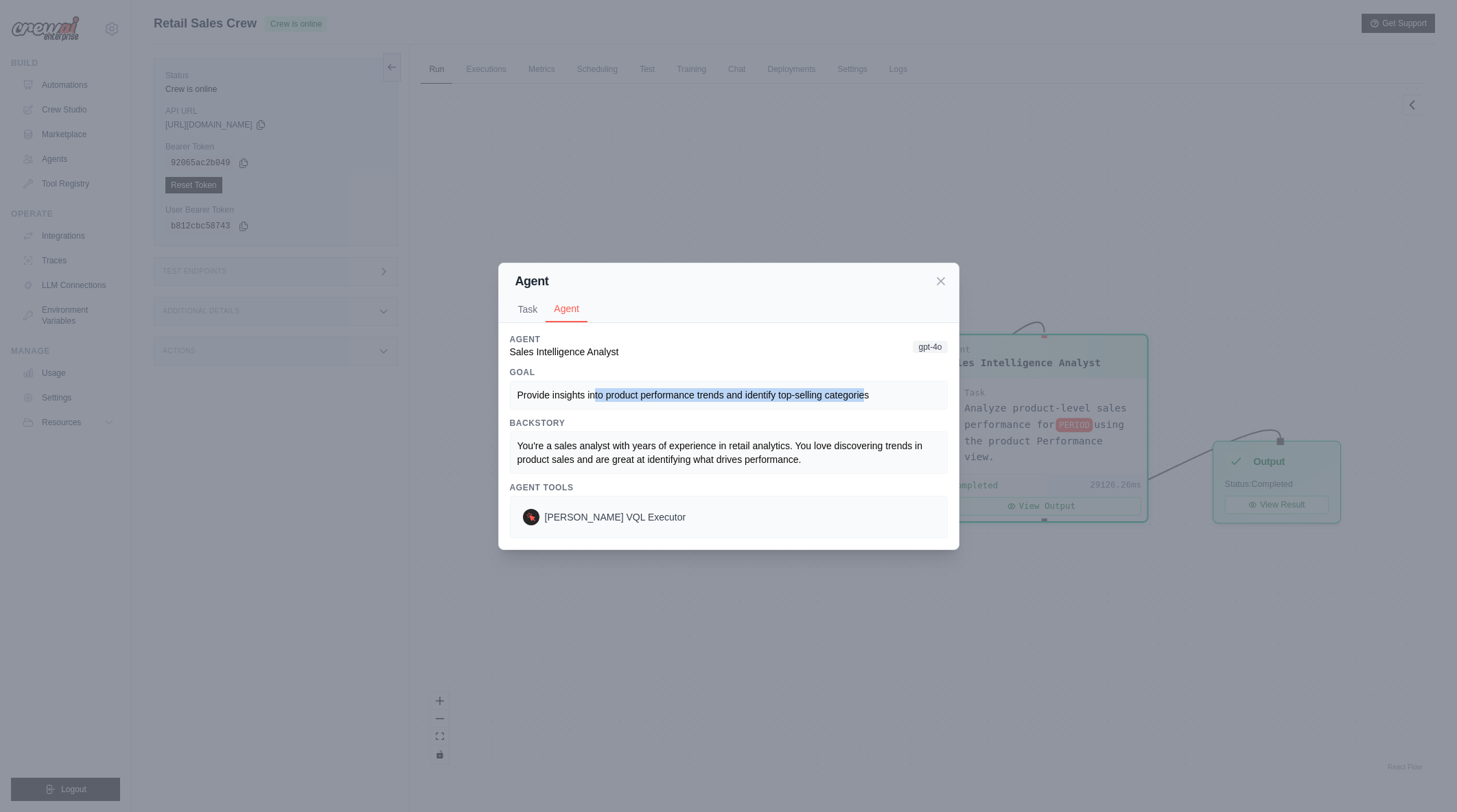
drag, startPoint x: 593, startPoint y: 395, endPoint x: 865, endPoint y: 396, distance: 272.0
click at [865, 396] on span "Provide insights into product performance trends and identify top-selling categ…" at bounding box center [693, 395] width 352 height 11
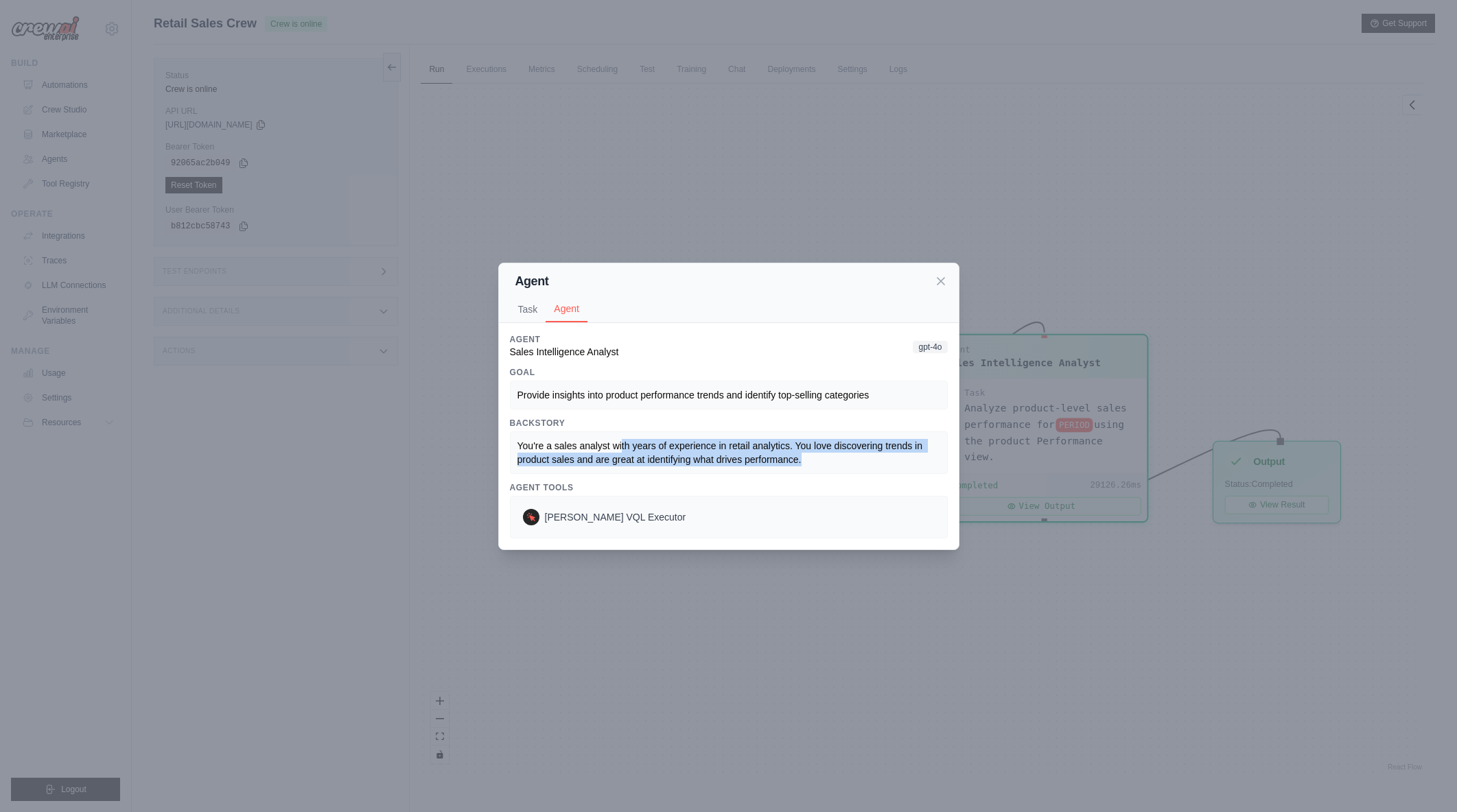
drag, startPoint x: 621, startPoint y: 440, endPoint x: 804, endPoint y: 473, distance: 186.0
click at [804, 473] on div "You're a sales analyst with years of experience in retail analytics. You love d…" at bounding box center [729, 452] width 438 height 42
click at [942, 280] on icon at bounding box center [941, 280] width 7 height 7
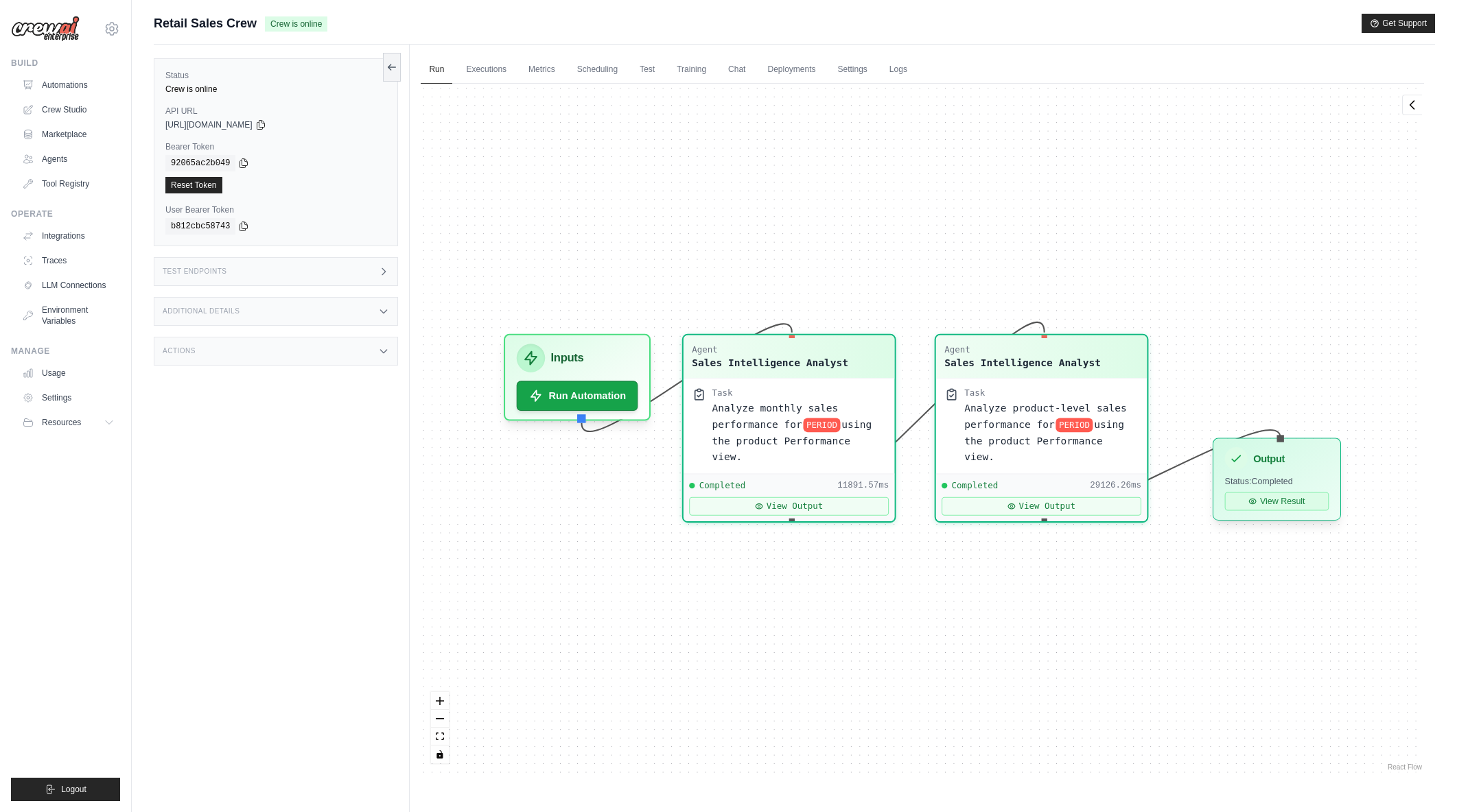
click at [1247, 507] on button "View Result" at bounding box center [1277, 501] width 104 height 19
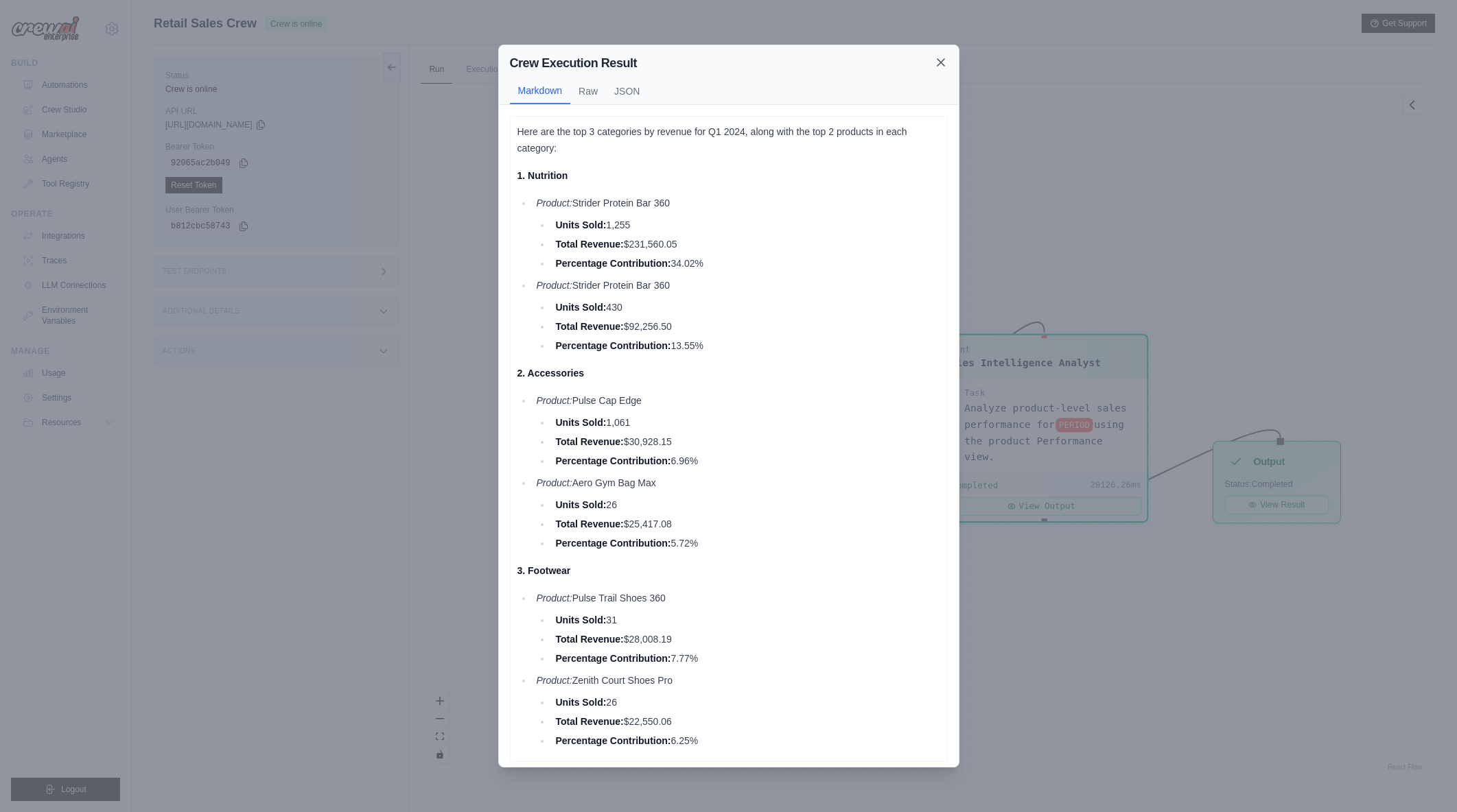
click at [941, 66] on icon at bounding box center [941, 63] width 13 height 13
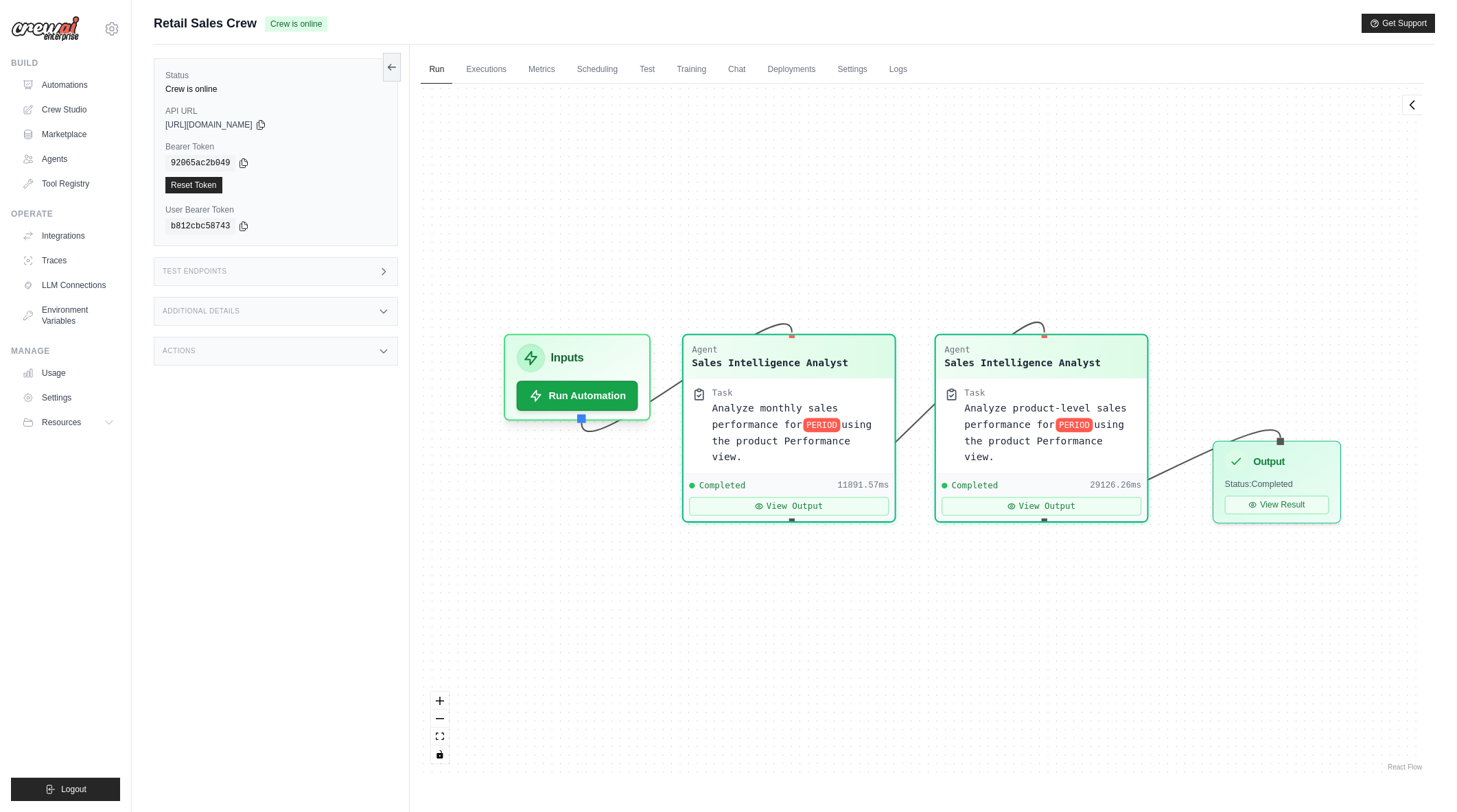
click at [54, 25] on img at bounding box center [45, 28] width 69 height 26
click at [174, 22] on span "Retail Sales Crew" at bounding box center [205, 23] width 103 height 19
click at [73, 84] on link "Automations" at bounding box center [69, 84] width 104 height 22
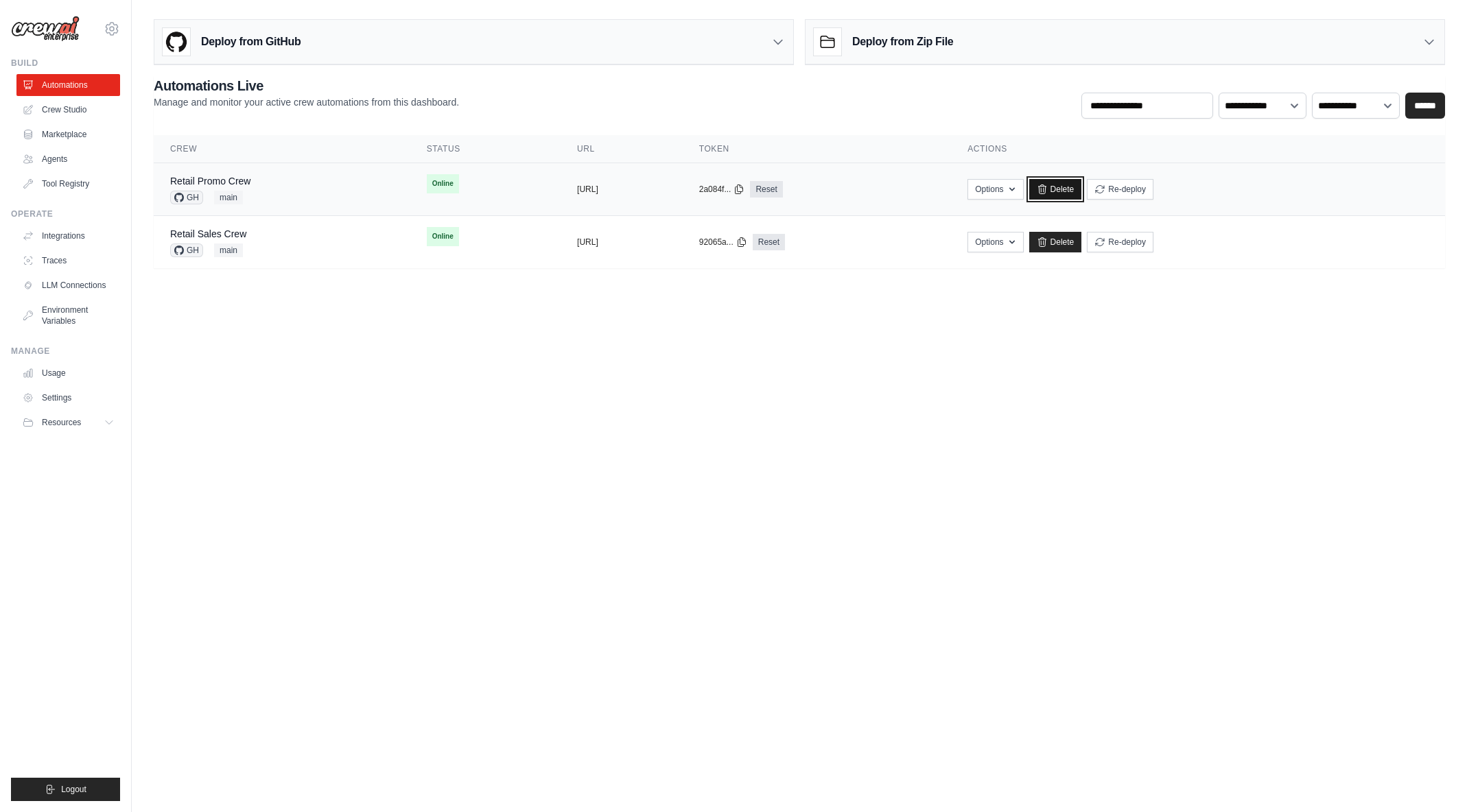
click at [1082, 190] on link "Delete" at bounding box center [1055, 189] width 53 height 21
click at [1082, 186] on link "Delete" at bounding box center [1055, 189] width 53 height 21
click at [454, 427] on body "[EMAIL_ADDRESS][DOMAIN_NAME] [PERSON_NAME]'s Personal Organization Denodo Techn…" at bounding box center [733, 406] width 1467 height 812
click at [263, 177] on div "Retail Sales Crew GH main" at bounding box center [277, 189] width 215 height 31
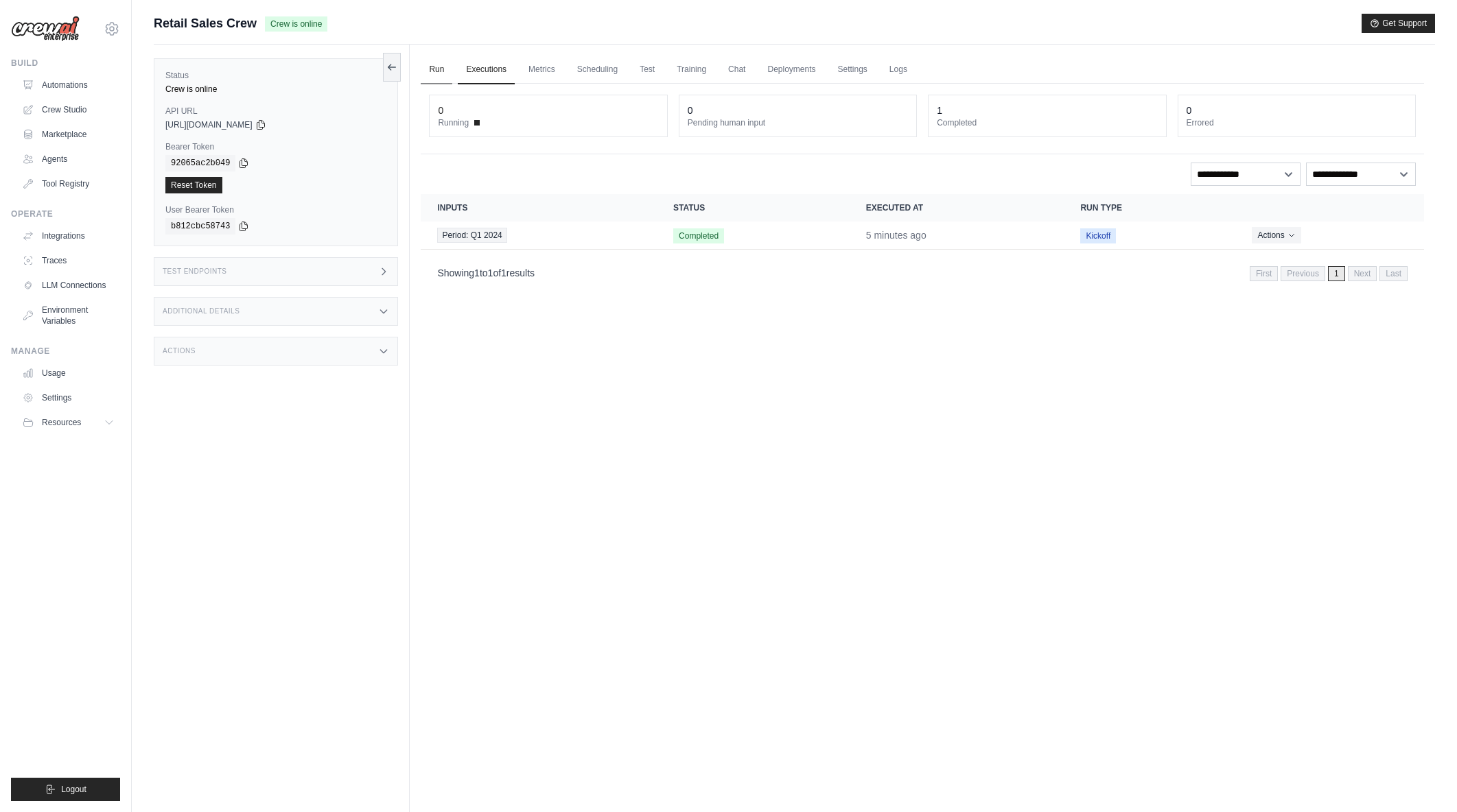
click at [427, 66] on link "Run" at bounding box center [437, 70] width 31 height 29
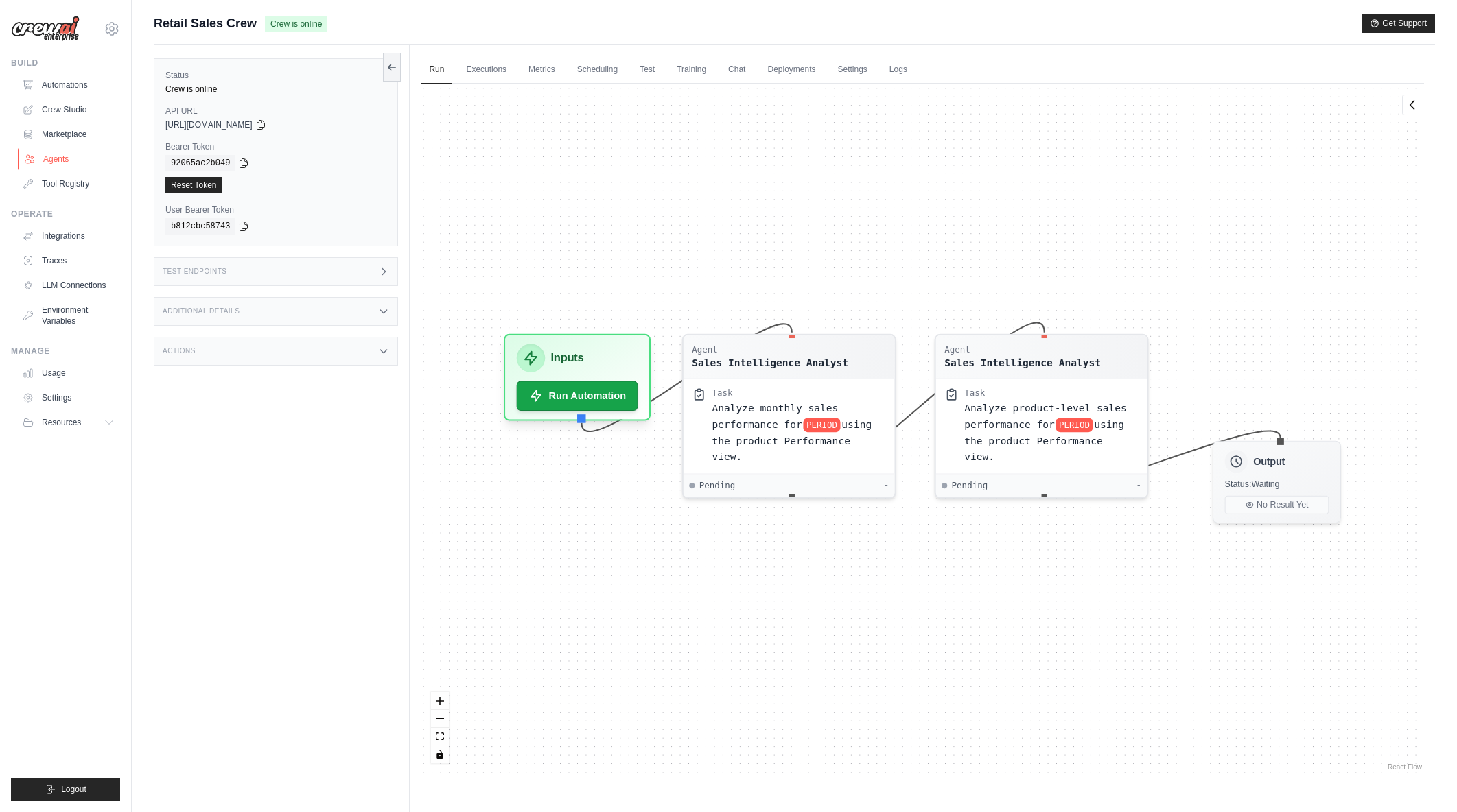
click at [64, 159] on link "Agents" at bounding box center [69, 159] width 104 height 22
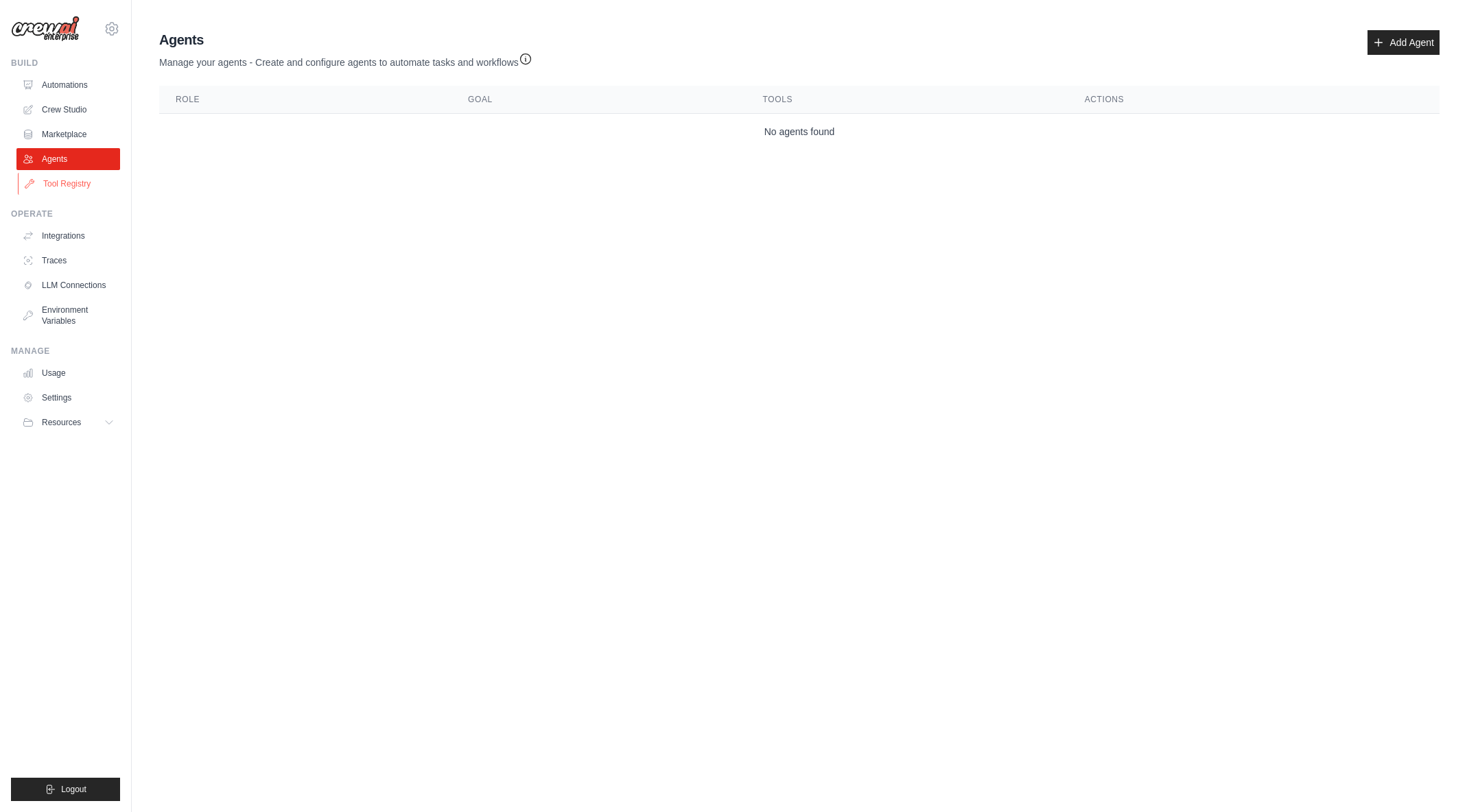
click at [65, 181] on link "Tool Registry" at bounding box center [69, 183] width 104 height 22
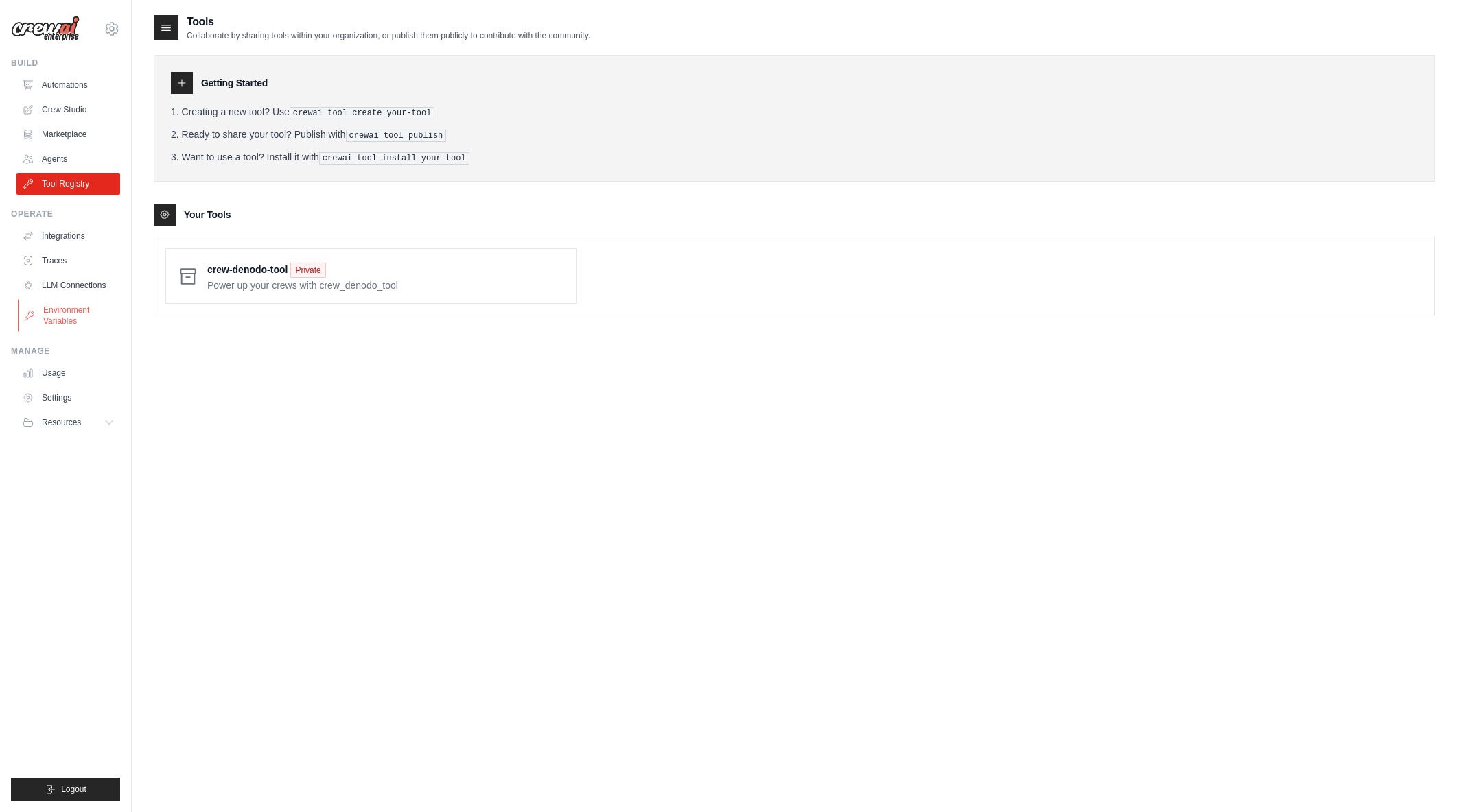
click at [74, 315] on link "Environment Variables" at bounding box center [69, 316] width 104 height 33
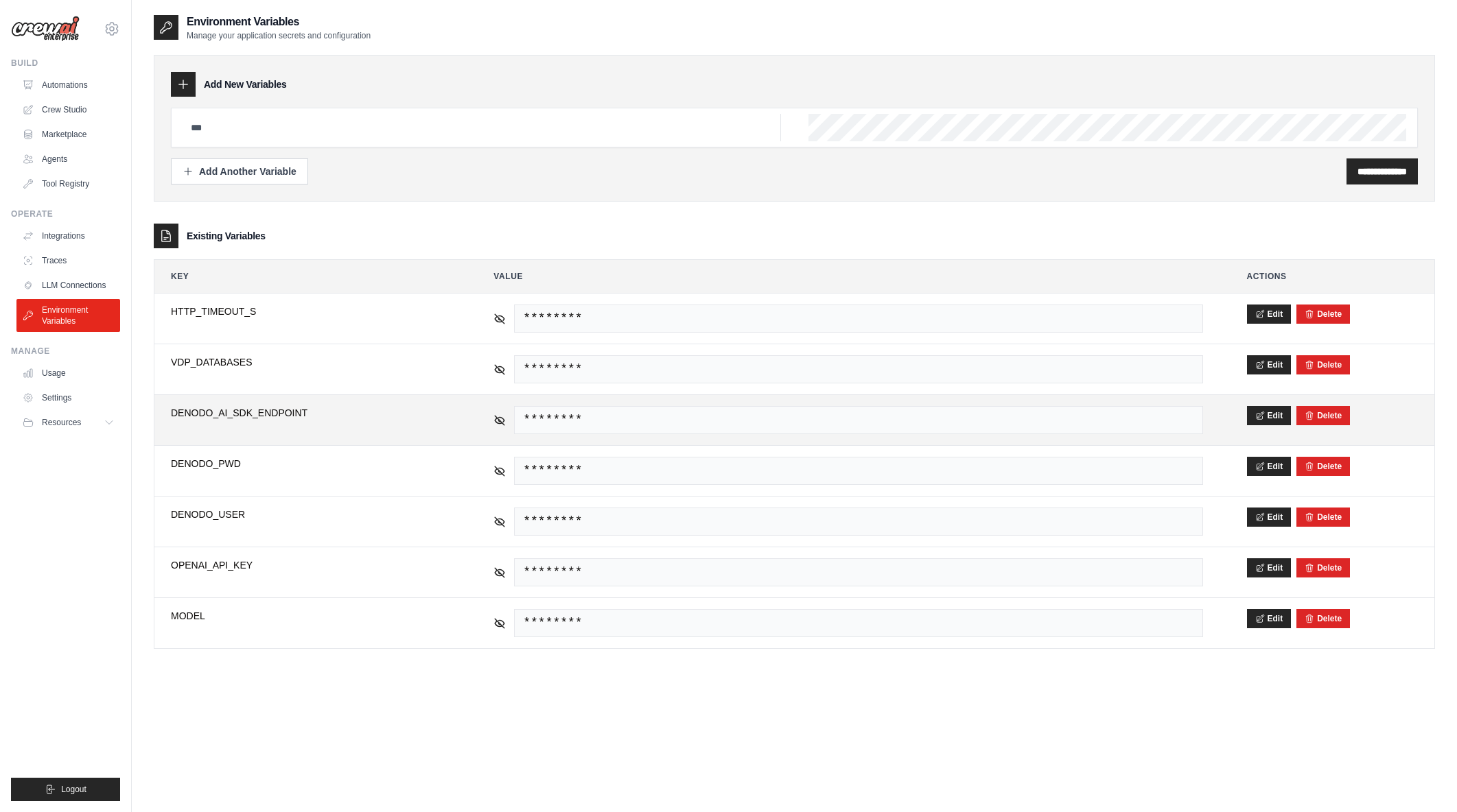
click at [546, 421] on span "********" at bounding box center [859, 420] width 689 height 28
click at [554, 419] on span "********" at bounding box center [859, 420] width 689 height 28
click at [561, 419] on span "********" at bounding box center [859, 420] width 689 height 28
click at [499, 422] on icon at bounding box center [499, 419] width 13 height 13
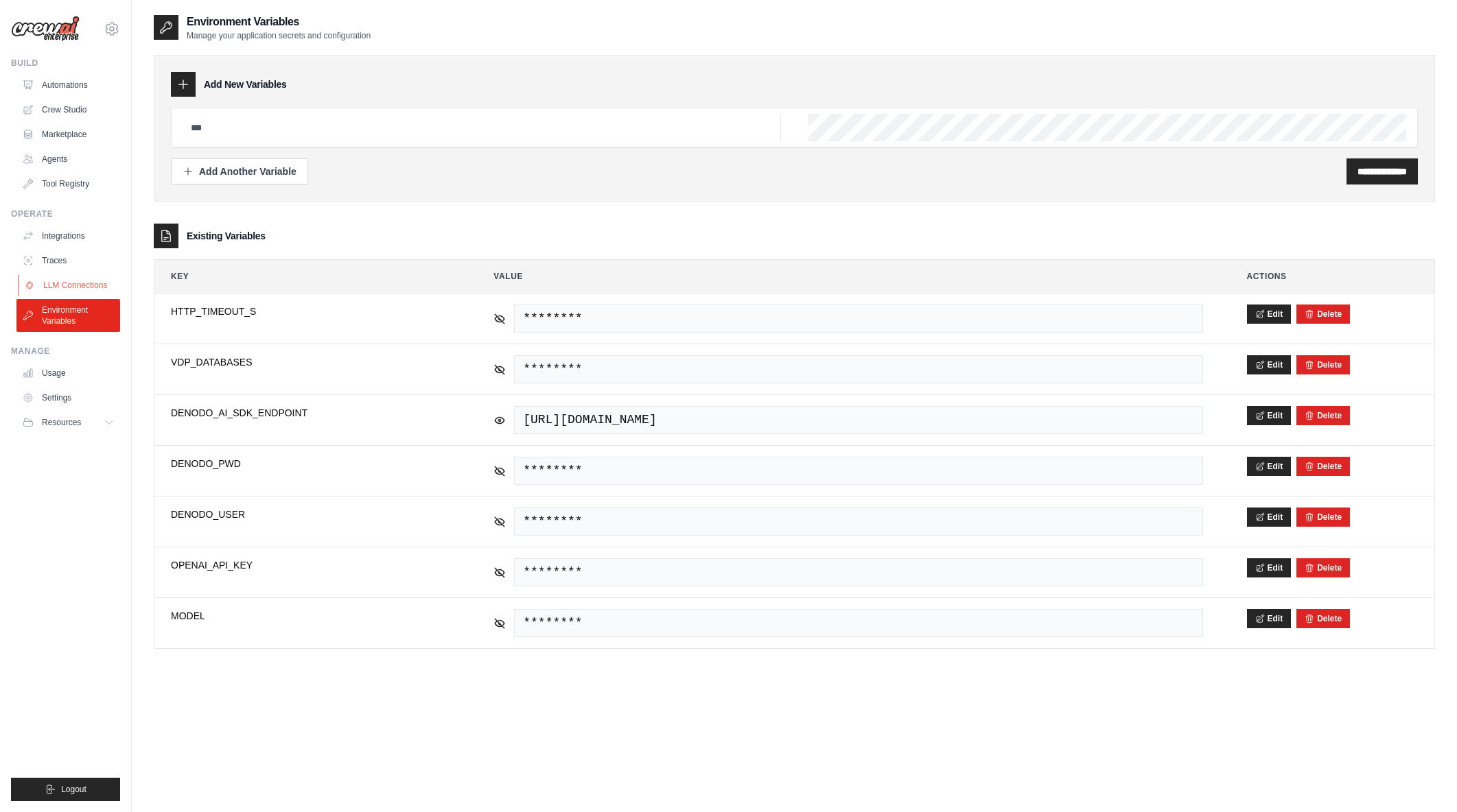
click at [111, 288] on link "LLM Connections" at bounding box center [69, 285] width 104 height 22
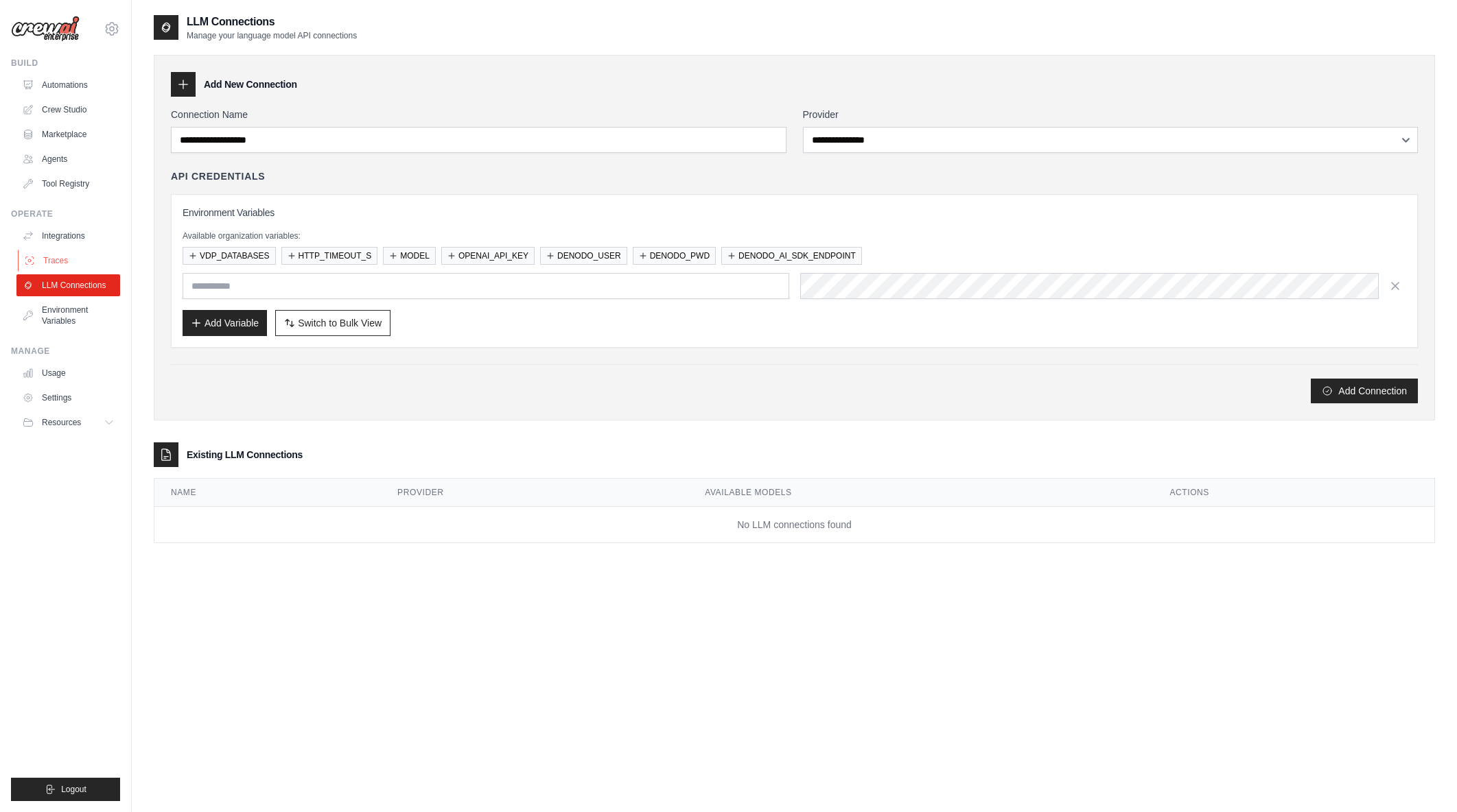
click at [72, 263] on link "Traces" at bounding box center [69, 260] width 104 height 22
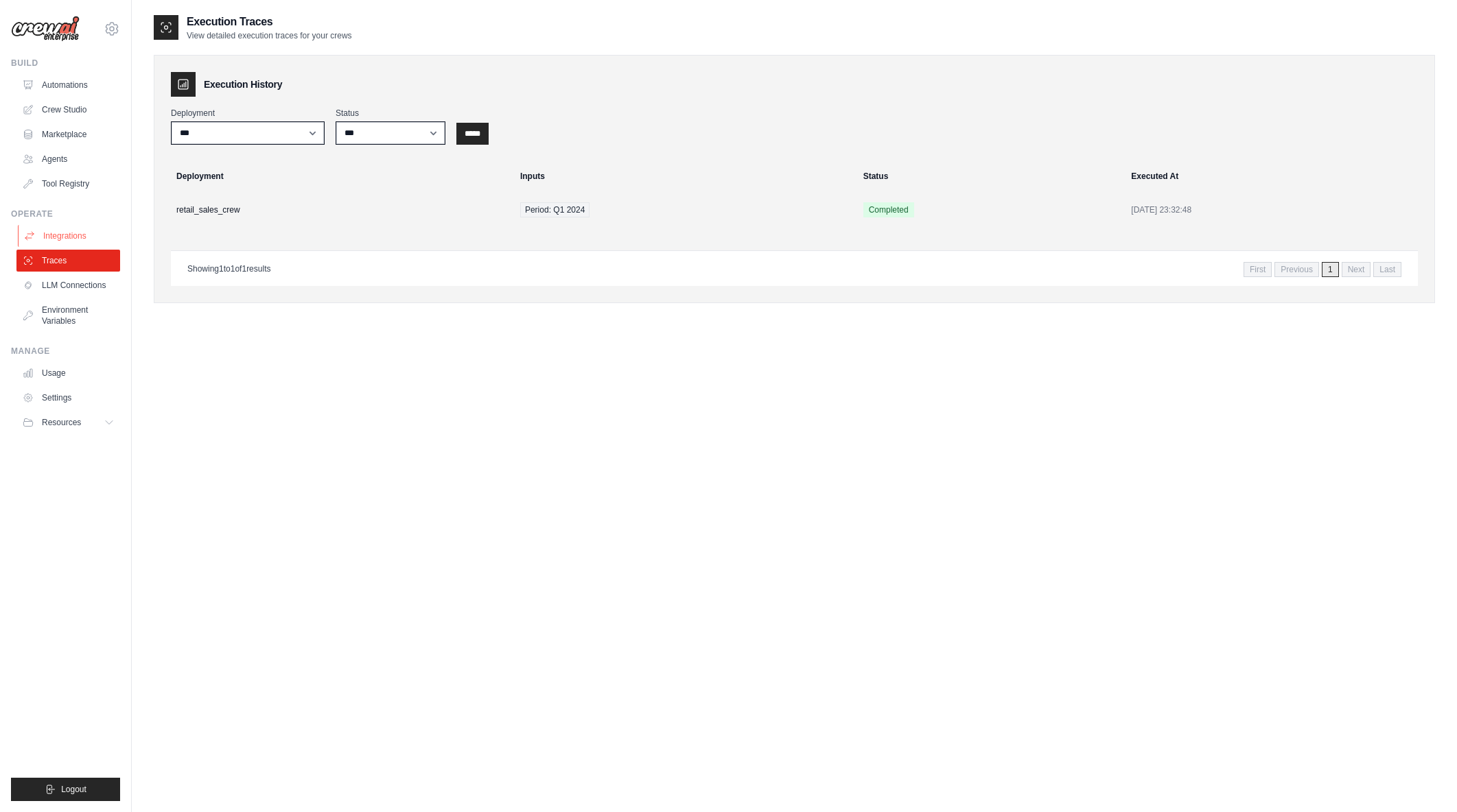
click at [65, 236] on link "Integrations" at bounding box center [69, 235] width 104 height 22
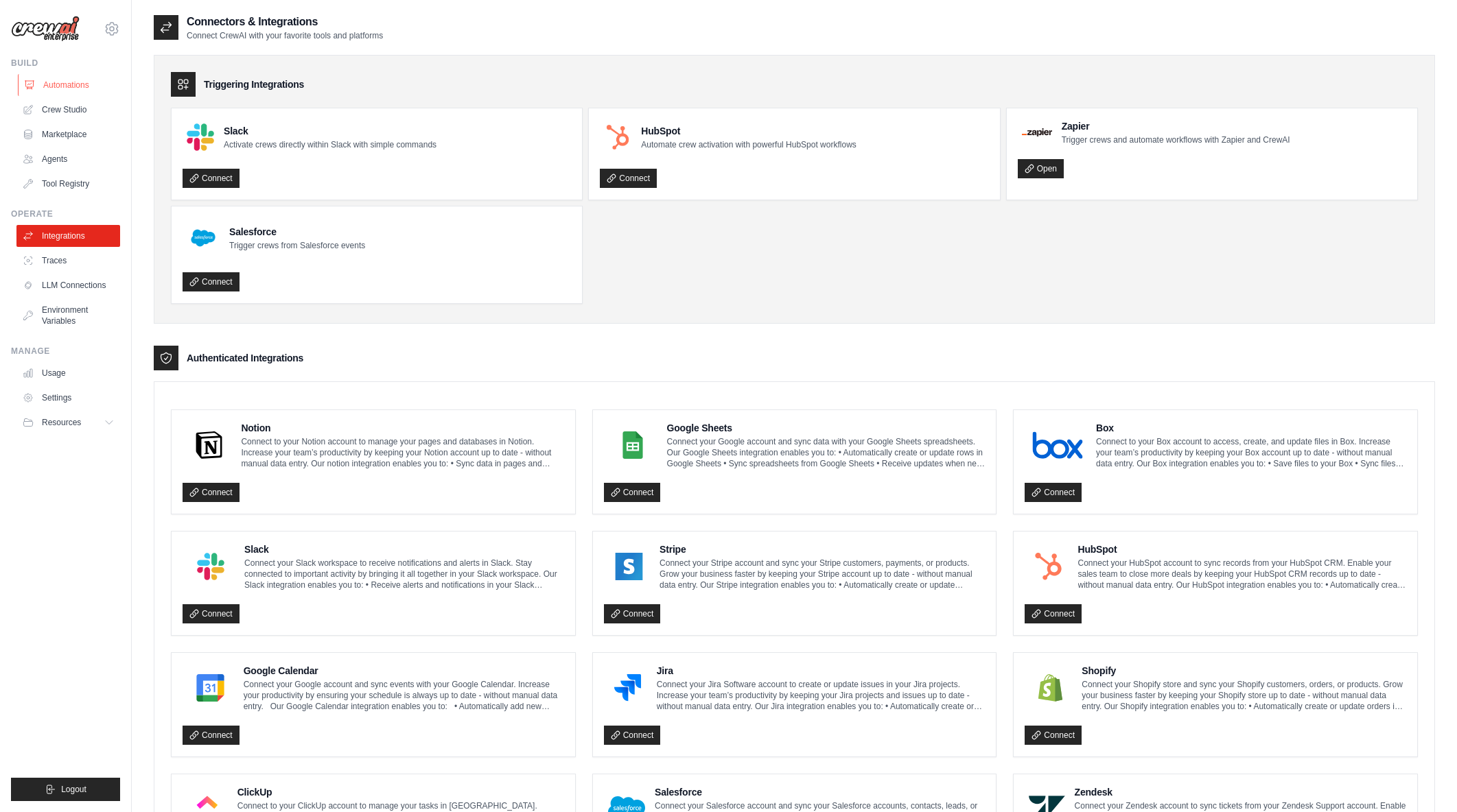
click at [67, 83] on link "Automations" at bounding box center [69, 84] width 104 height 22
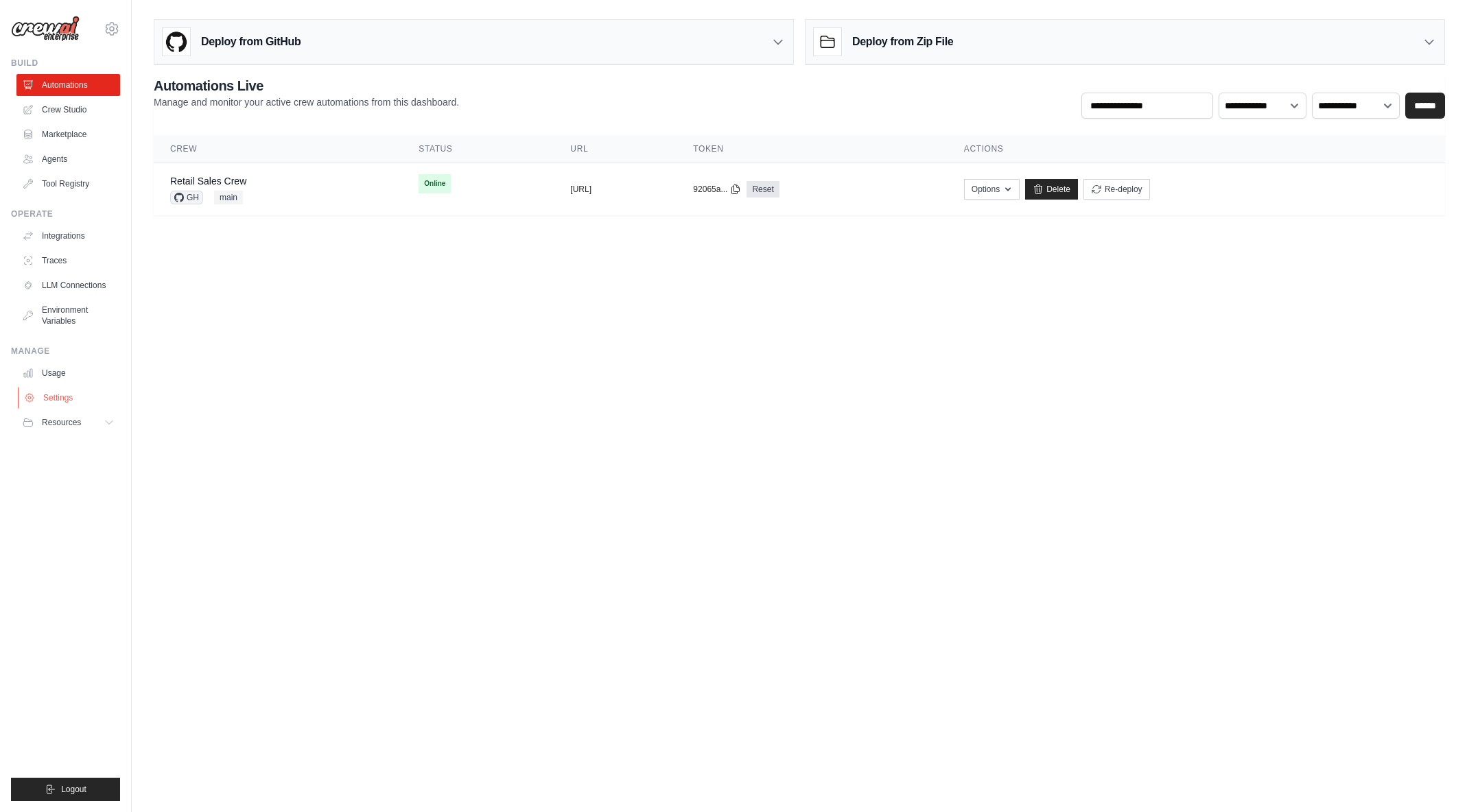
click at [63, 397] on link "Settings" at bounding box center [69, 397] width 104 height 22
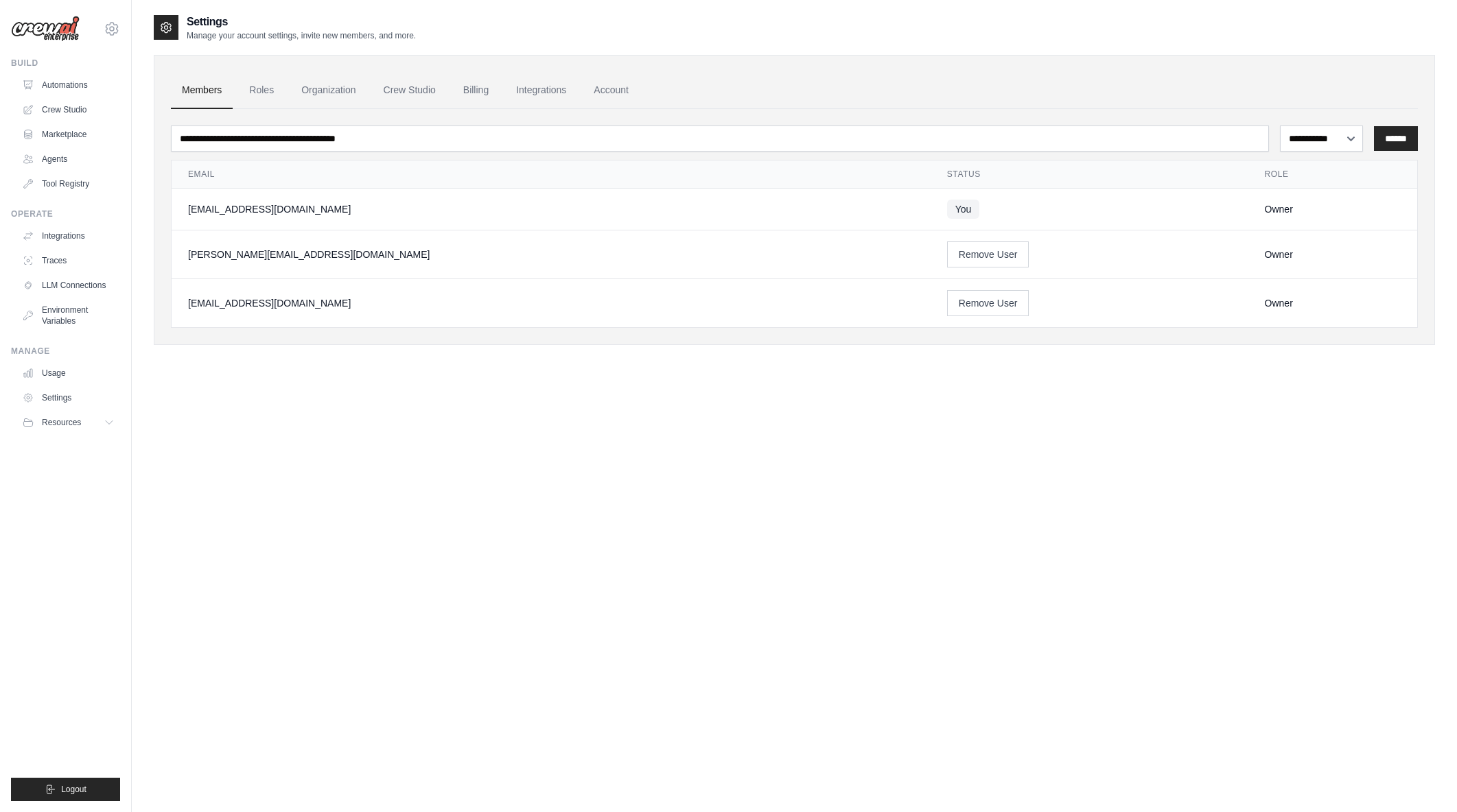
drag, startPoint x: 198, startPoint y: 258, endPoint x: 321, endPoint y: 253, distance: 123.1
click at [321, 253] on div "[PERSON_NAME][EMAIL_ADDRESS][DOMAIN_NAME]" at bounding box center [551, 254] width 726 height 13
drag, startPoint x: 322, startPoint y: 253, endPoint x: 190, endPoint y: 256, distance: 132.0
click at [190, 256] on div "[PERSON_NAME][EMAIL_ADDRESS][DOMAIN_NAME]" at bounding box center [551, 254] width 726 height 13
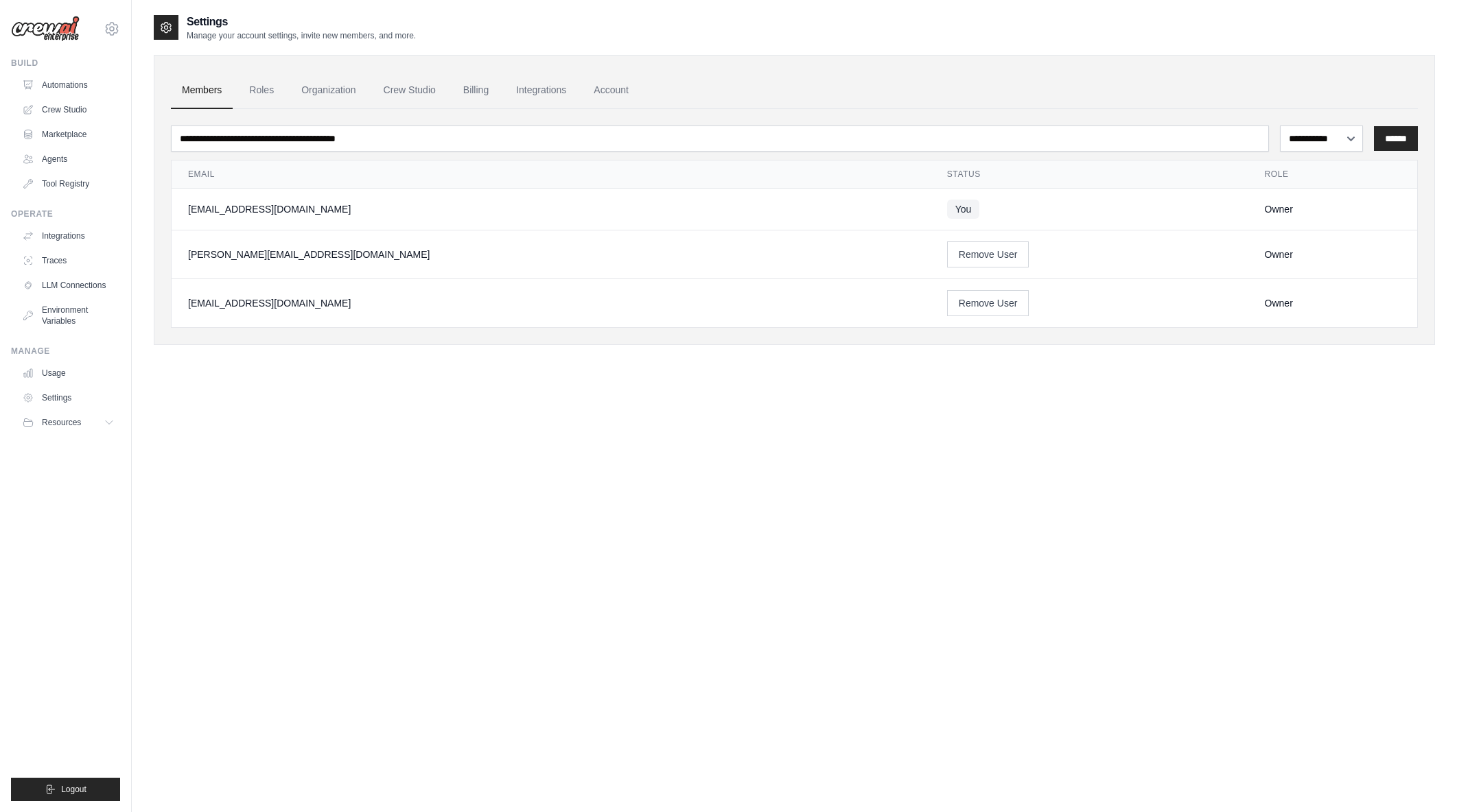
click at [190, 256] on div "[PERSON_NAME][EMAIL_ADDRESS][DOMAIN_NAME]" at bounding box center [551, 254] width 726 height 13
drag, startPoint x: 190, startPoint y: 256, endPoint x: 329, endPoint y: 252, distance: 139.1
click at [329, 252] on div "[PERSON_NAME][EMAIL_ADDRESS][DOMAIN_NAME]" at bounding box center [551, 254] width 726 height 13
drag, startPoint x: 339, startPoint y: 250, endPoint x: 187, endPoint y: 256, distance: 152.1
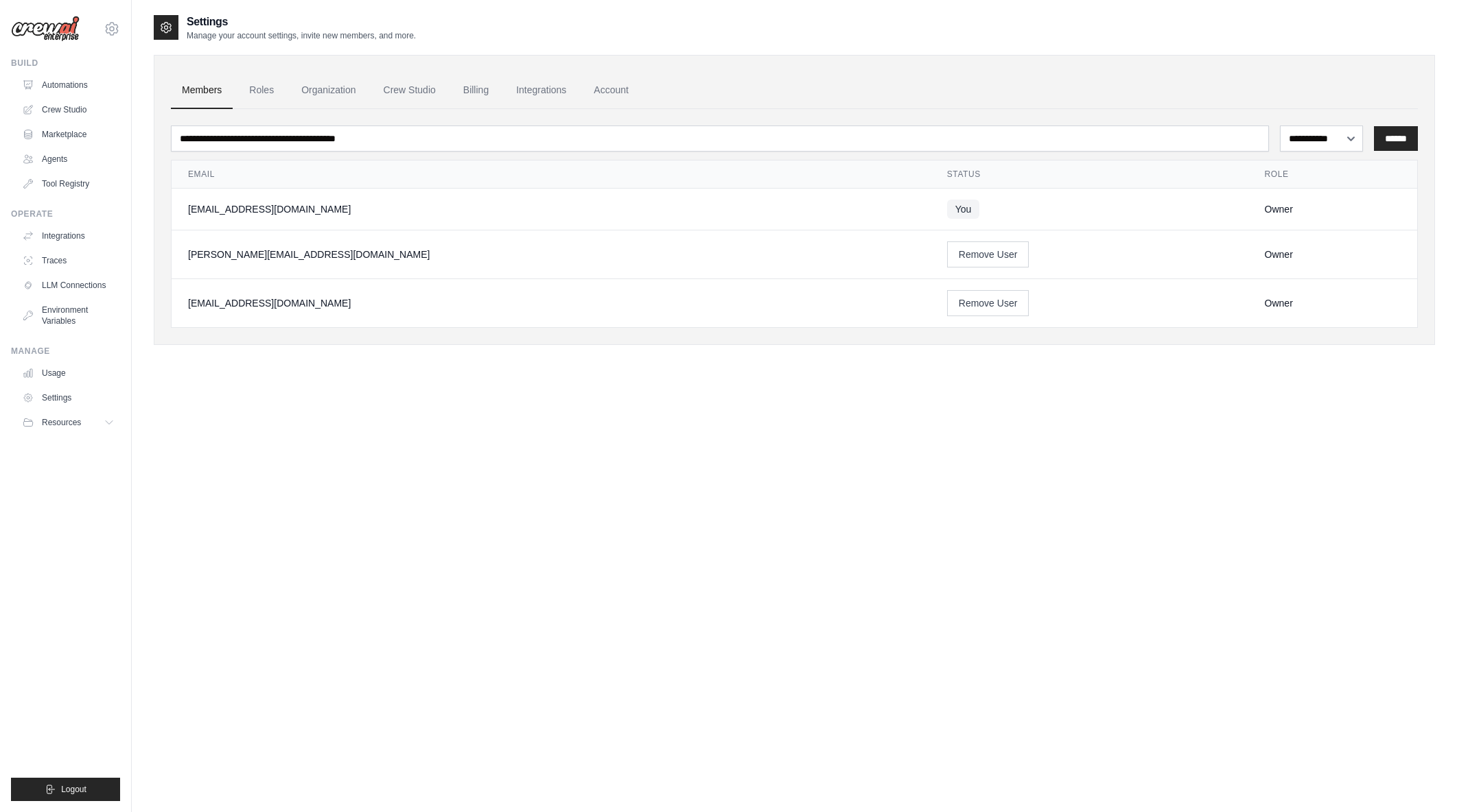
click at [187, 256] on td "[PERSON_NAME][EMAIL_ADDRESS][DOMAIN_NAME]" at bounding box center [551, 254] width 759 height 48
click at [315, 561] on div "**********" at bounding box center [794, 419] width 1281 height 812
click at [48, 394] on link "Settings" at bounding box center [69, 397] width 104 height 22
click at [336, 466] on div "**********" at bounding box center [794, 419] width 1281 height 812
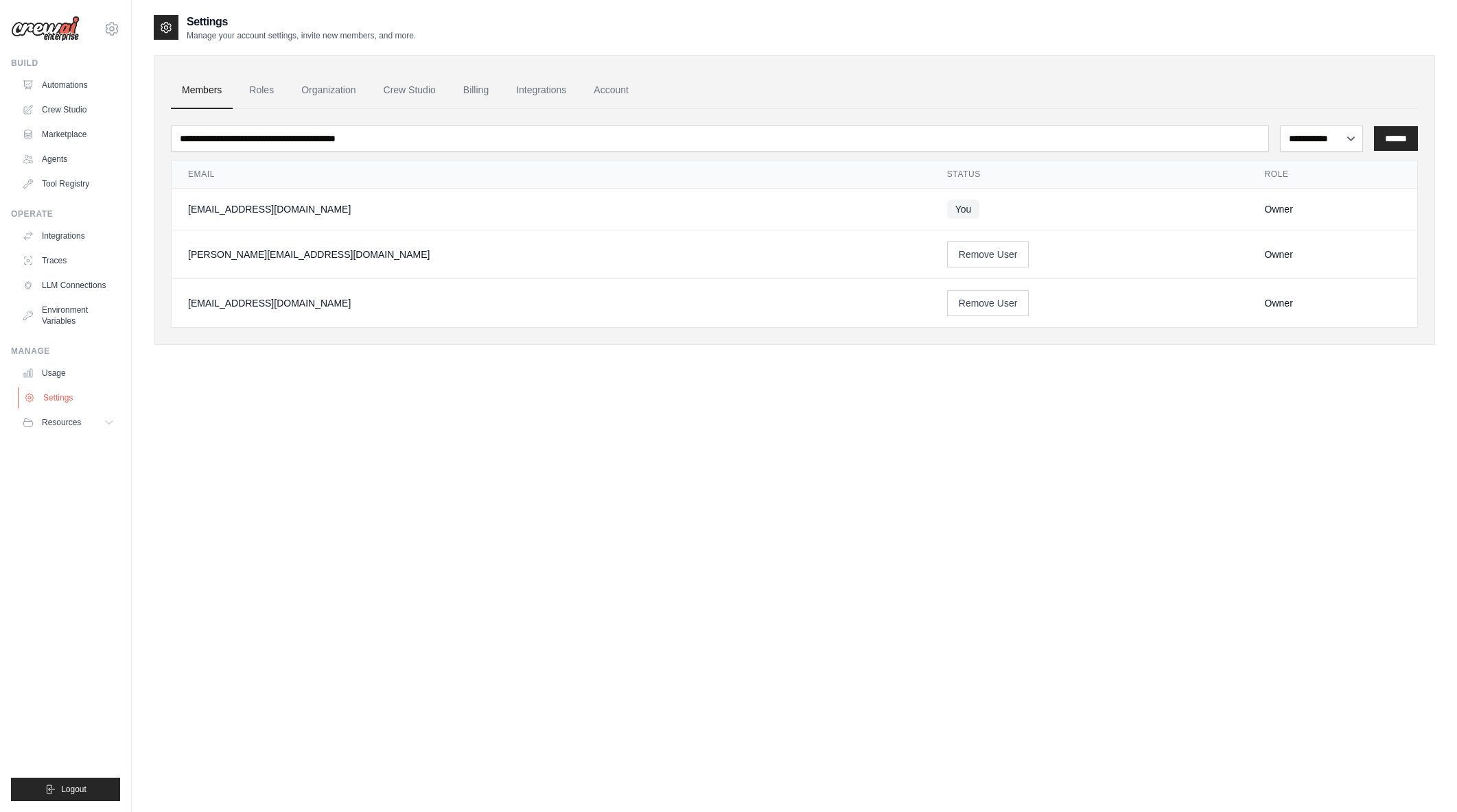
click at [57, 400] on link "Settings" at bounding box center [69, 397] width 104 height 22
click at [77, 88] on link "Automations" at bounding box center [69, 84] width 104 height 22
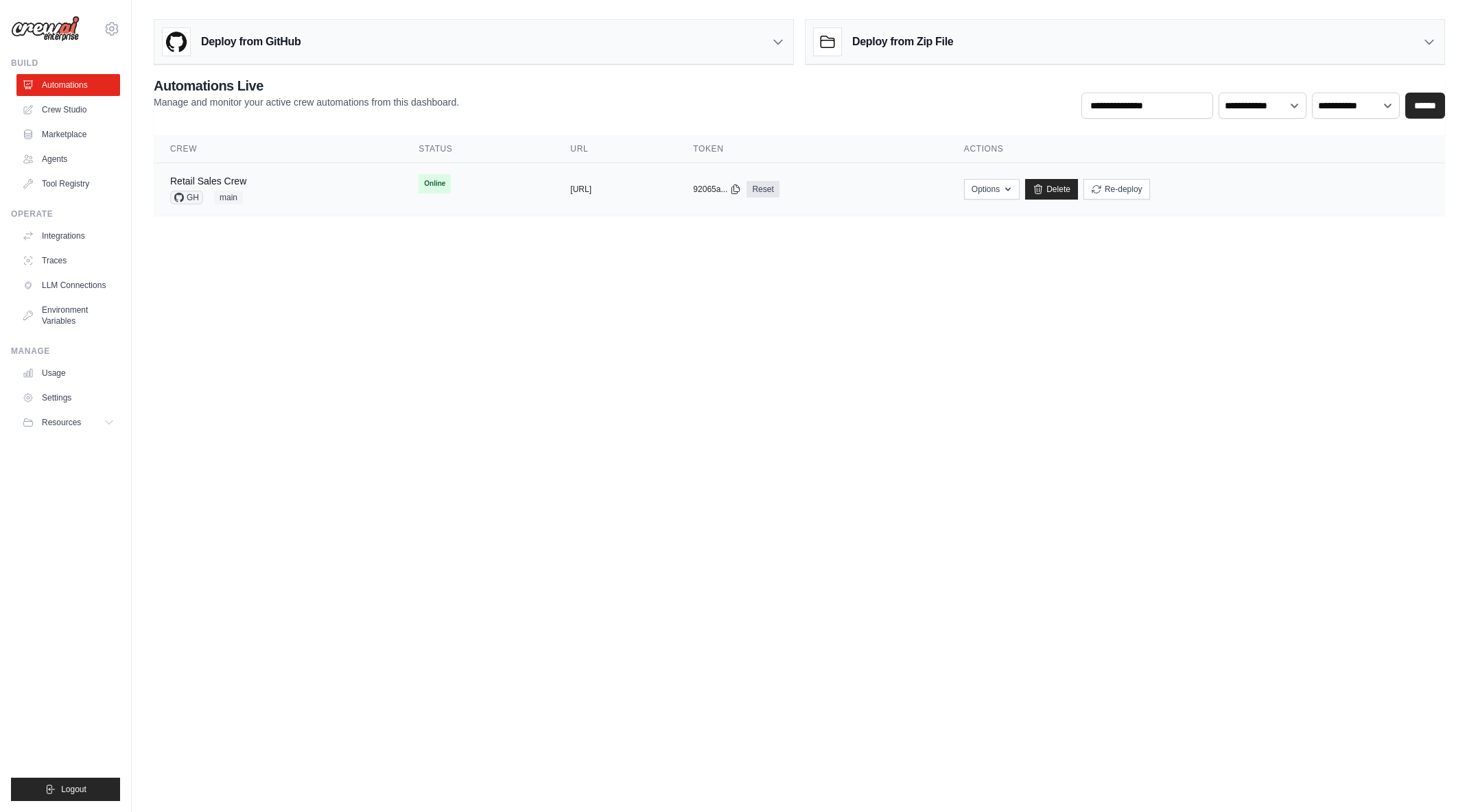
click at [269, 185] on div "Retail Sales Crew GH main" at bounding box center [277, 189] width 215 height 31
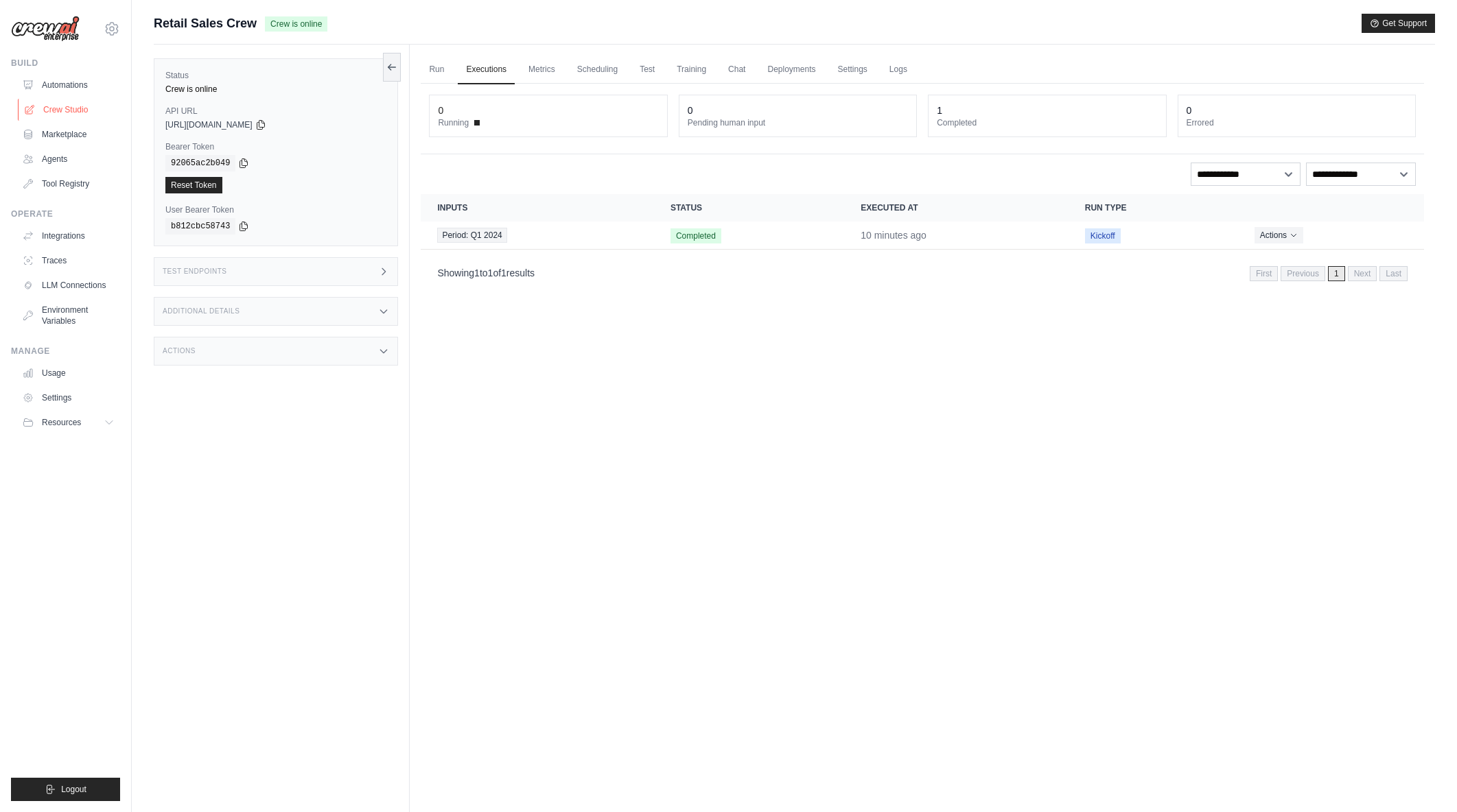
click at [57, 107] on link "Crew Studio" at bounding box center [69, 110] width 104 height 22
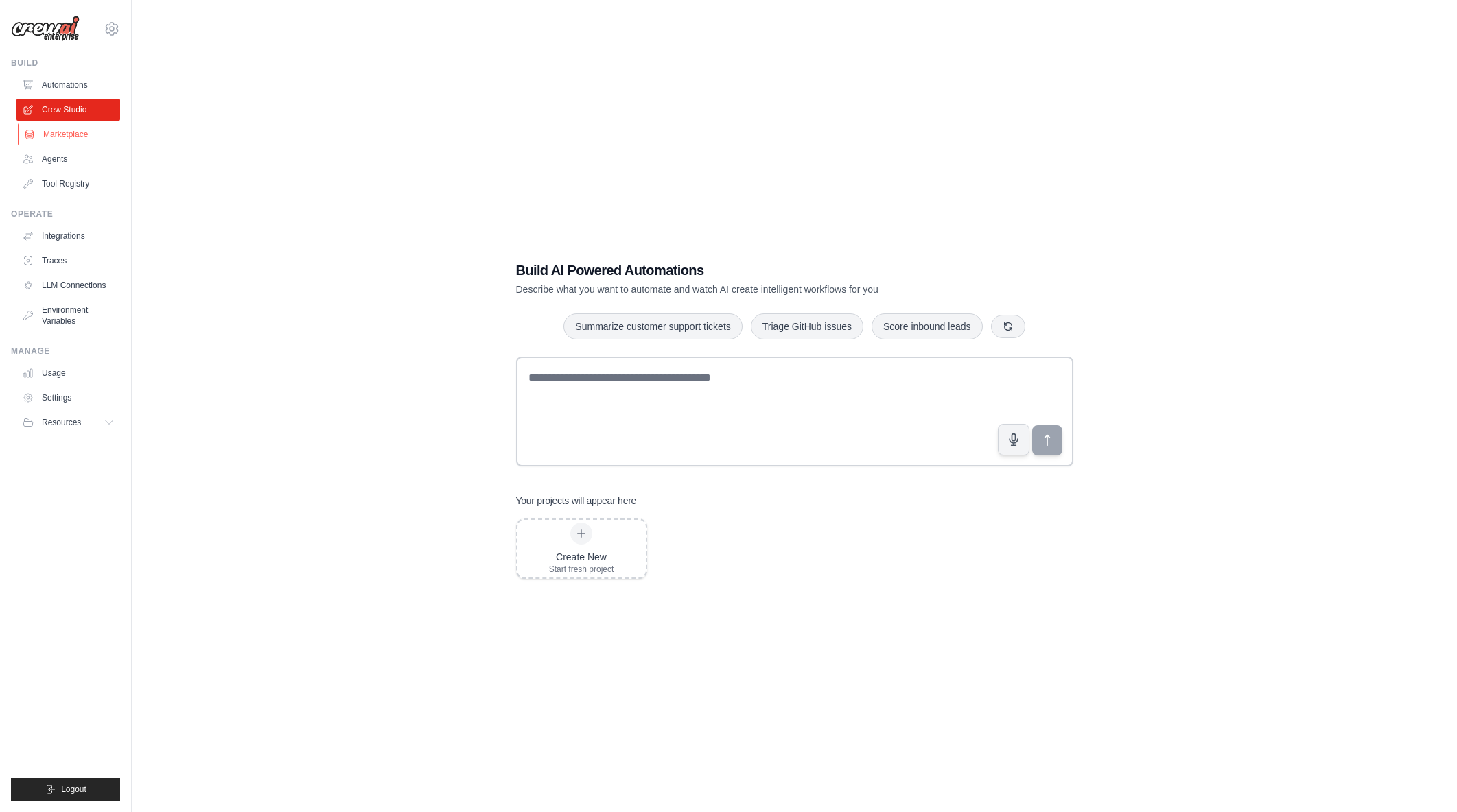
click at [65, 135] on link "Marketplace" at bounding box center [69, 134] width 104 height 22
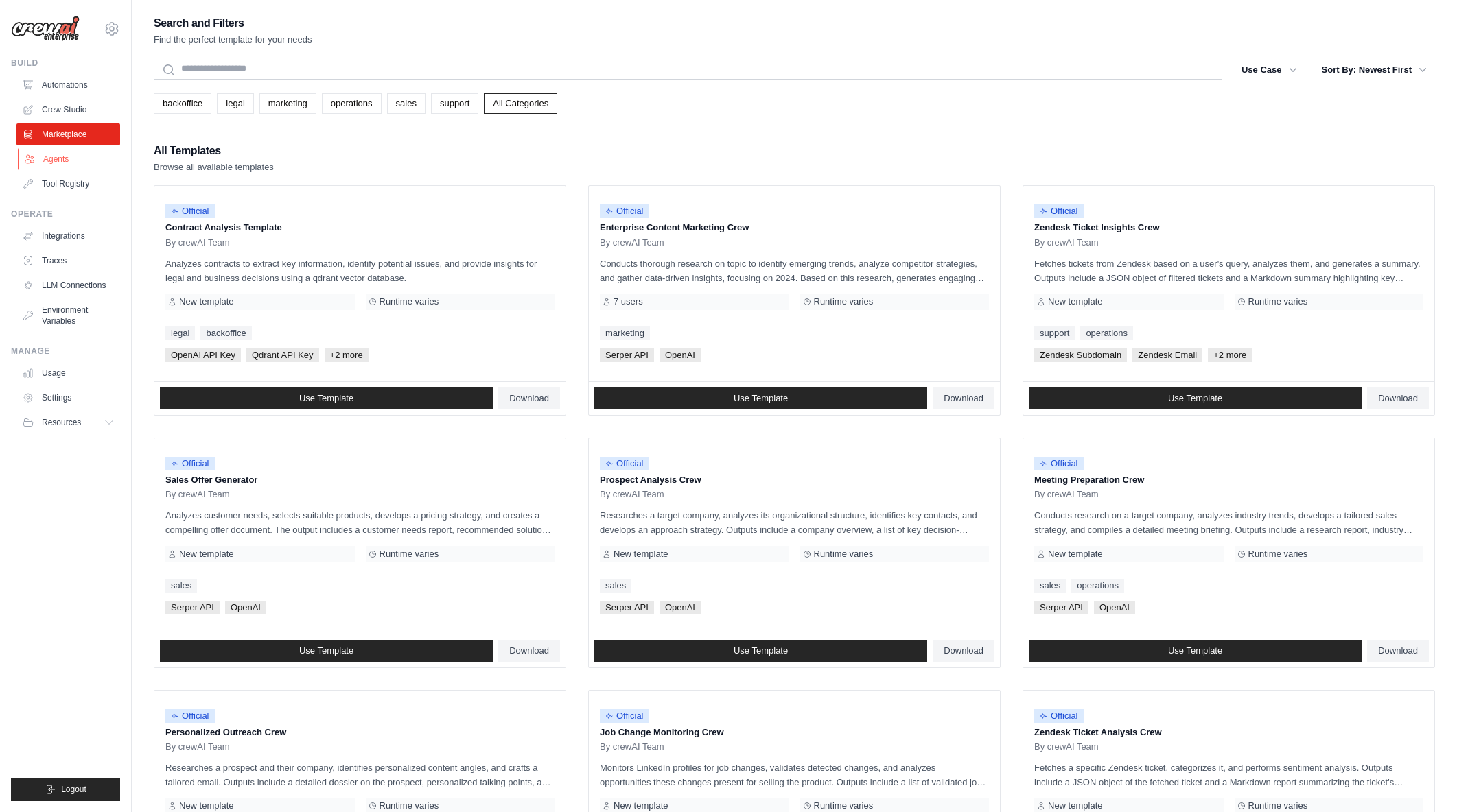
click at [54, 158] on link "Agents" at bounding box center [69, 159] width 104 height 22
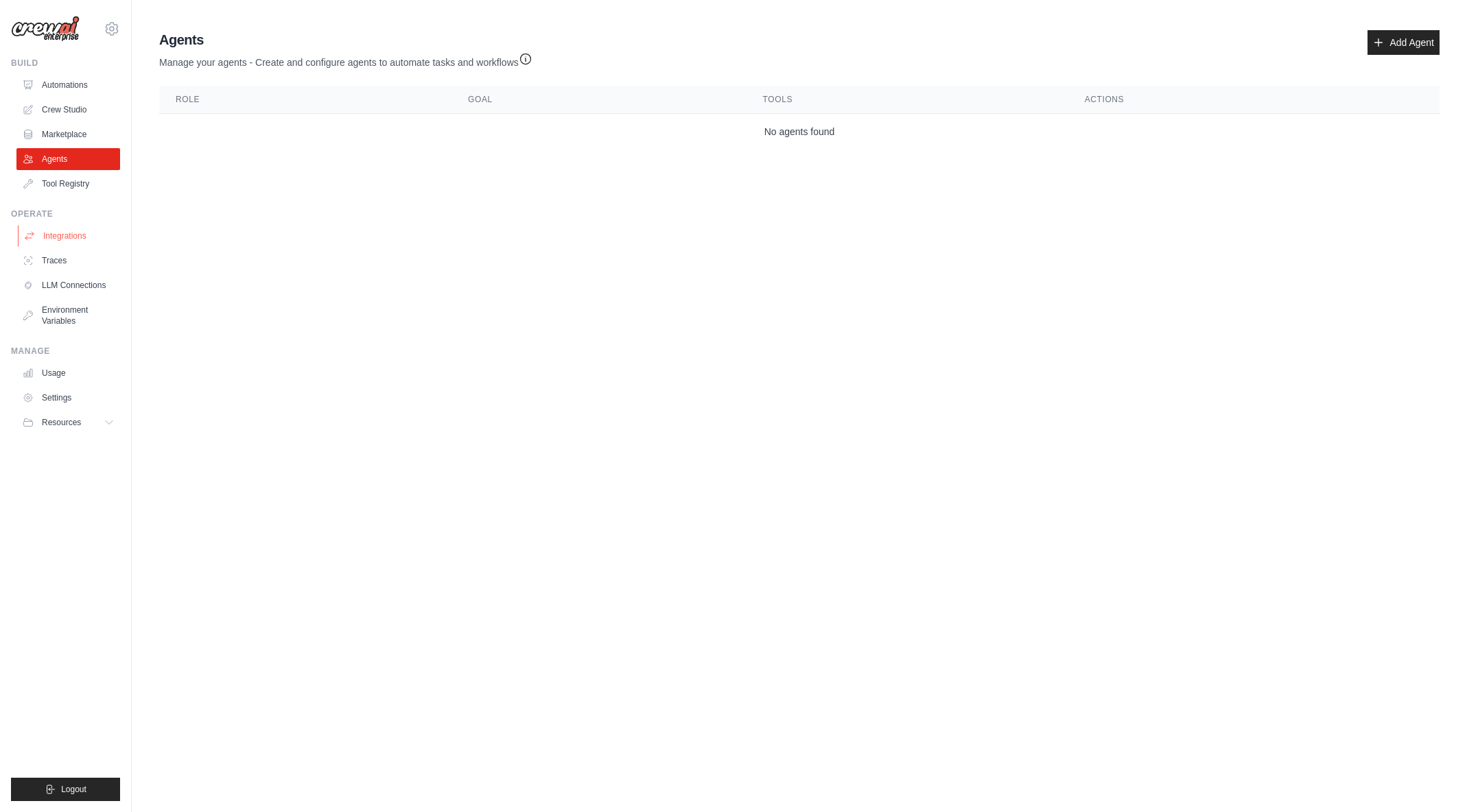
click at [82, 235] on link "Integrations" at bounding box center [69, 235] width 104 height 22
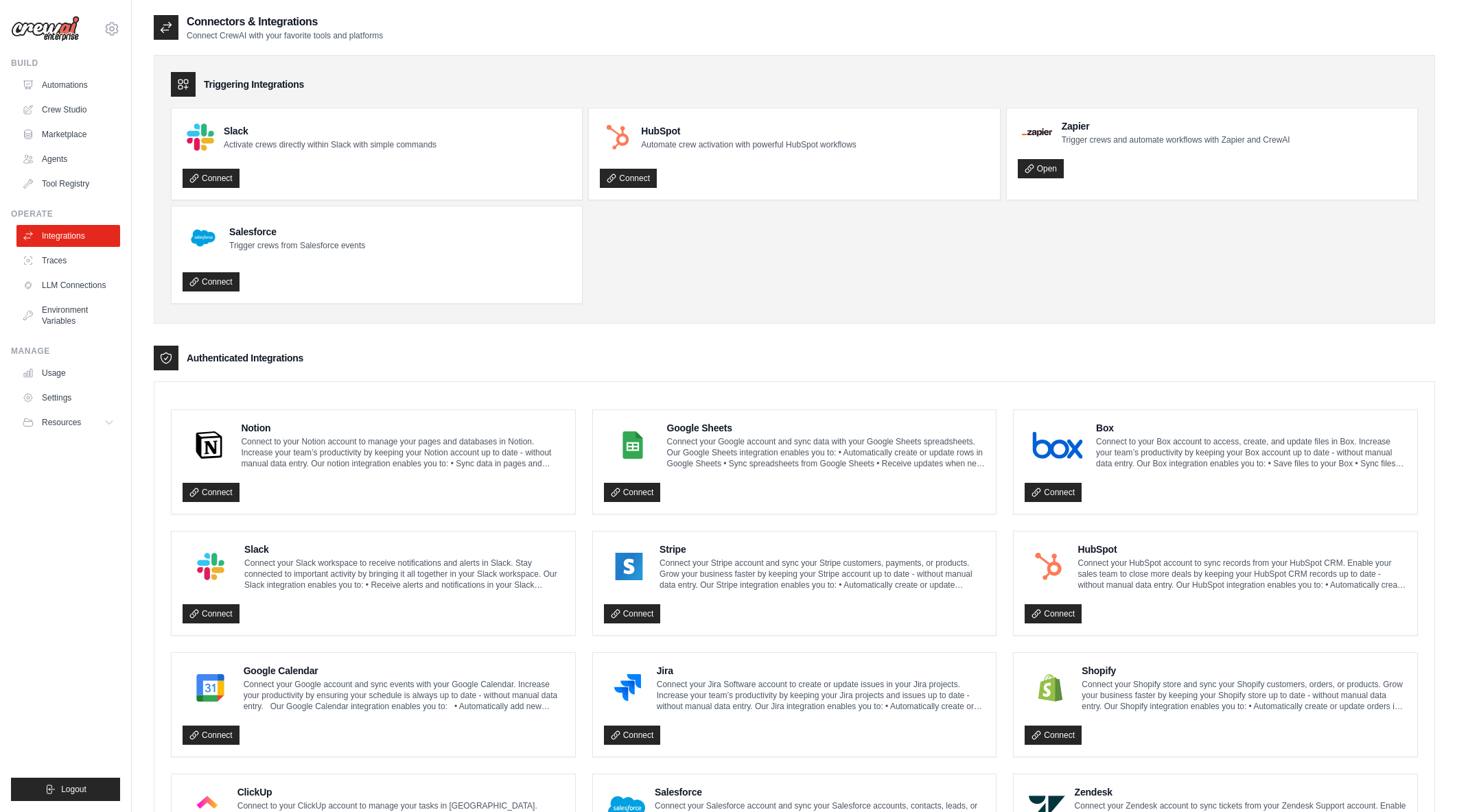
click at [76, 186] on link "Tool Registry" at bounding box center [68, 183] width 104 height 22
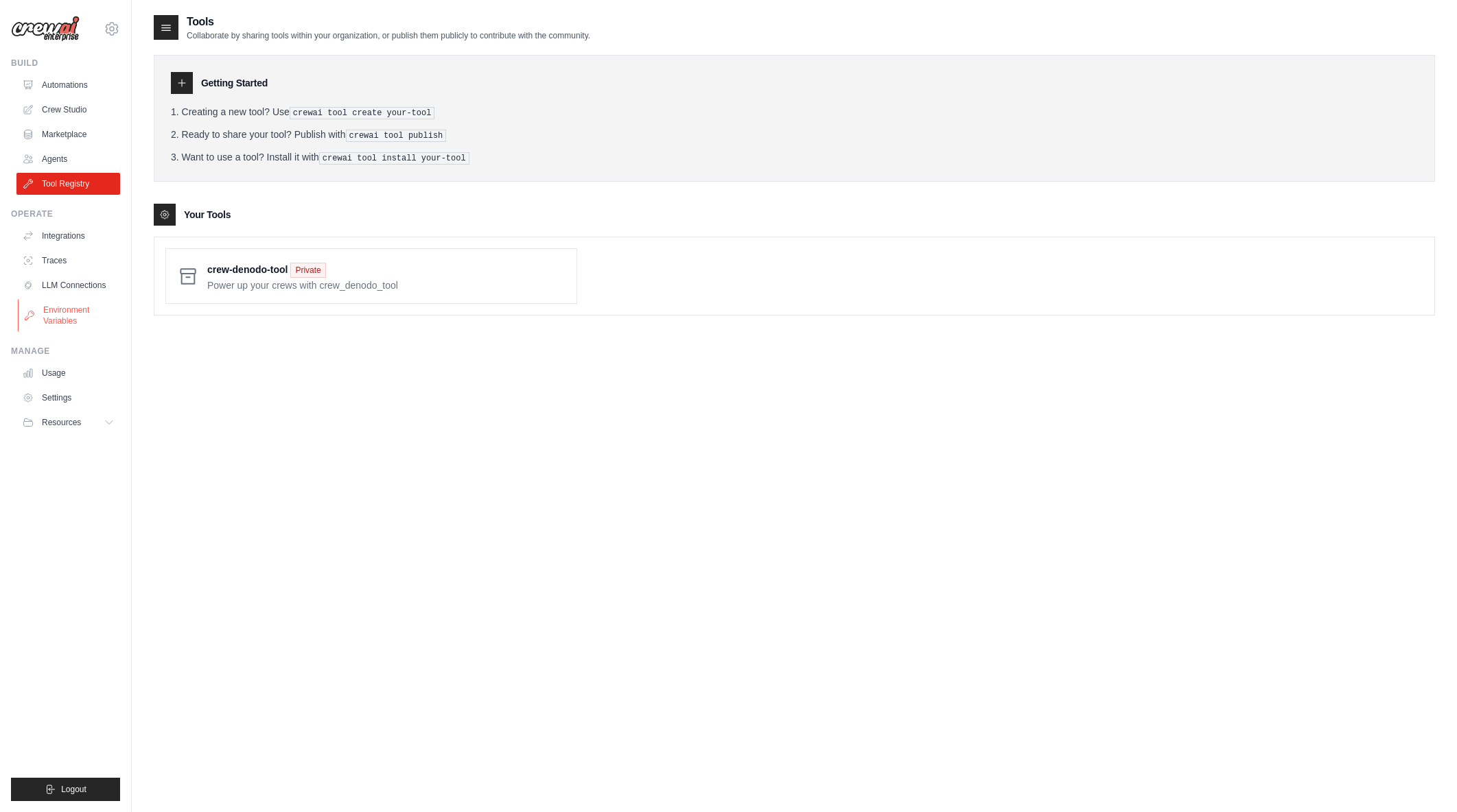
click at [75, 315] on link "Environment Variables" at bounding box center [69, 316] width 104 height 33
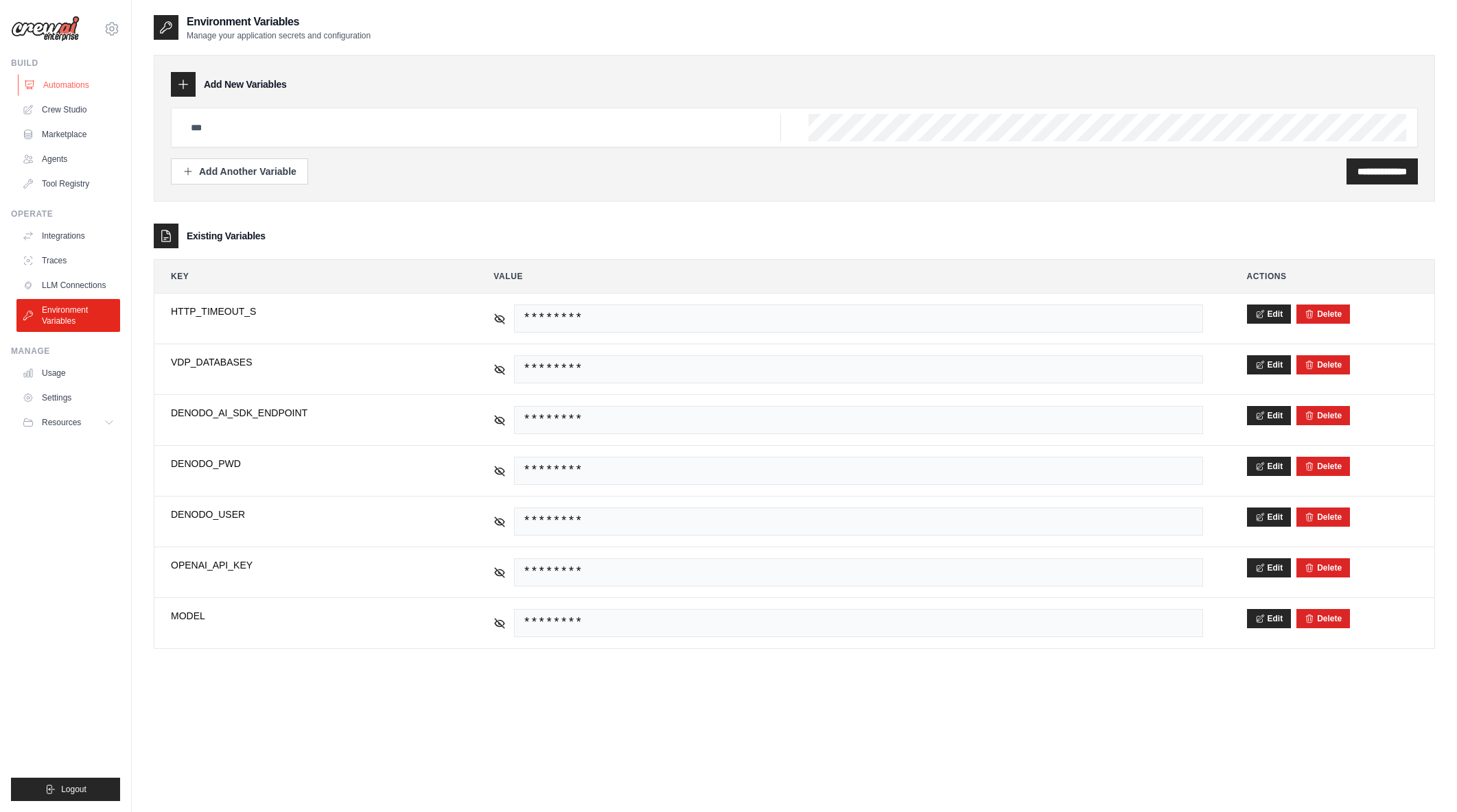
click at [57, 89] on link "Automations" at bounding box center [69, 84] width 104 height 22
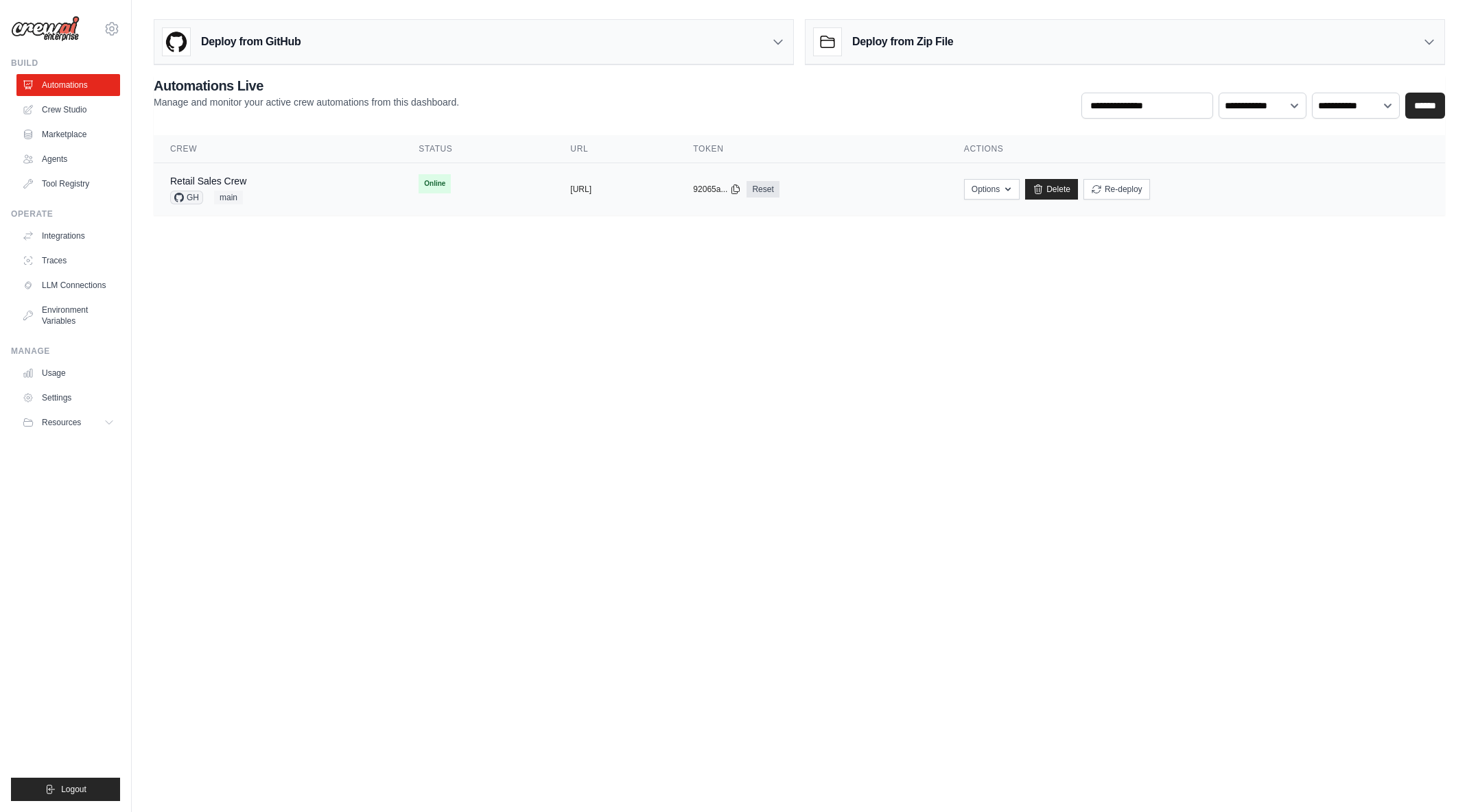
click at [259, 180] on div "Retail Sales Crew GH main" at bounding box center [277, 189] width 215 height 31
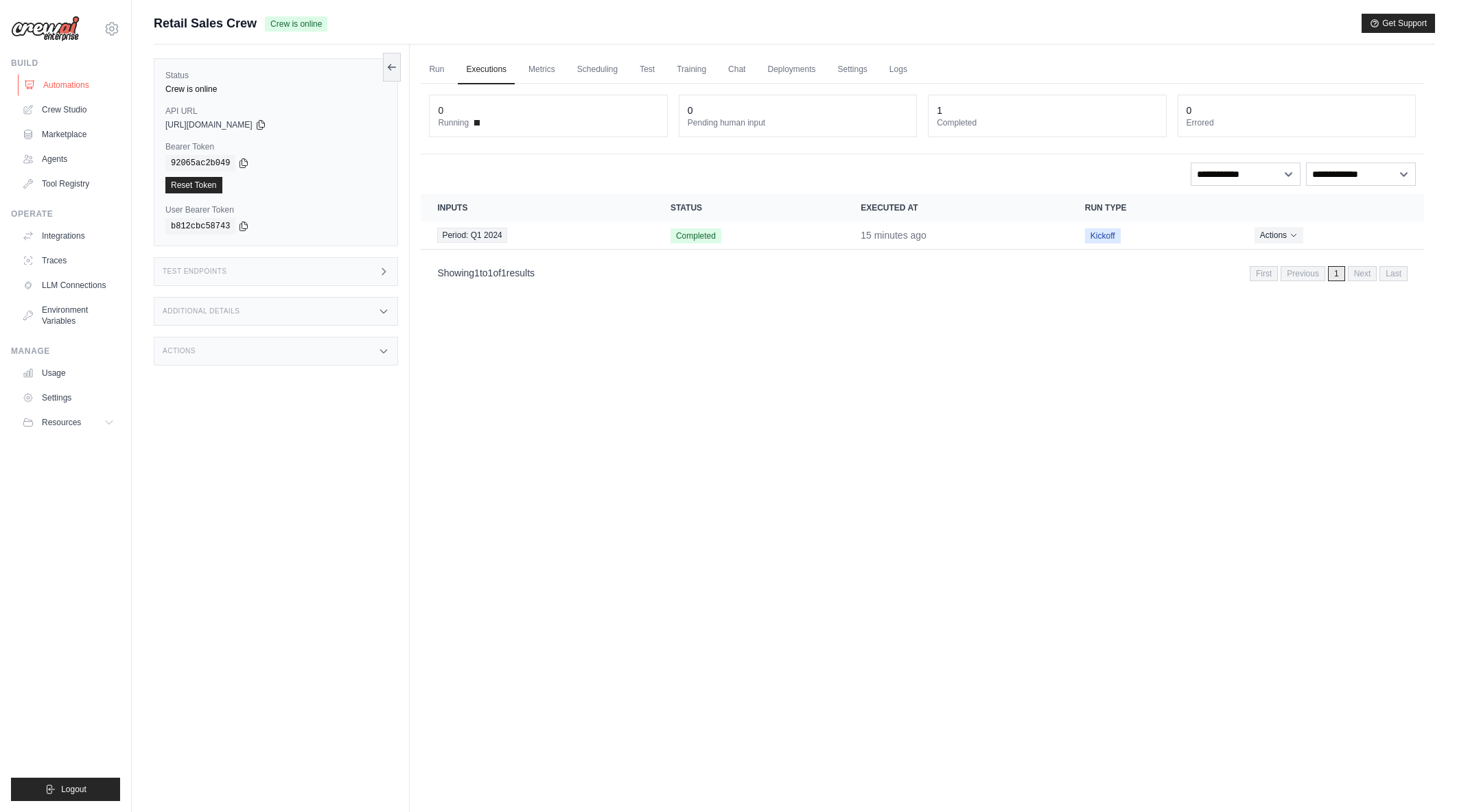
click at [61, 89] on link "Automations" at bounding box center [69, 84] width 104 height 22
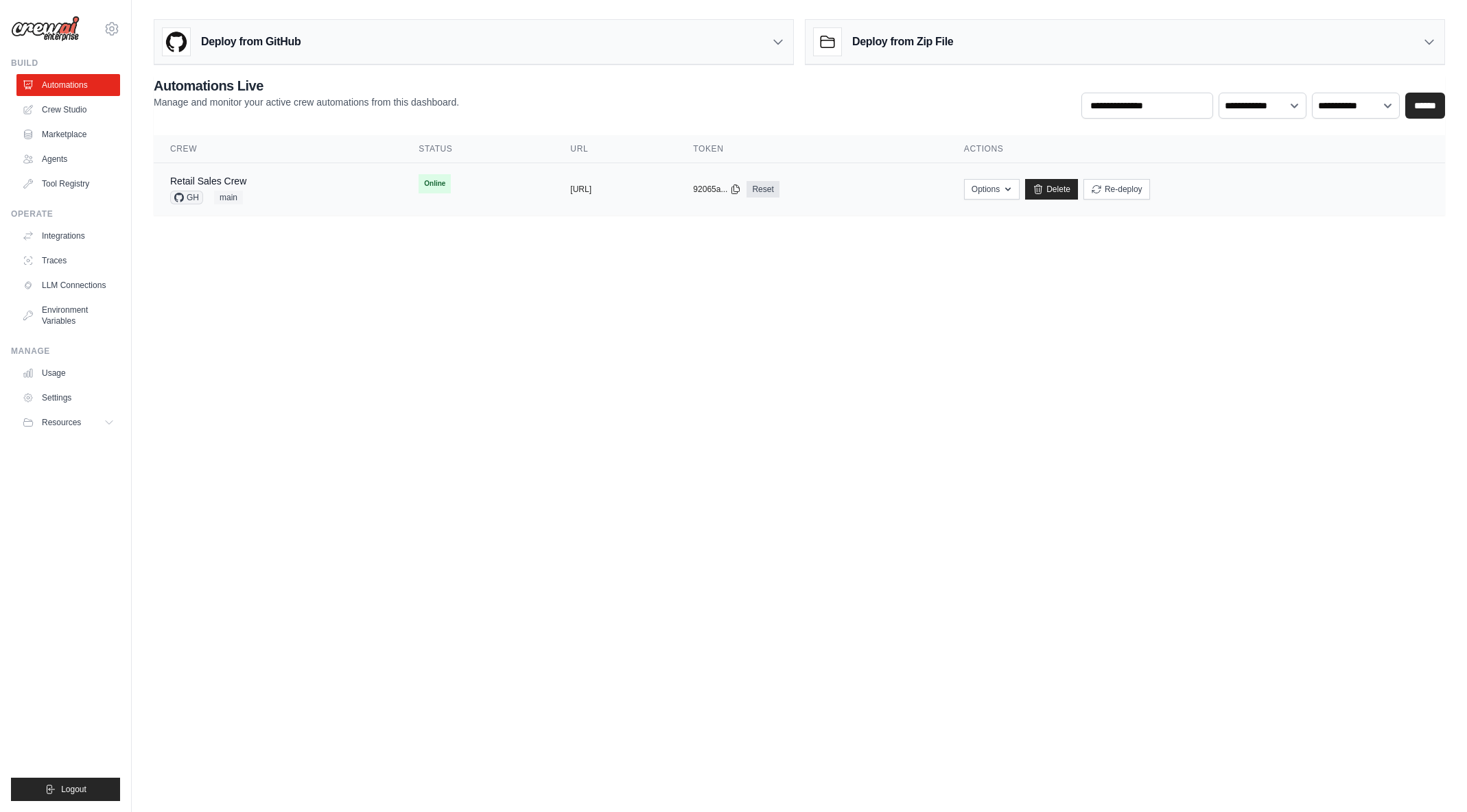
click at [286, 198] on div "Retail Sales Crew GH main" at bounding box center [277, 189] width 215 height 31
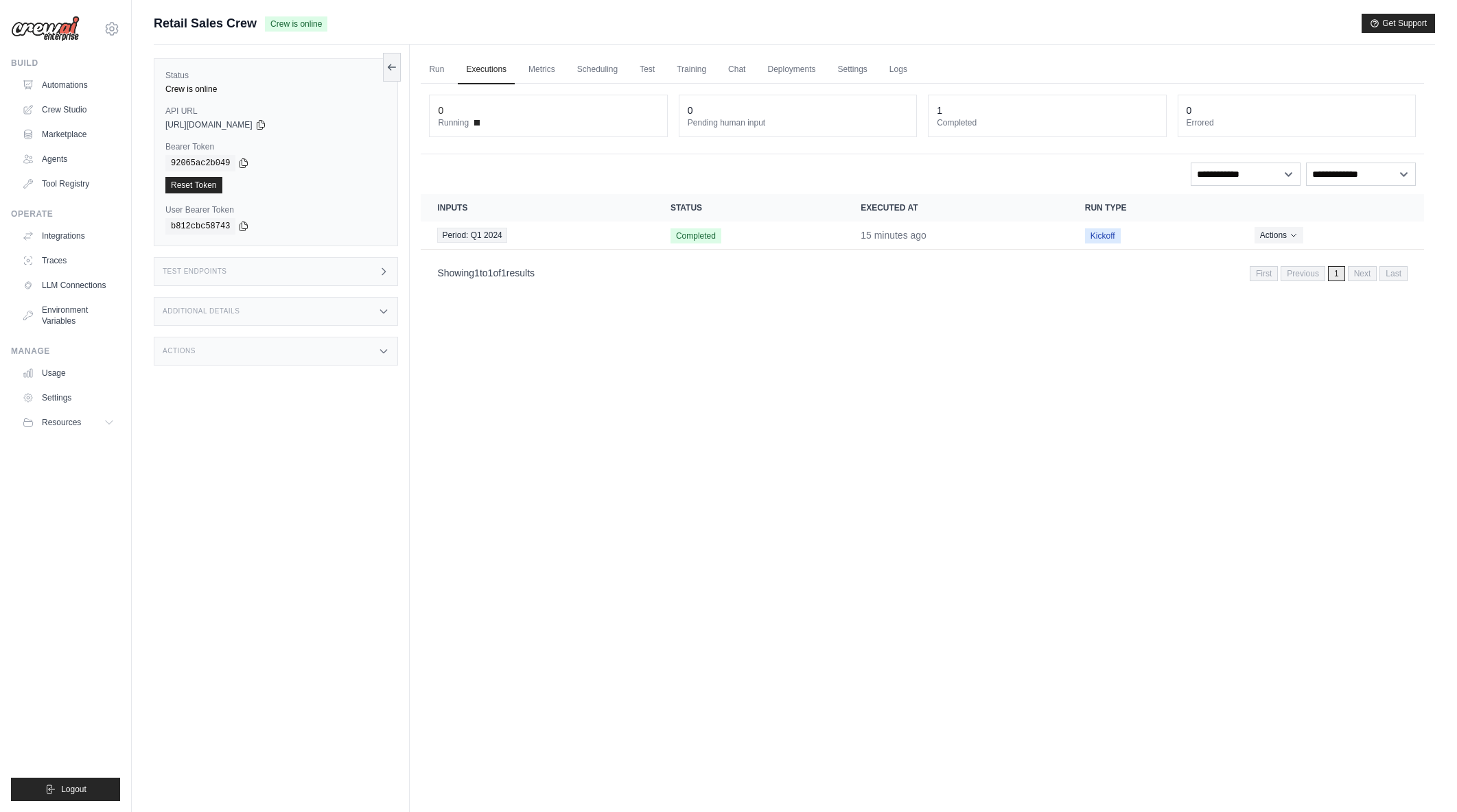
click at [385, 273] on icon at bounding box center [384, 271] width 4 height 6
click at [784, 320] on icon at bounding box center [785, 319] width 13 height 13
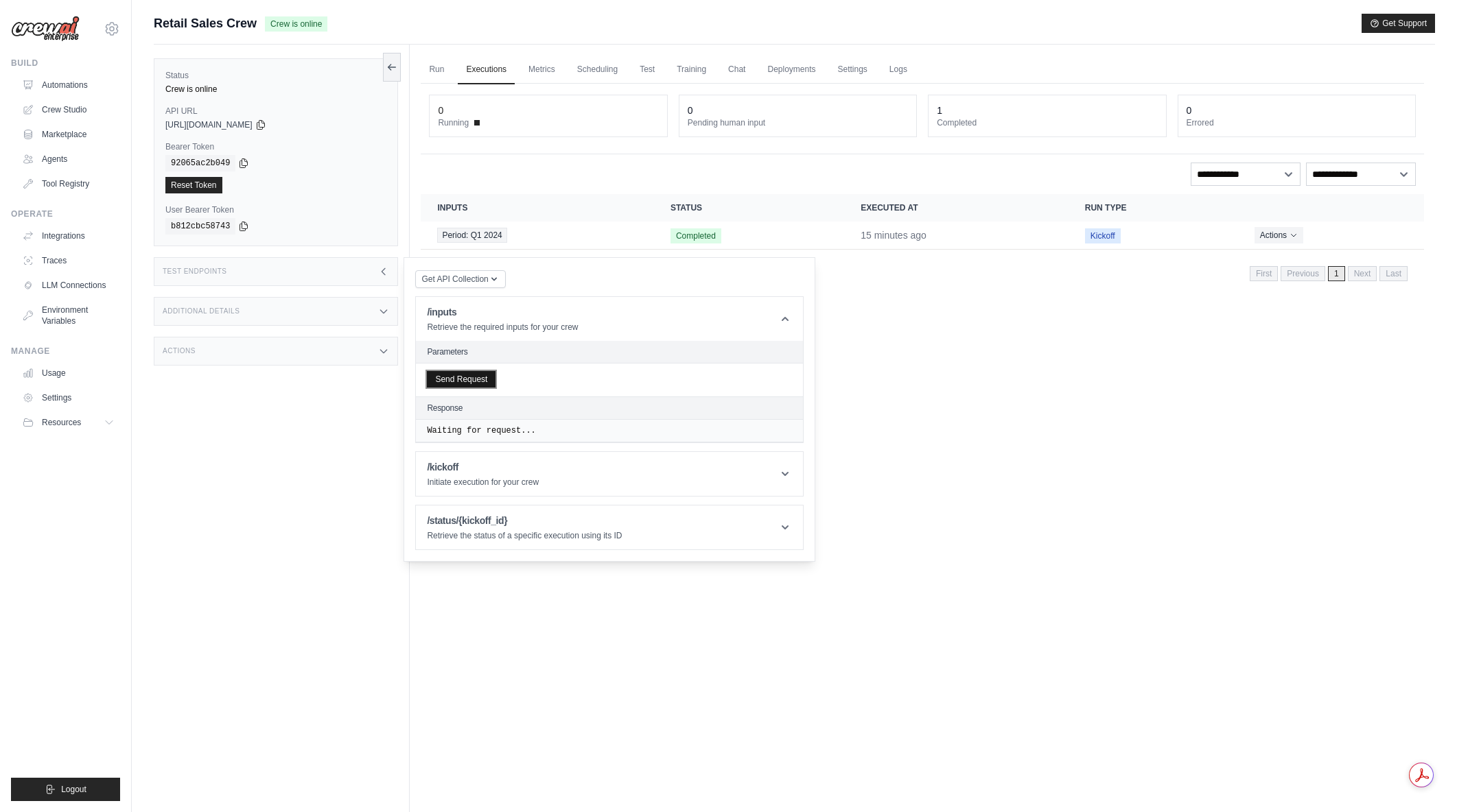
click at [474, 381] on button "Send Request" at bounding box center [461, 379] width 69 height 16
